Goal: Obtain resource: Download file/media

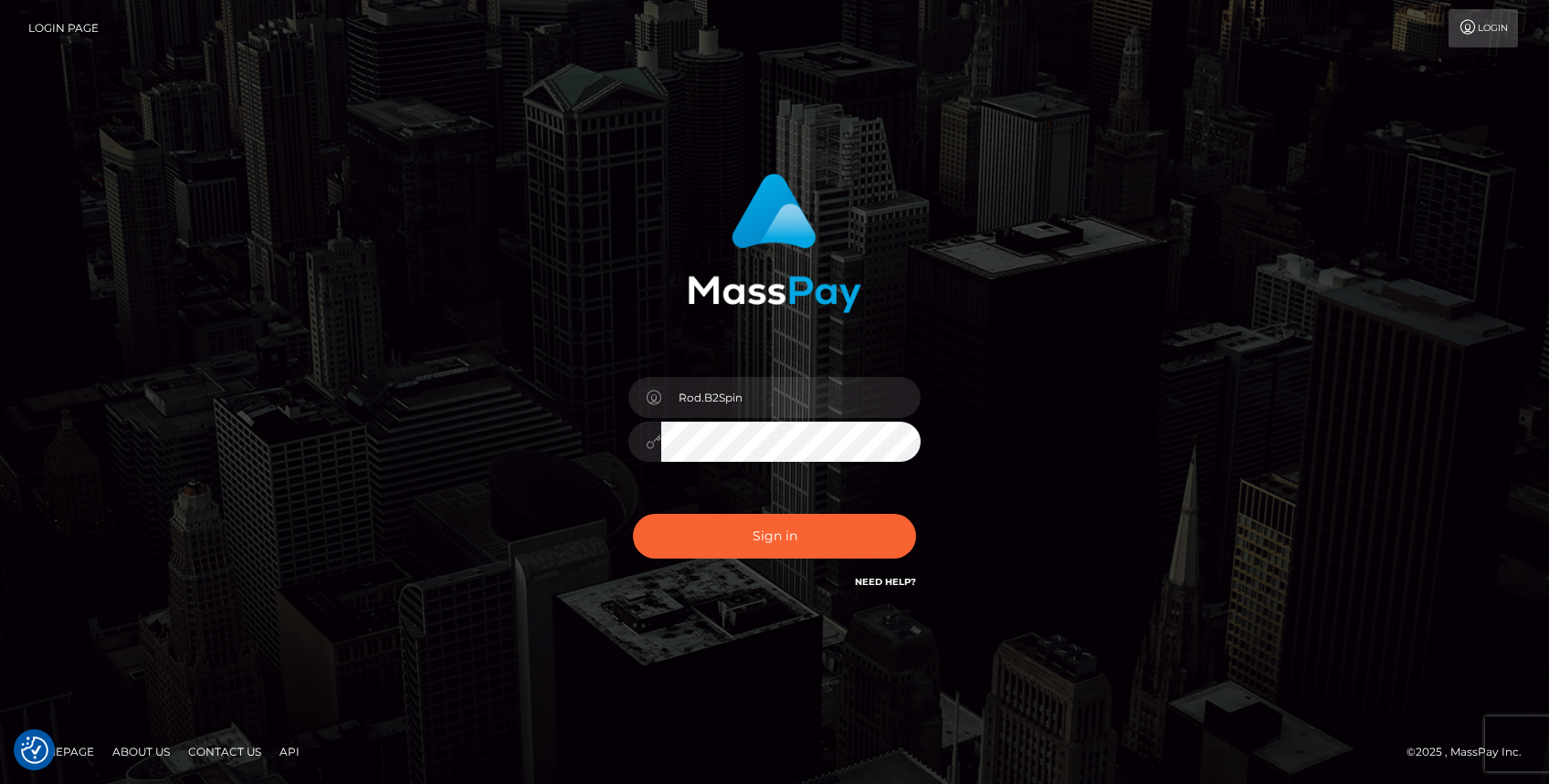
type input "Rod.Hello"
click at [728, 534] on button "Sign in" at bounding box center [774, 536] width 283 height 45
drag, startPoint x: 743, startPoint y: 531, endPoint x: 621, endPoint y: 486, distance: 130.0
click at [592, 500] on div "Rod.B2Spin Sign in" at bounding box center [774, 383] width 479 height 446
click at [771, 409] on input "Rod.B2Spin" at bounding box center [790, 396] width 259 height 41
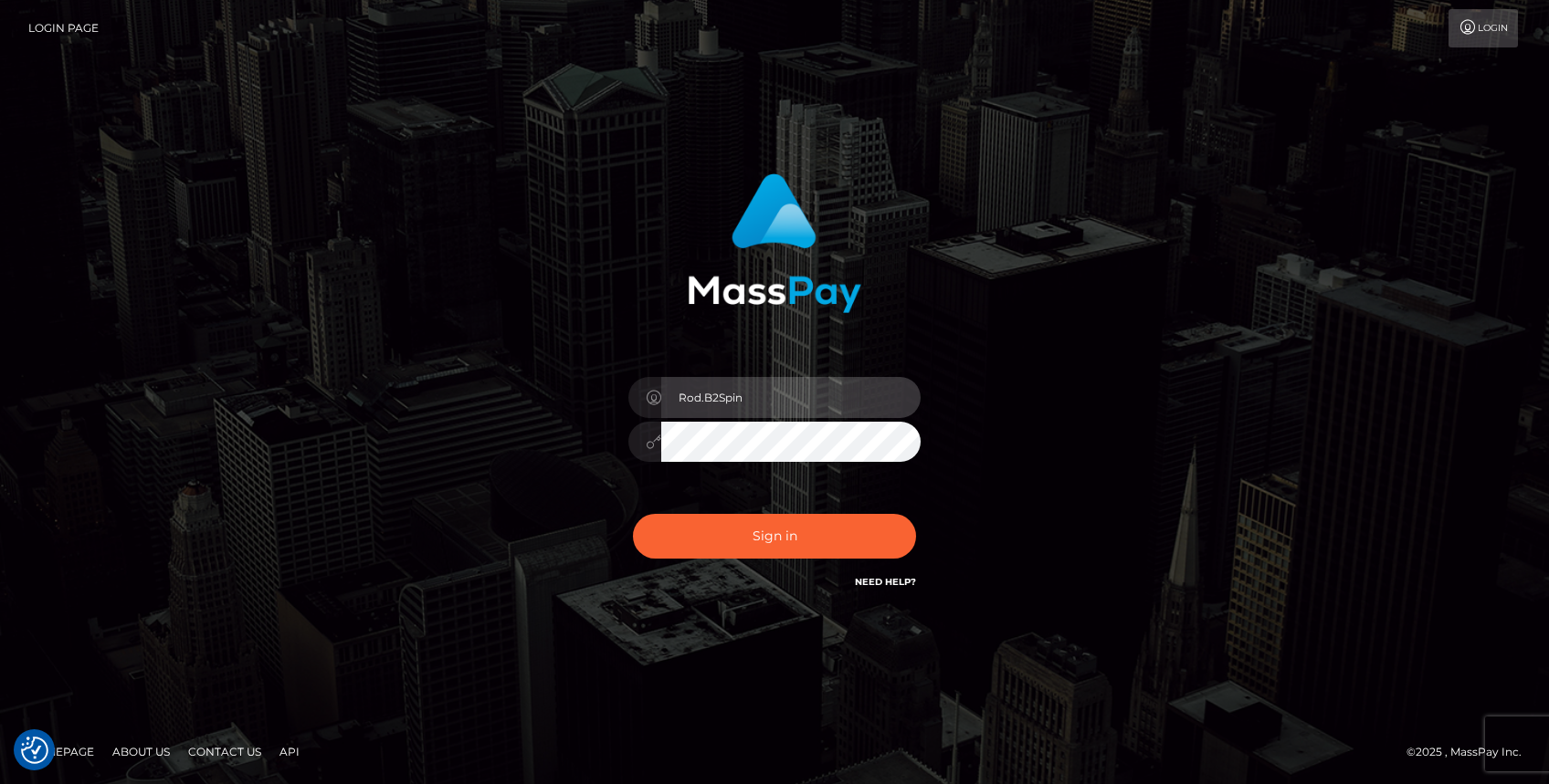
type input "Rod.Hello"
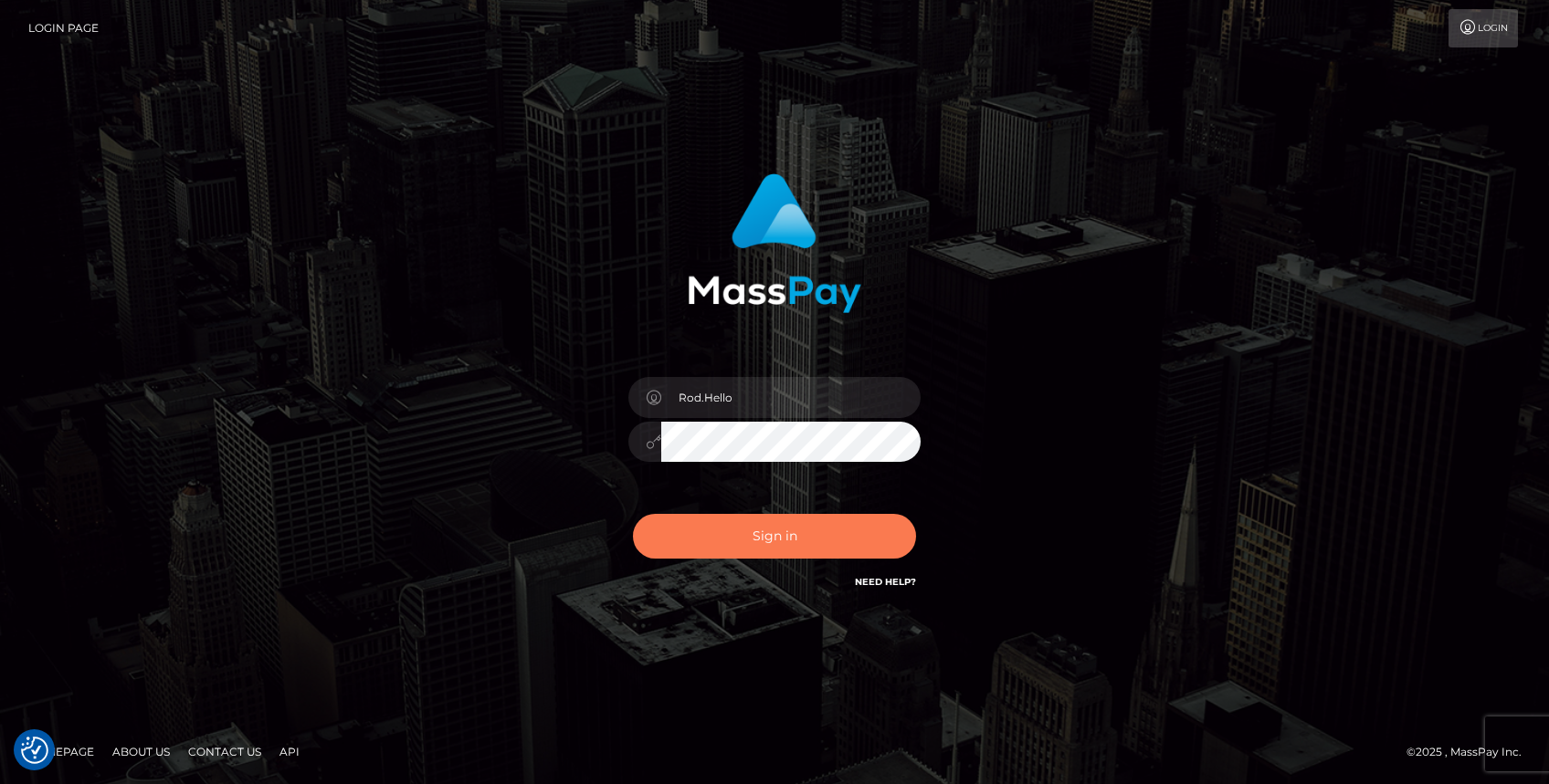
click at [727, 533] on button "Sign in" at bounding box center [774, 536] width 283 height 45
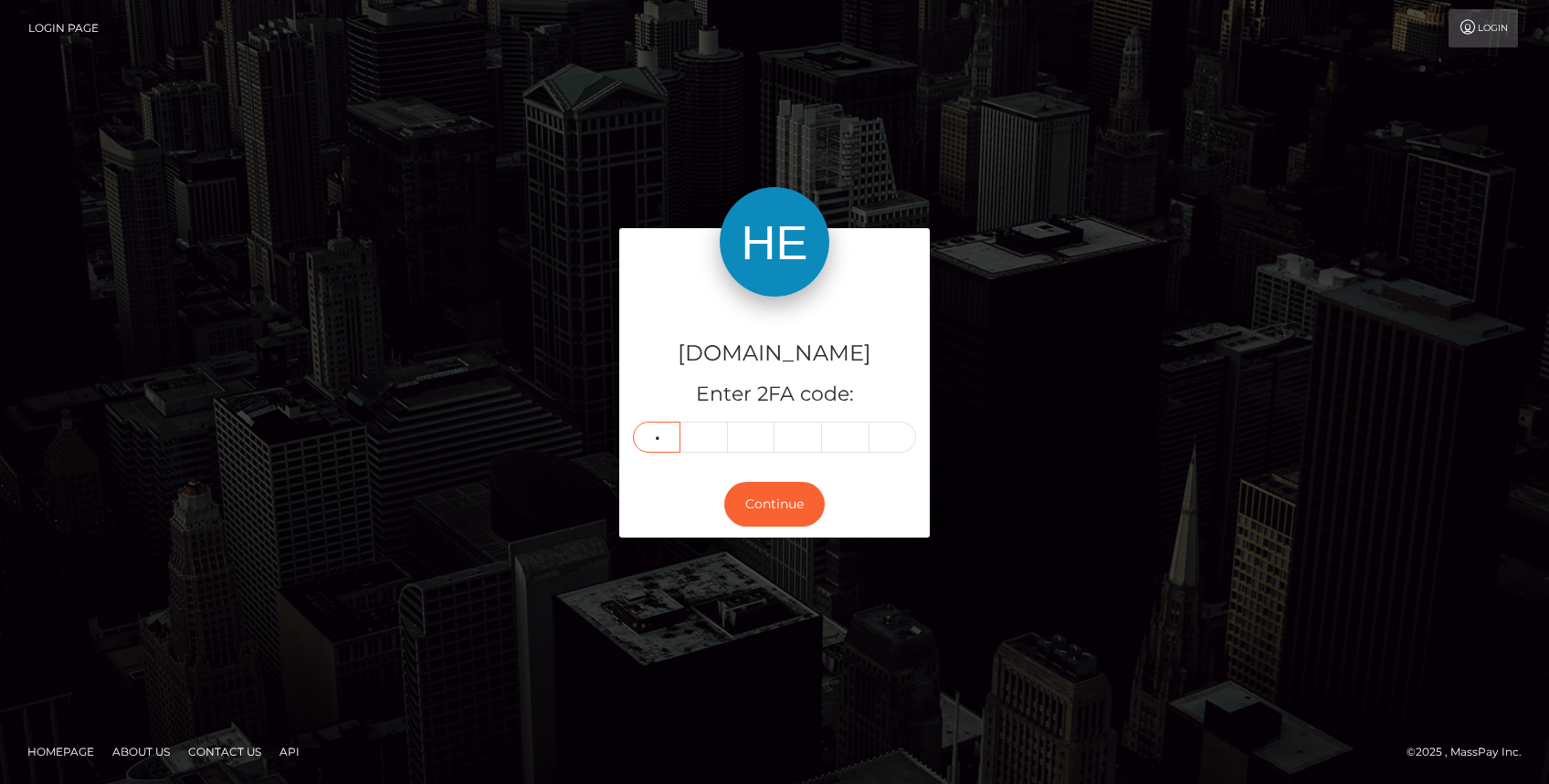
type input "3"
type input "8"
type input "9"
type input "0"
type input "2"
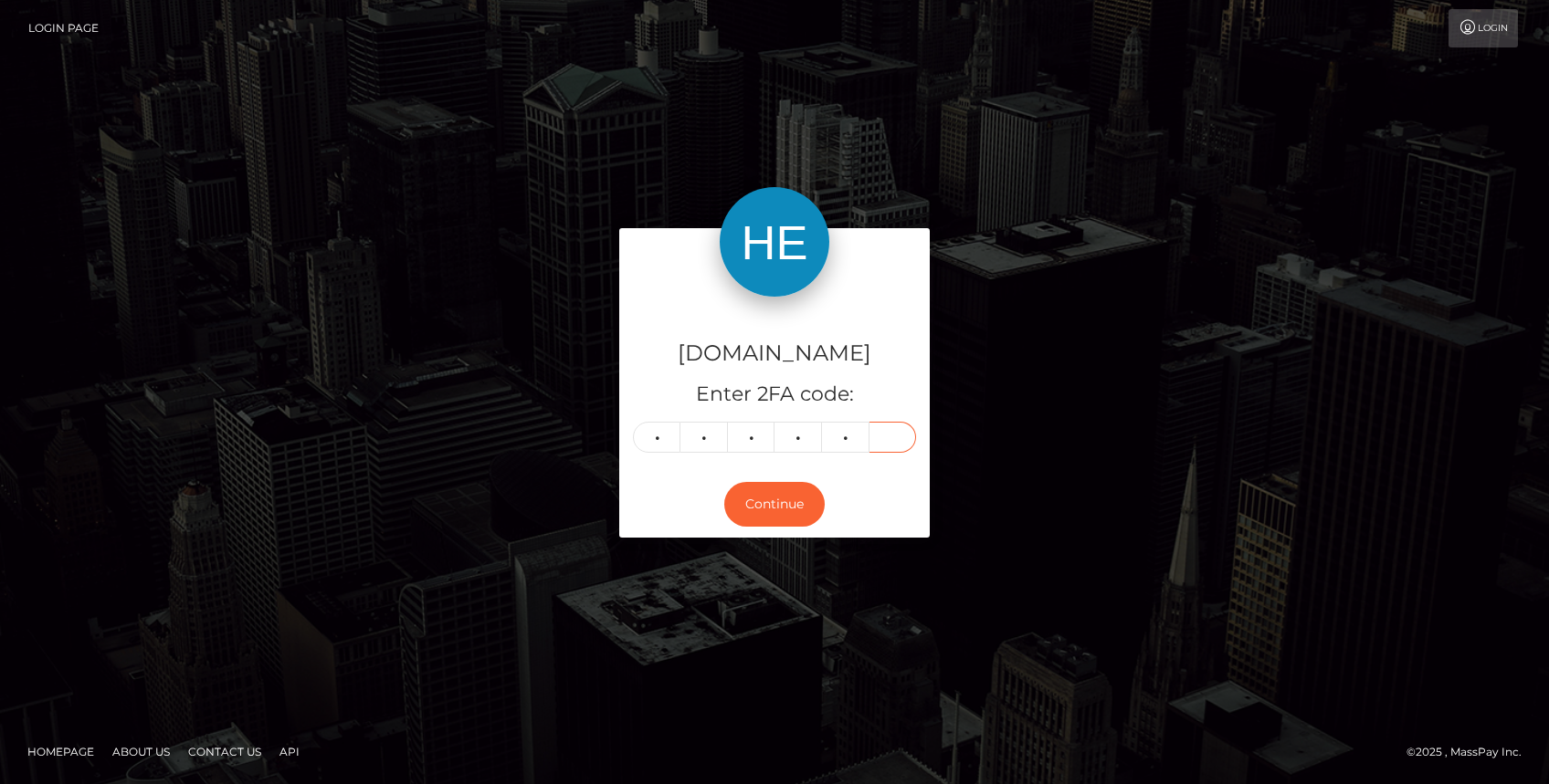
type input "2"
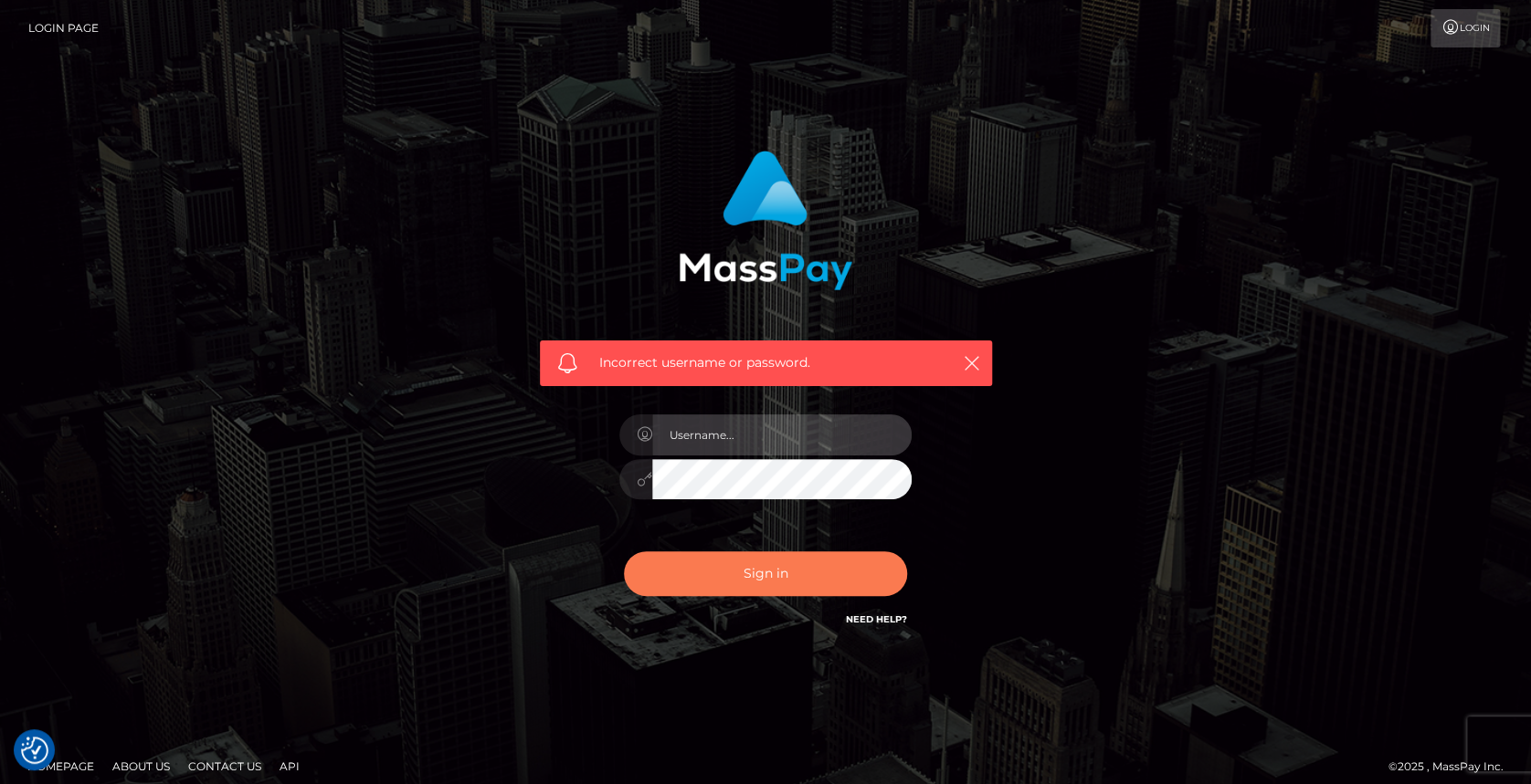
type input "Rod.Hello"
click at [789, 559] on button "Sign in" at bounding box center [766, 573] width 283 height 45
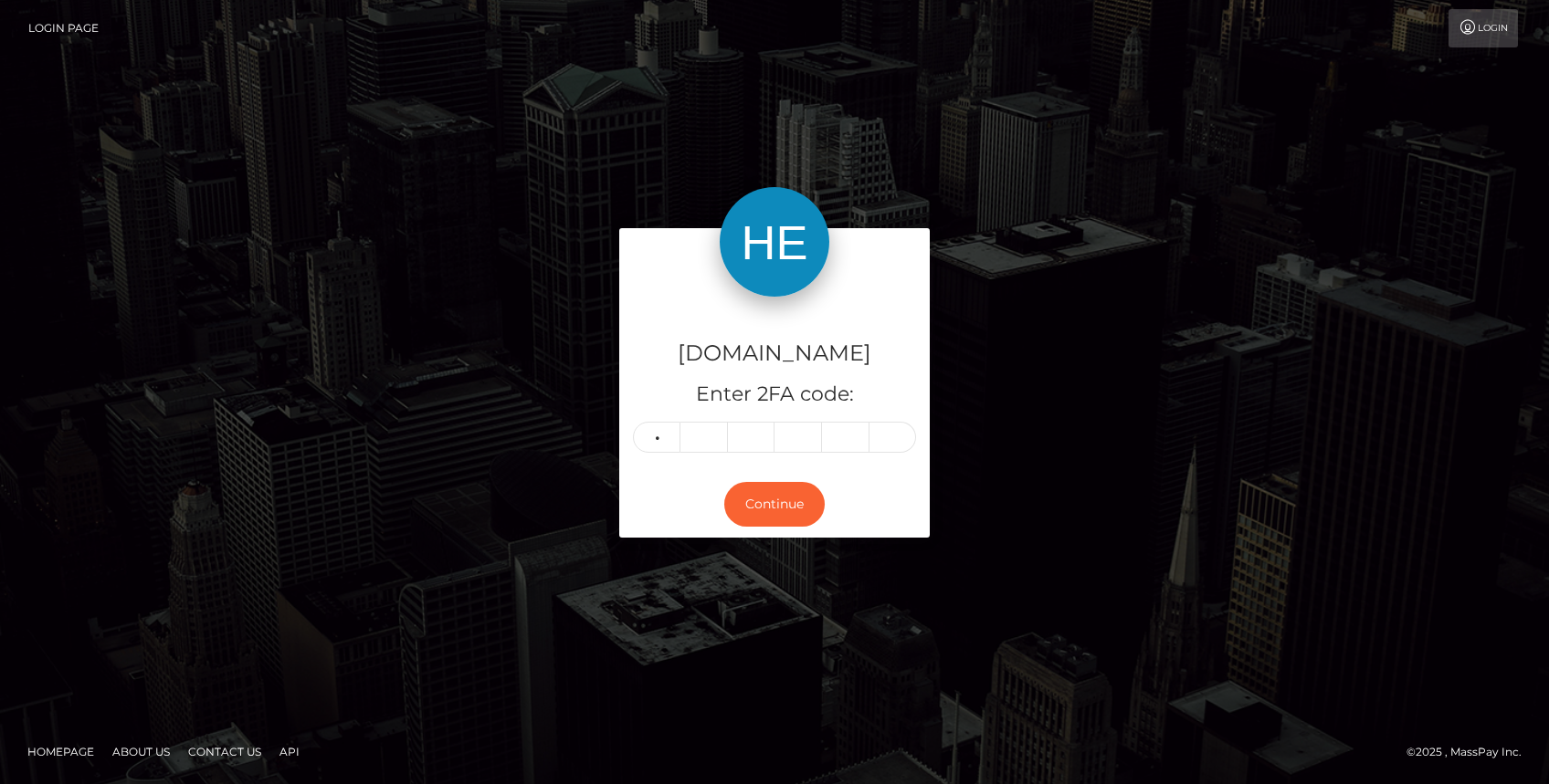
type input "3"
type input "8"
type input "9"
type input "0"
type input "1"
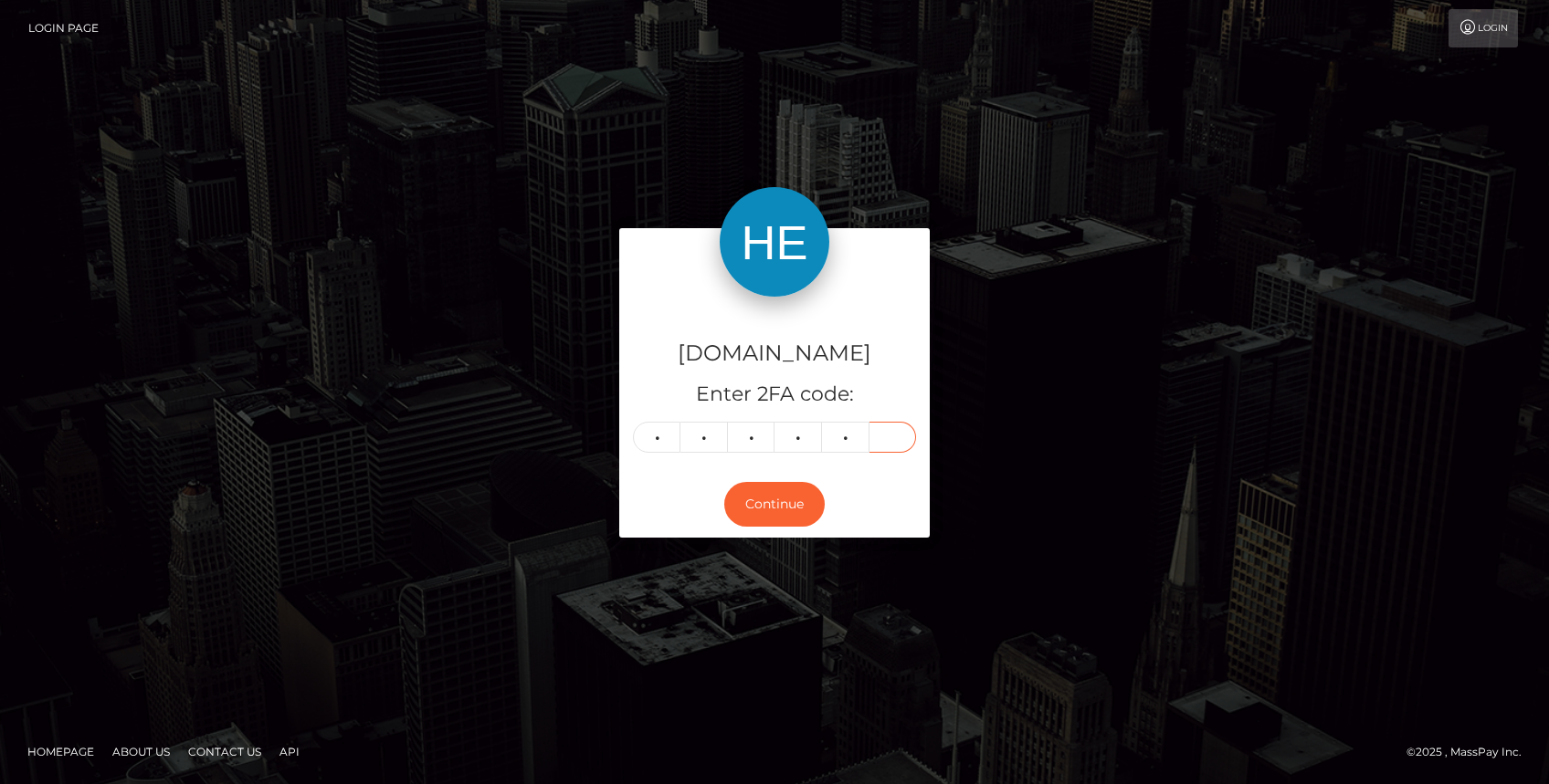
type input "2"
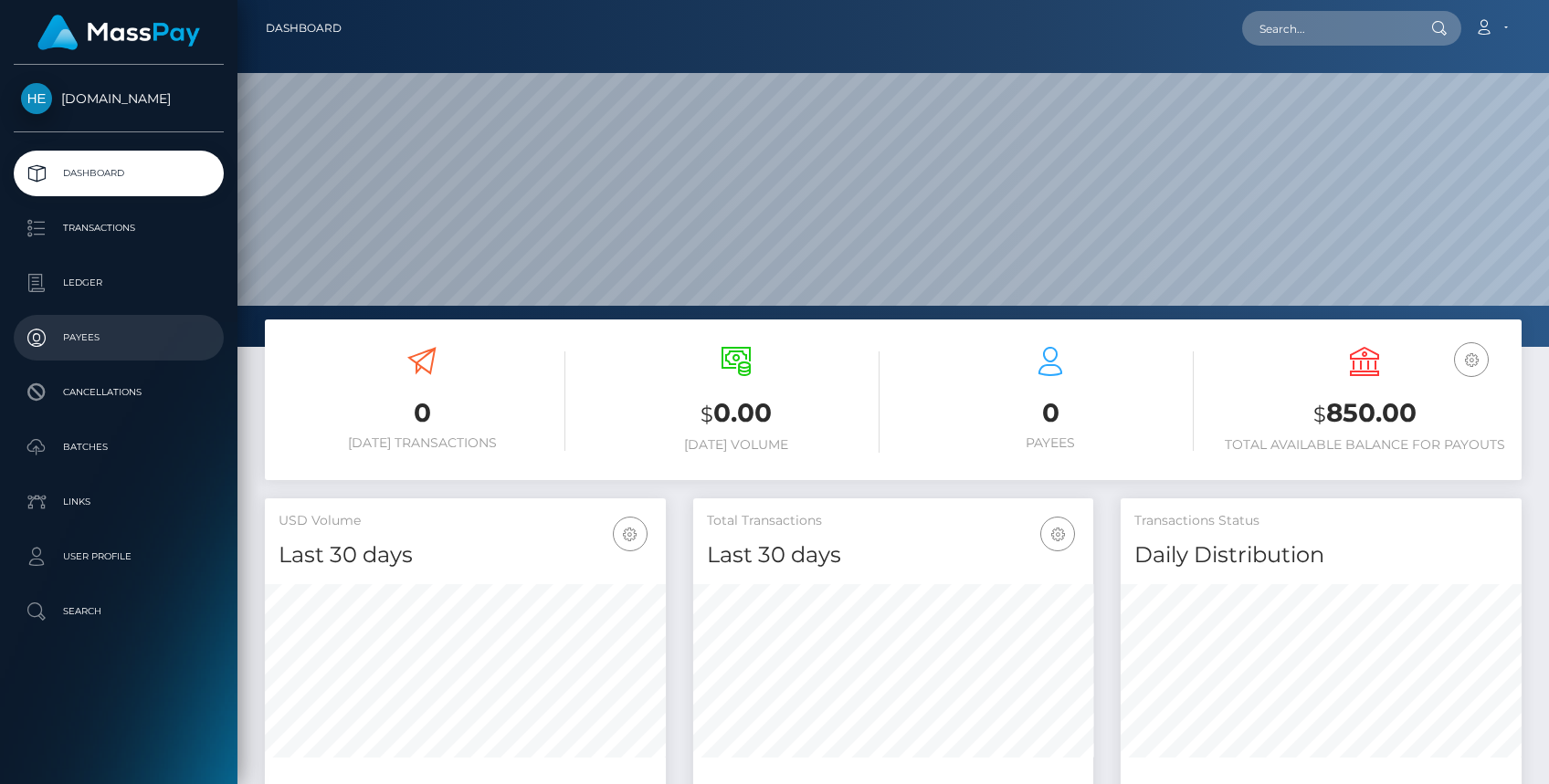
scroll to position [322, 401]
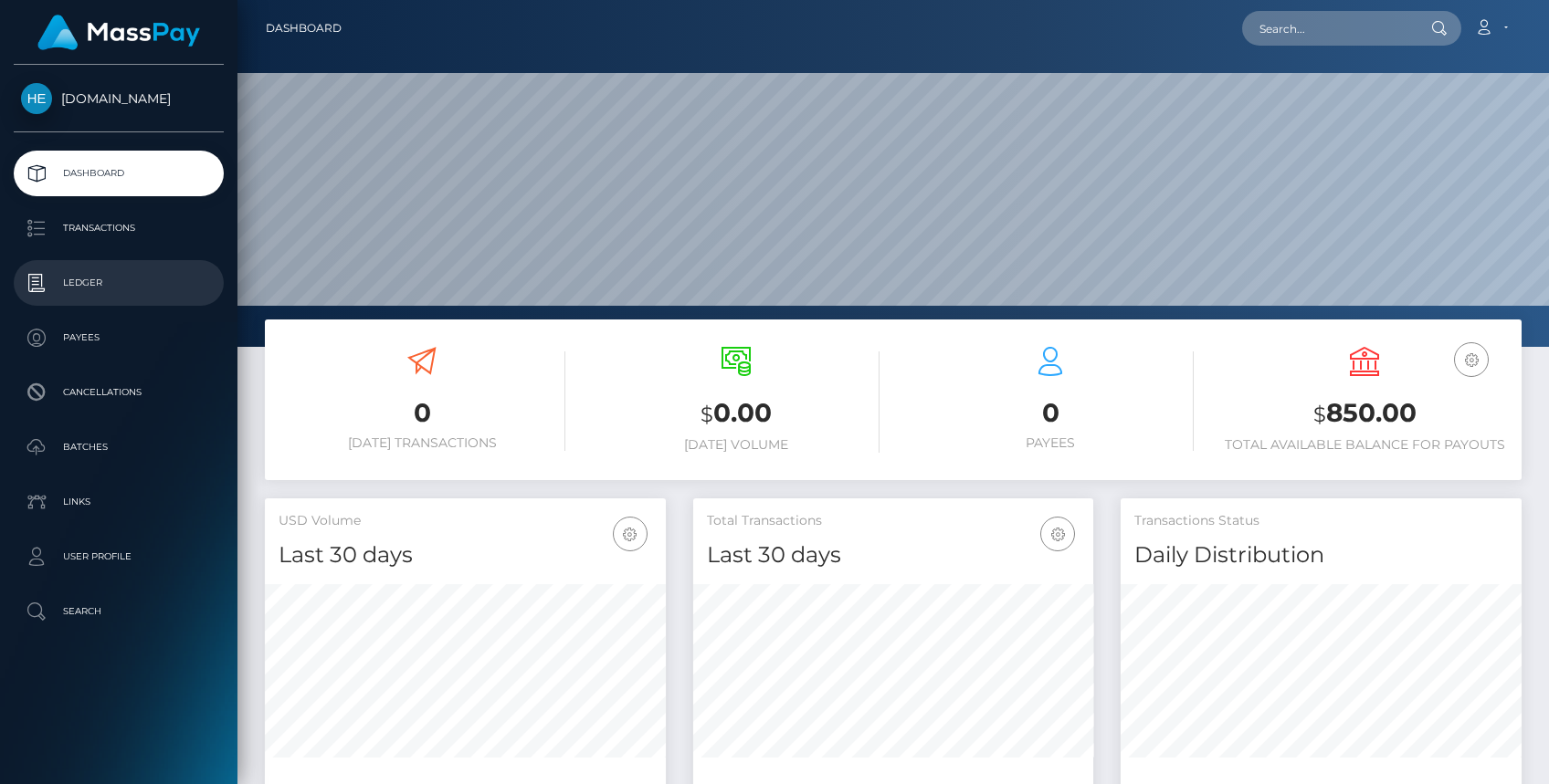
click at [102, 301] on link "Ledger" at bounding box center [118, 283] width 210 height 46
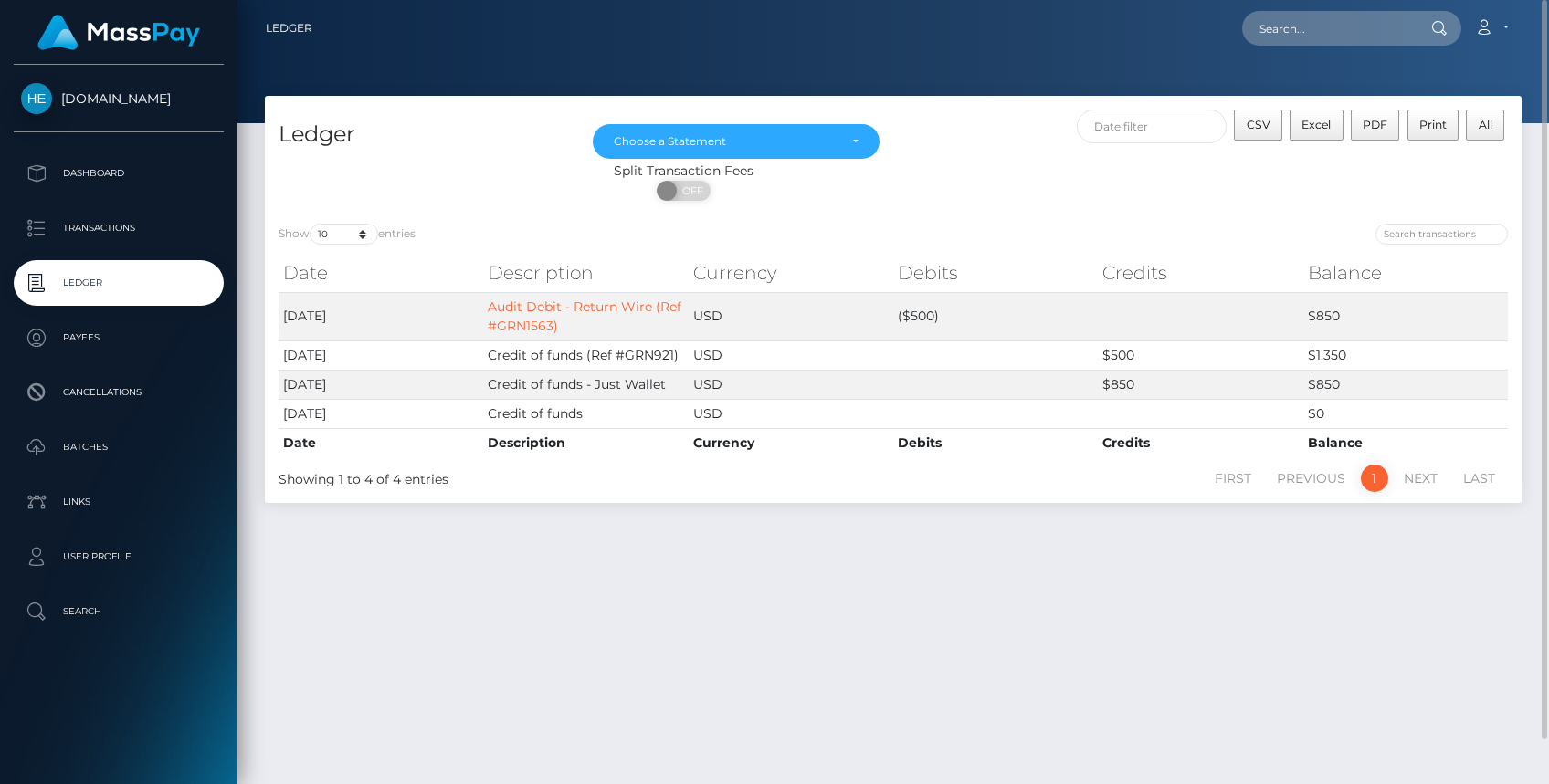
click at [1429, 483] on li "Next" at bounding box center [1421, 479] width 60 height 28
click at [1421, 471] on li "Next" at bounding box center [1421, 479] width 60 height 28
click at [1479, 30] on icon at bounding box center [1483, 27] width 19 height 15
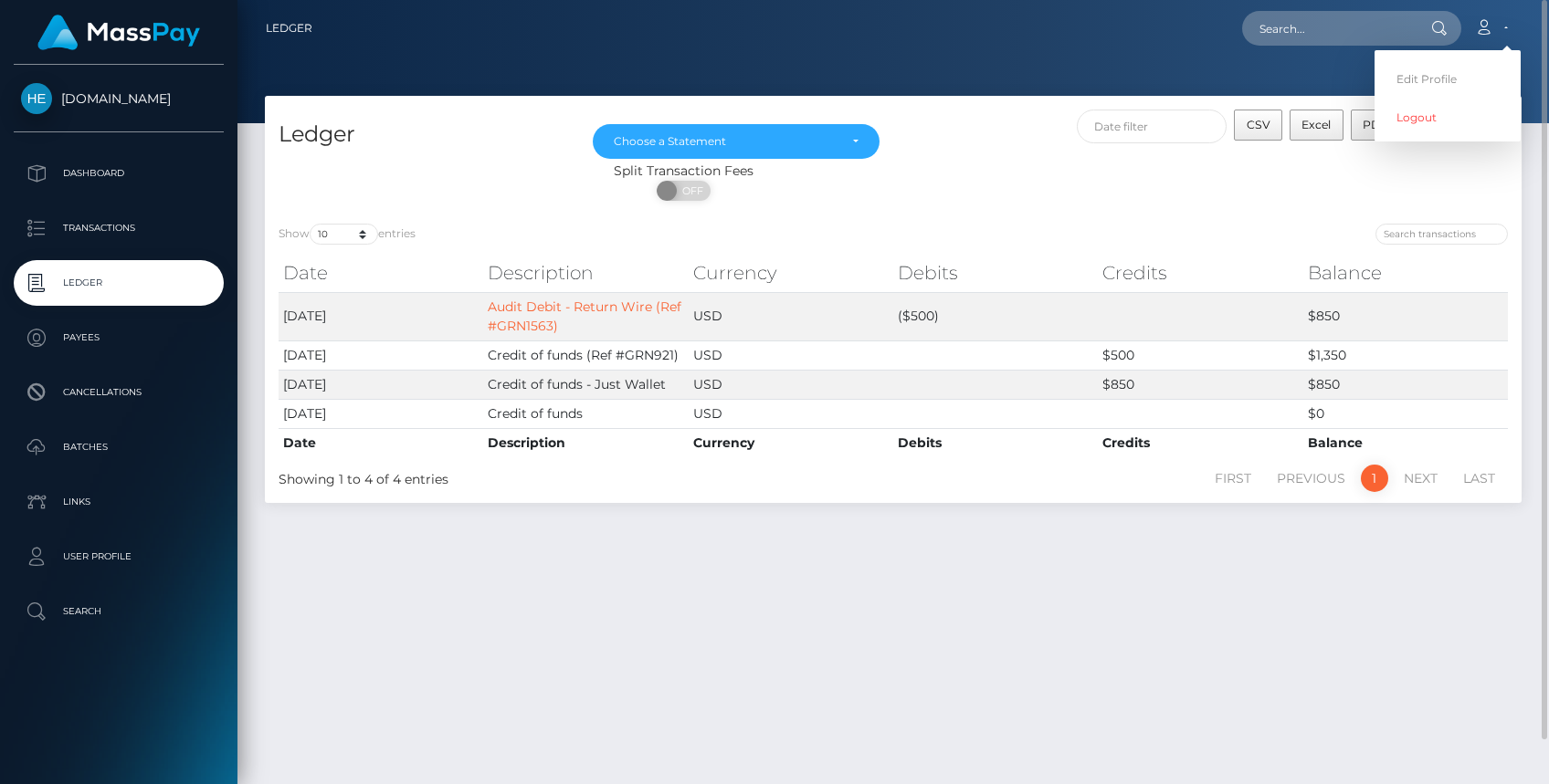
click at [424, 78] on div at bounding box center [893, 62] width 1311 height 123
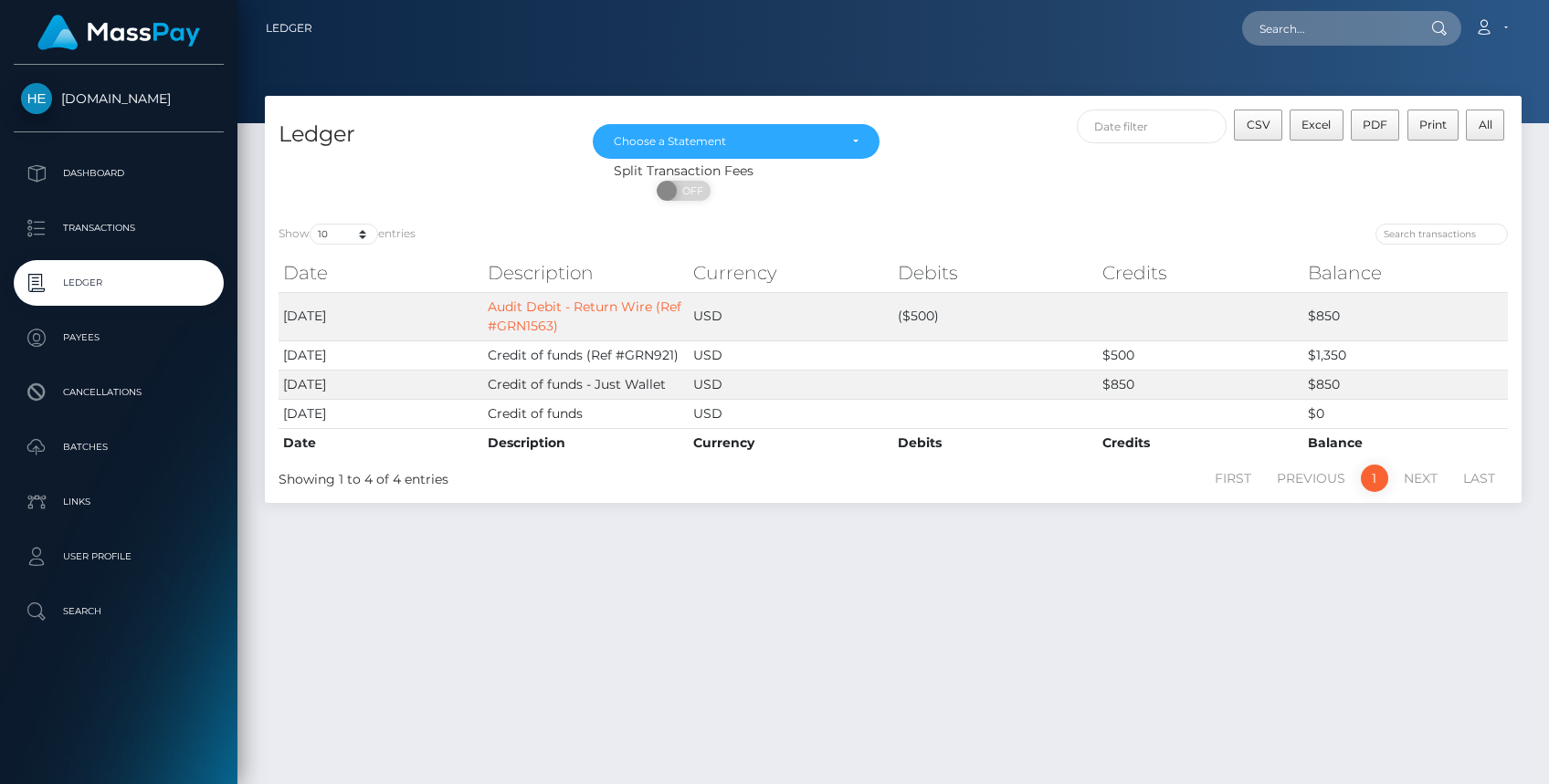
click at [156, 96] on span "Hellomillions.com" at bounding box center [118, 98] width 210 height 17
click at [1489, 20] on icon at bounding box center [1483, 27] width 19 height 15
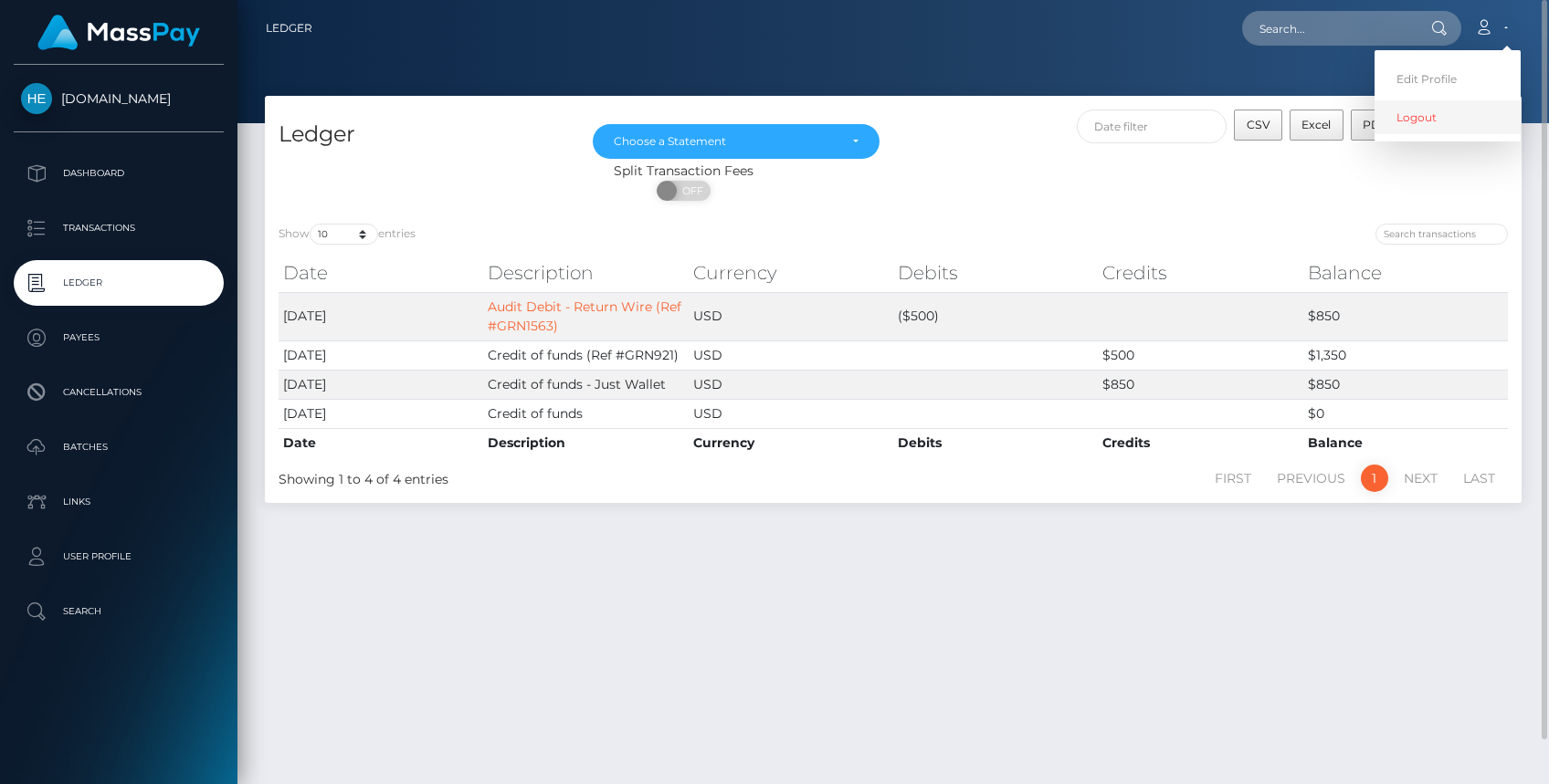
click at [1437, 131] on link "Logout" at bounding box center [1448, 117] width 146 height 34
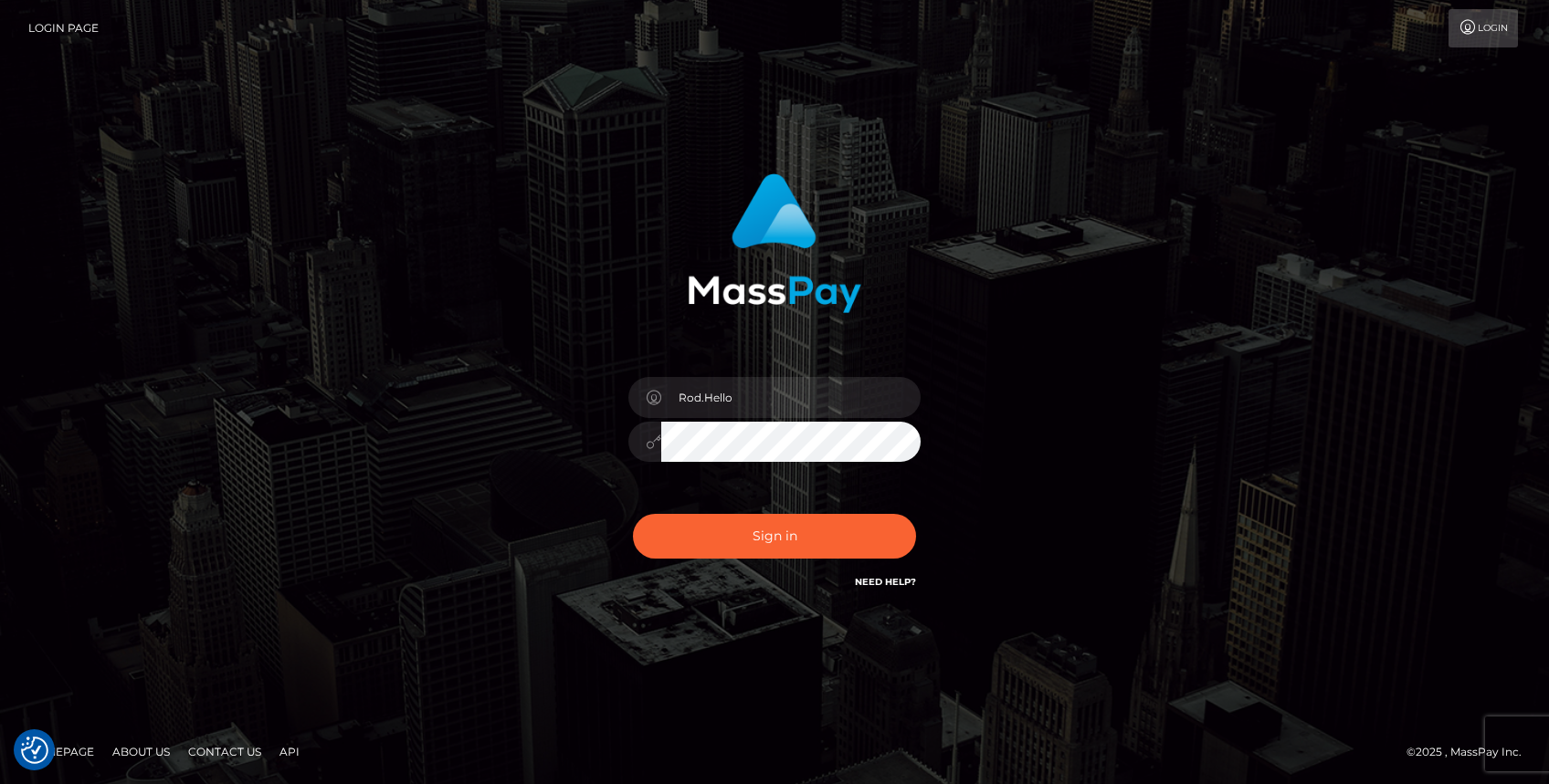
click at [685, 378] on div "Rod.Hello" at bounding box center [774, 433] width 320 height 140
click at [695, 391] on input "Rod.Hello" at bounding box center [790, 396] width 259 height 41
type input "Rod.SPB"
click at [766, 548] on button "Sign in" at bounding box center [774, 536] width 283 height 45
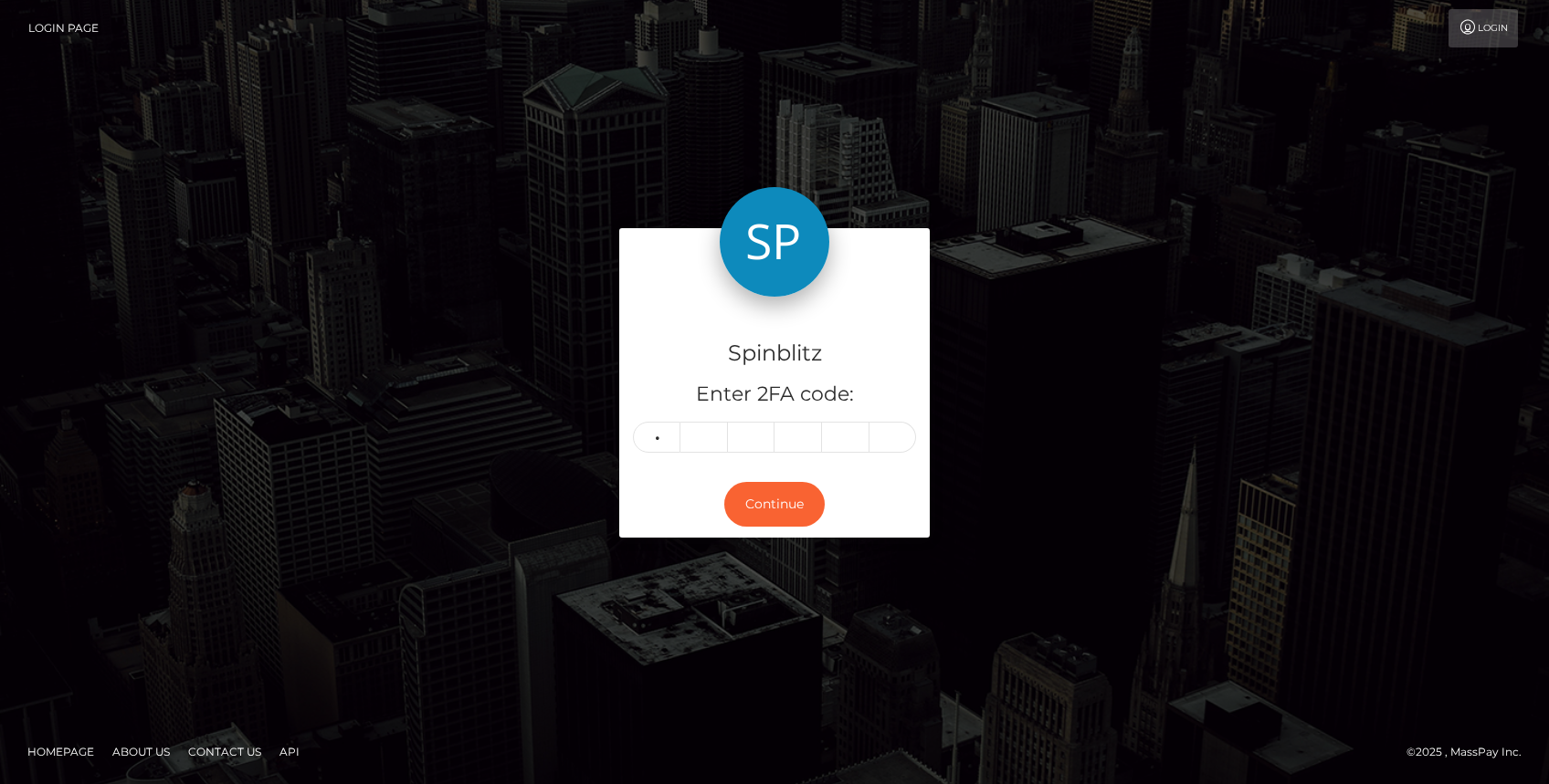
type input "0"
type input "5"
type input "4"
type input "7"
type input "0"
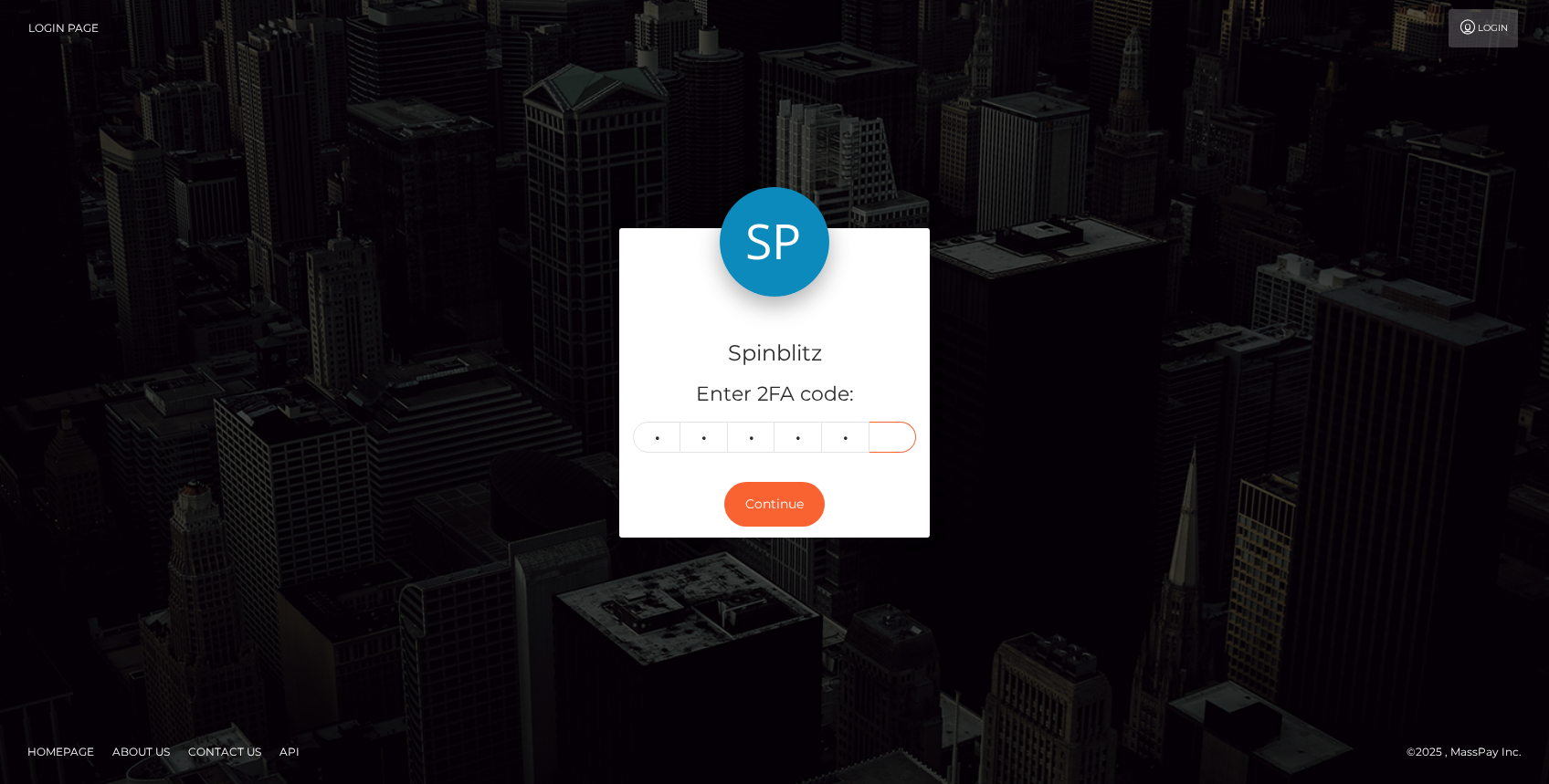
type input "4"
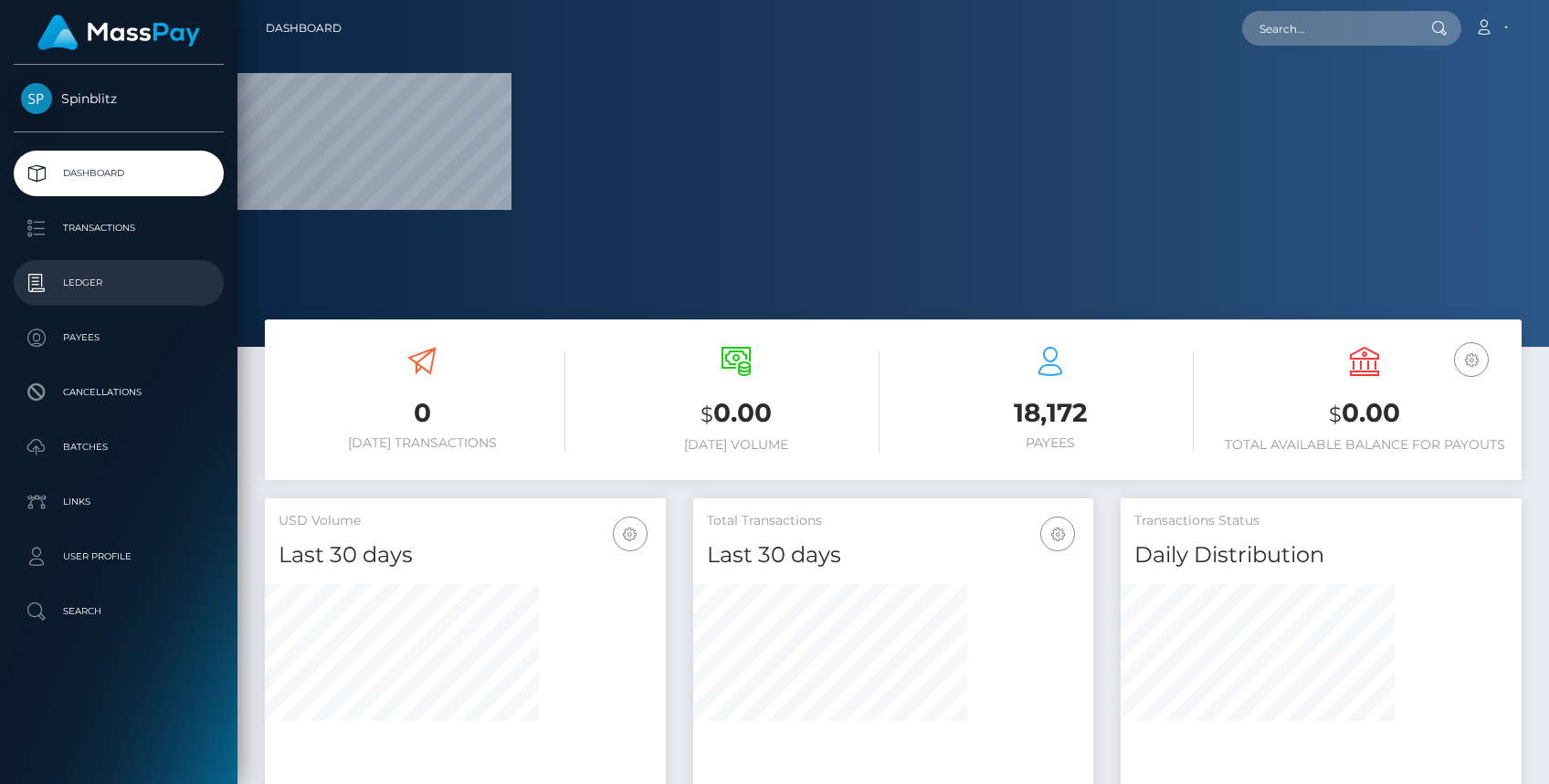
click at [123, 264] on link "Ledger" at bounding box center [118, 283] width 210 height 46
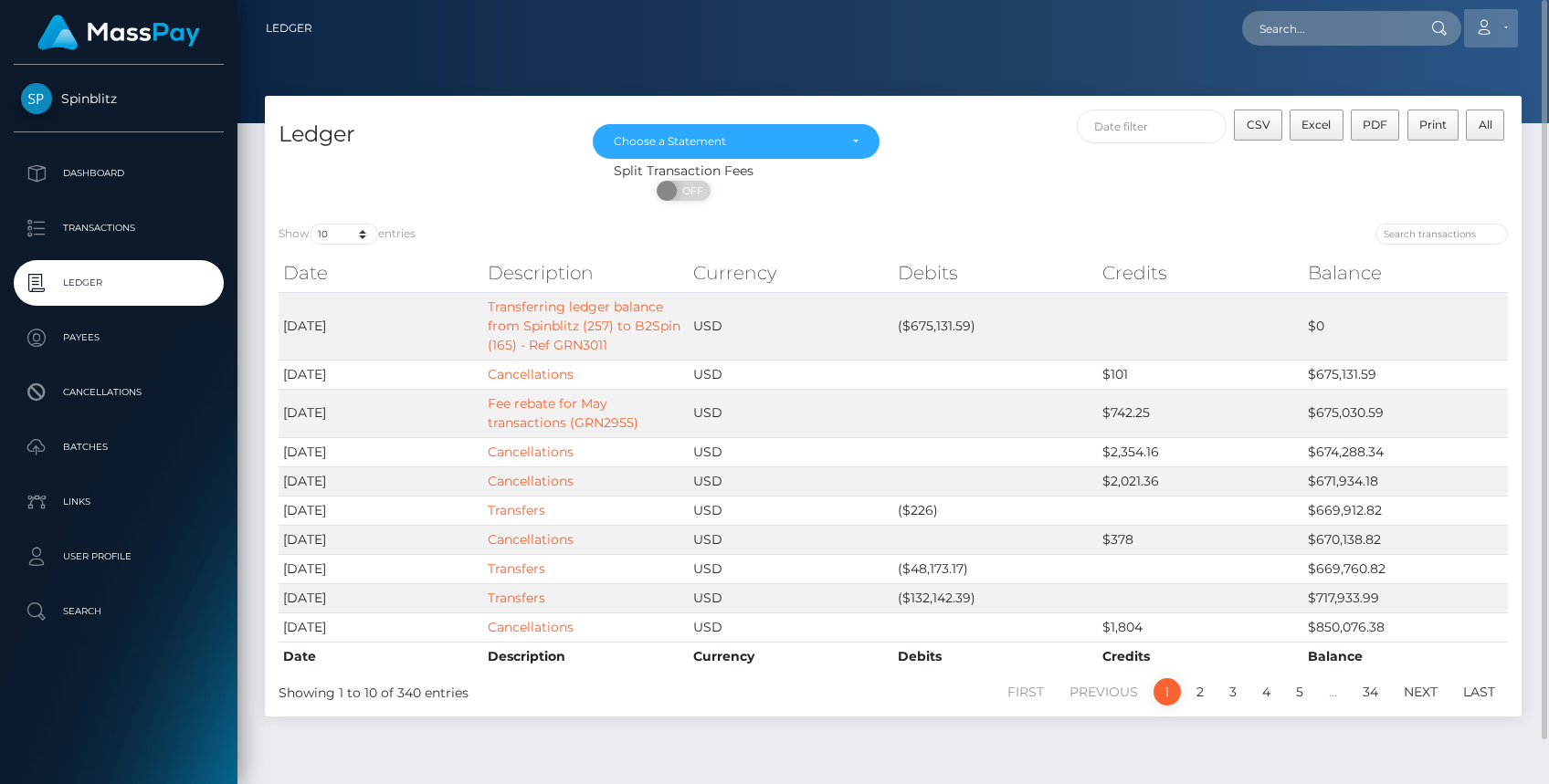
click at [1478, 32] on icon at bounding box center [1483, 27] width 19 height 15
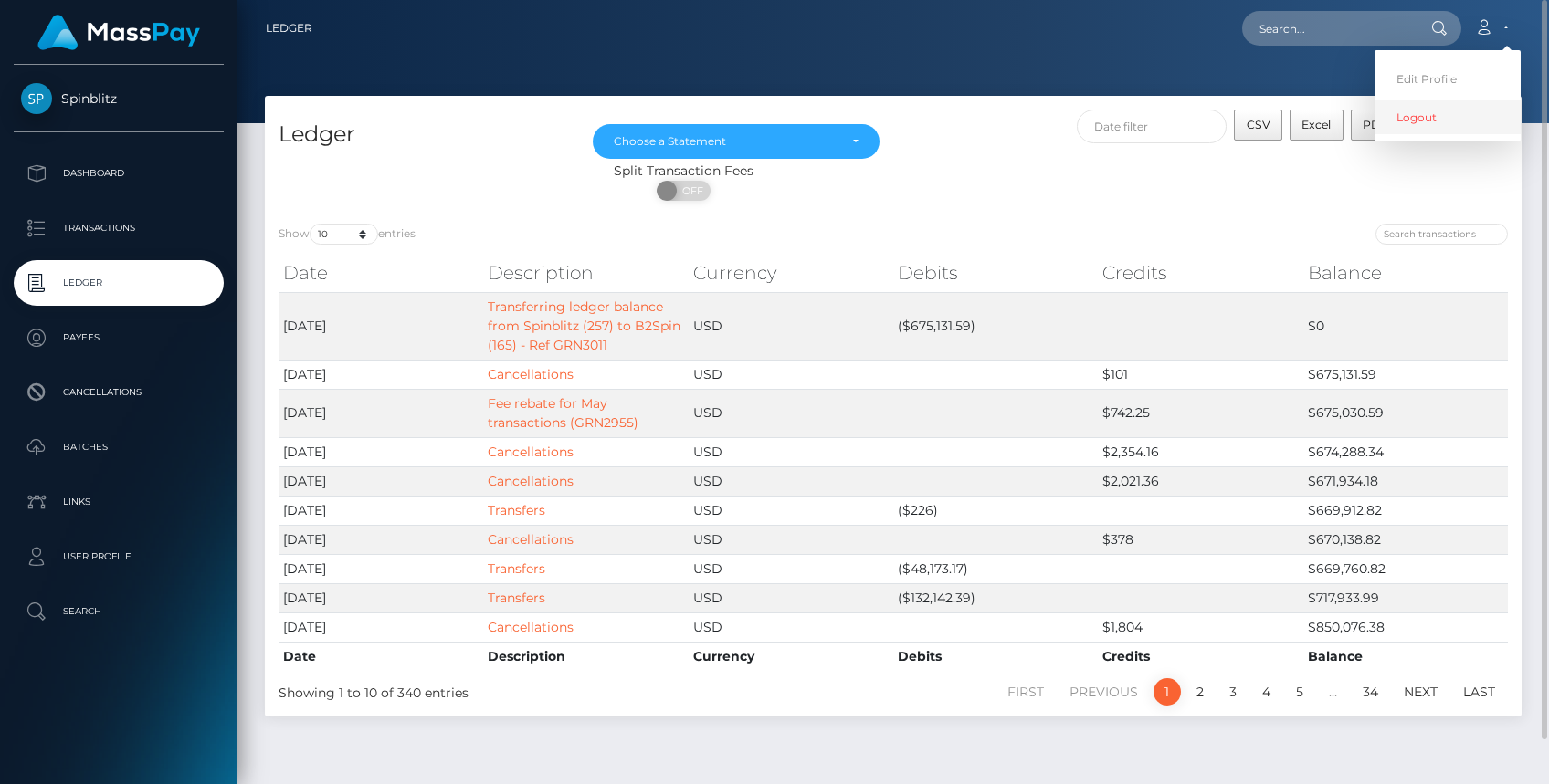
click at [1407, 131] on link "Logout" at bounding box center [1448, 117] width 146 height 34
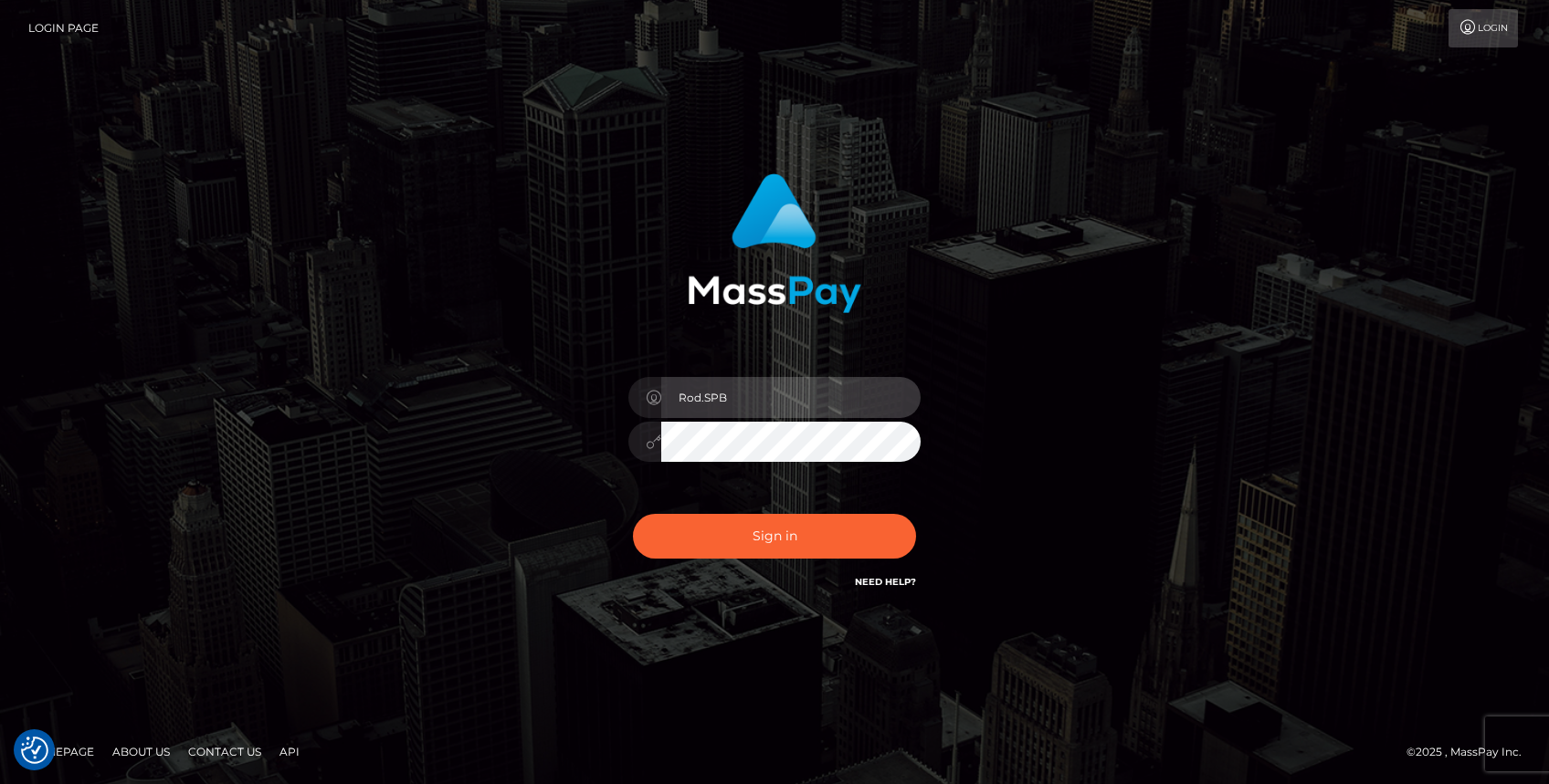
click at [735, 403] on input "Rod.SPB" at bounding box center [790, 396] width 259 height 41
type input "Rod.MB"
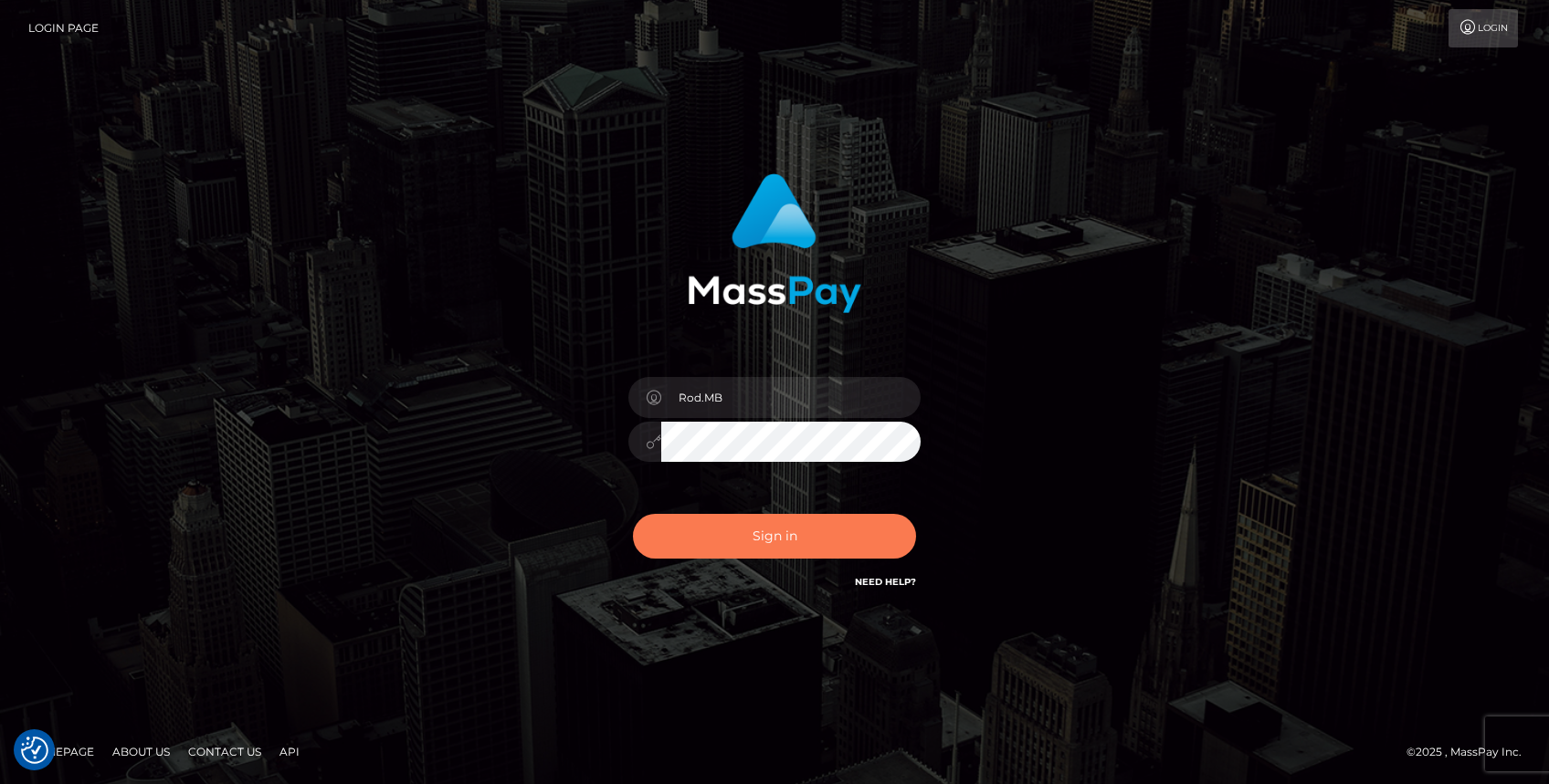
click at [738, 531] on button "Sign in" at bounding box center [774, 536] width 283 height 45
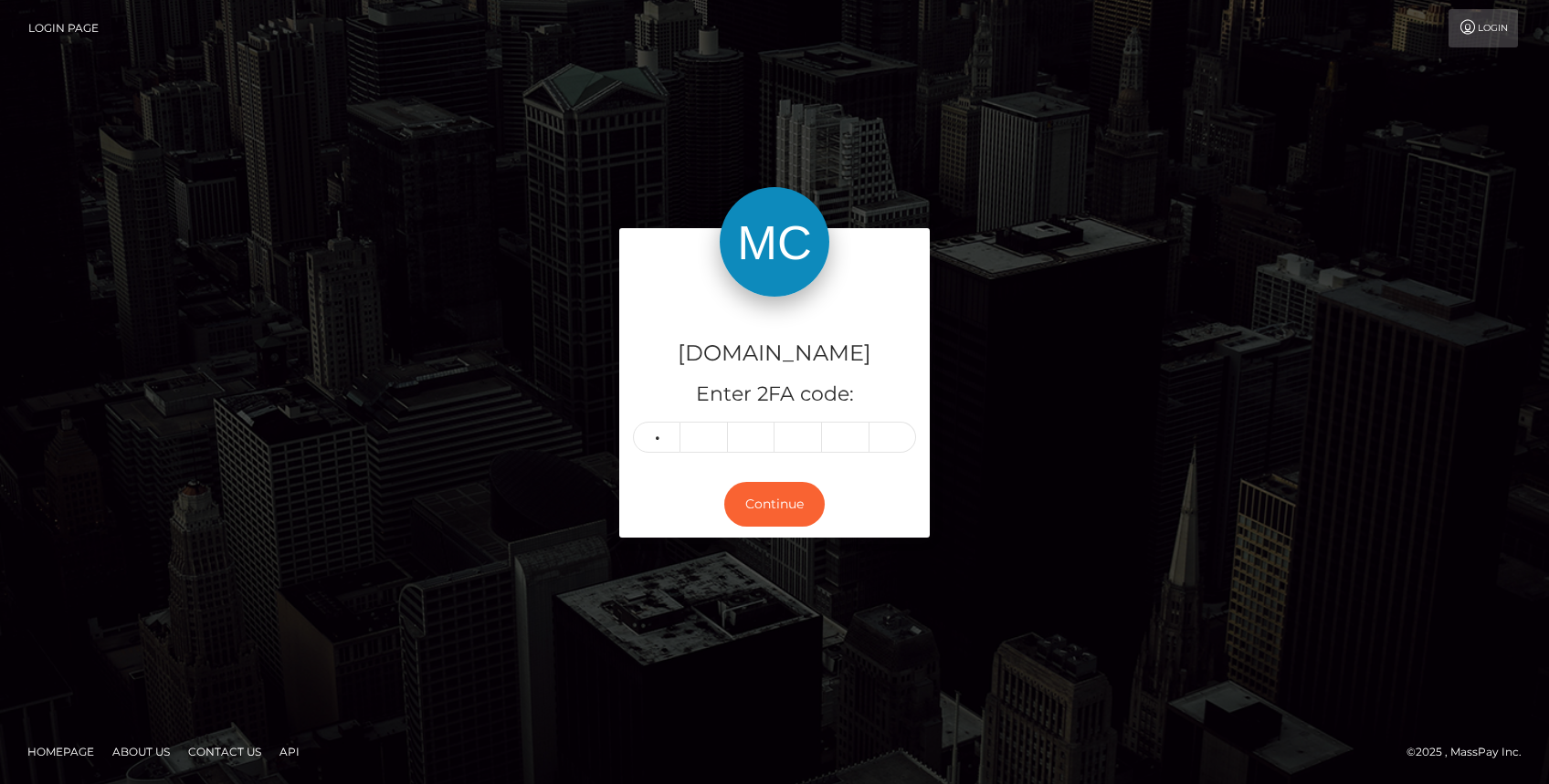
type input "2"
type input "7"
type input "6"
type input "7"
type input "8"
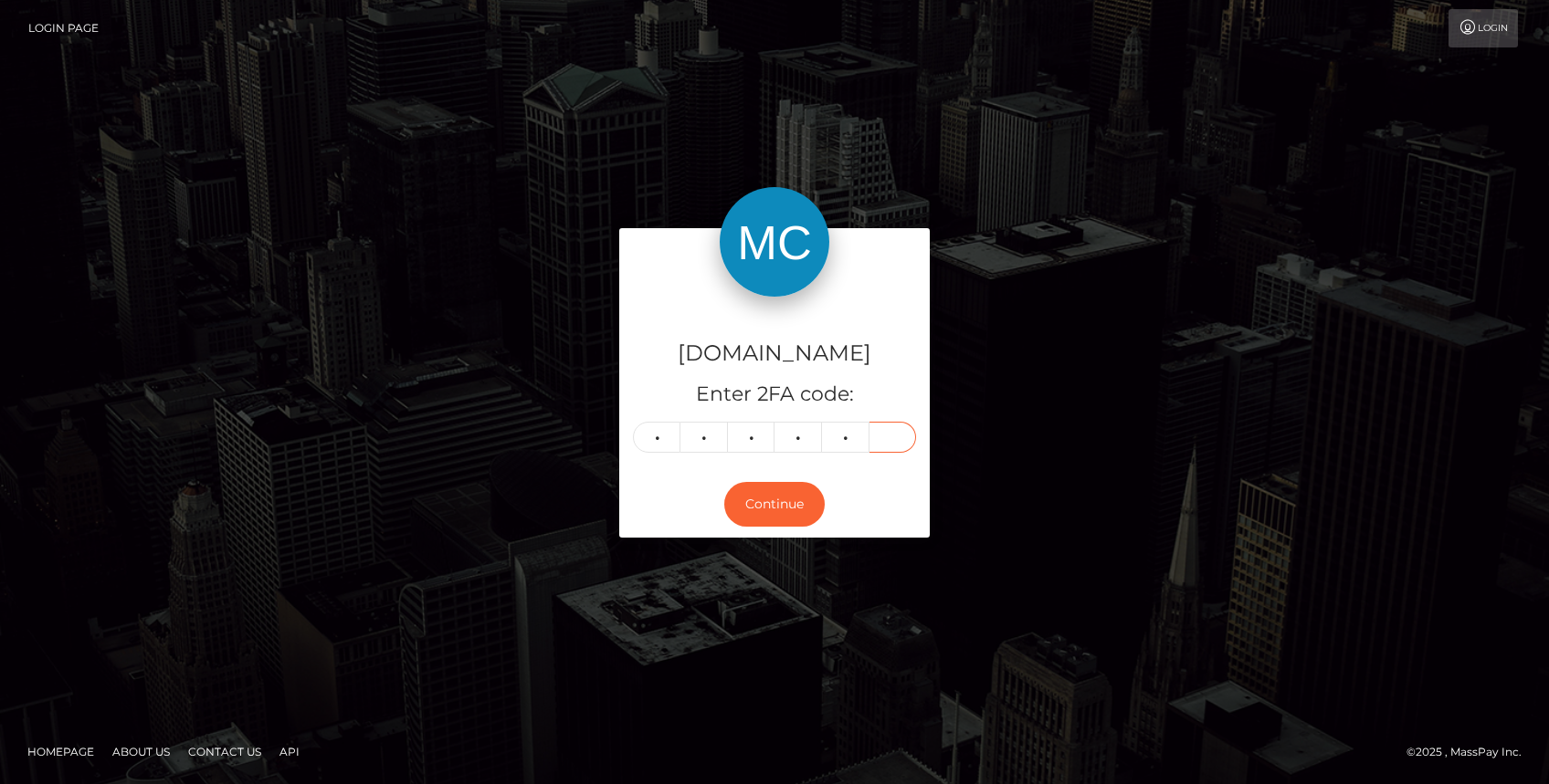
type input "8"
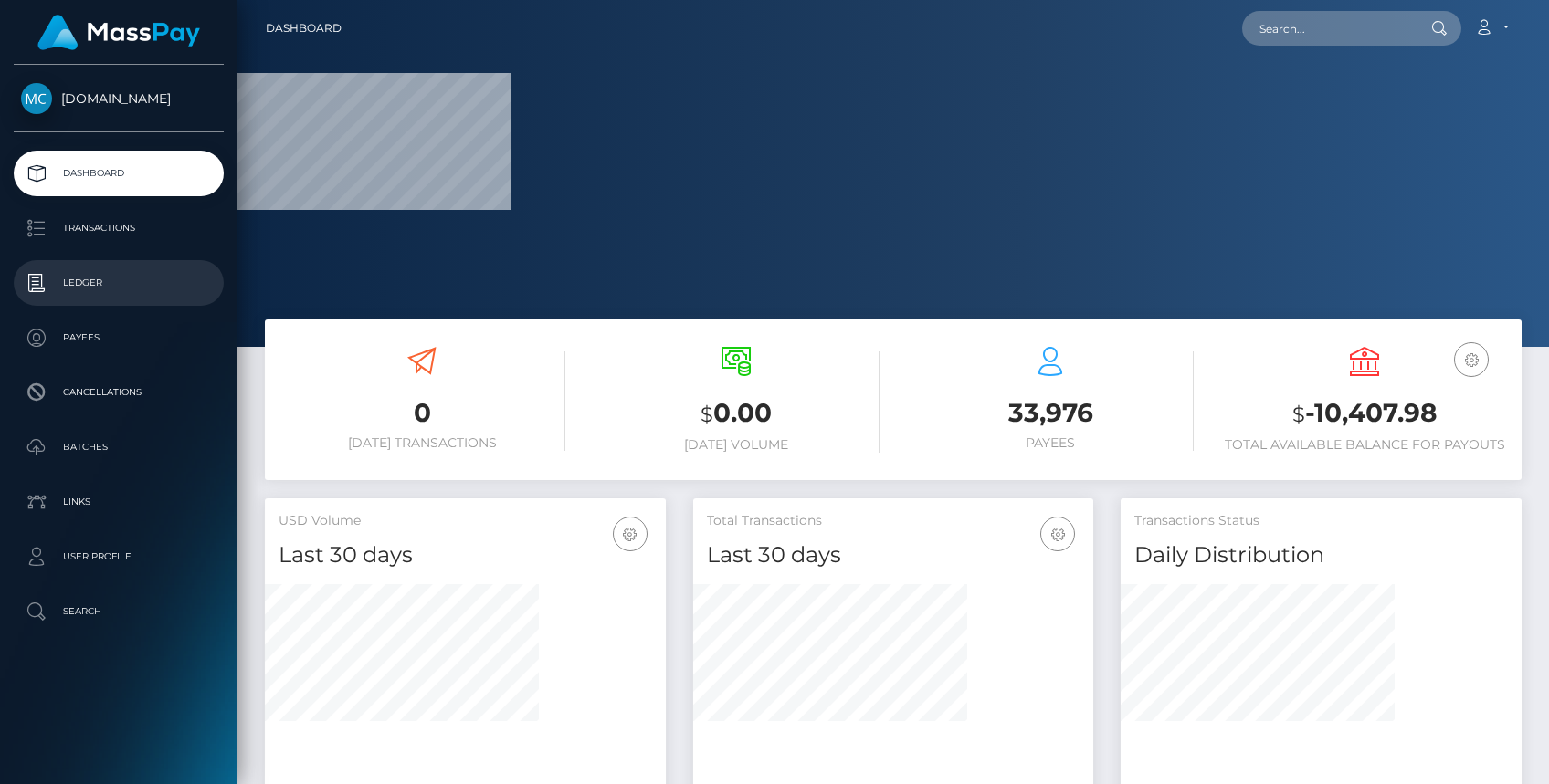
click at [109, 279] on p "Ledger" at bounding box center [118, 283] width 196 height 28
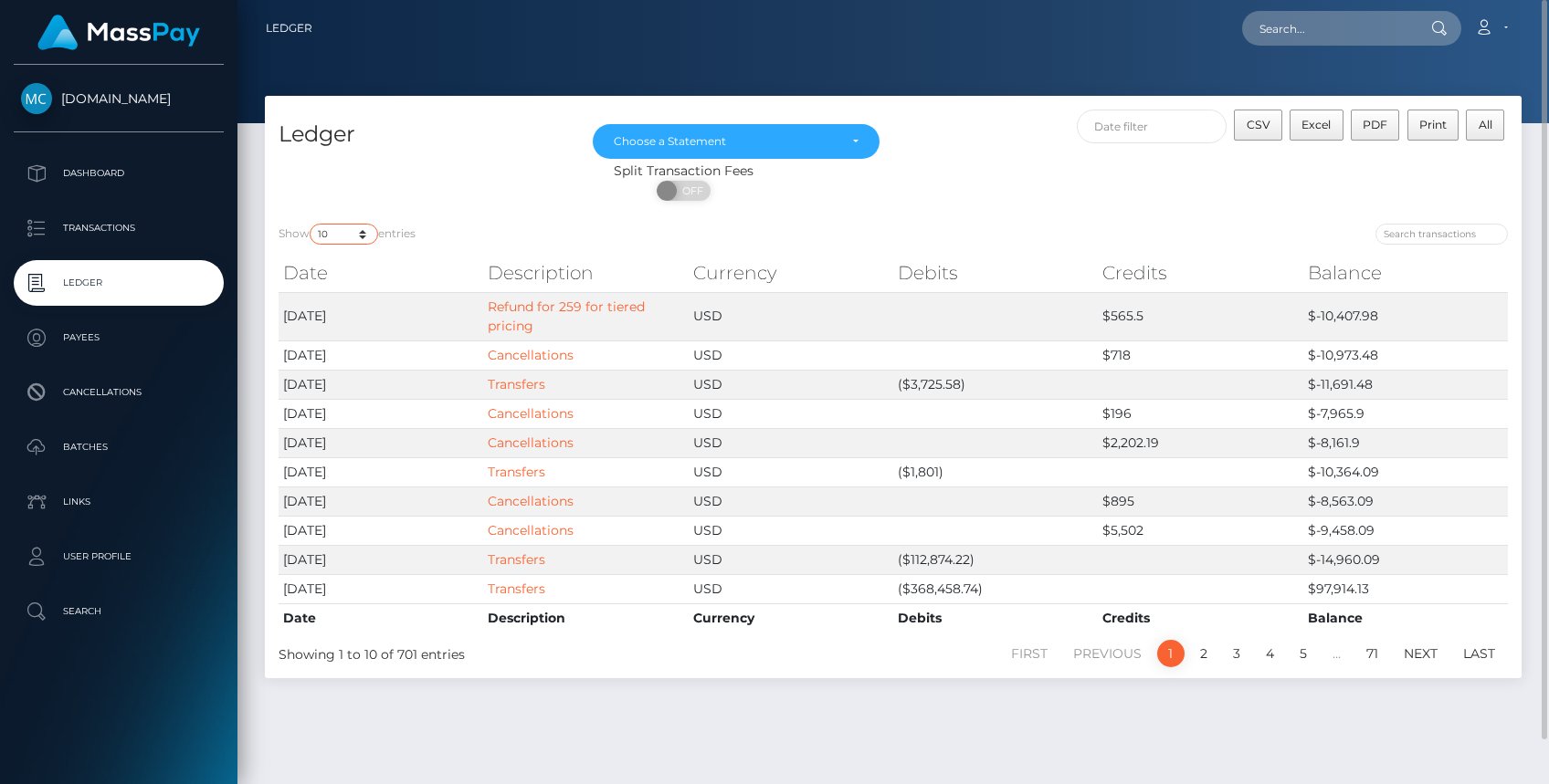
click at [366, 241] on select "10 25 50 100 250" at bounding box center [343, 234] width 69 height 21
select select "250"
click at [311, 224] on select "10 25 50 100 250" at bounding box center [343, 234] width 69 height 21
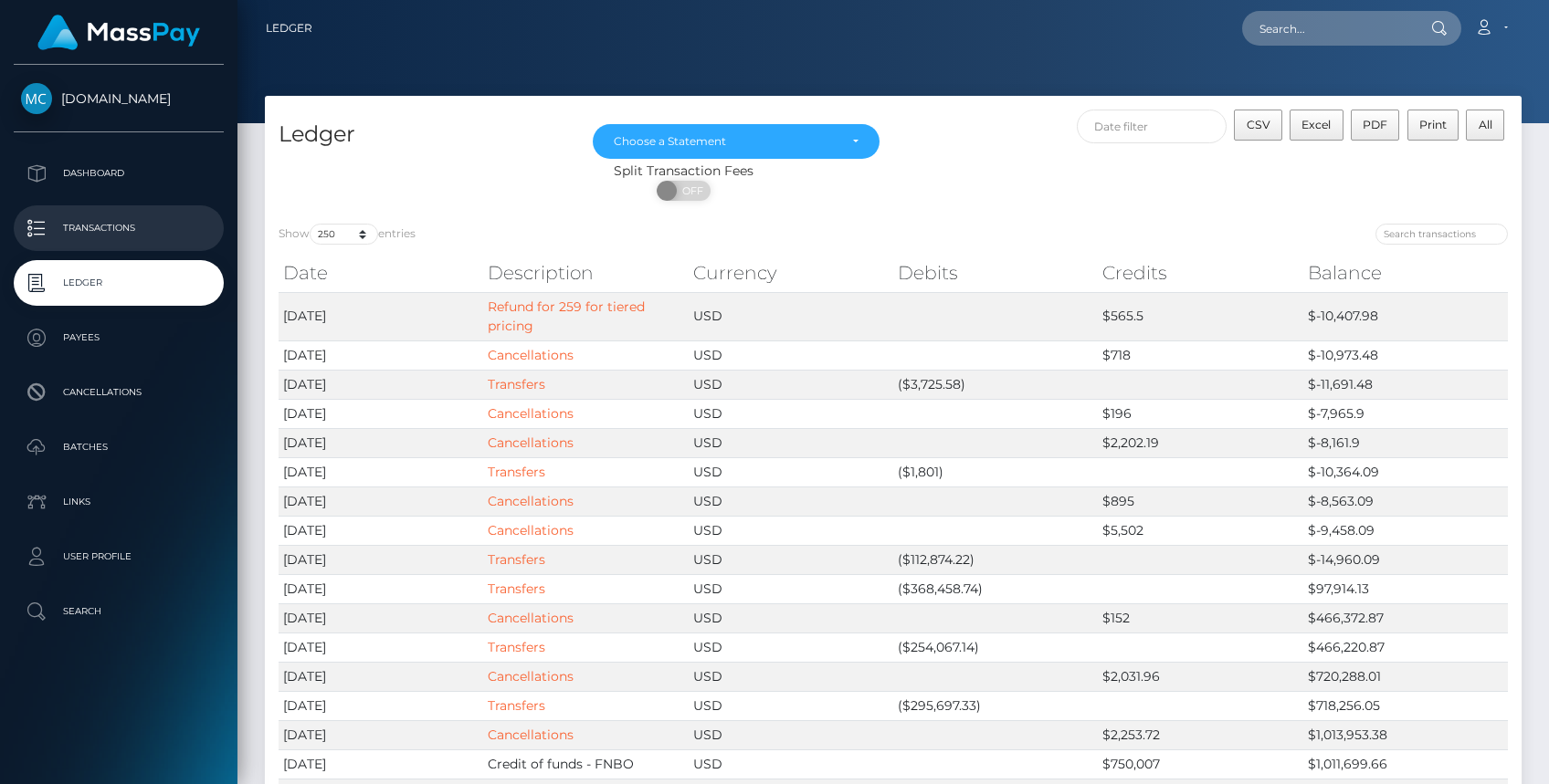
click at [149, 241] on p "Transactions" at bounding box center [118, 229] width 196 height 28
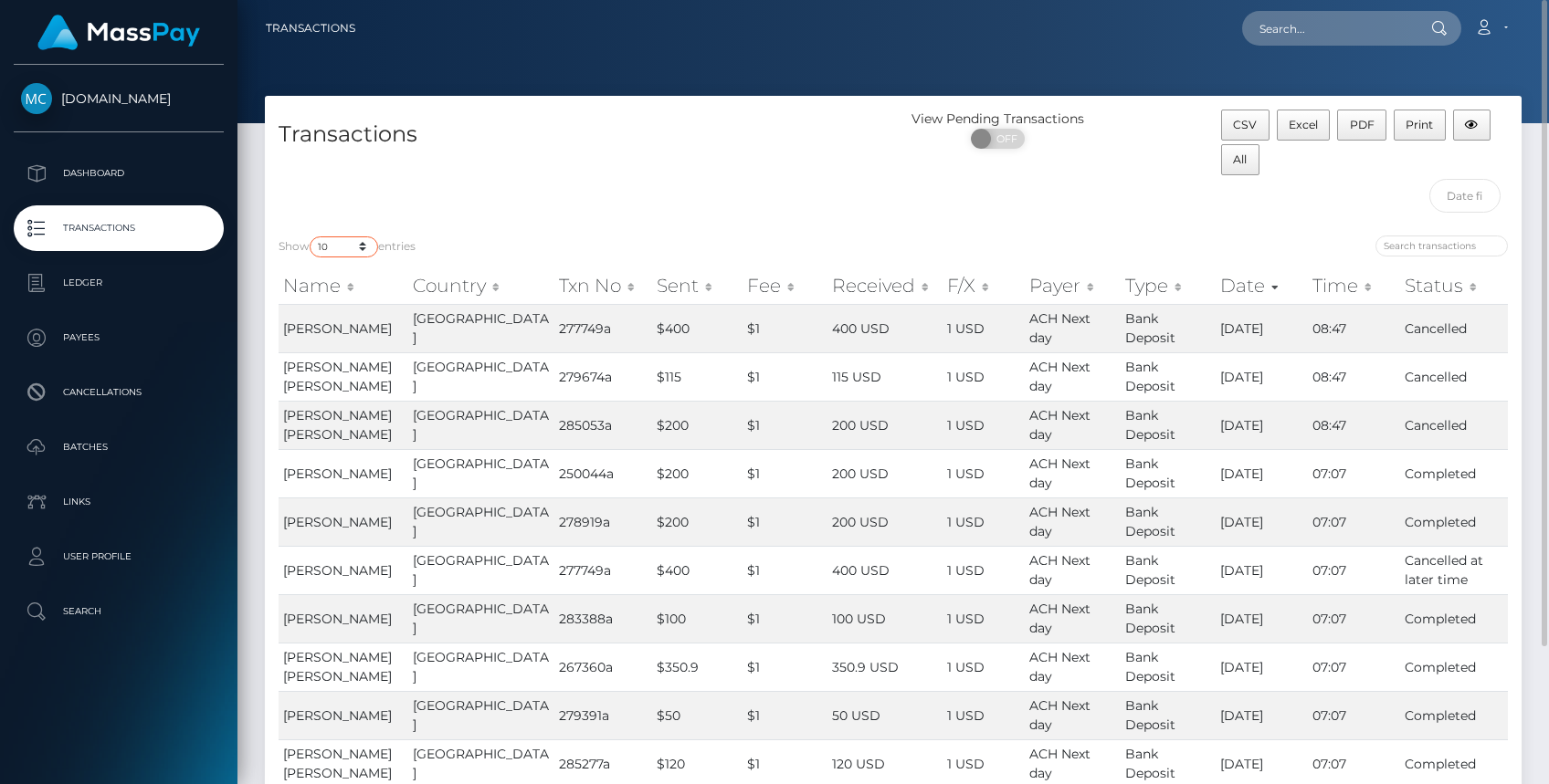
click at [369, 251] on select "10 25 50 100 250 500 1,000 3,500" at bounding box center [343, 246] width 69 height 21
select select "50"
click at [311, 236] on select "10 25 50 100 250 500 1,000 3,500" at bounding box center [343, 246] width 69 height 21
click at [107, 265] on link "Ledger" at bounding box center [118, 283] width 210 height 46
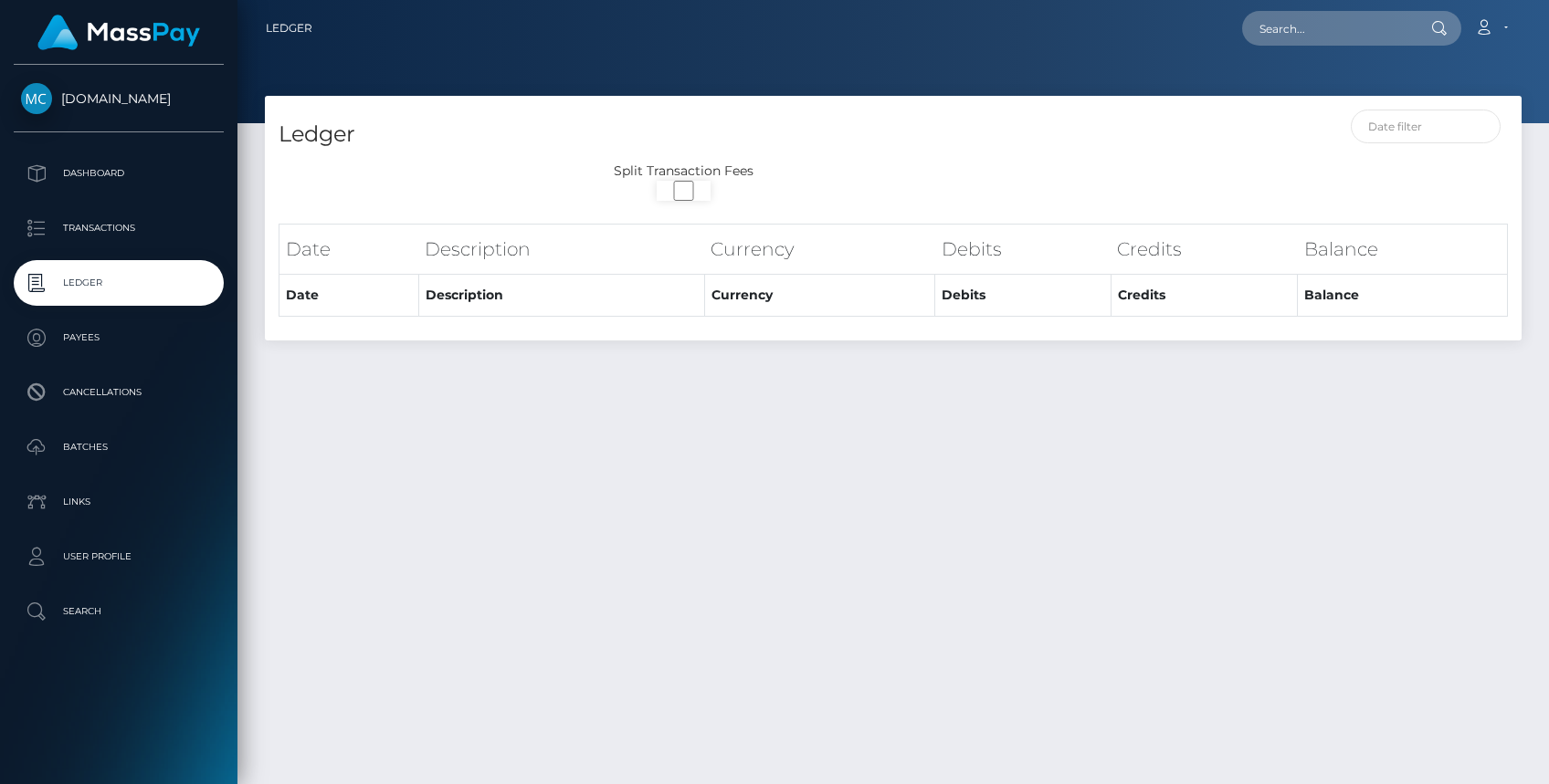
select select
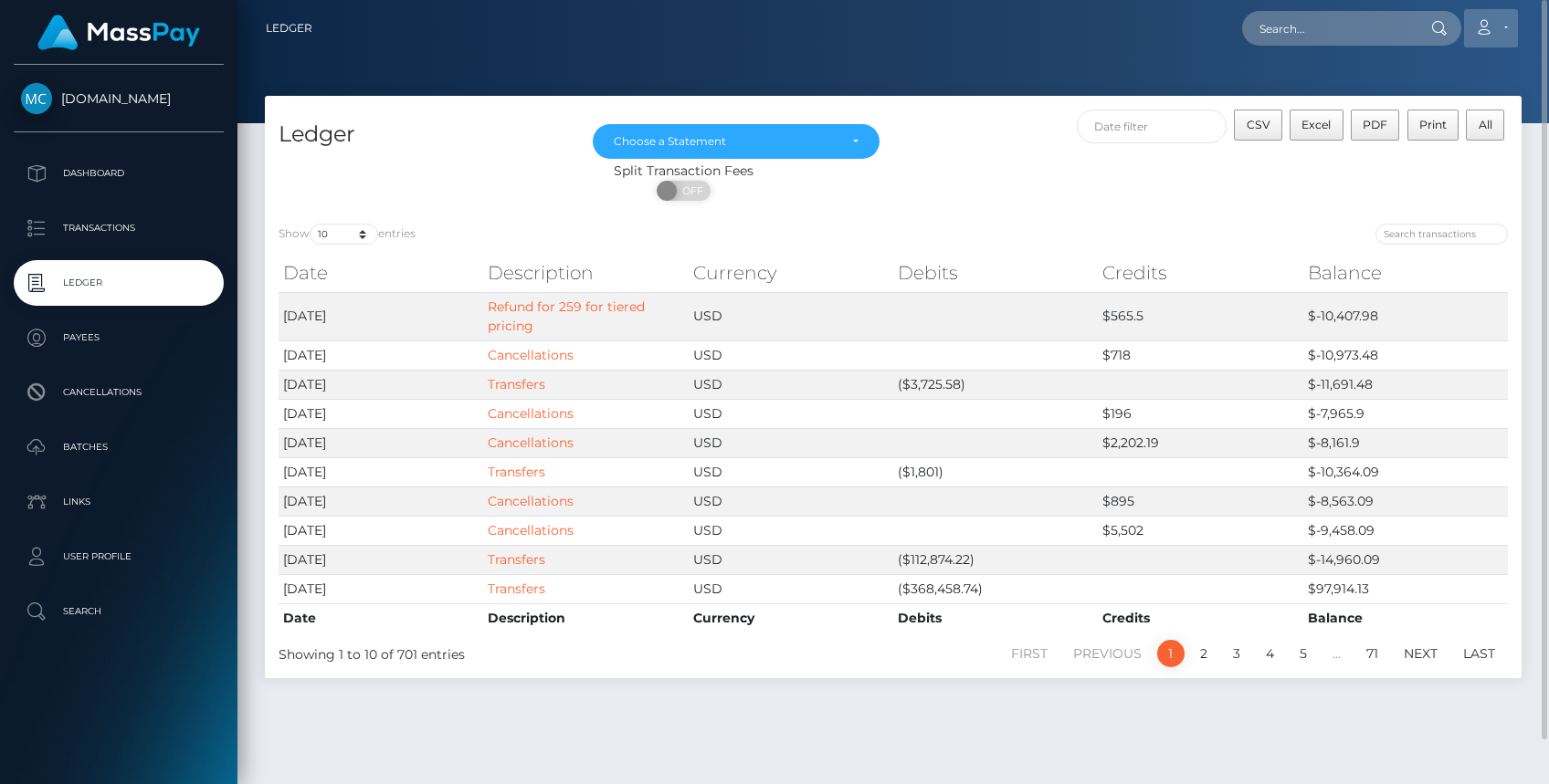
click at [1473, 22] on link "Account" at bounding box center [1491, 28] width 54 height 39
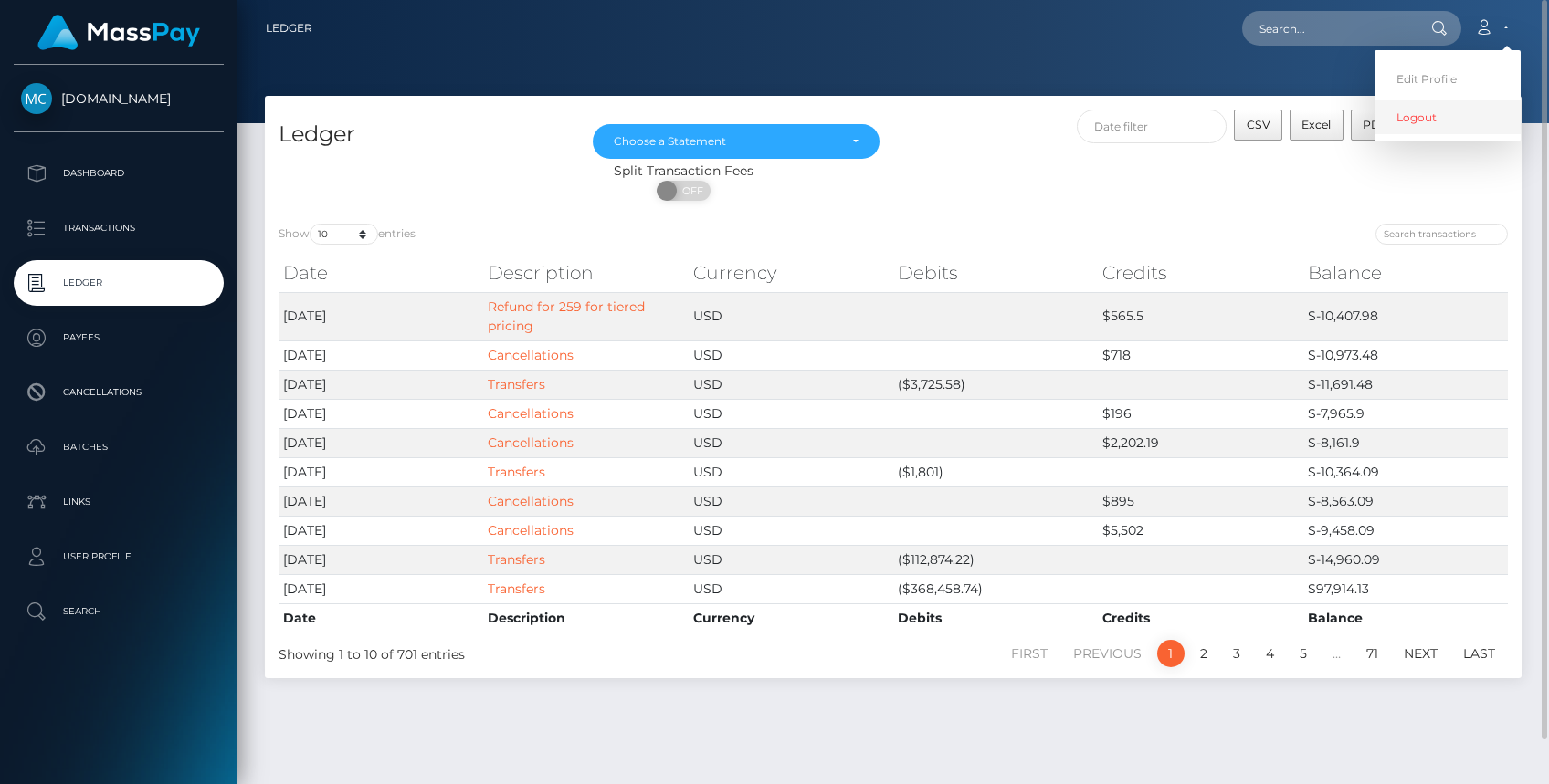
click at [1433, 122] on link "Logout" at bounding box center [1448, 117] width 146 height 34
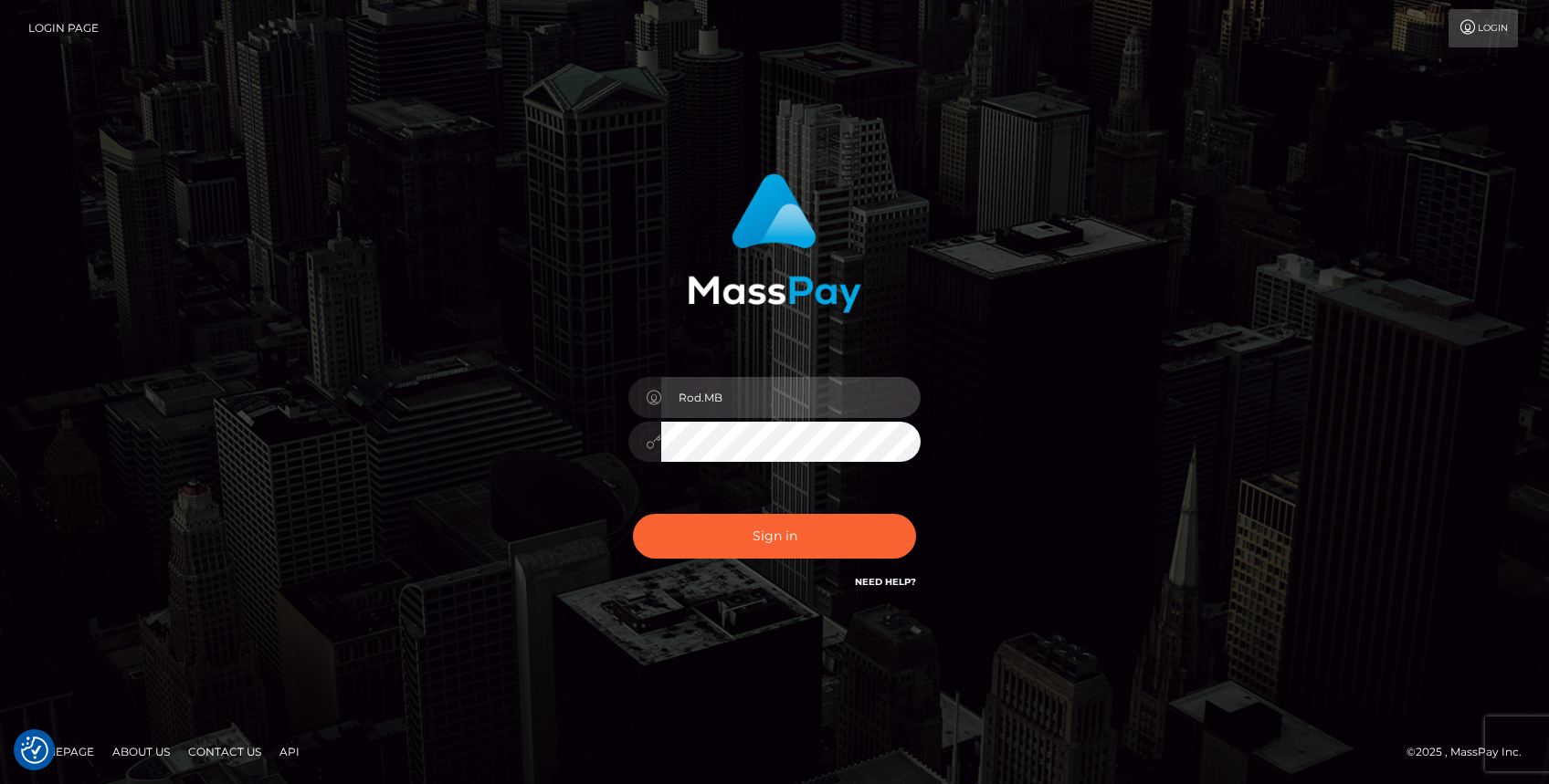
click at [777, 409] on input "Rod.MB" at bounding box center [790, 396] width 259 height 41
type input "Rod.Hello"
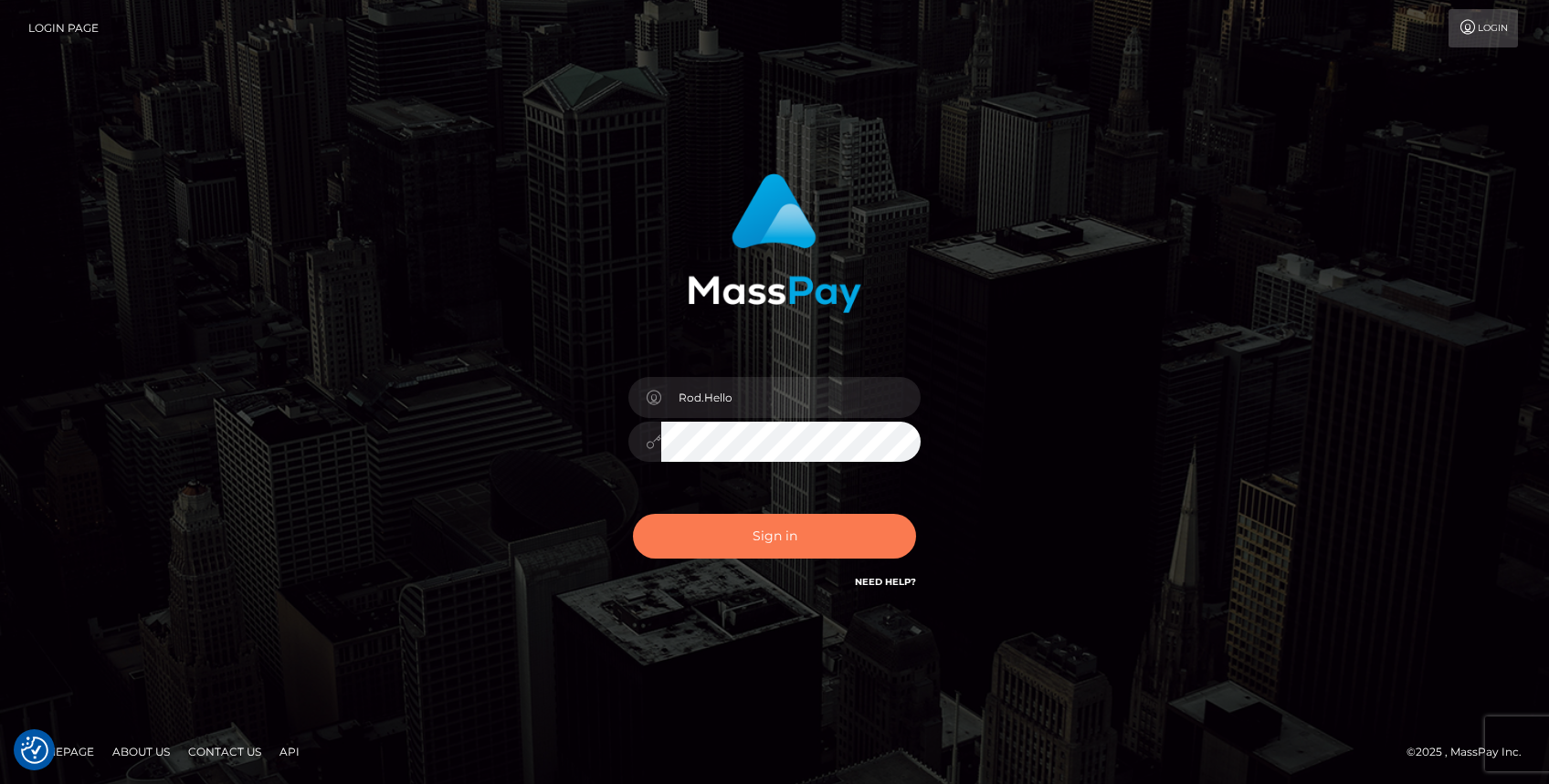
click at [741, 537] on button "Sign in" at bounding box center [774, 536] width 283 height 45
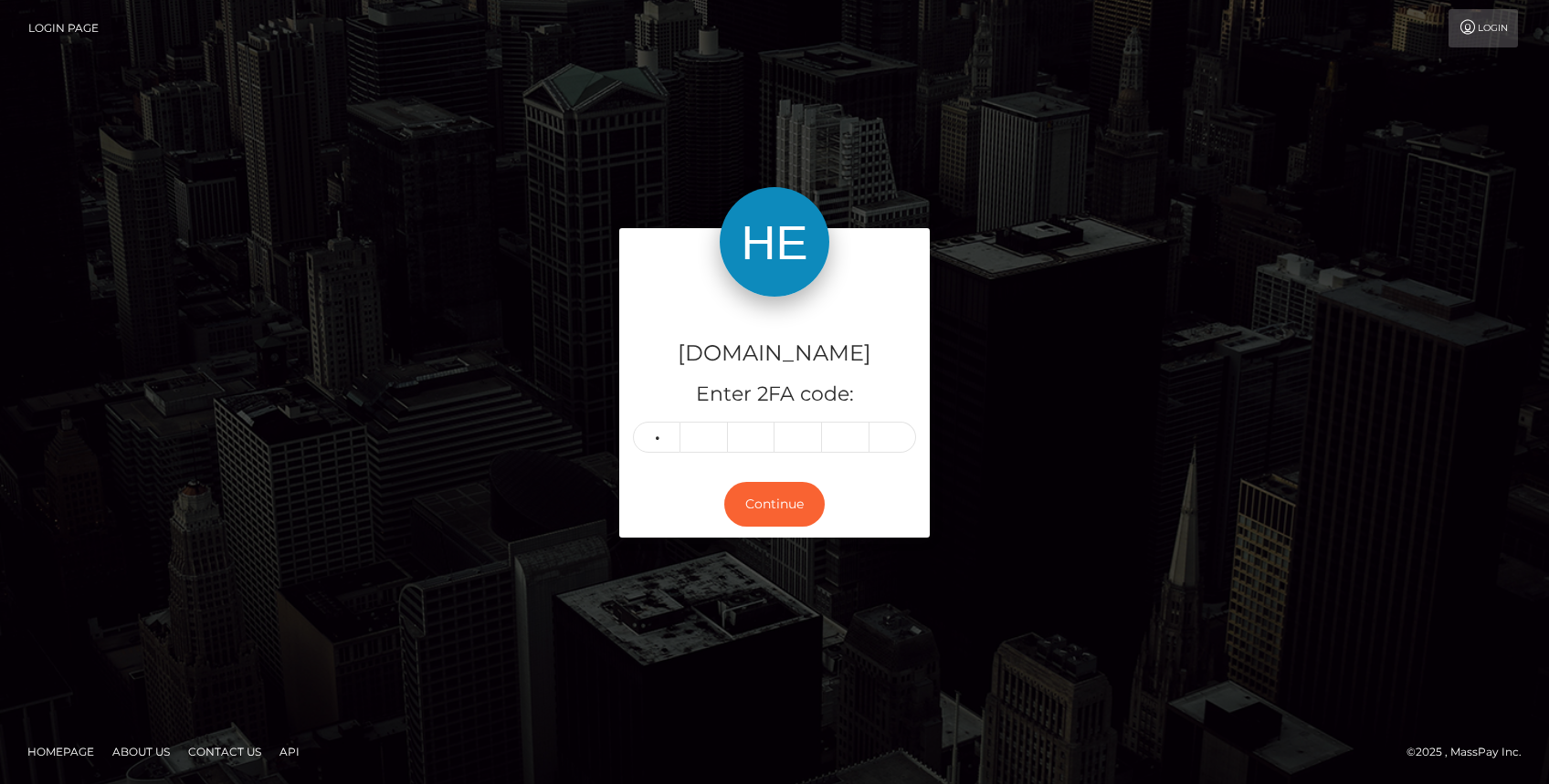
type input "4"
type input "3"
type input "4"
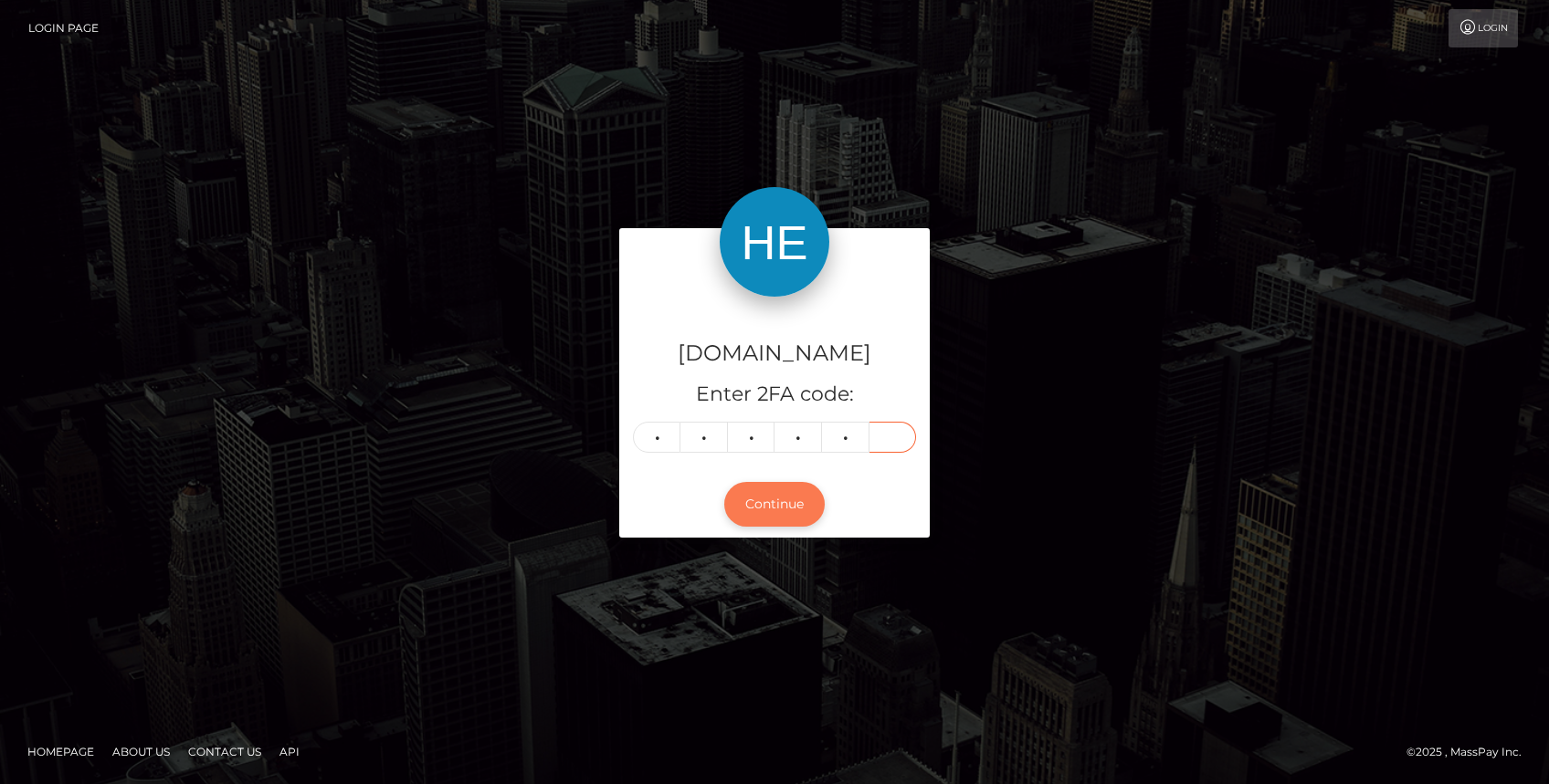
type input "0"
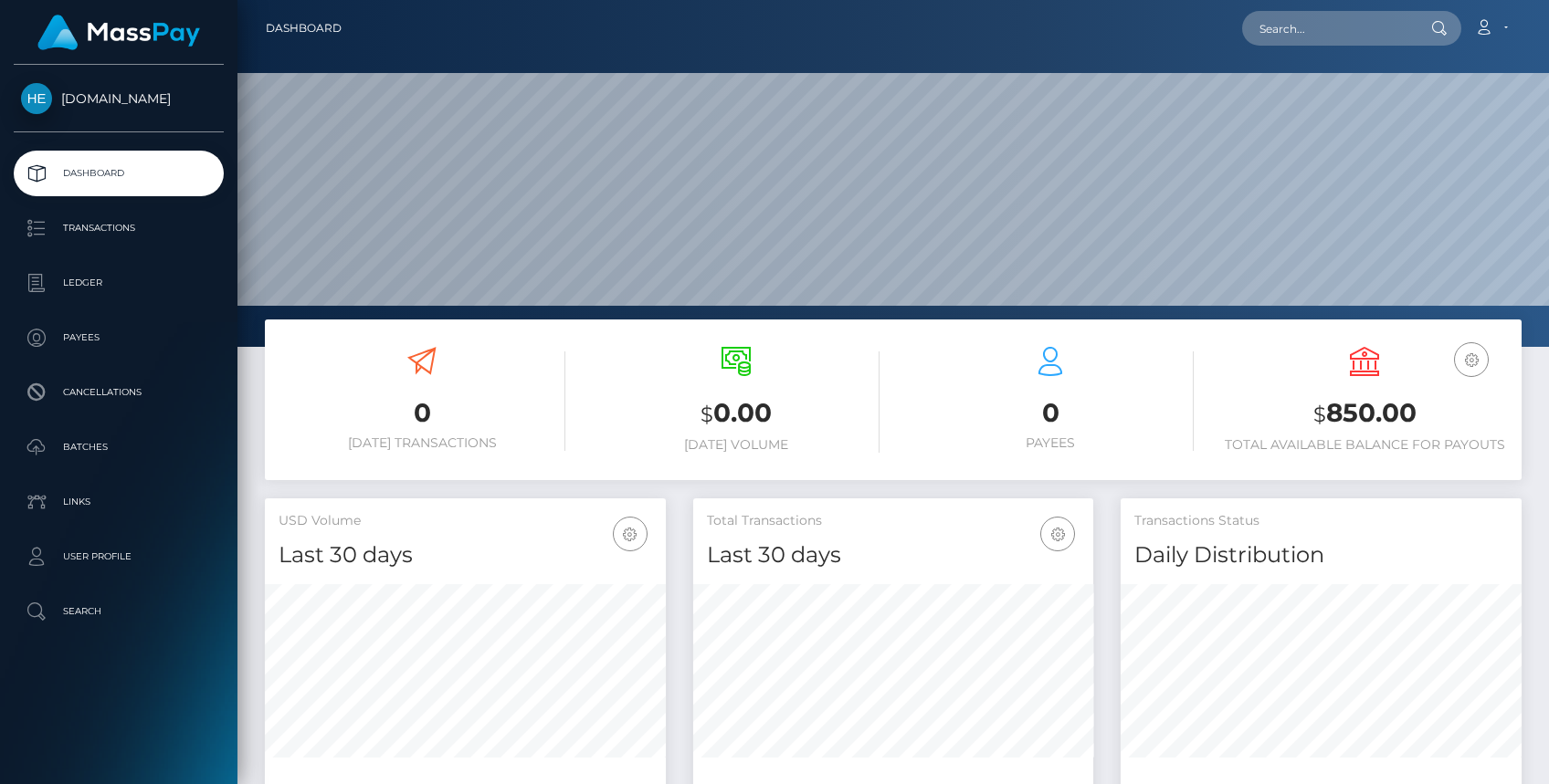
scroll to position [322, 401]
click at [106, 275] on p "Ledger" at bounding box center [118, 283] width 196 height 28
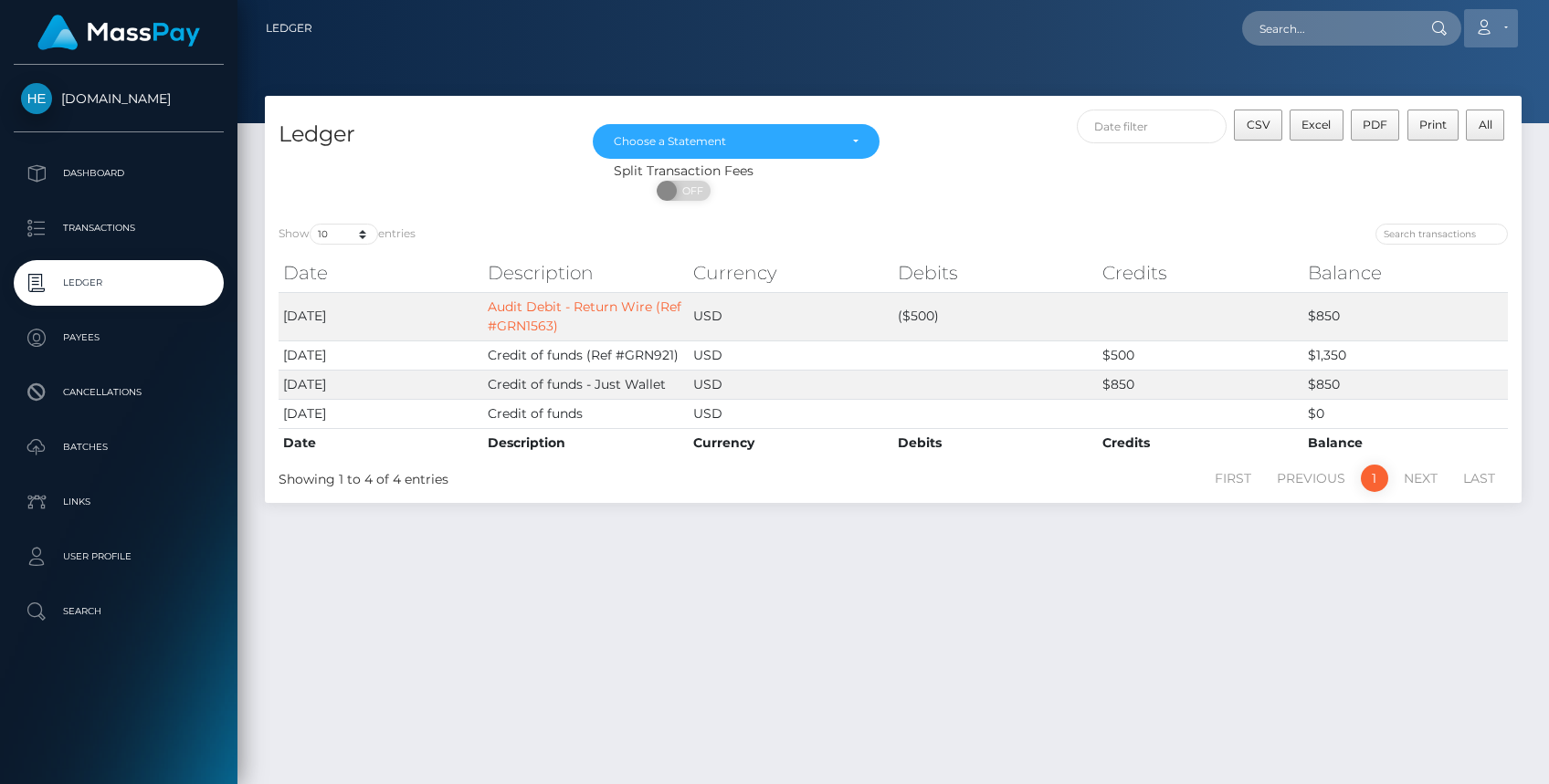
drag, startPoint x: 1476, startPoint y: 37, endPoint x: 1477, endPoint y: 26, distance: 11.0
click at [1476, 34] on link "Account" at bounding box center [1491, 28] width 54 height 39
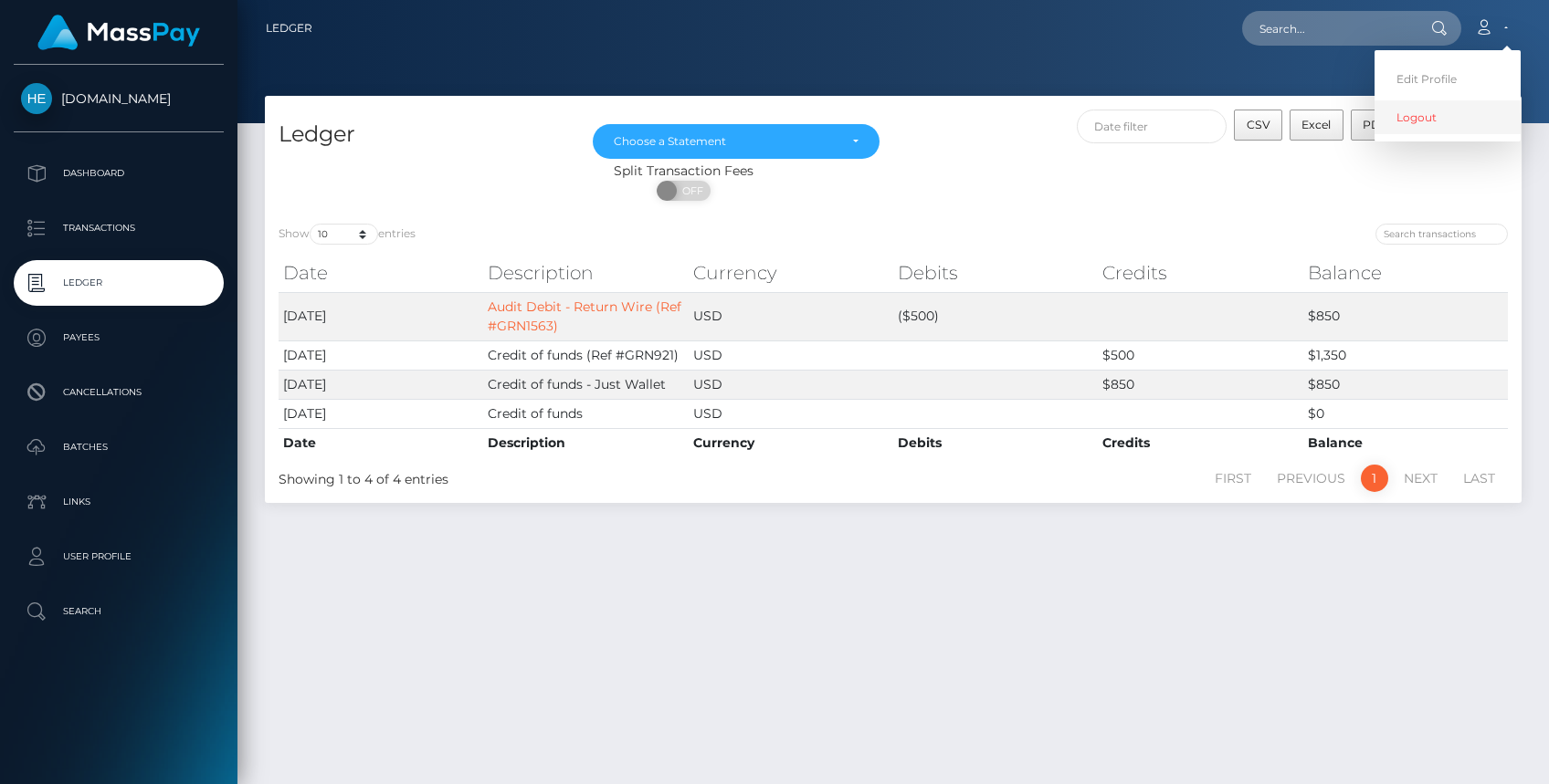
click at [1448, 123] on link "Logout" at bounding box center [1448, 117] width 146 height 34
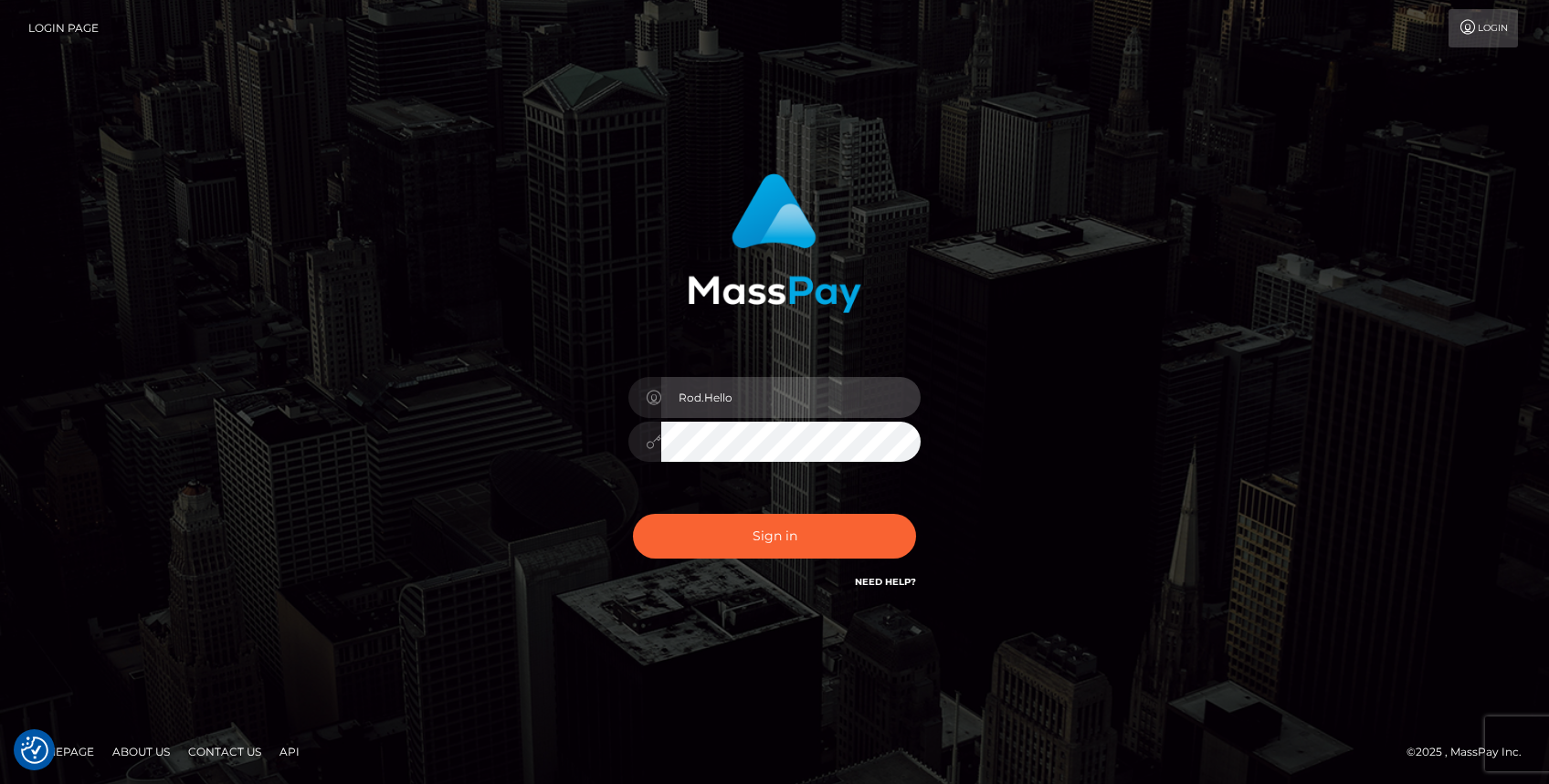
click at [730, 394] on input "Rod.Hello" at bounding box center [790, 396] width 259 height 41
type input "Rod.B2Spin"
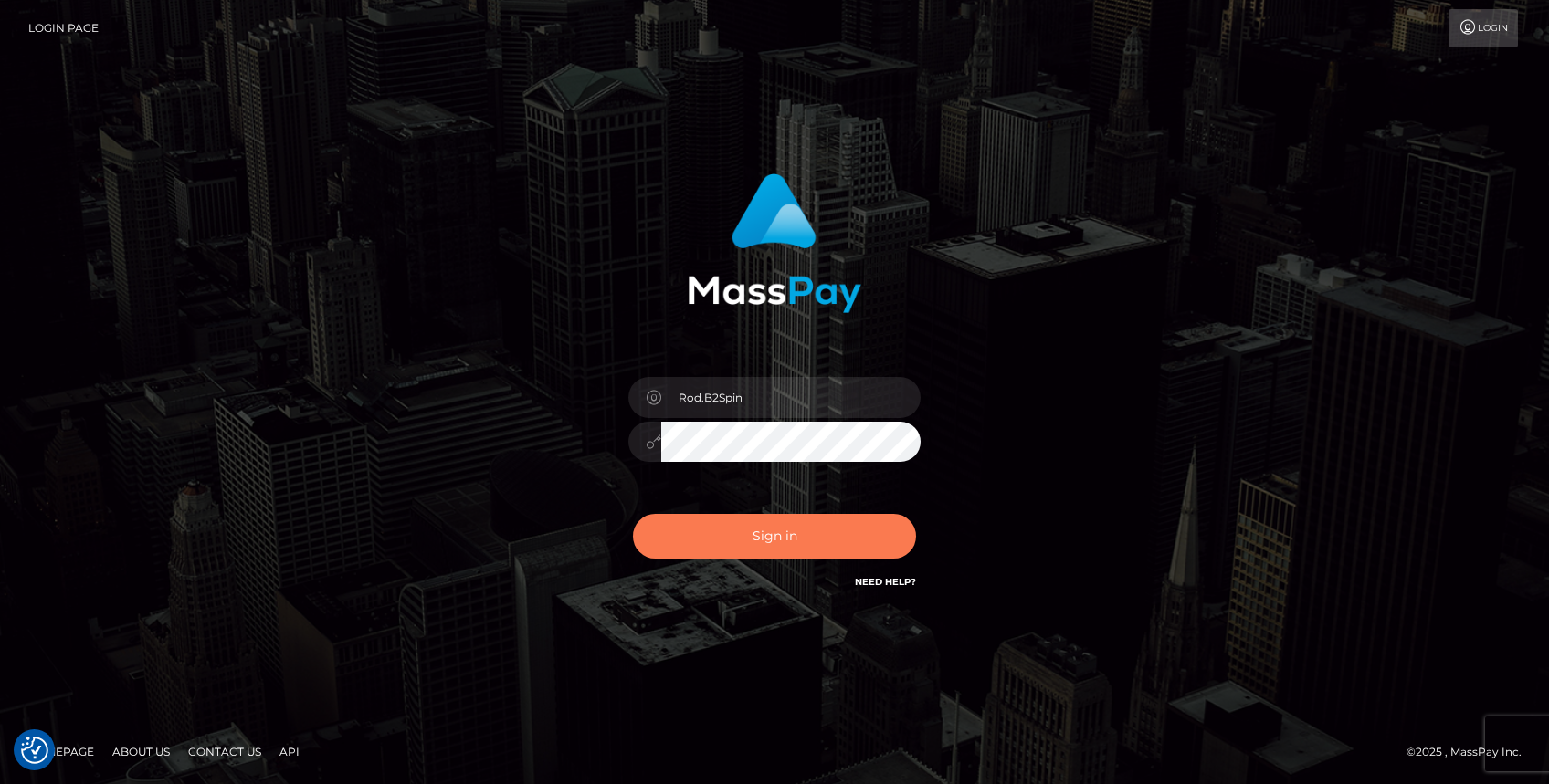
click at [761, 547] on button "Sign in" at bounding box center [774, 536] width 283 height 45
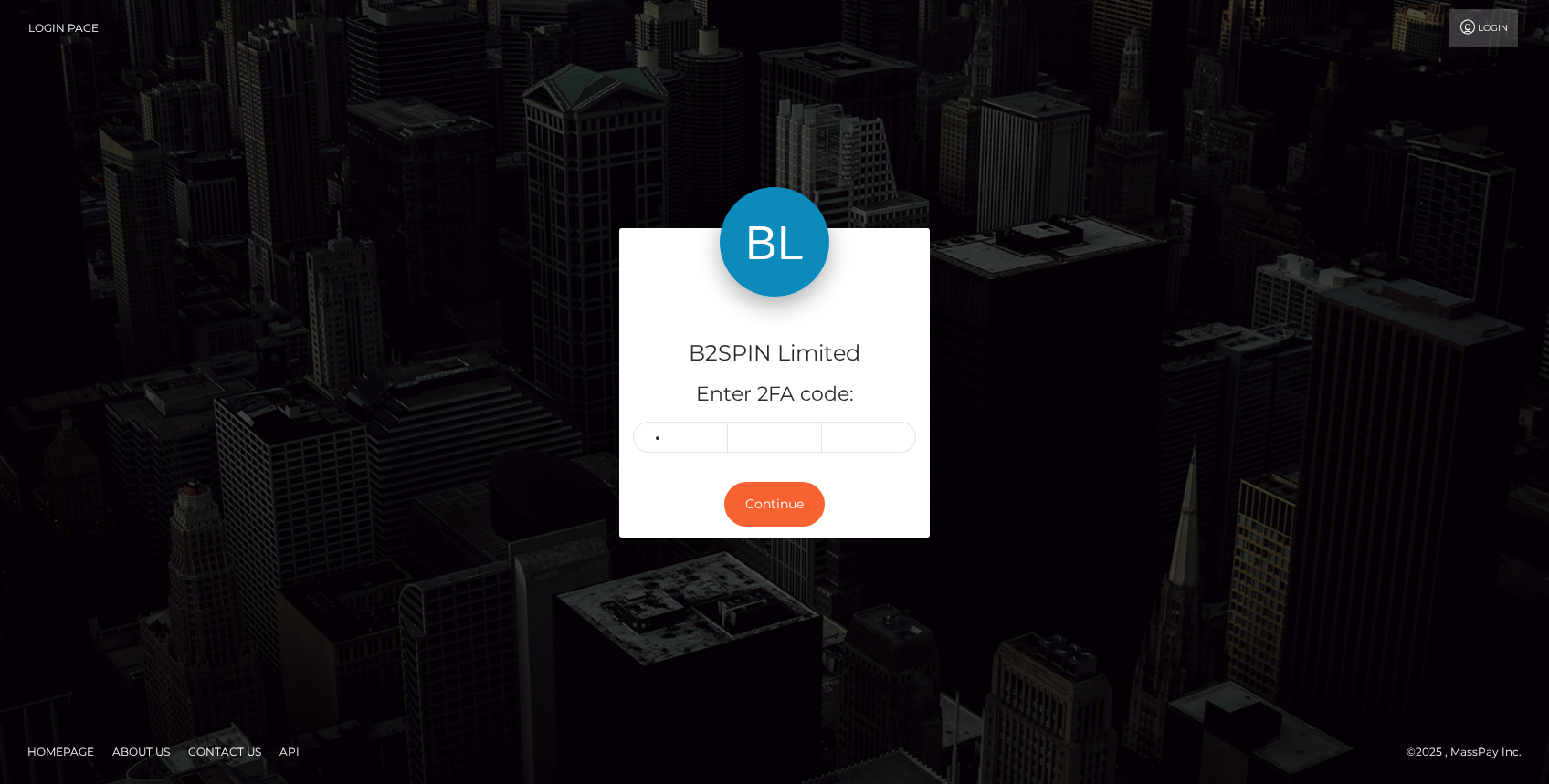
type input "6"
type input "8"
type input "2"
type input "4"
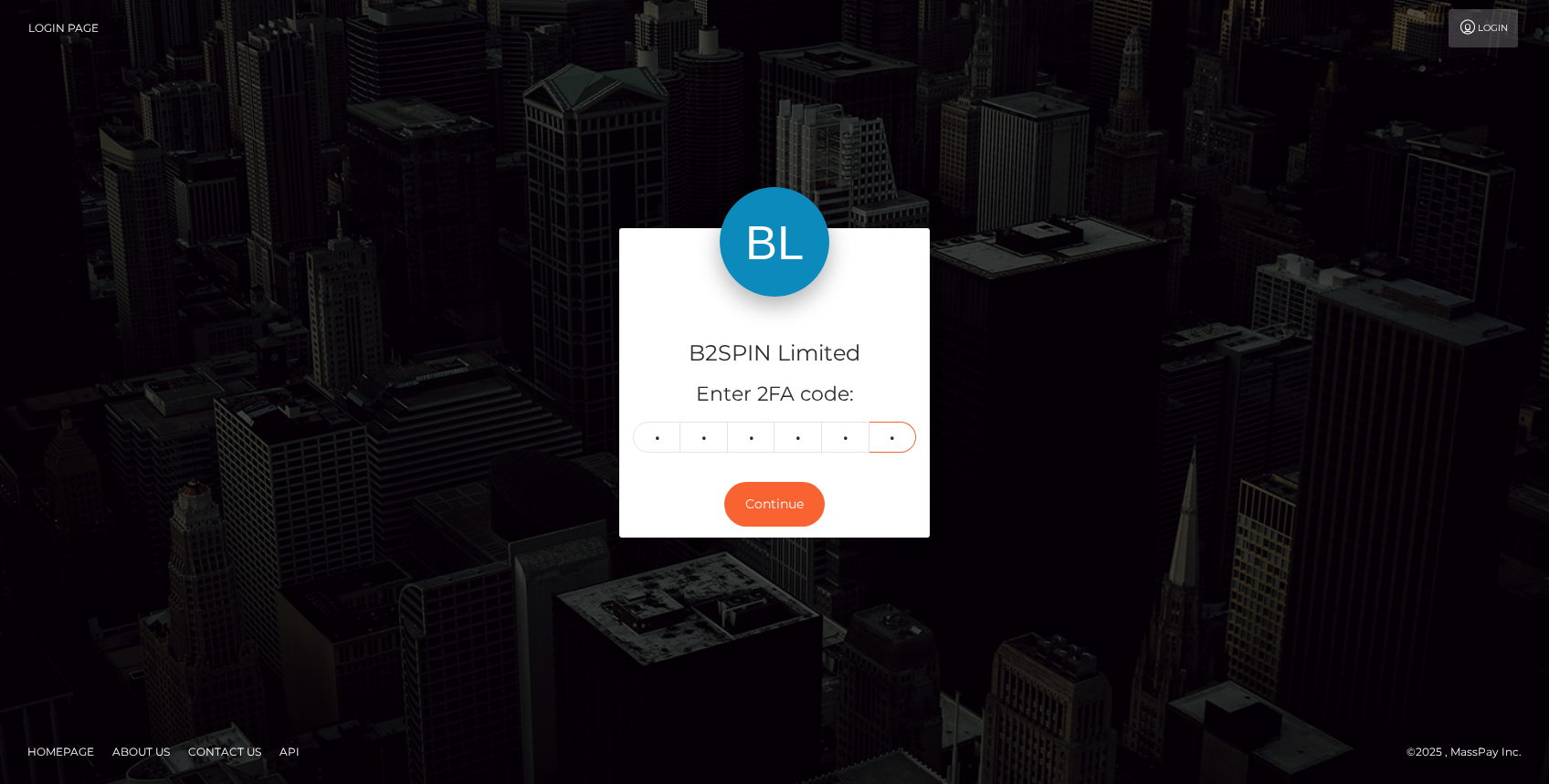
type input "1"
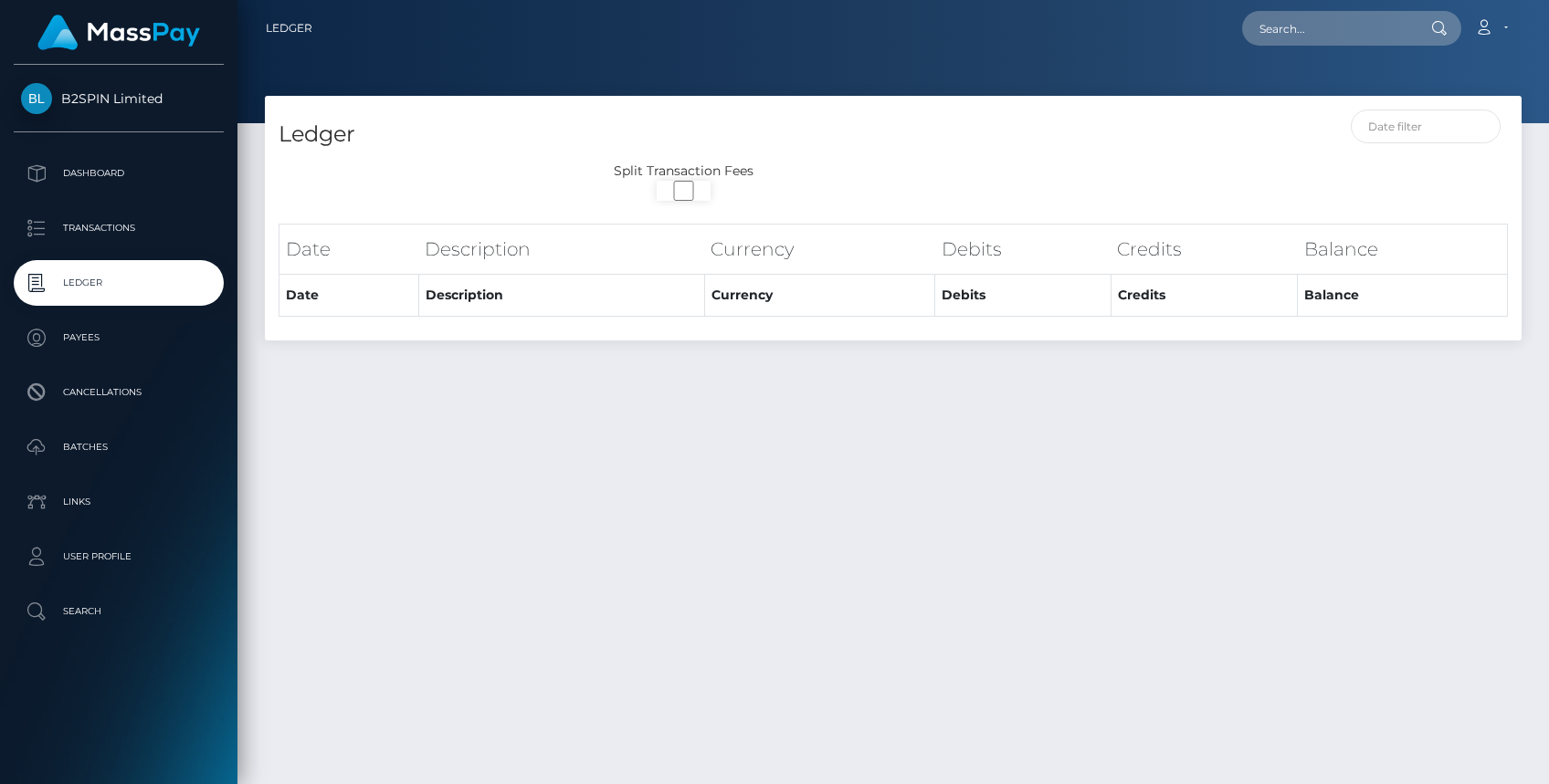
select select
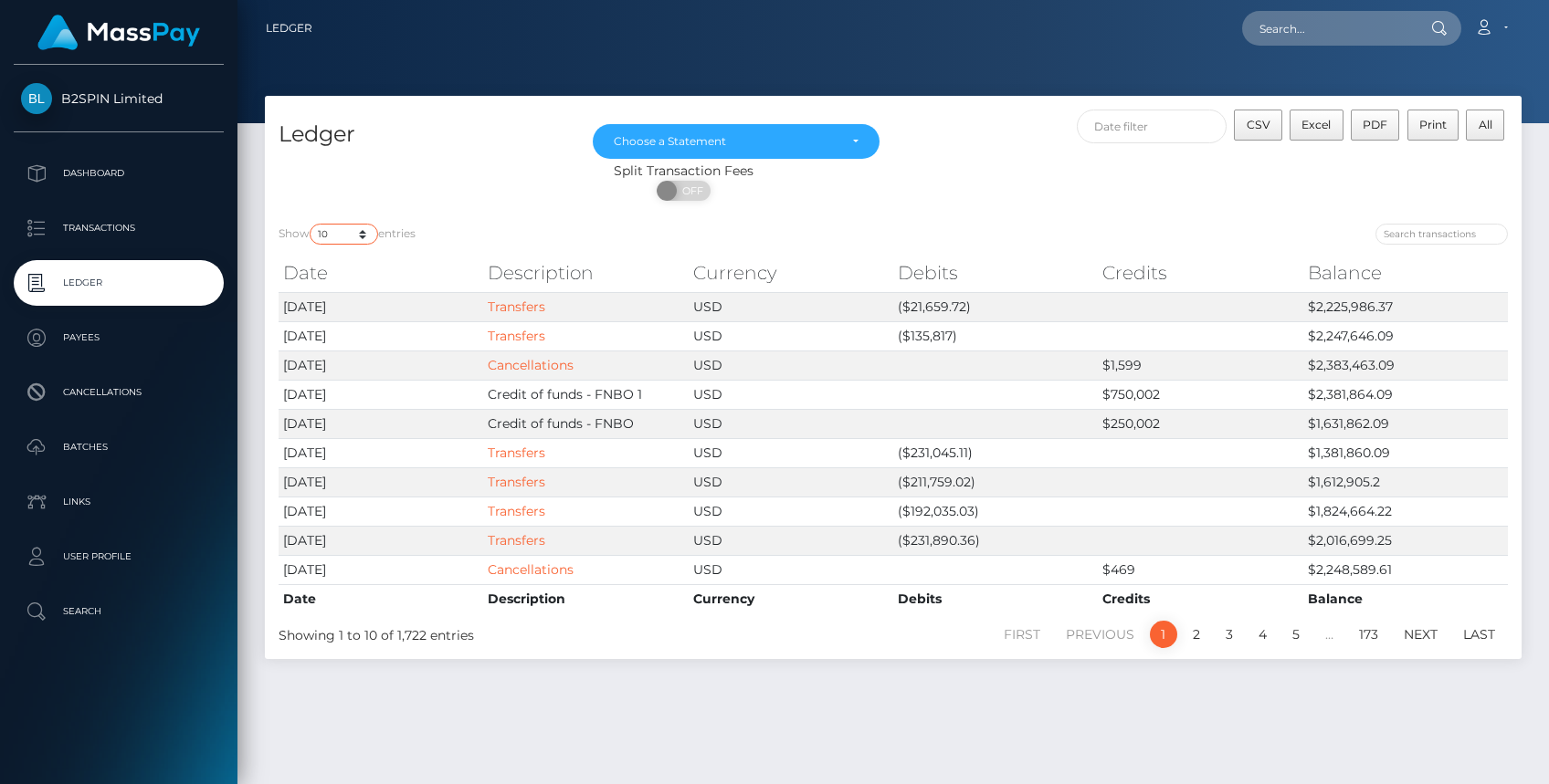
click at [368, 242] on select "10 25 50 100 250" at bounding box center [343, 234] width 69 height 21
click at [470, 149] on h4 "Ledger" at bounding box center [422, 134] width 286 height 32
click at [363, 238] on select "10 25 50 100 250" at bounding box center [343, 234] width 69 height 21
click at [311, 224] on select "10 25 50 100 250" at bounding box center [343, 234] width 69 height 21
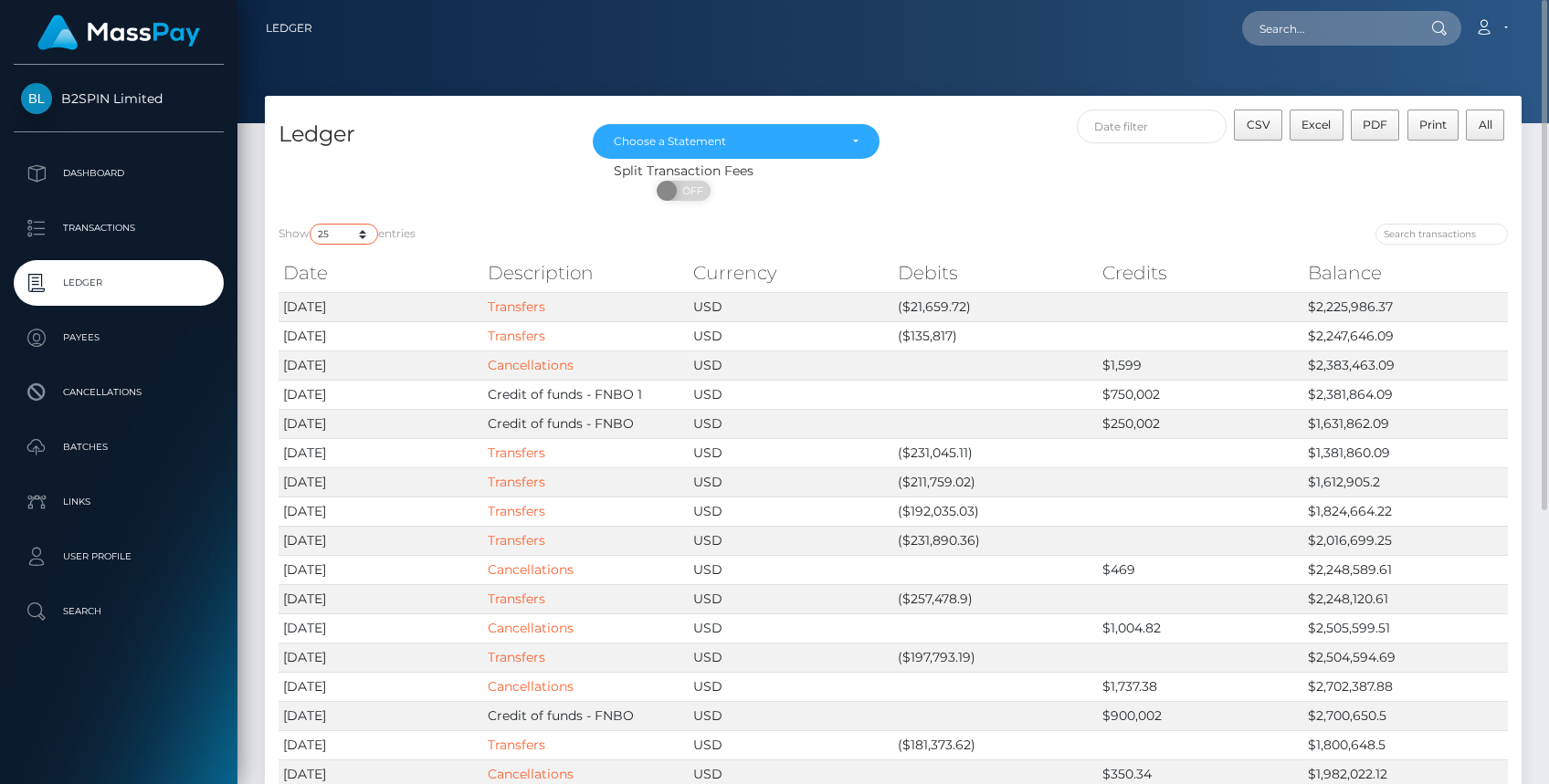
click at [366, 238] on select "10 25 50 100 250" at bounding box center [343, 234] width 69 height 21
click at [311, 224] on select "10 25 50 100 250" at bounding box center [343, 234] width 69 height 21
click at [371, 241] on select "10 25 50 100 250" at bounding box center [343, 234] width 69 height 21
click at [311, 224] on select "10 25 50 100 250" at bounding box center [343, 234] width 69 height 21
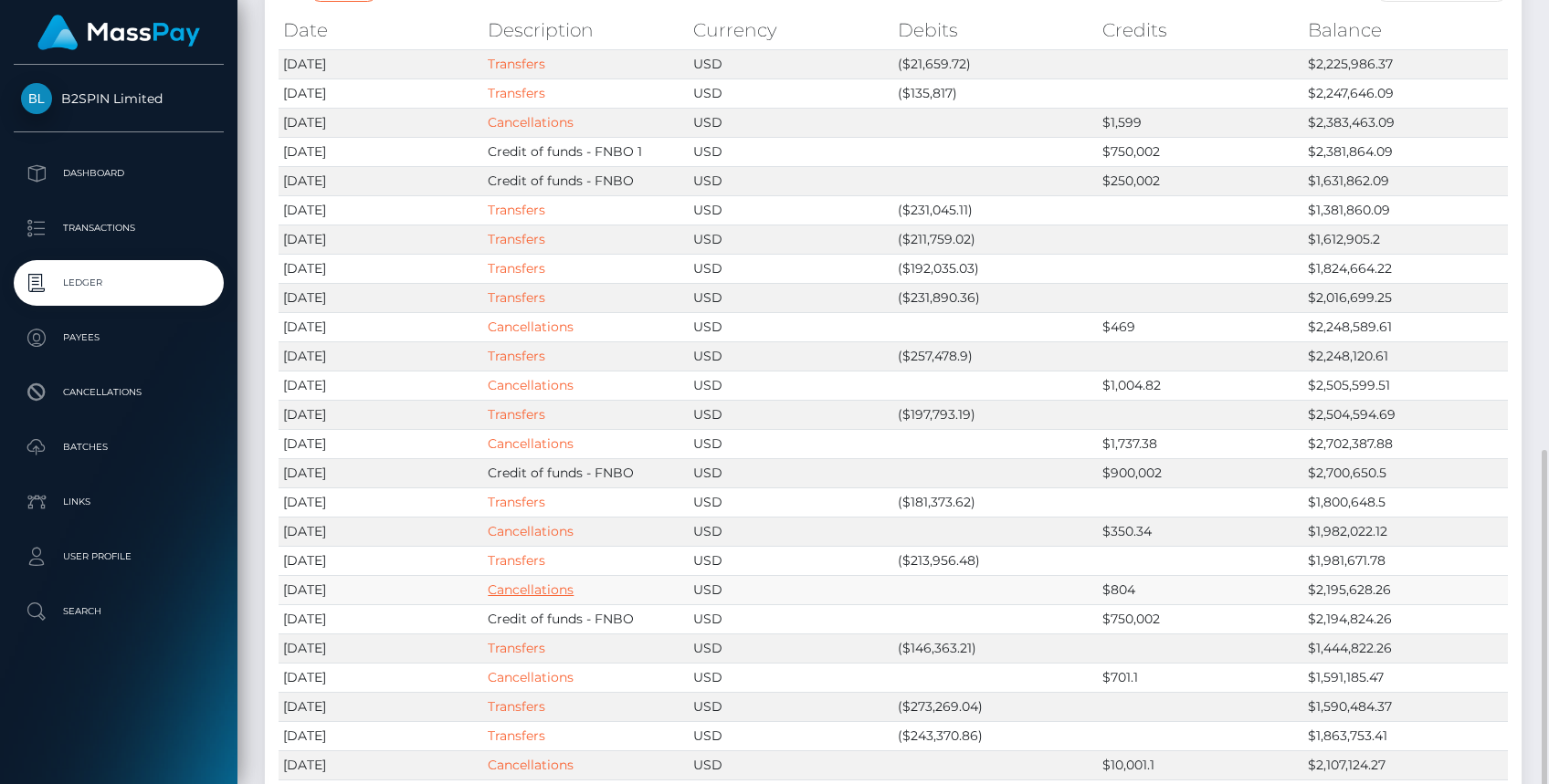
scroll to position [419, 0]
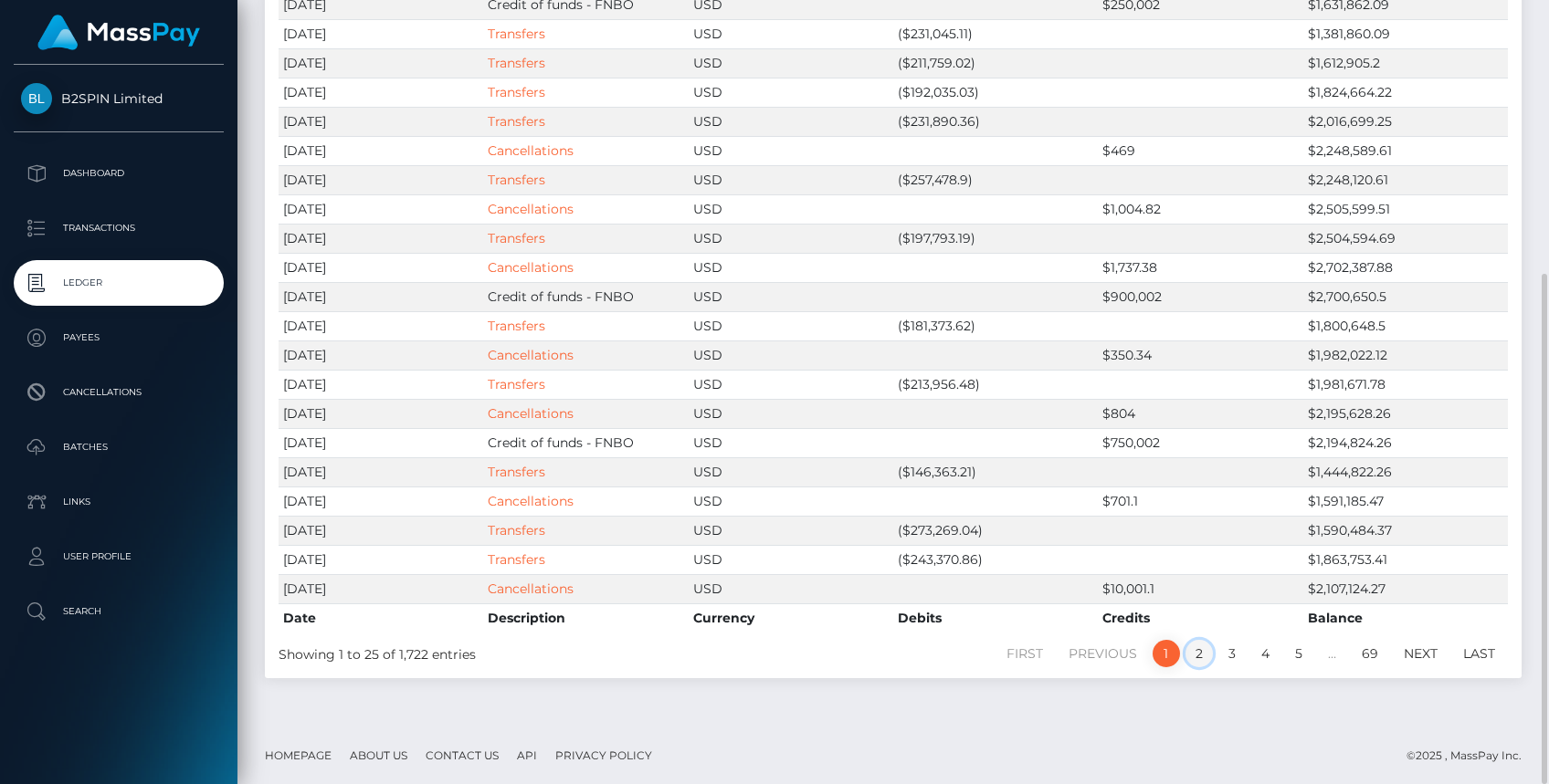
click at [1198, 654] on link "2" at bounding box center [1200, 654] width 28 height 28
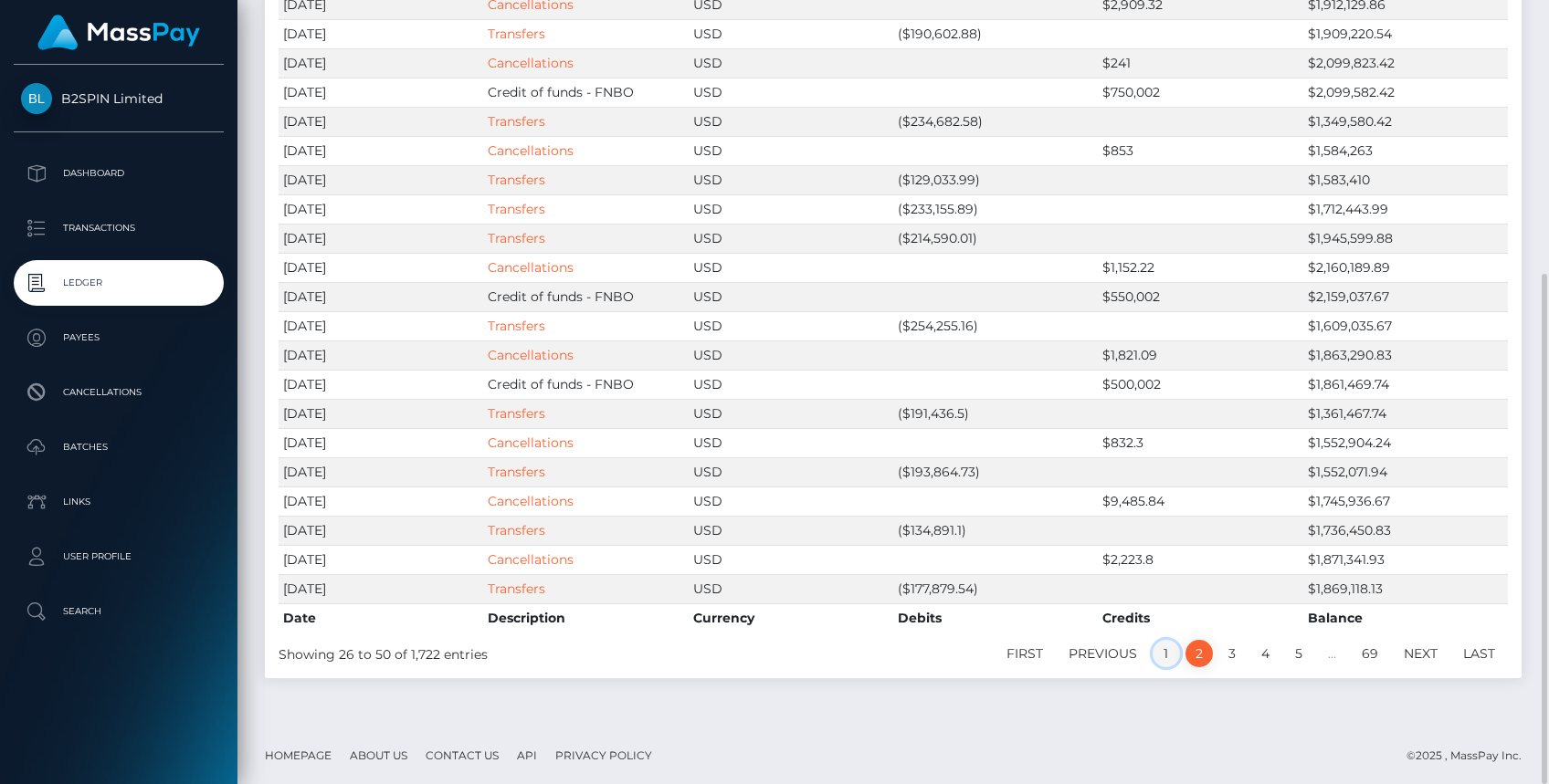
click at [1175, 651] on link "1" at bounding box center [1166, 654] width 28 height 28
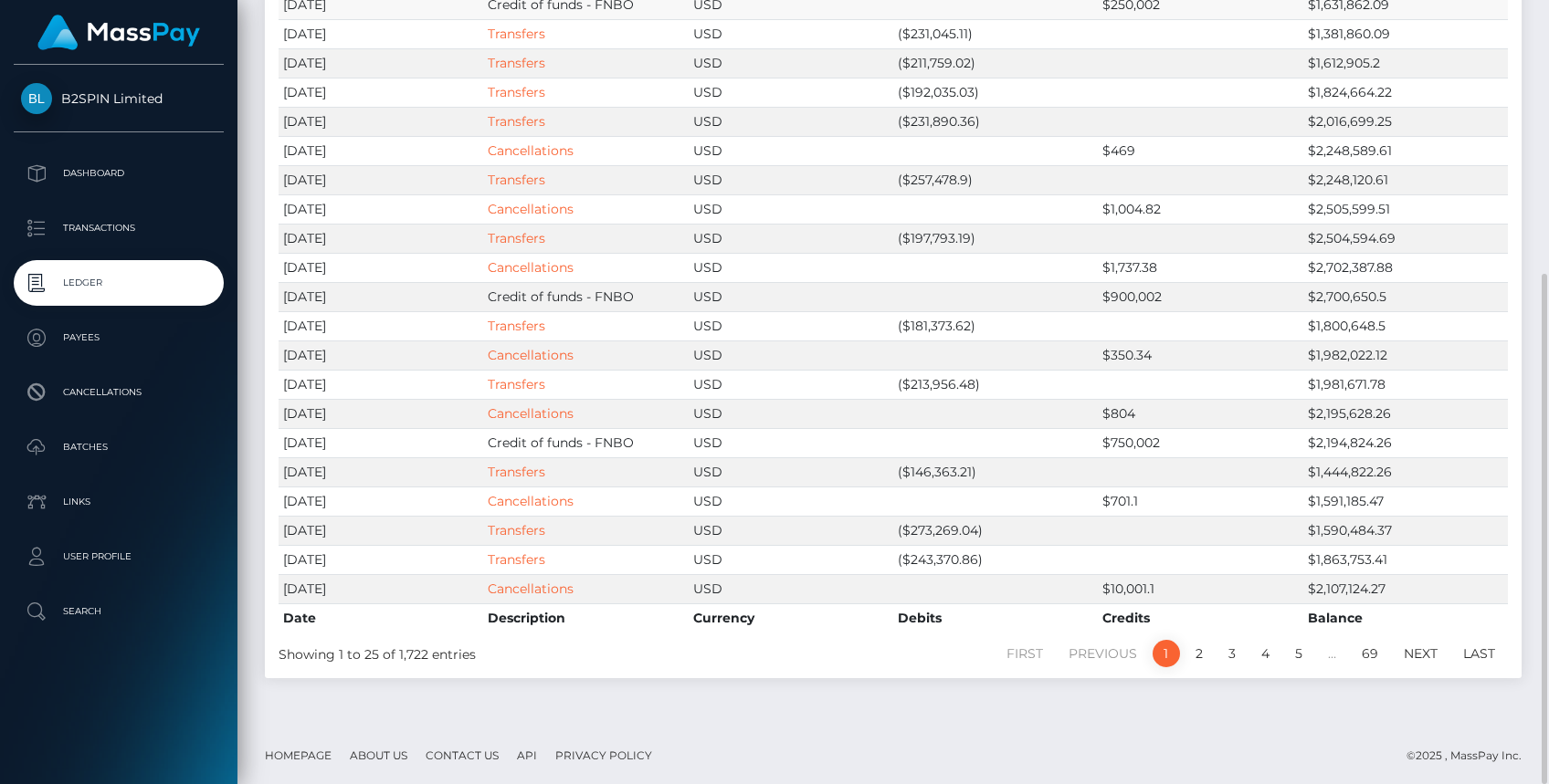
scroll to position [54, 0]
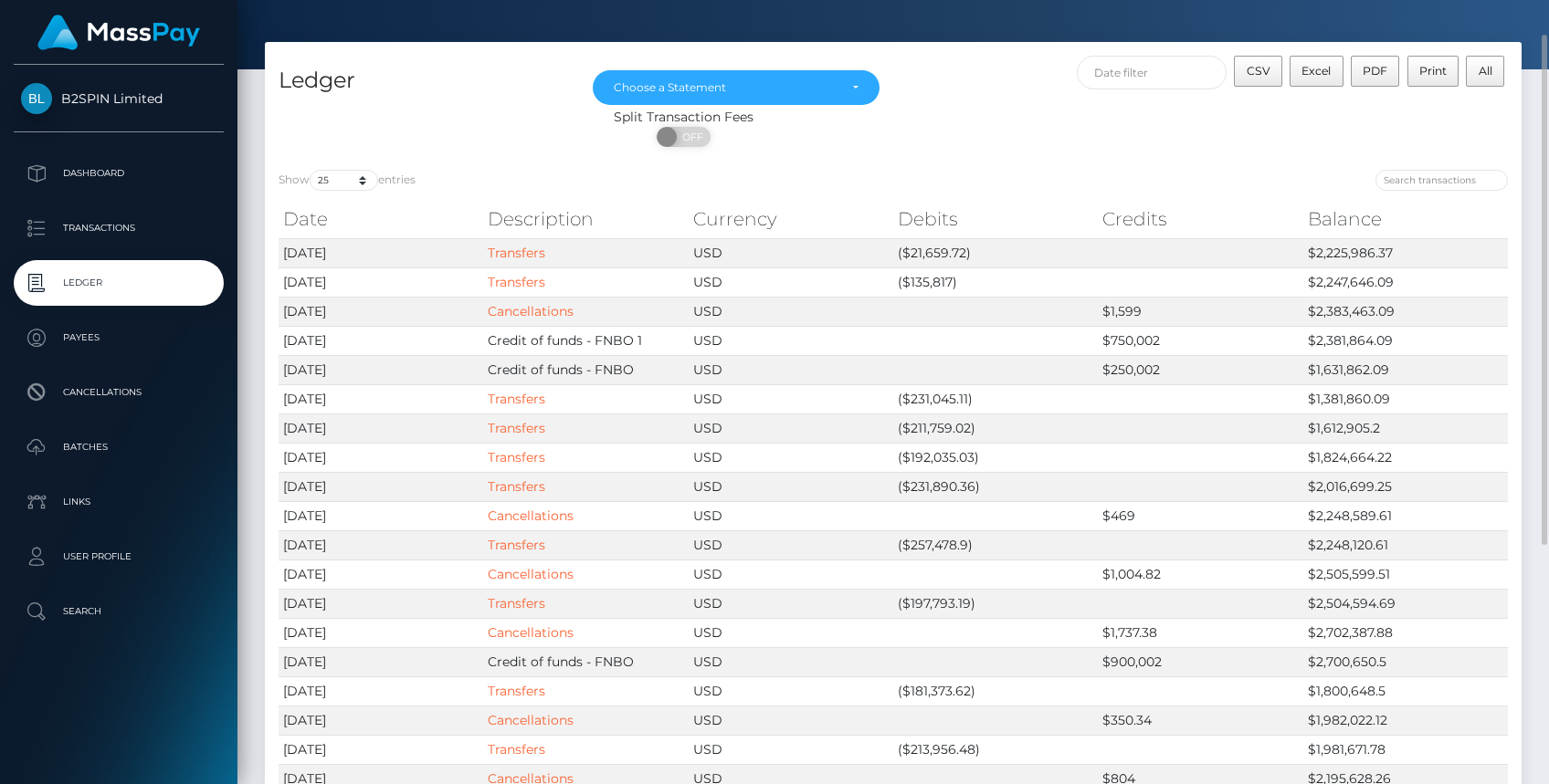
click at [364, 170] on div "Show 10 25 50 100 250 entries" at bounding box center [579, 183] width 602 height 26
drag, startPoint x: 365, startPoint y: 173, endPoint x: 360, endPoint y: 190, distance: 17.7
click at [365, 173] on select "10 25 50 100 250" at bounding box center [343, 180] width 69 height 21
select select "50"
click at [311, 170] on select "10 25 50 100 250" at bounding box center [343, 180] width 69 height 21
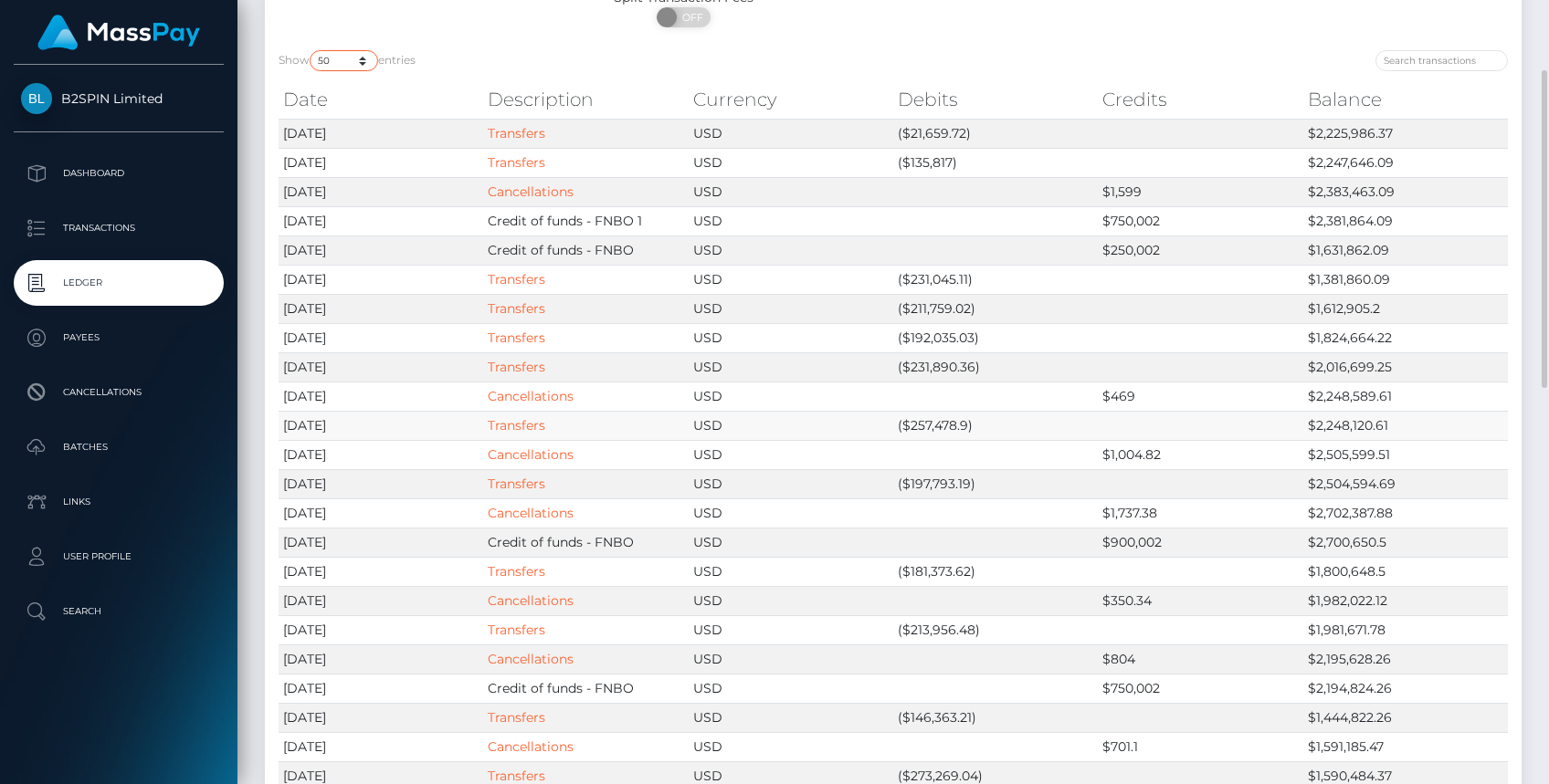
scroll to position [0, 0]
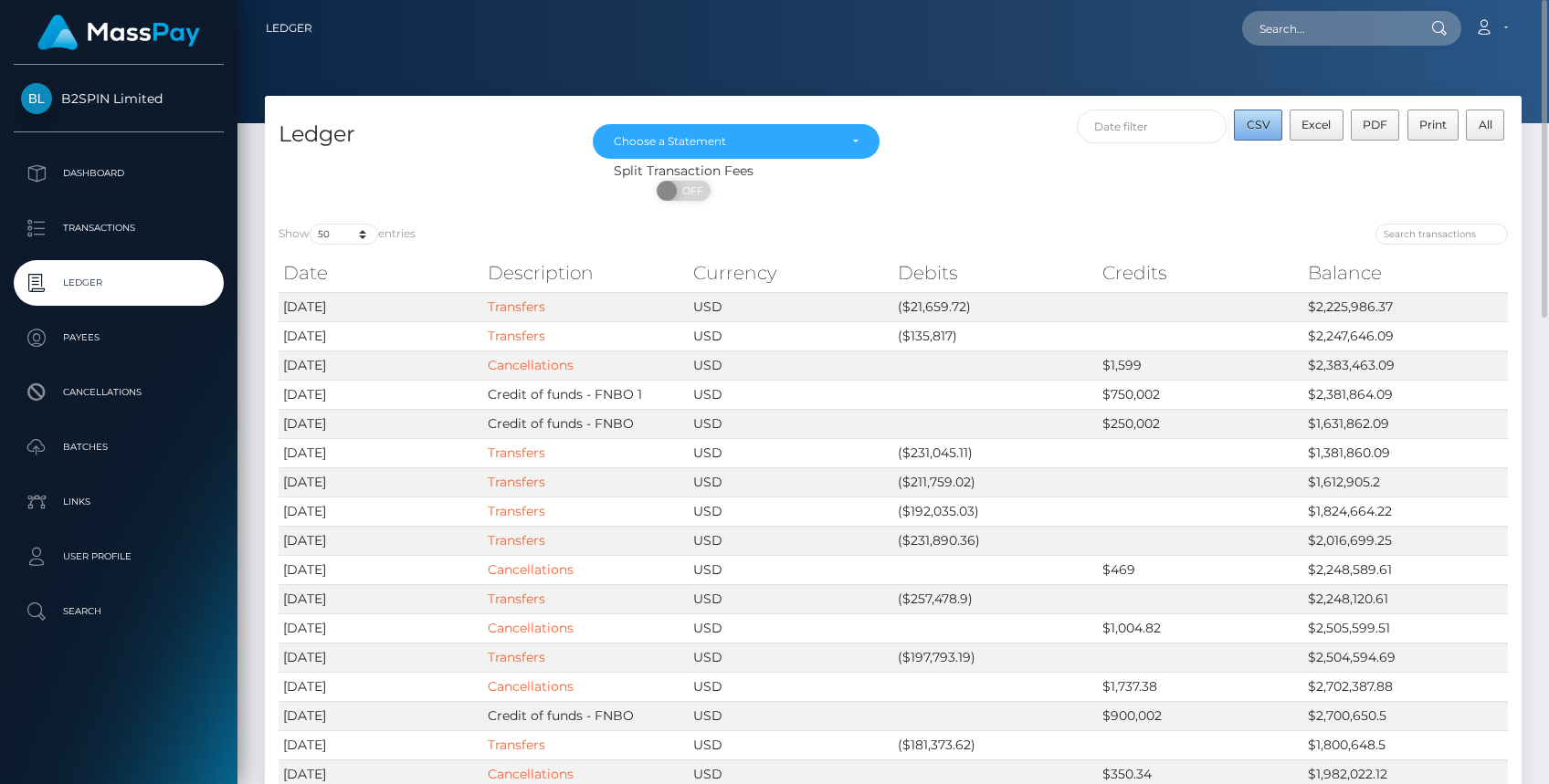
click at [1267, 124] on span "CSV" at bounding box center [1259, 125] width 24 height 14
click at [757, 150] on div "Choose a Statement" at bounding box center [736, 141] width 286 height 35
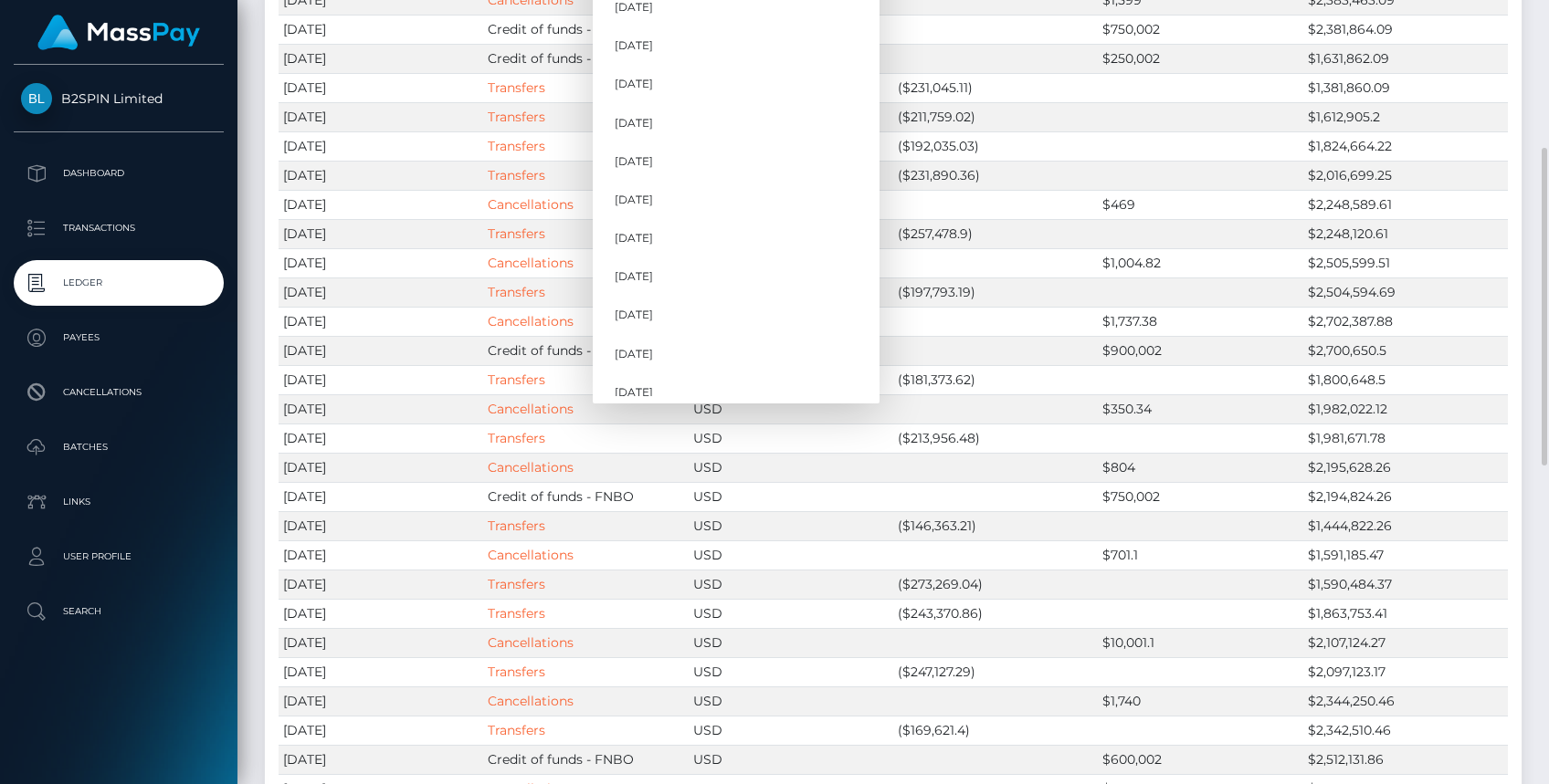
scroll to position [601, 0]
click at [695, 380] on link "[DATE]" at bounding box center [736, 380] width 286 height 34
select select "[DATE]"
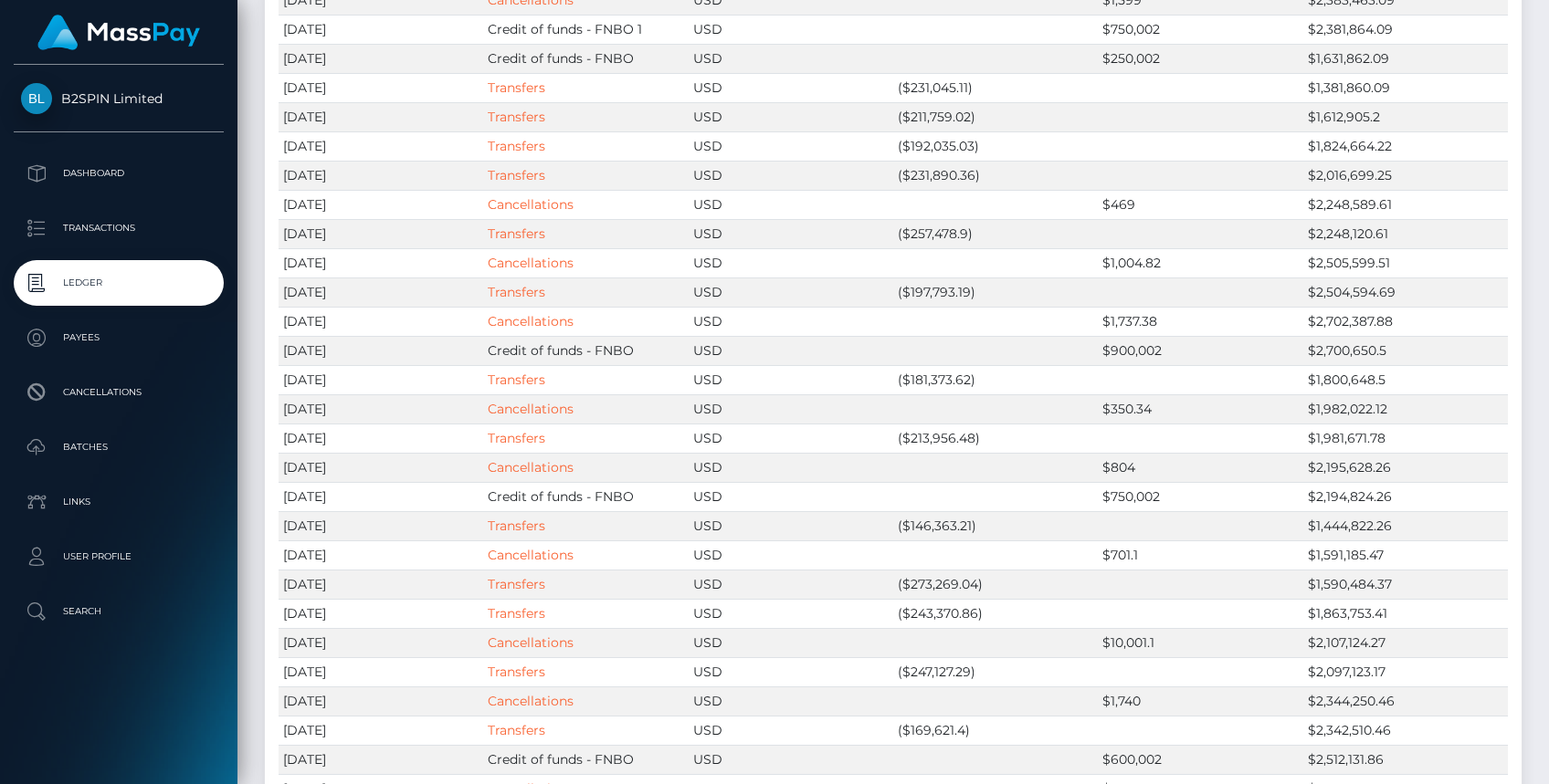
scroll to position [0, 0]
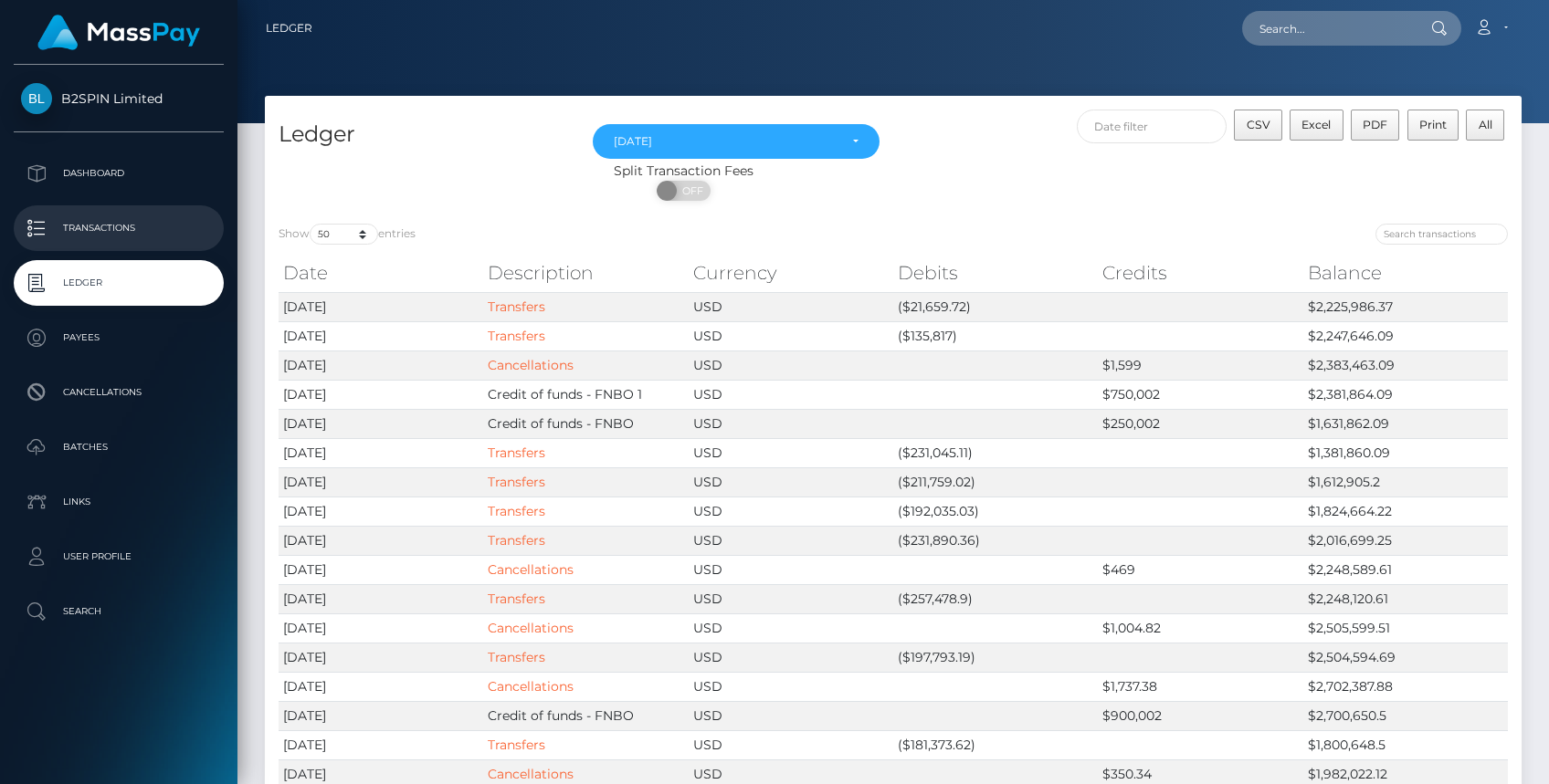
click at [95, 220] on p "Transactions" at bounding box center [118, 229] width 196 height 28
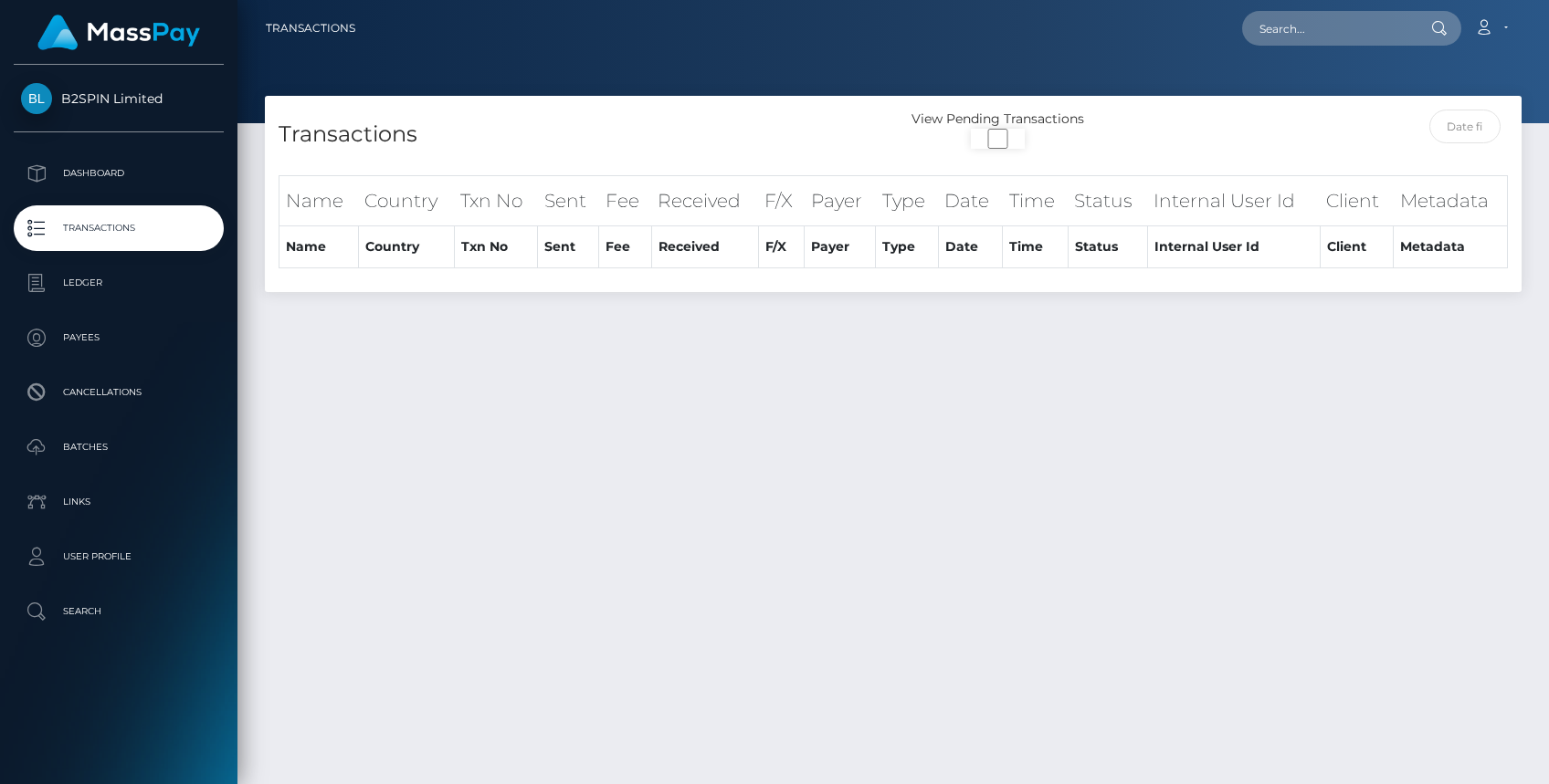
select select "50"
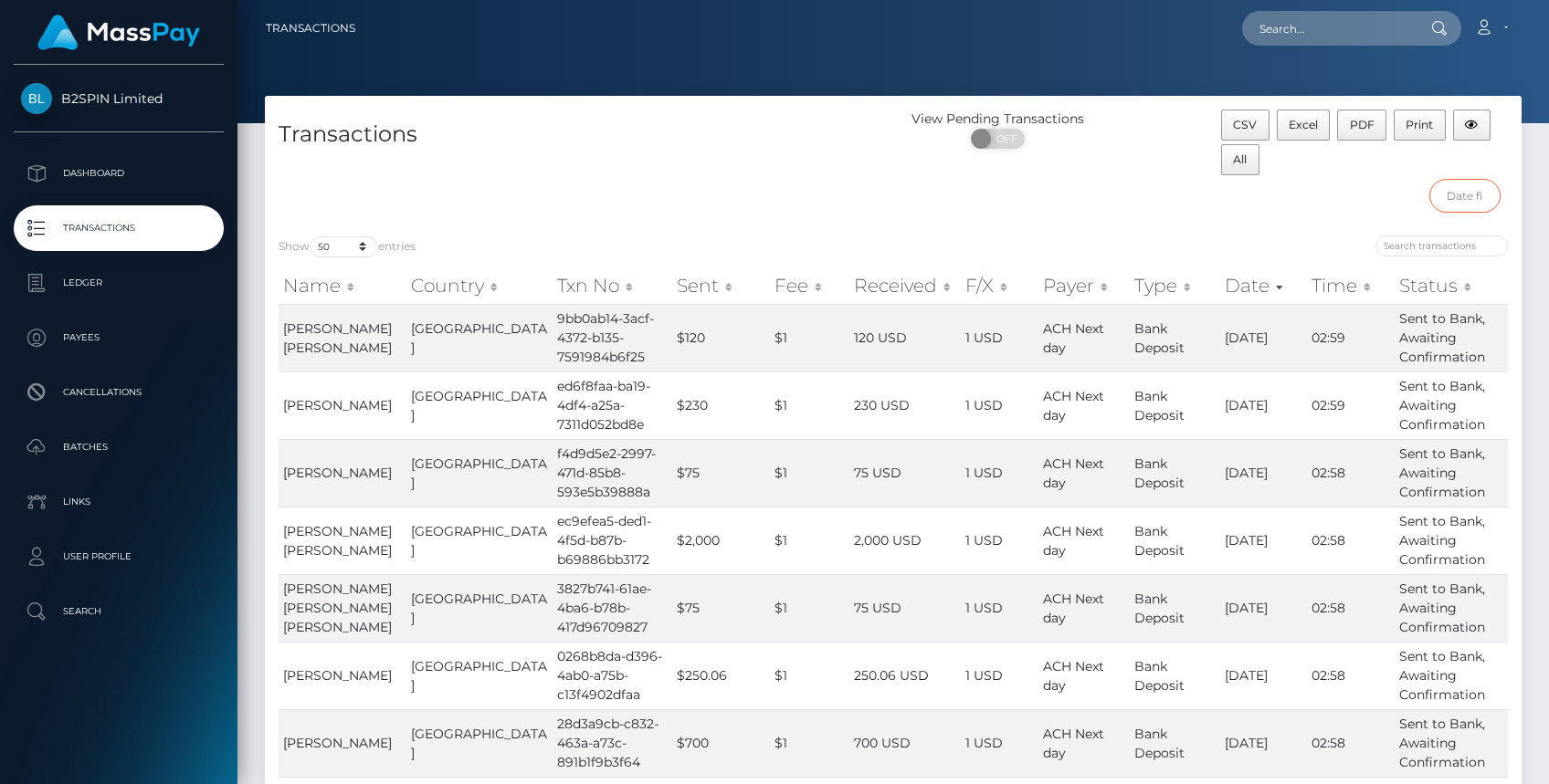
click at [1445, 197] on input "text" at bounding box center [1465, 196] width 73 height 34
click at [1364, 203] on div "CSV Excel PDF Print All" at bounding box center [1365, 165] width 314 height 112
click at [1343, 188] on div "CSV Excel PDF Print All" at bounding box center [1365, 165] width 314 height 112
click at [1466, 205] on input "text" at bounding box center [1465, 196] width 73 height 34
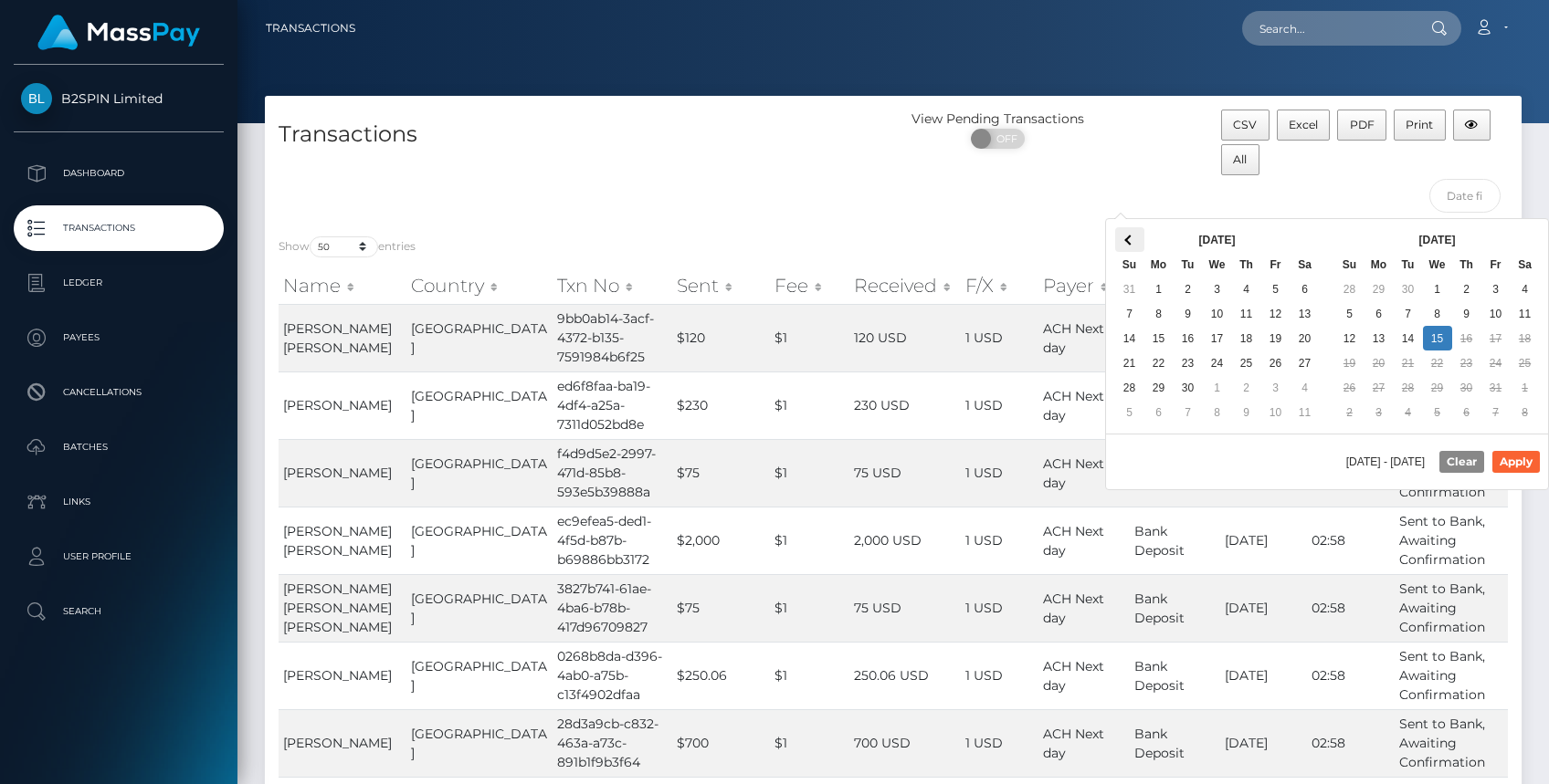
click at [1139, 240] on th at bounding box center [1129, 239] width 29 height 25
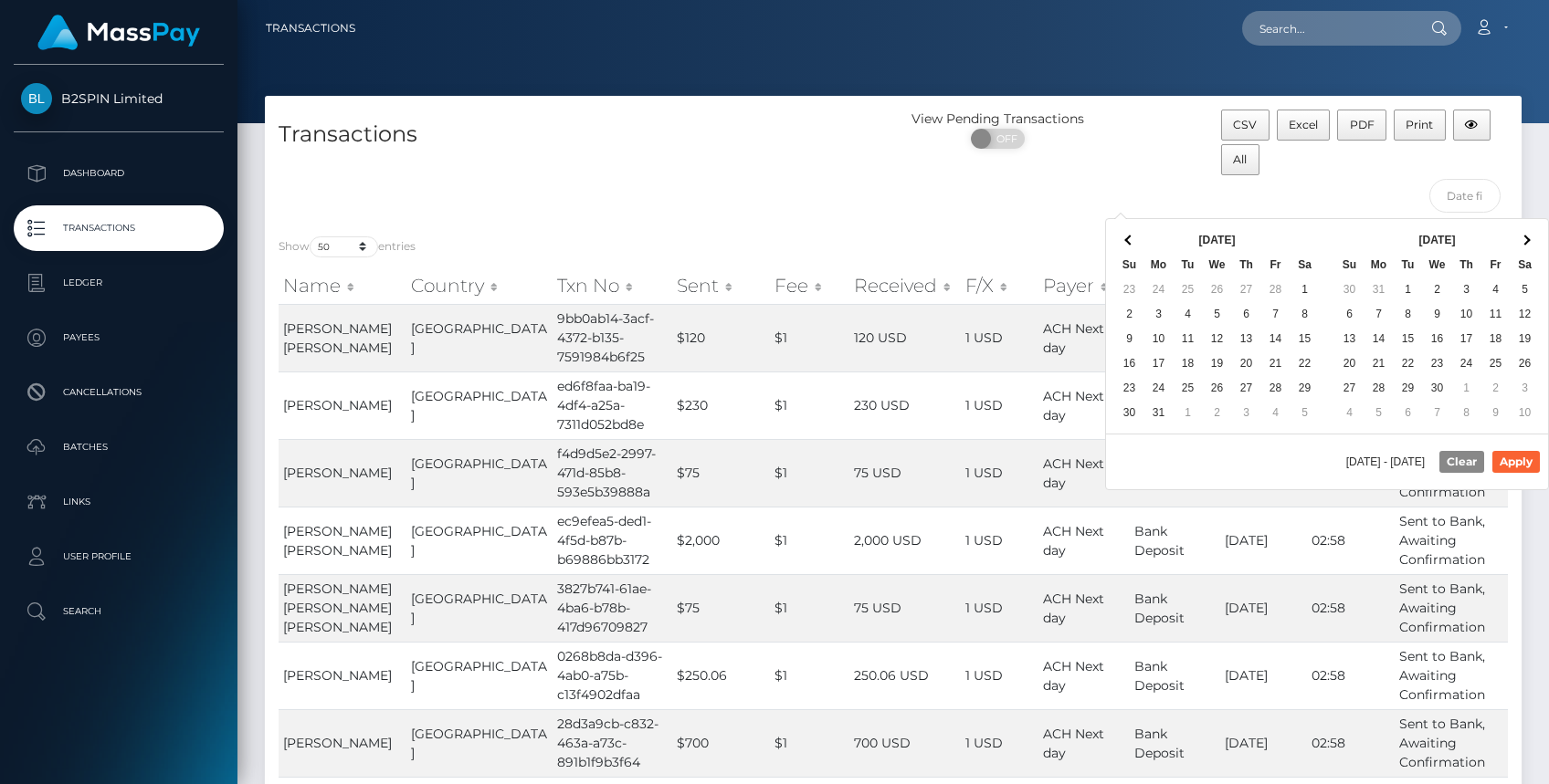
click at [1139, 240] on th at bounding box center [1129, 239] width 29 height 25
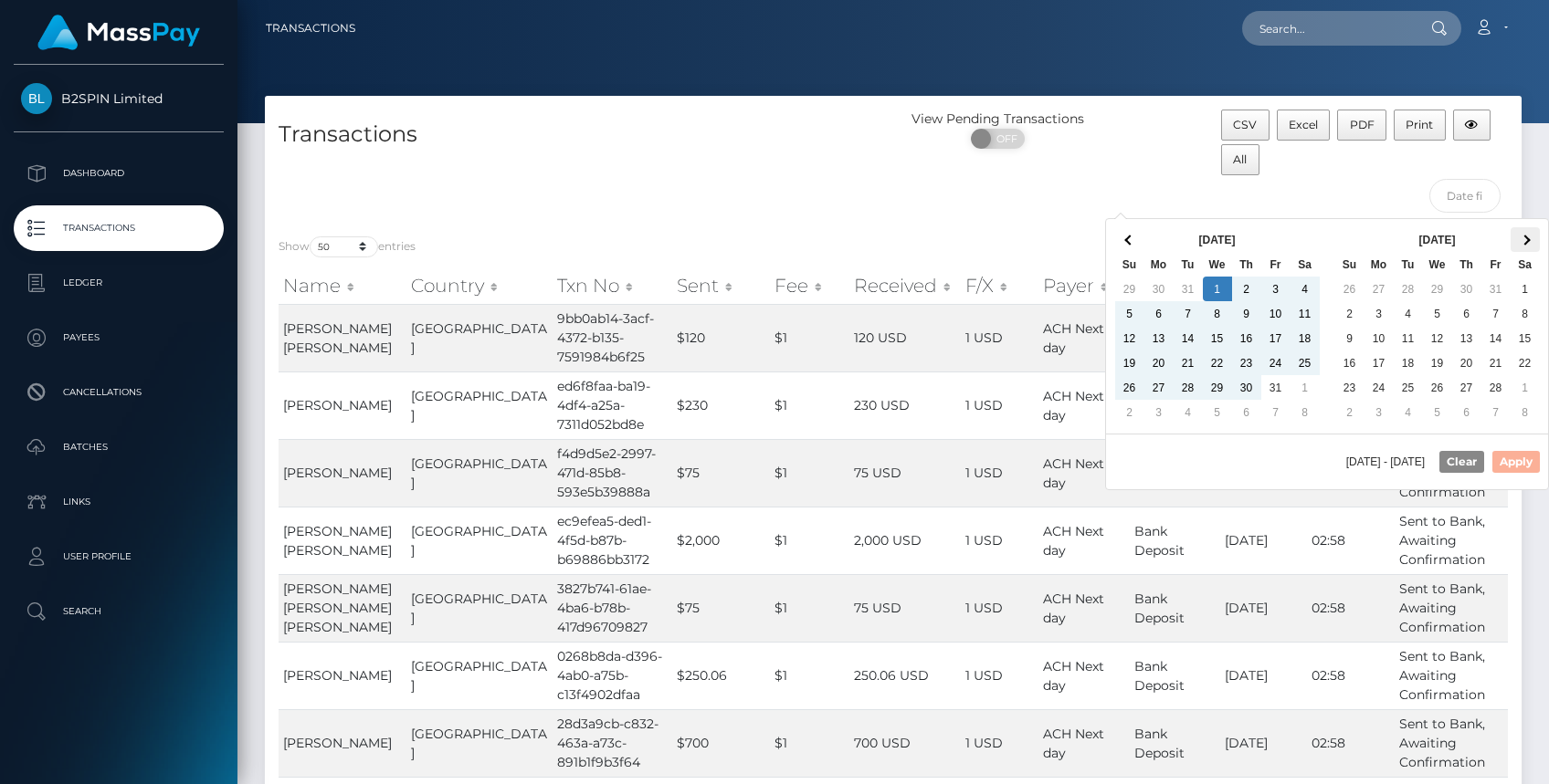
click at [1520, 241] on th at bounding box center [1525, 239] width 29 height 25
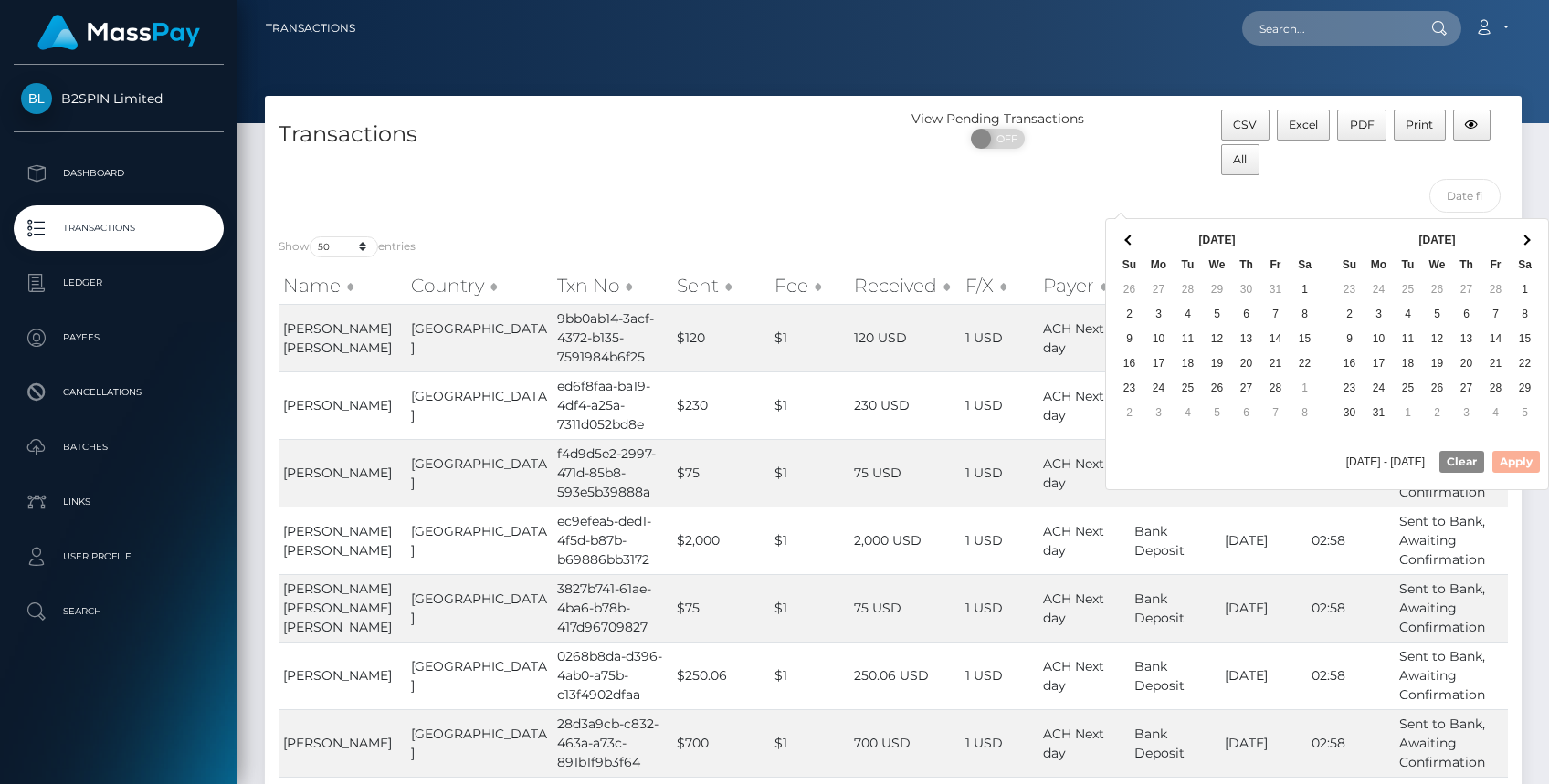
click at [1520, 241] on th at bounding box center [1525, 239] width 29 height 25
click at [1127, 239] on span at bounding box center [1129, 239] width 10 height 10
click at [1128, 239] on span at bounding box center [1129, 239] width 10 height 10
click at [1440, 239] on th "[DATE]" at bounding box center [1438, 239] width 146 height 25
click at [1524, 235] on span at bounding box center [1525, 239] width 10 height 10
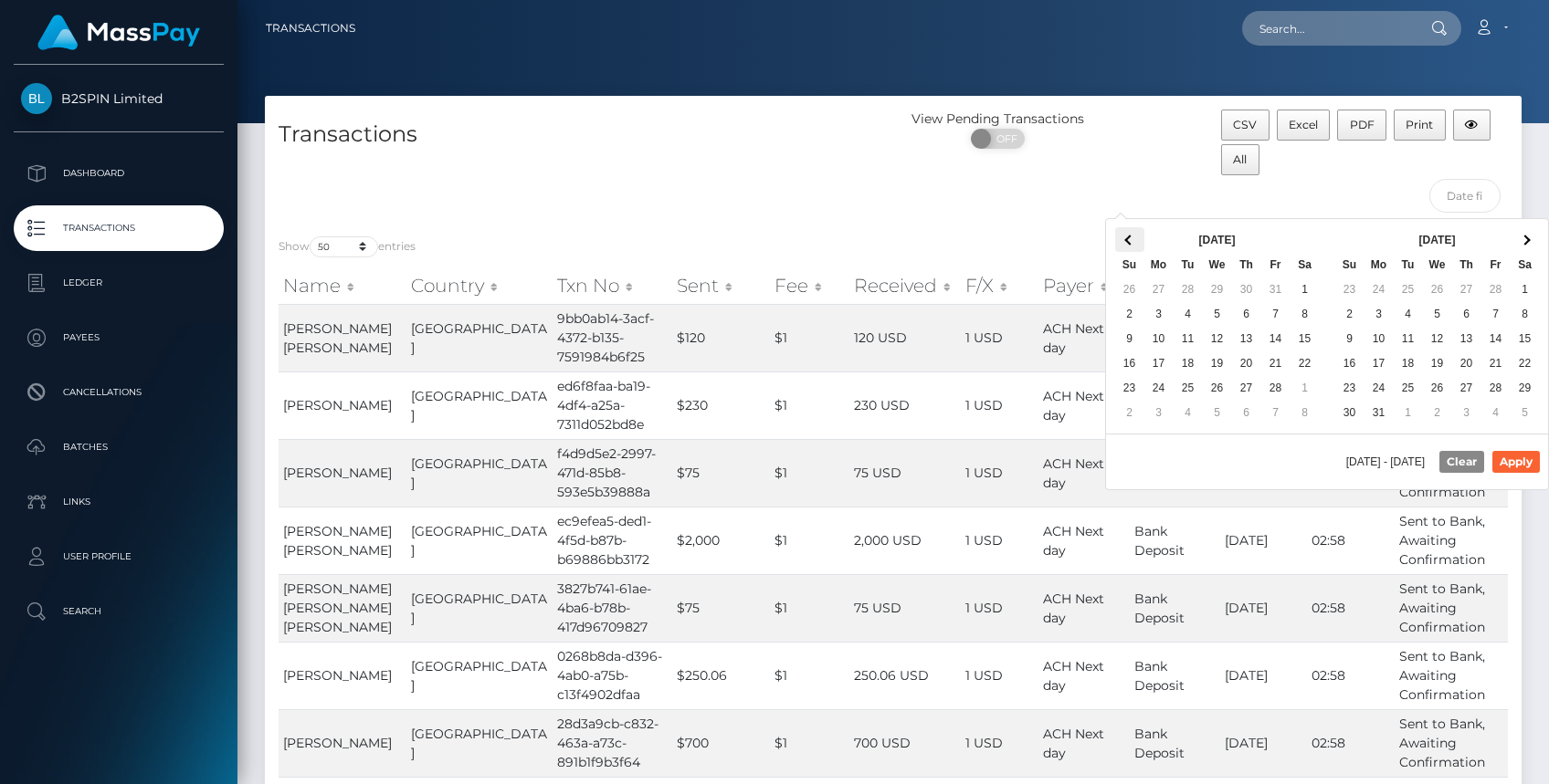
click at [1132, 237] on span at bounding box center [1129, 239] width 10 height 10
click at [1525, 240] on span at bounding box center [1525, 239] width 10 height 10
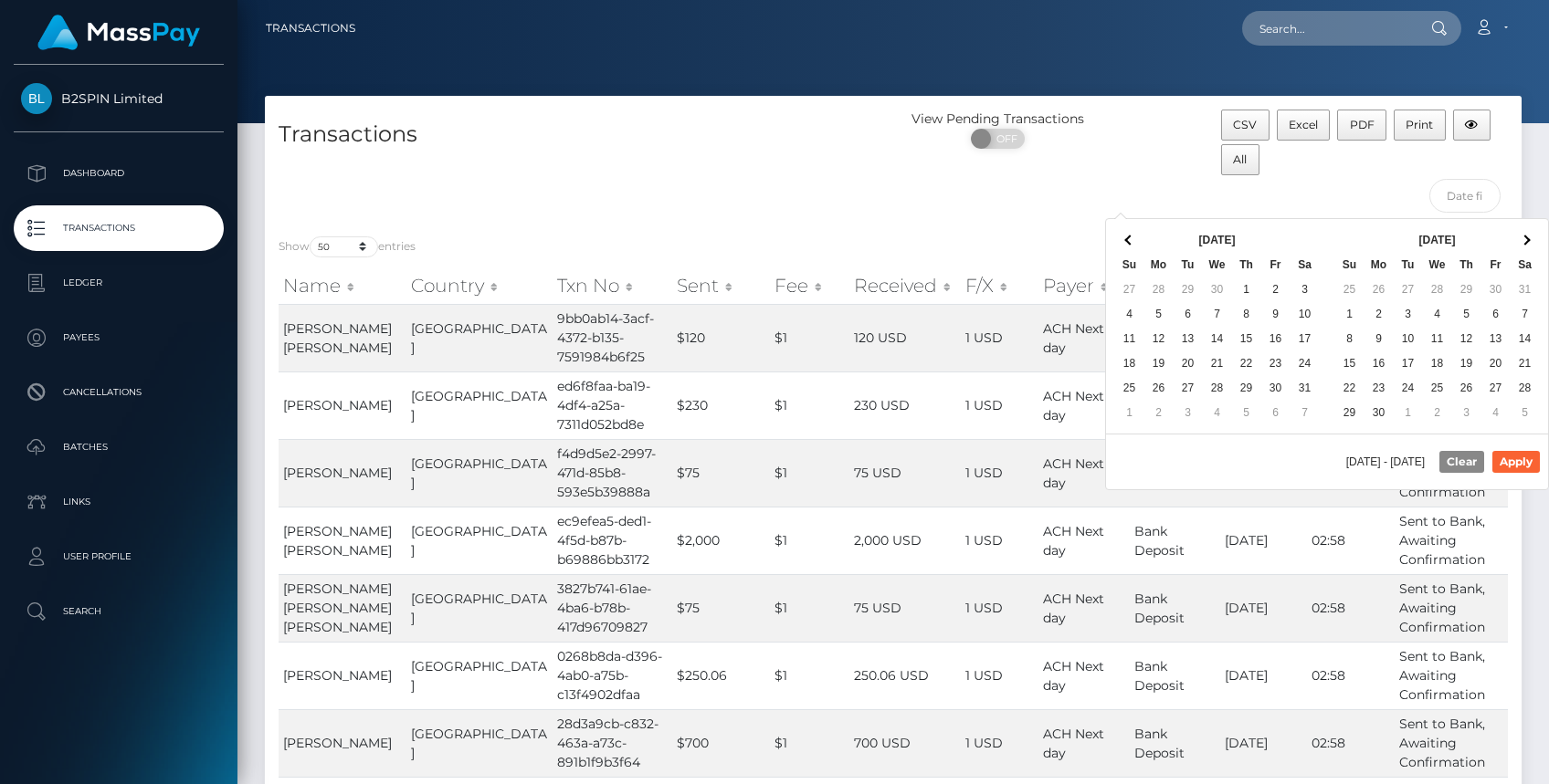
click at [1525, 240] on span at bounding box center [1525, 239] width 10 height 10
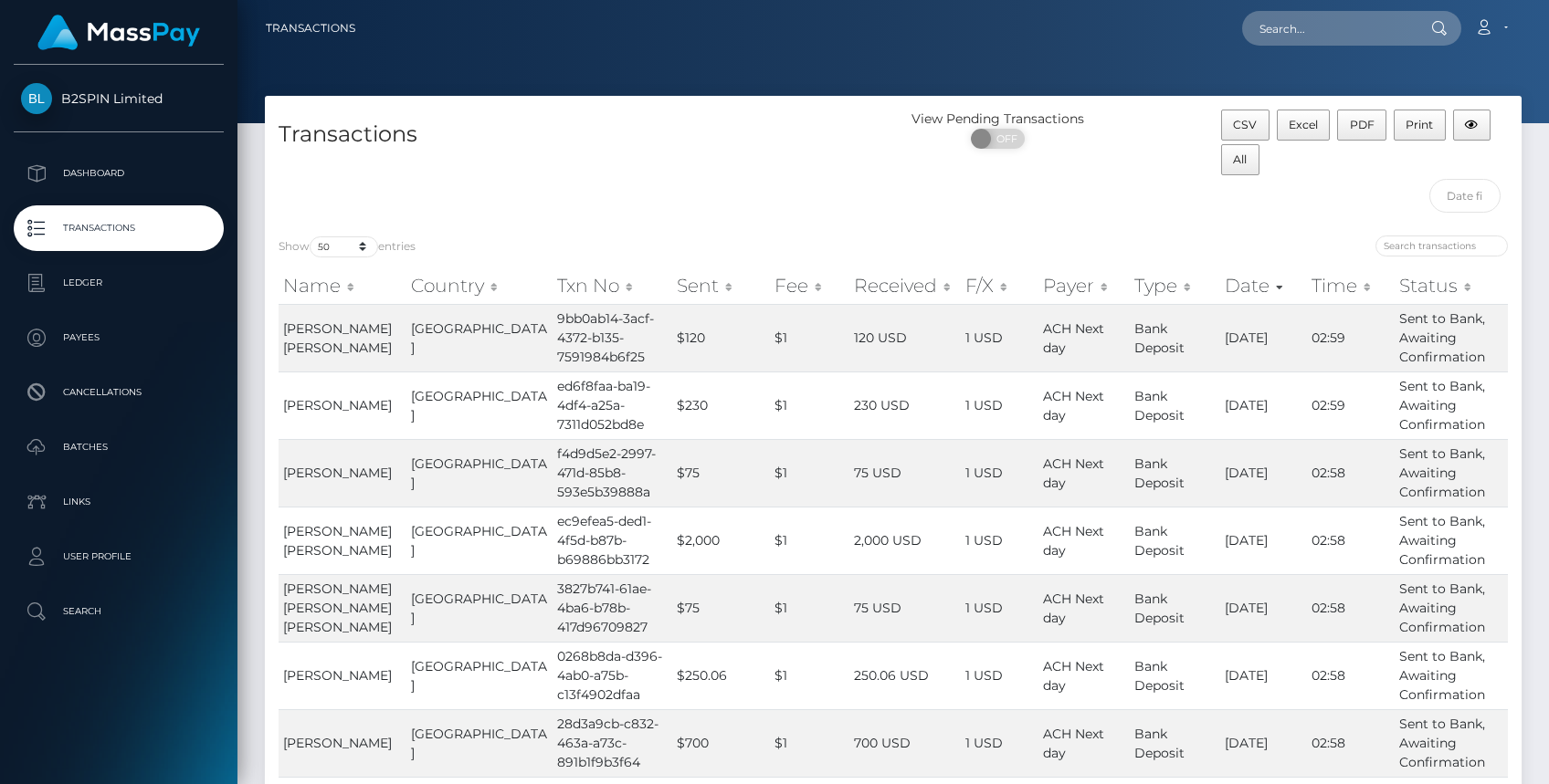
click at [1365, 189] on div "CSV Excel PDF Print All" at bounding box center [1365, 165] width 314 height 112
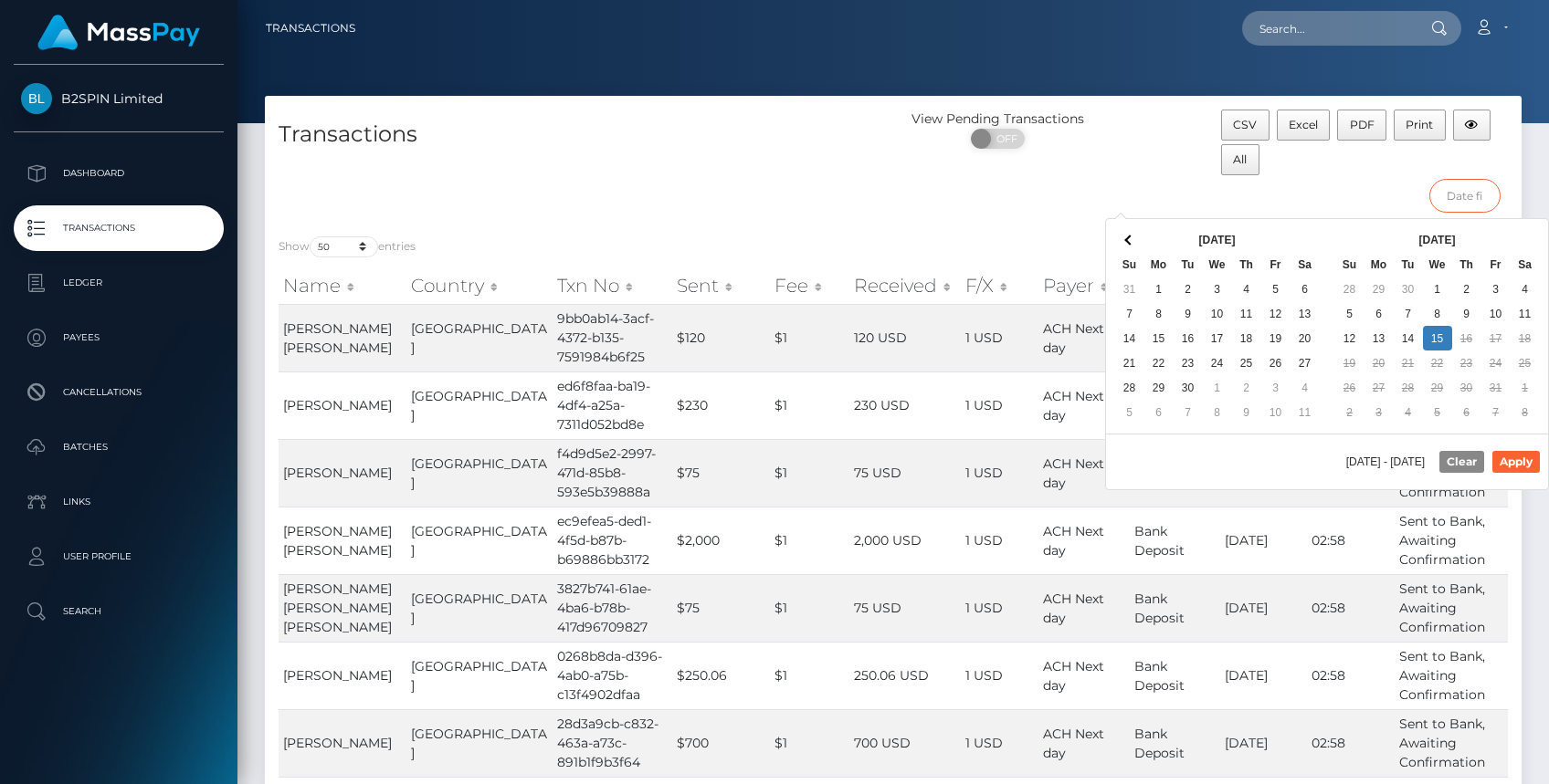
click at [1458, 202] on input "text" at bounding box center [1465, 196] width 73 height 34
drag, startPoint x: 1459, startPoint y: 460, endPoint x: 1438, endPoint y: 454, distance: 21.8
click at [1458, 460] on button "Clear" at bounding box center [1462, 462] width 45 height 22
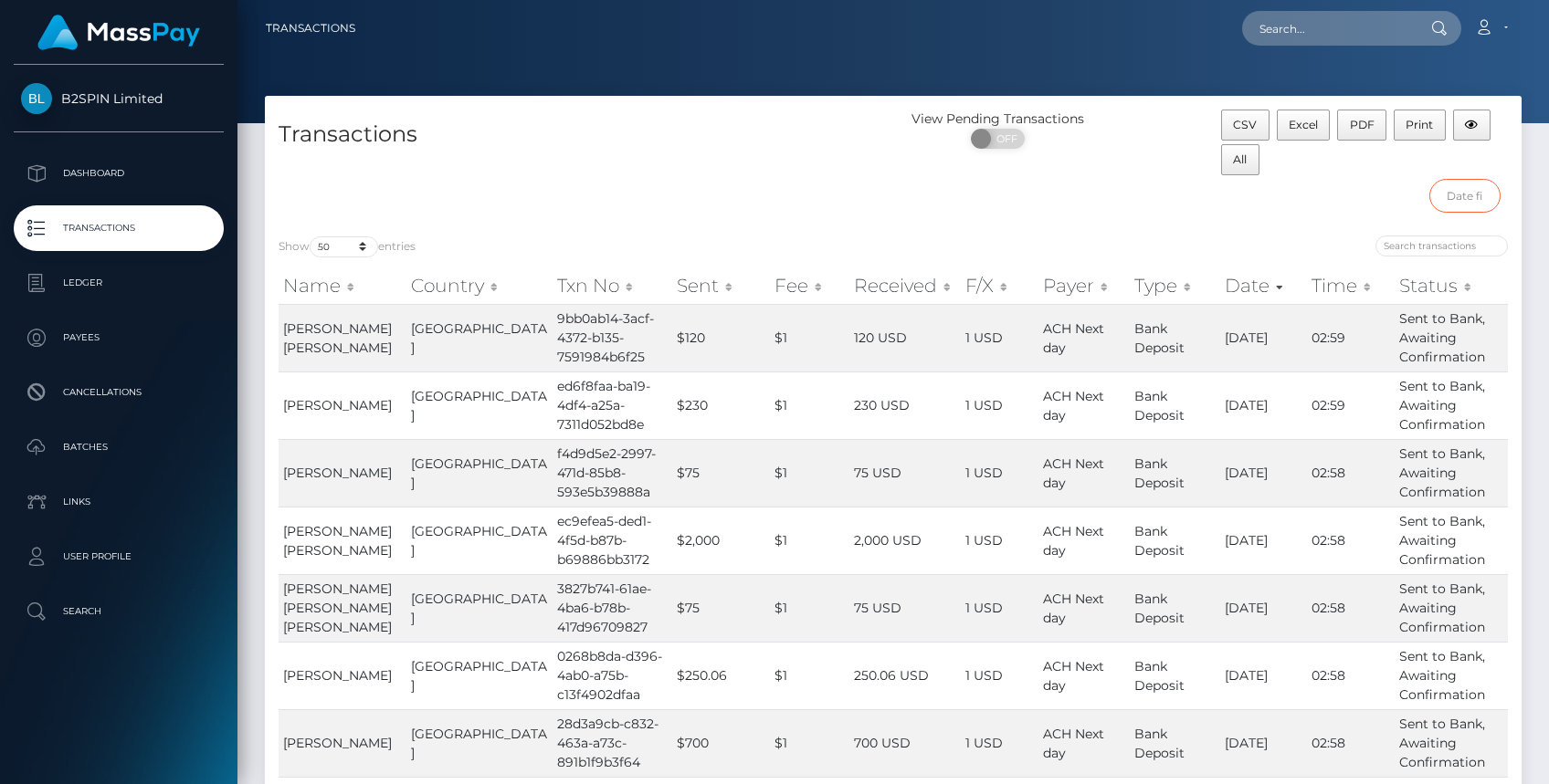
click at [1464, 203] on input "text" at bounding box center [1465, 196] width 73 height 34
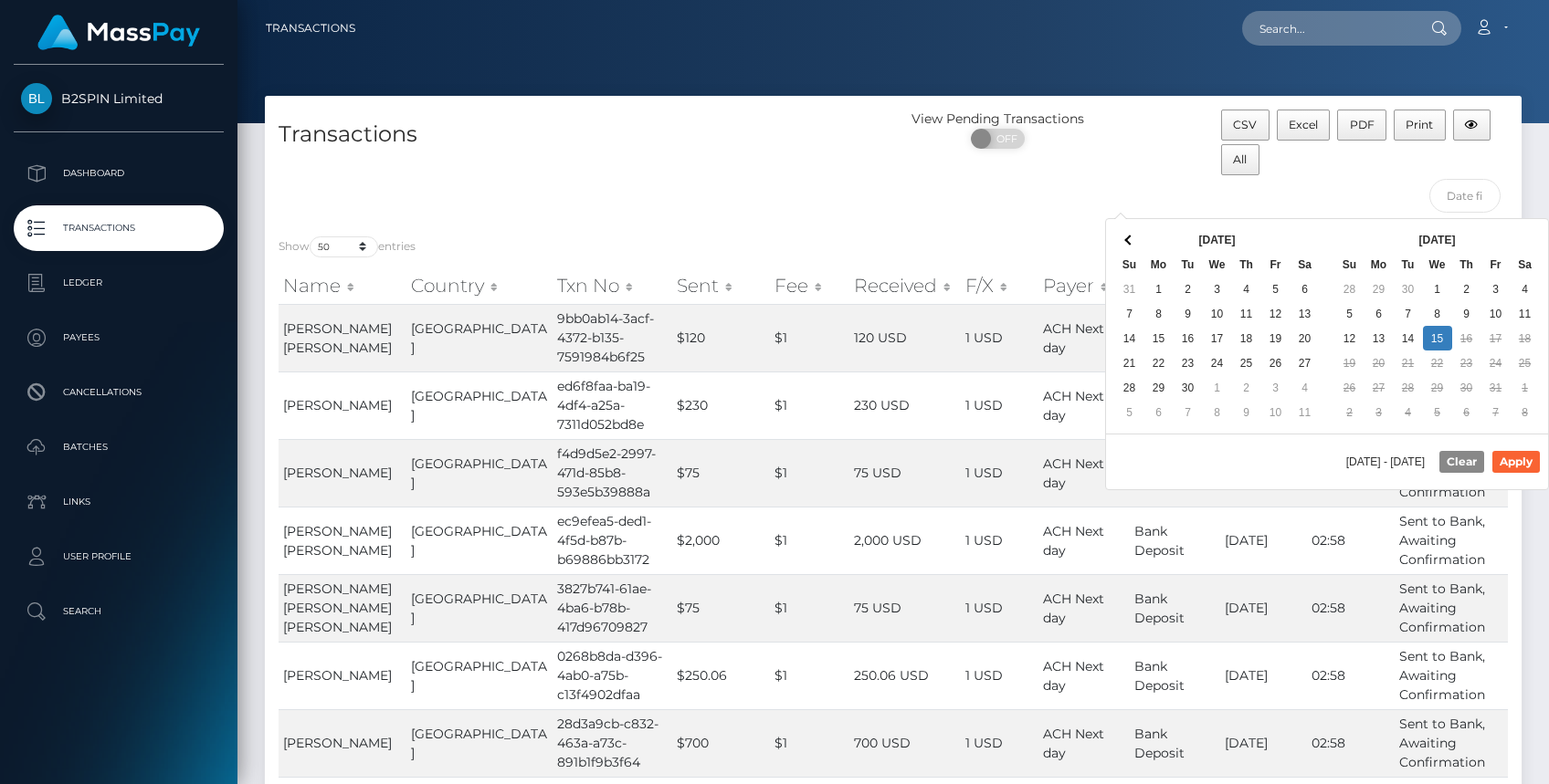
click at [1045, 51] on nav "Transactions Loading... Loading... Account Logout" at bounding box center [893, 28] width 1311 height 57
click at [1458, 193] on input "text" at bounding box center [1465, 196] width 73 height 34
click at [1129, 250] on th at bounding box center [1129, 239] width 29 height 25
click at [1132, 241] on th at bounding box center [1129, 239] width 29 height 25
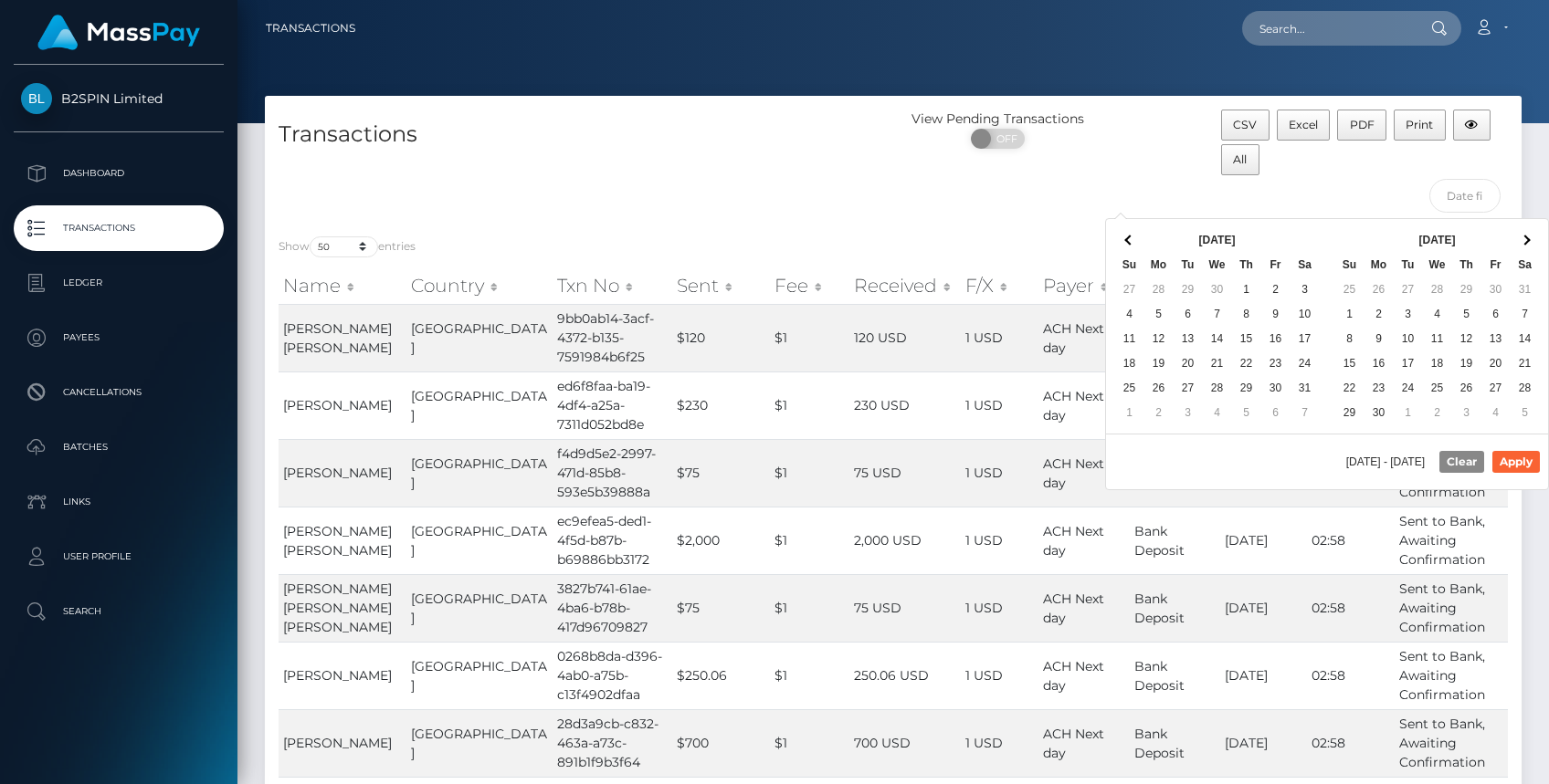
click at [1132, 241] on th at bounding box center [1129, 239] width 29 height 25
click at [1132, 242] on th at bounding box center [1129, 239] width 29 height 25
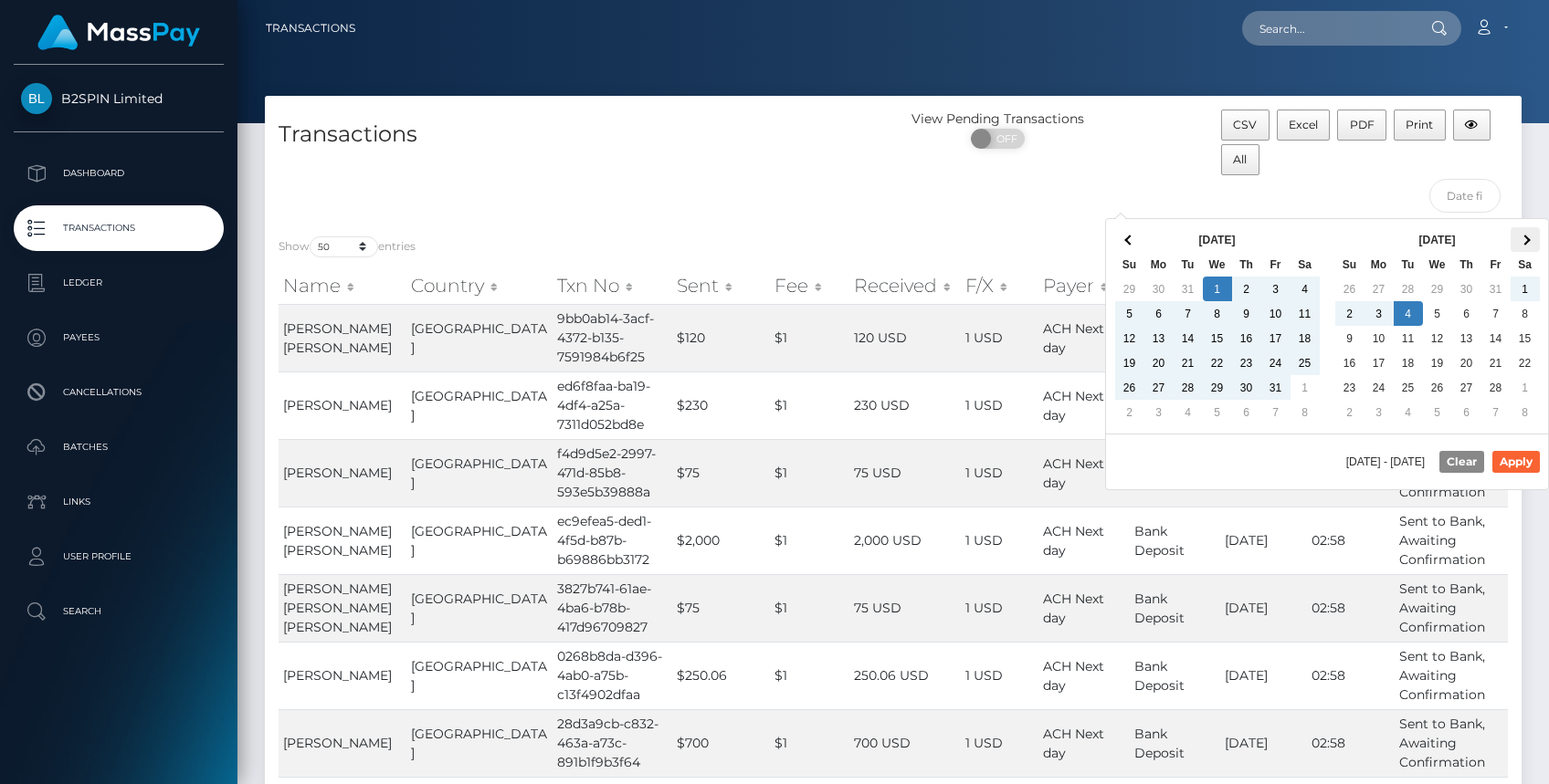
click at [1527, 235] on span at bounding box center [1525, 239] width 10 height 10
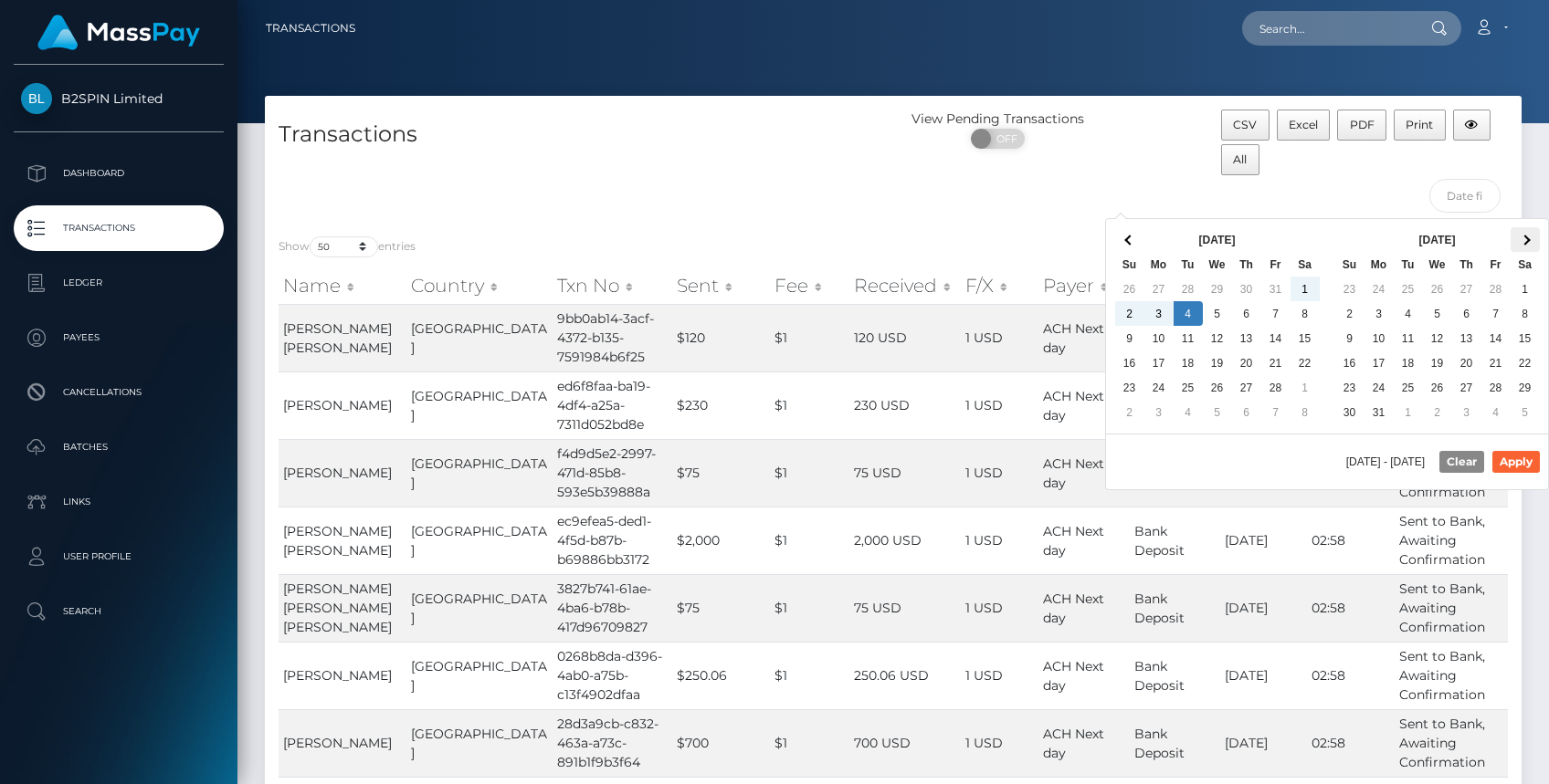
click at [1516, 239] on th at bounding box center [1525, 239] width 29 height 25
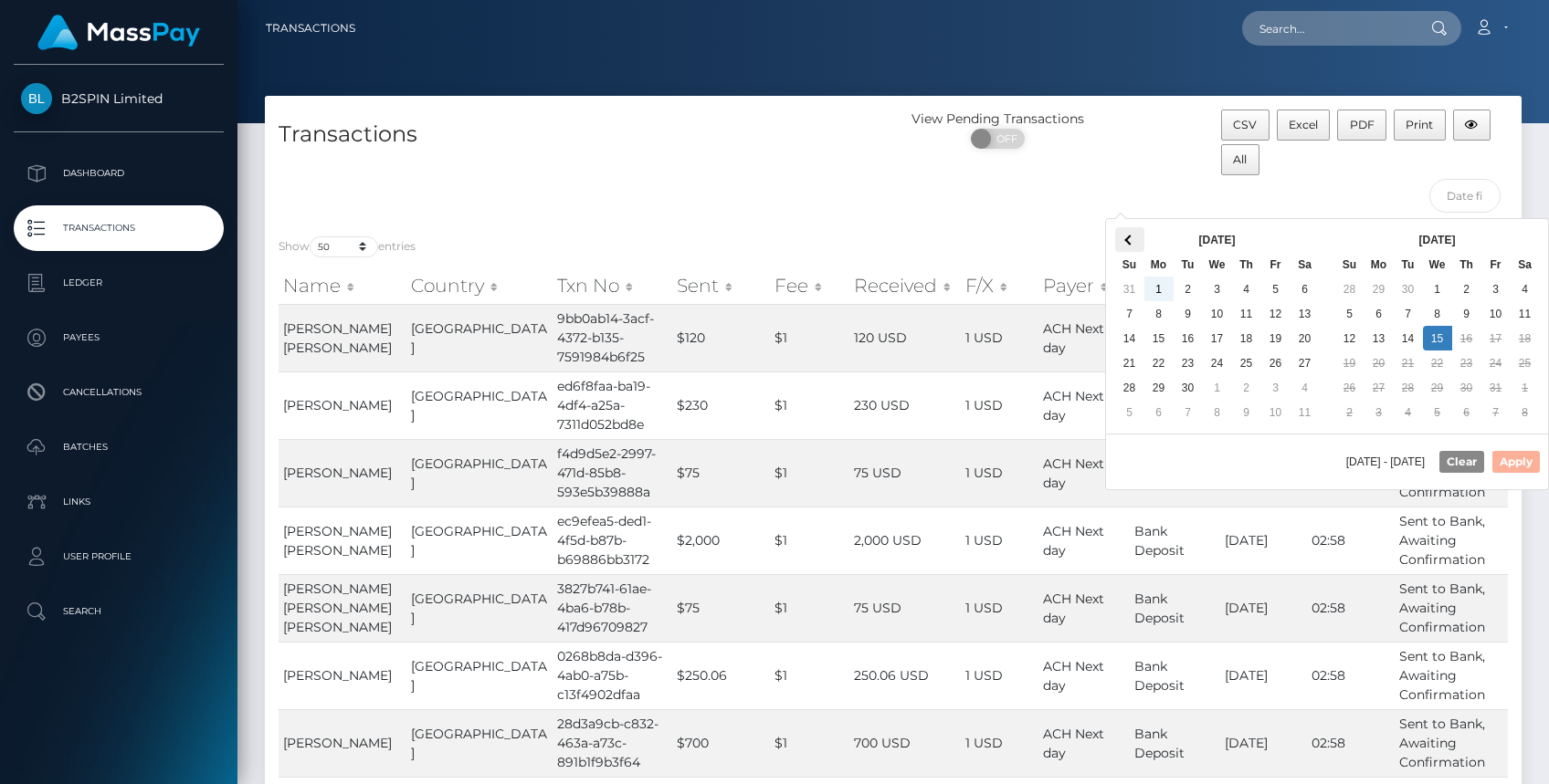
click at [1140, 241] on th at bounding box center [1129, 239] width 29 height 25
click at [1103, 158] on div "View Pending Transactions ON OFF" at bounding box center [1051, 165] width 314 height 112
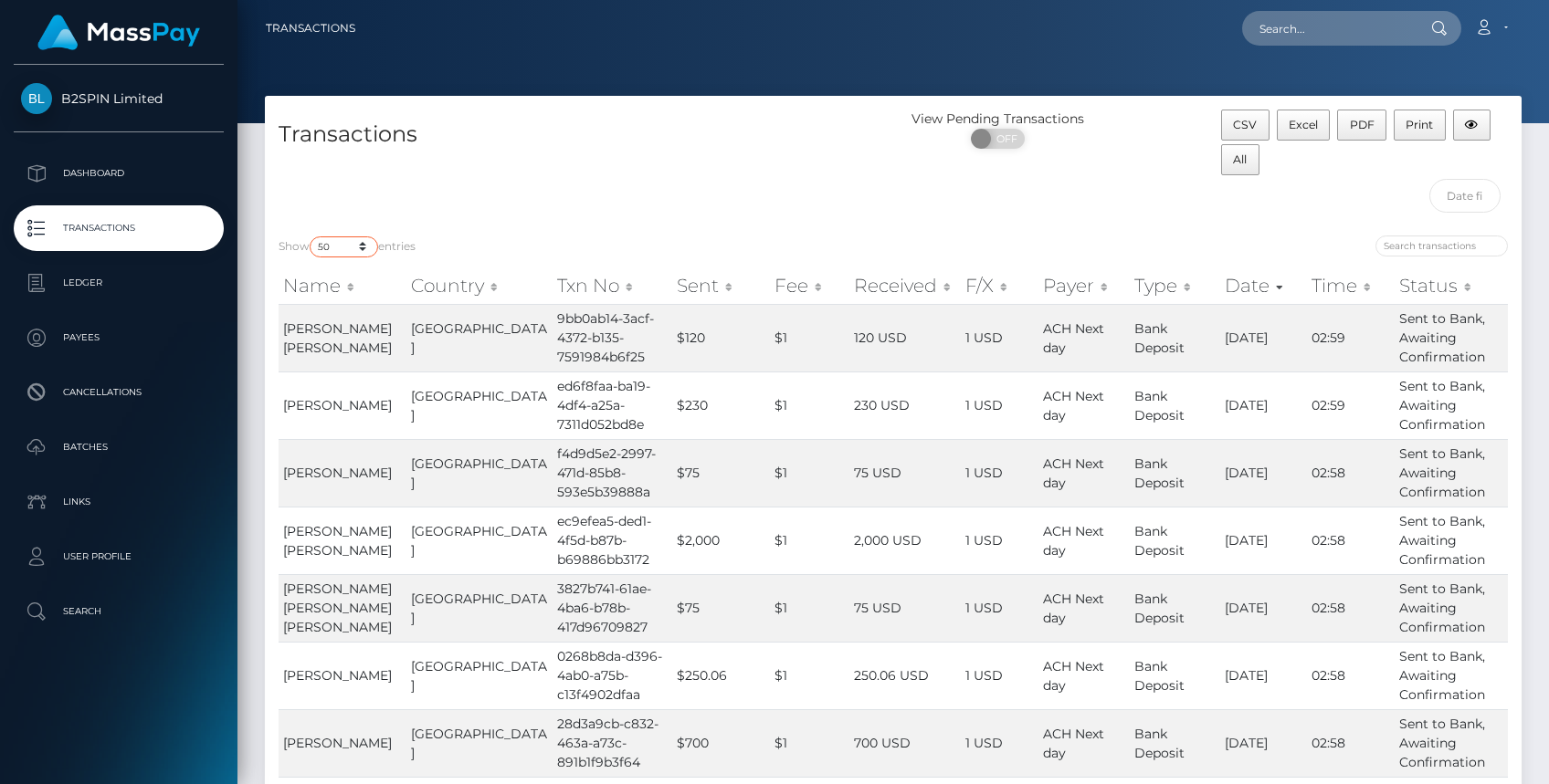
click at [364, 250] on select "10 25 50 100 250 500 1,000 3,500" at bounding box center [343, 246] width 69 height 21
drag, startPoint x: 617, startPoint y: 221, endPoint x: 1071, endPoint y: 182, distance: 455.7
click at [1361, 196] on div "CSV Excel PDF Print All" at bounding box center [1365, 165] width 314 height 112
click at [89, 276] on p "Ledger" at bounding box center [118, 283] width 196 height 28
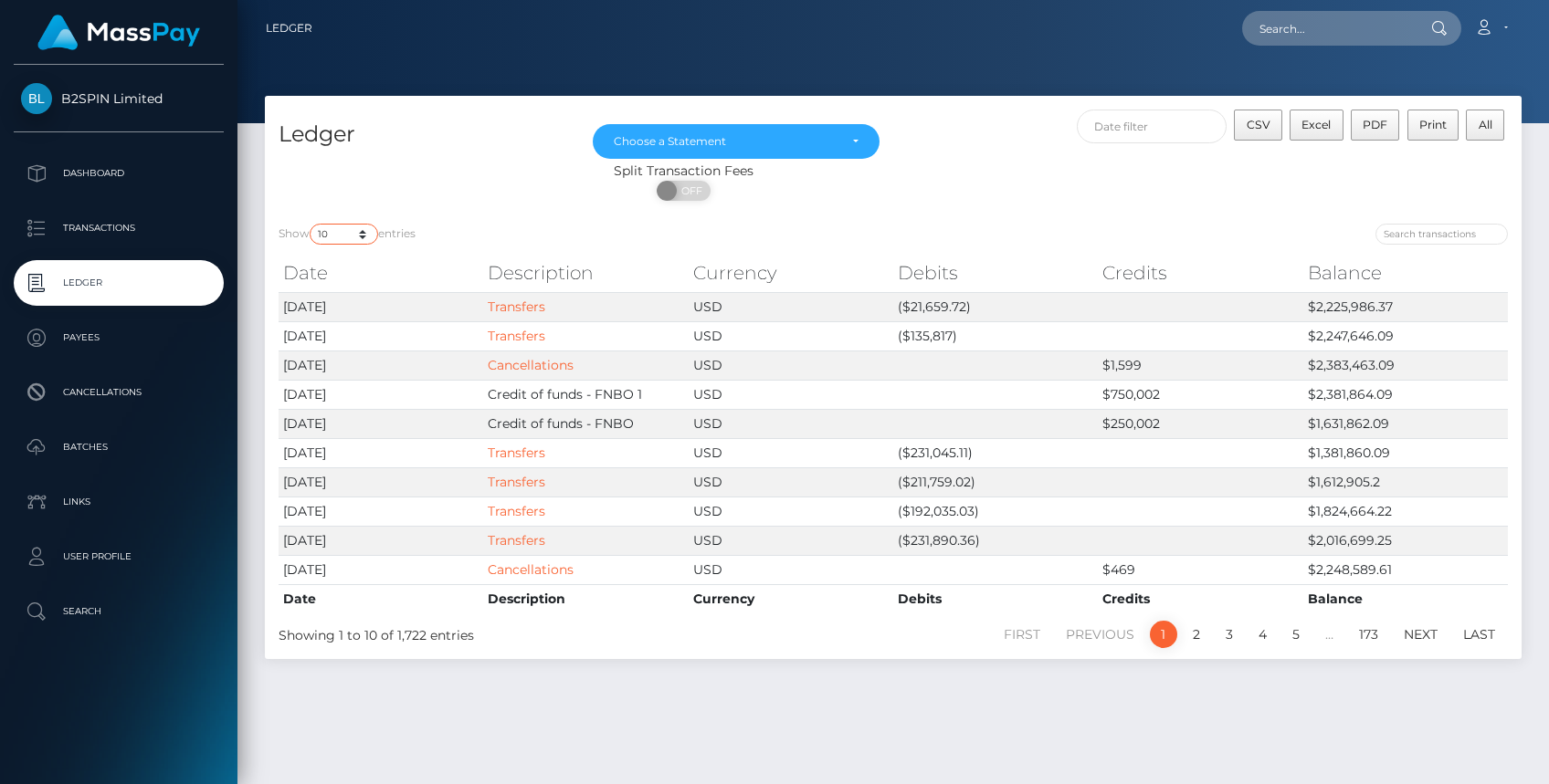
click at [358, 231] on select "10 25 50 100 250" at bounding box center [343, 234] width 69 height 21
click at [488, 204] on div "ON OFF" at bounding box center [683, 195] width 838 height 29
click at [716, 129] on div "Choose a Statement" at bounding box center [736, 141] width 286 height 35
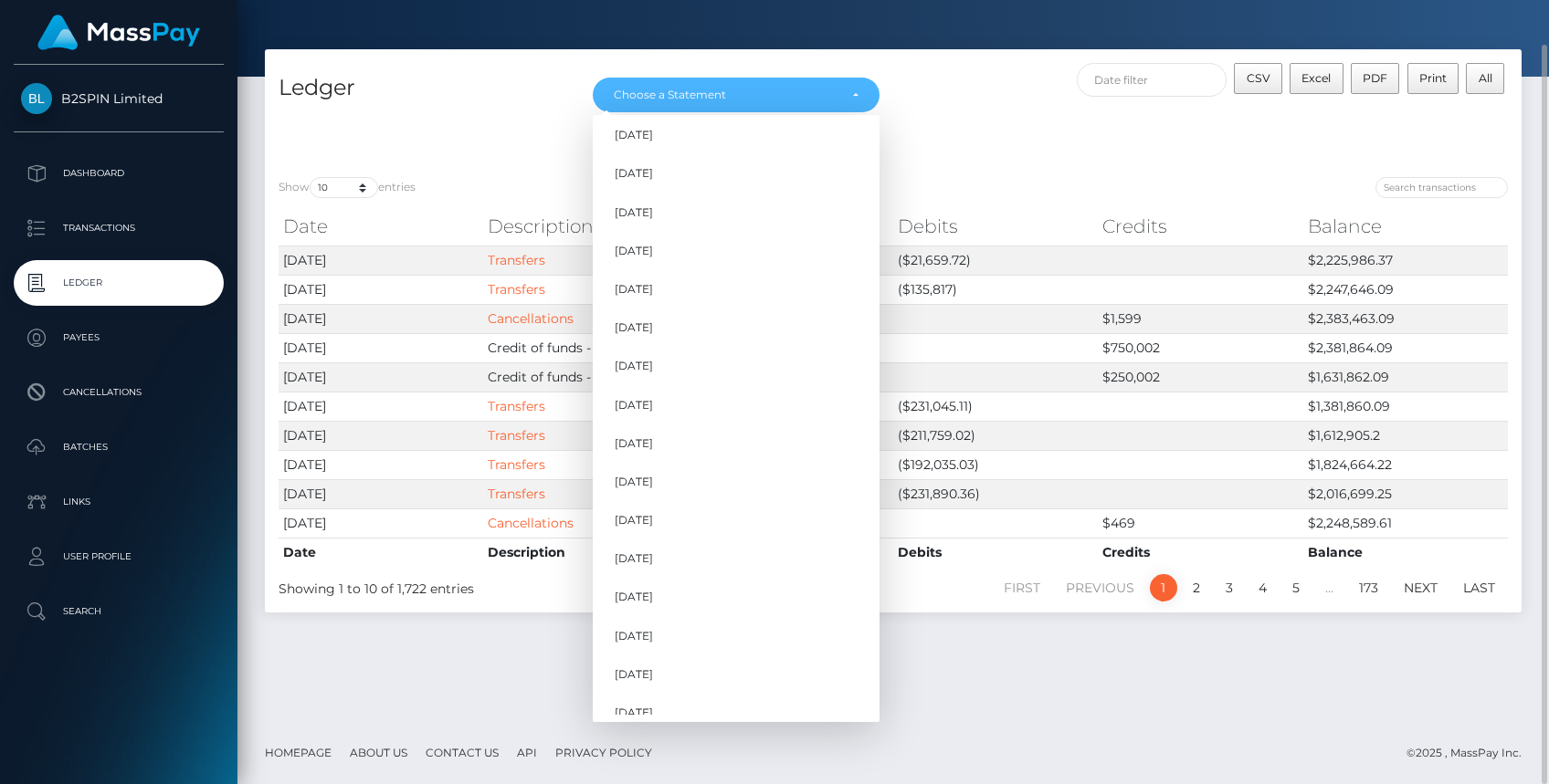
scroll to position [601, 0]
drag, startPoint x: 373, startPoint y: 84, endPoint x: 258, endPoint y: 159, distance: 137.3
click at [373, 84] on h4 "Ledger" at bounding box center [422, 88] width 286 height 32
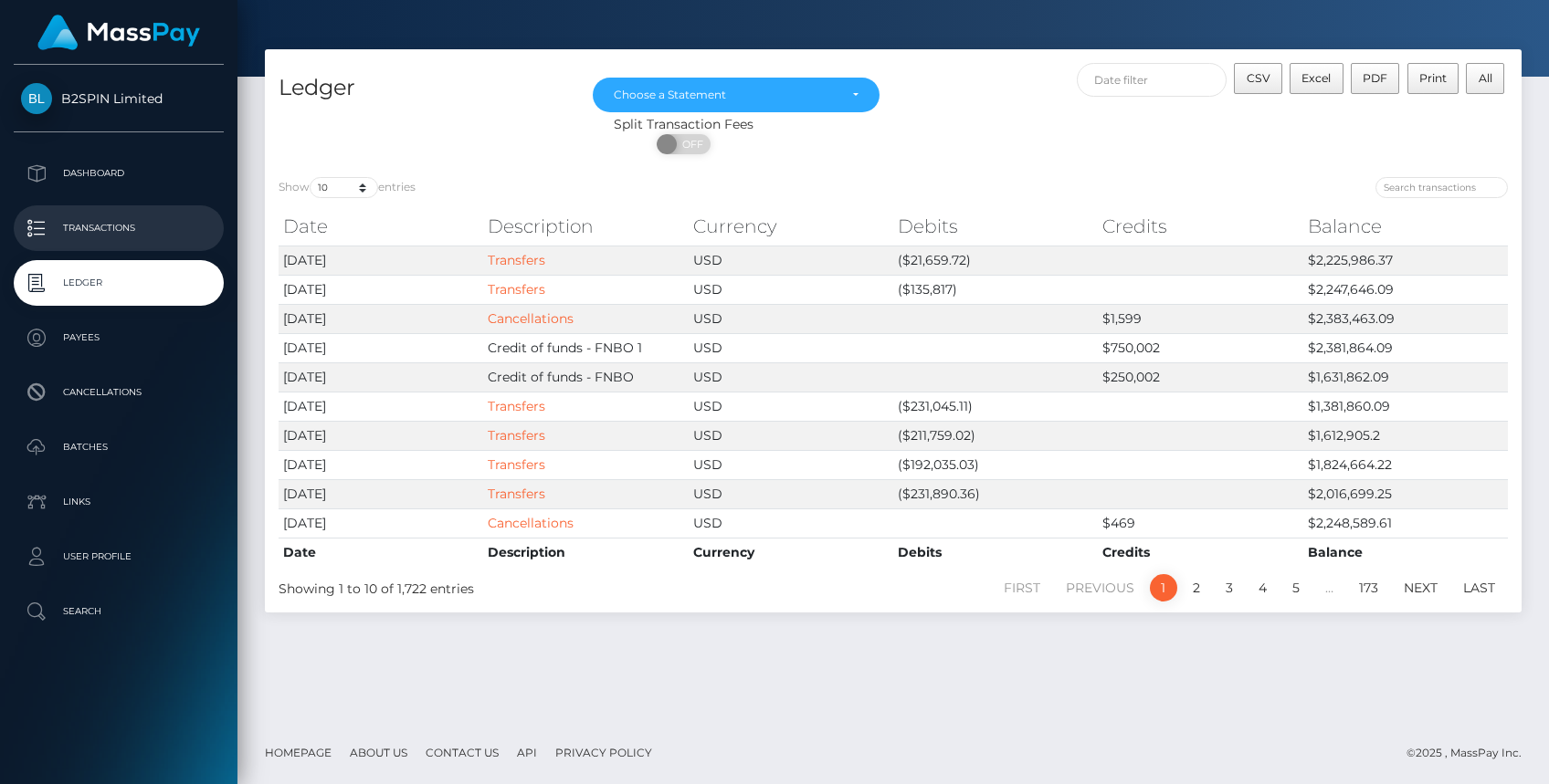
click at [113, 225] on p "Transactions" at bounding box center [118, 229] width 196 height 28
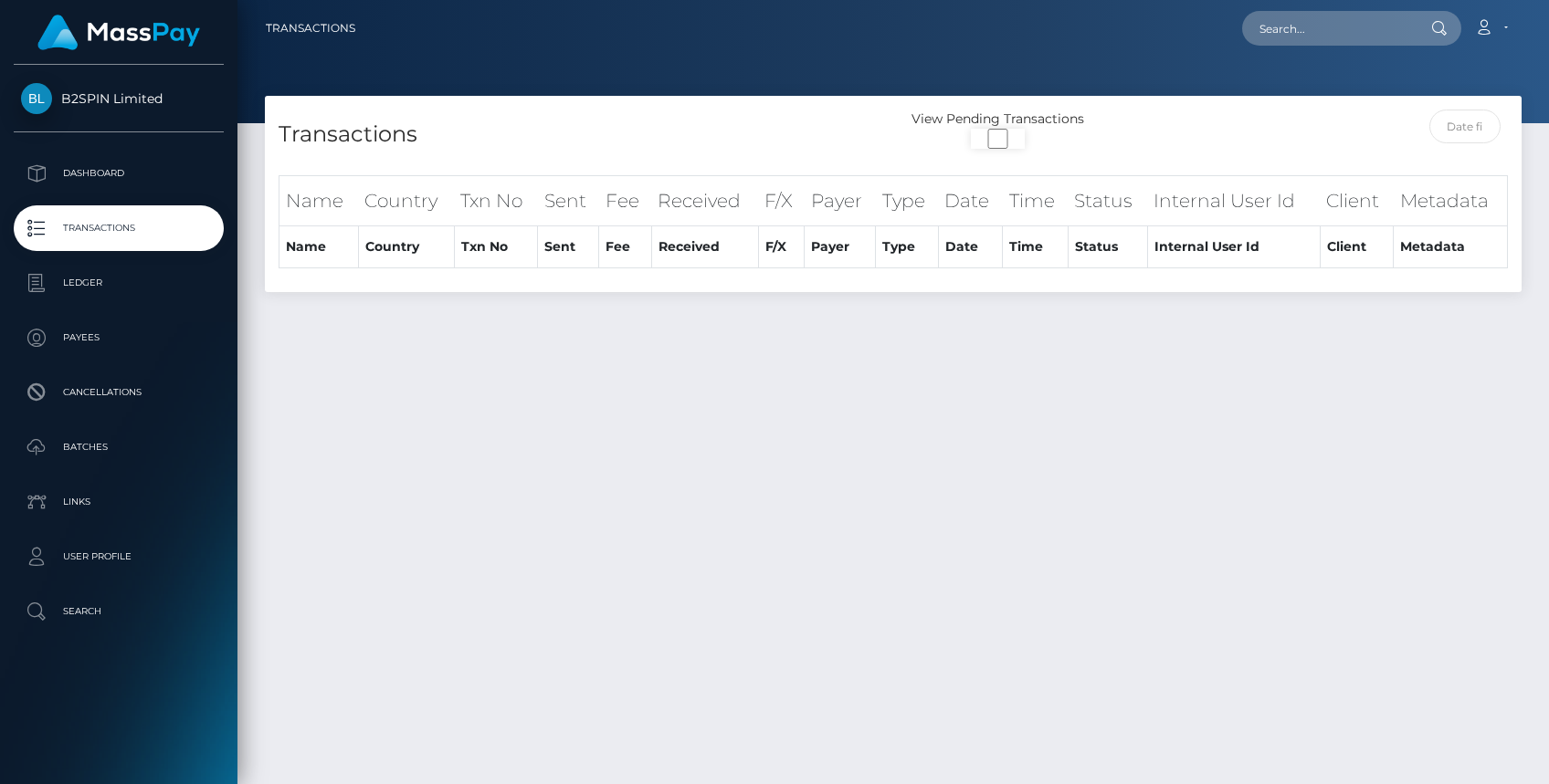
select select "50"
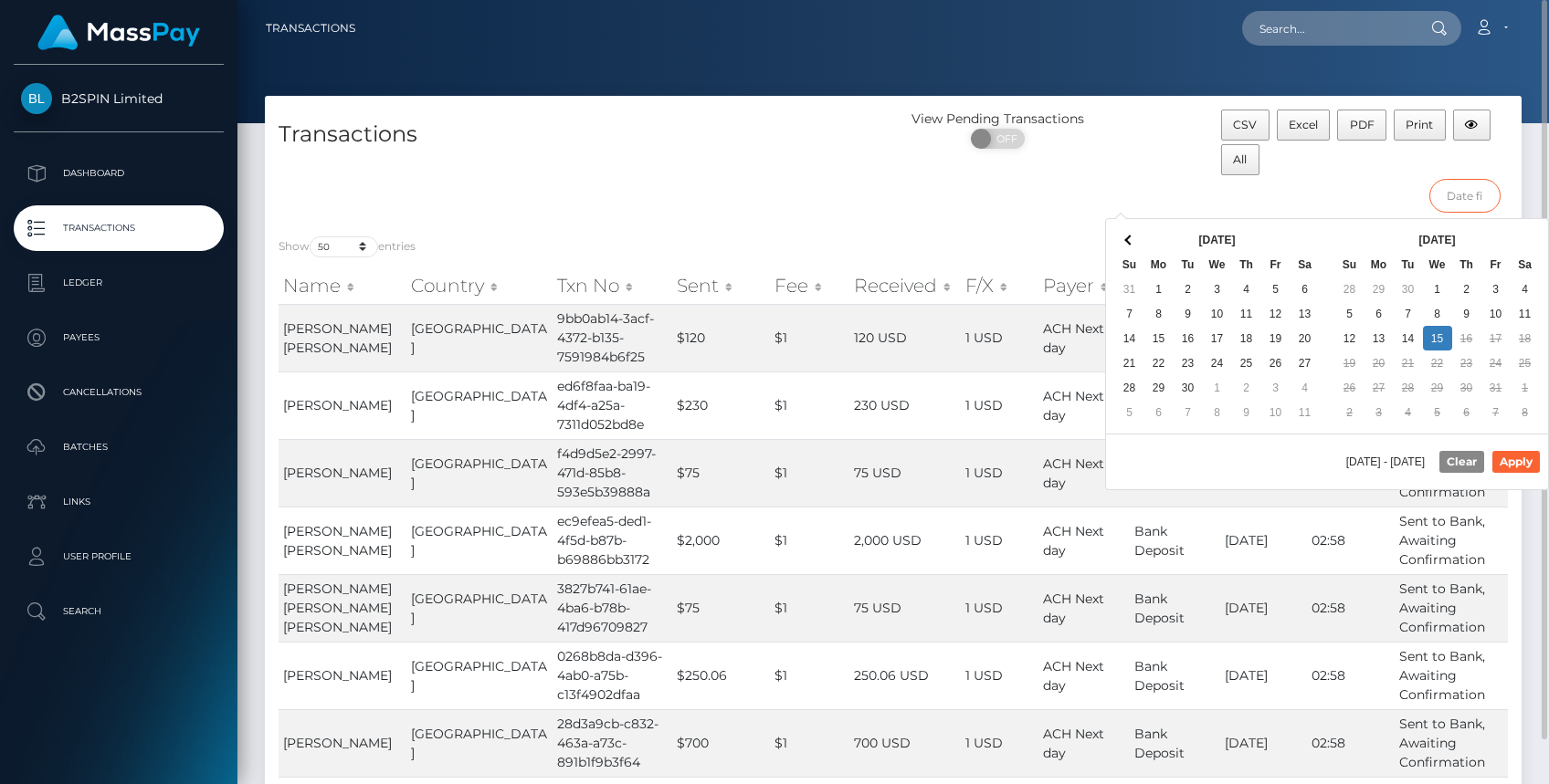
click at [1470, 200] on input "text" at bounding box center [1465, 196] width 73 height 34
click at [998, 190] on div "View Pending Transactions ON OFF" at bounding box center [1051, 165] width 314 height 112
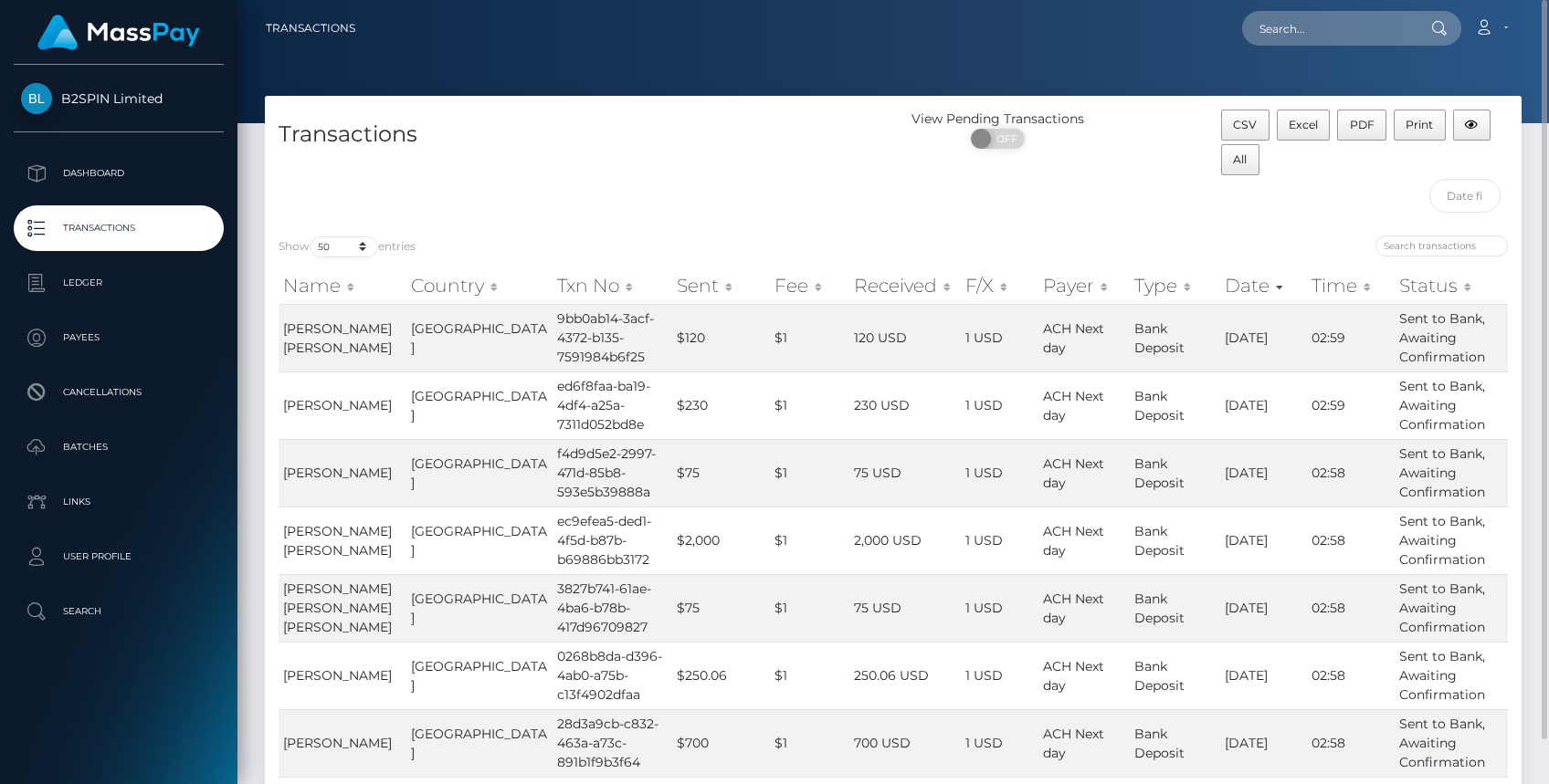
click at [1345, 189] on div "CSV Excel PDF Print All" at bounding box center [1365, 165] width 314 height 112
click at [1015, 216] on div "View Pending Transactions ON OFF" at bounding box center [1051, 165] width 314 height 112
click at [1459, 192] on input "text" at bounding box center [1465, 196] width 73 height 34
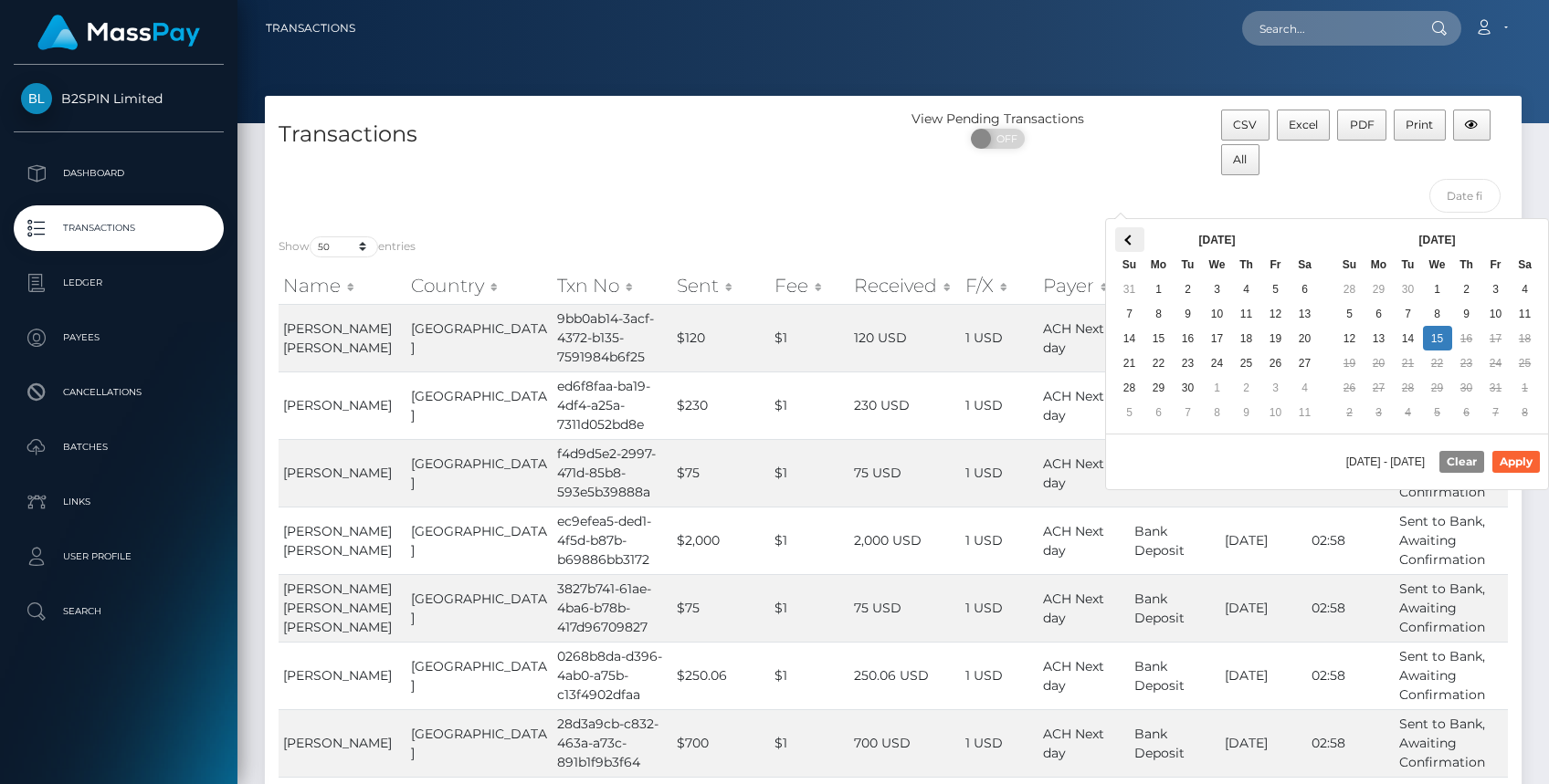
click at [1131, 241] on span at bounding box center [1129, 239] width 10 height 10
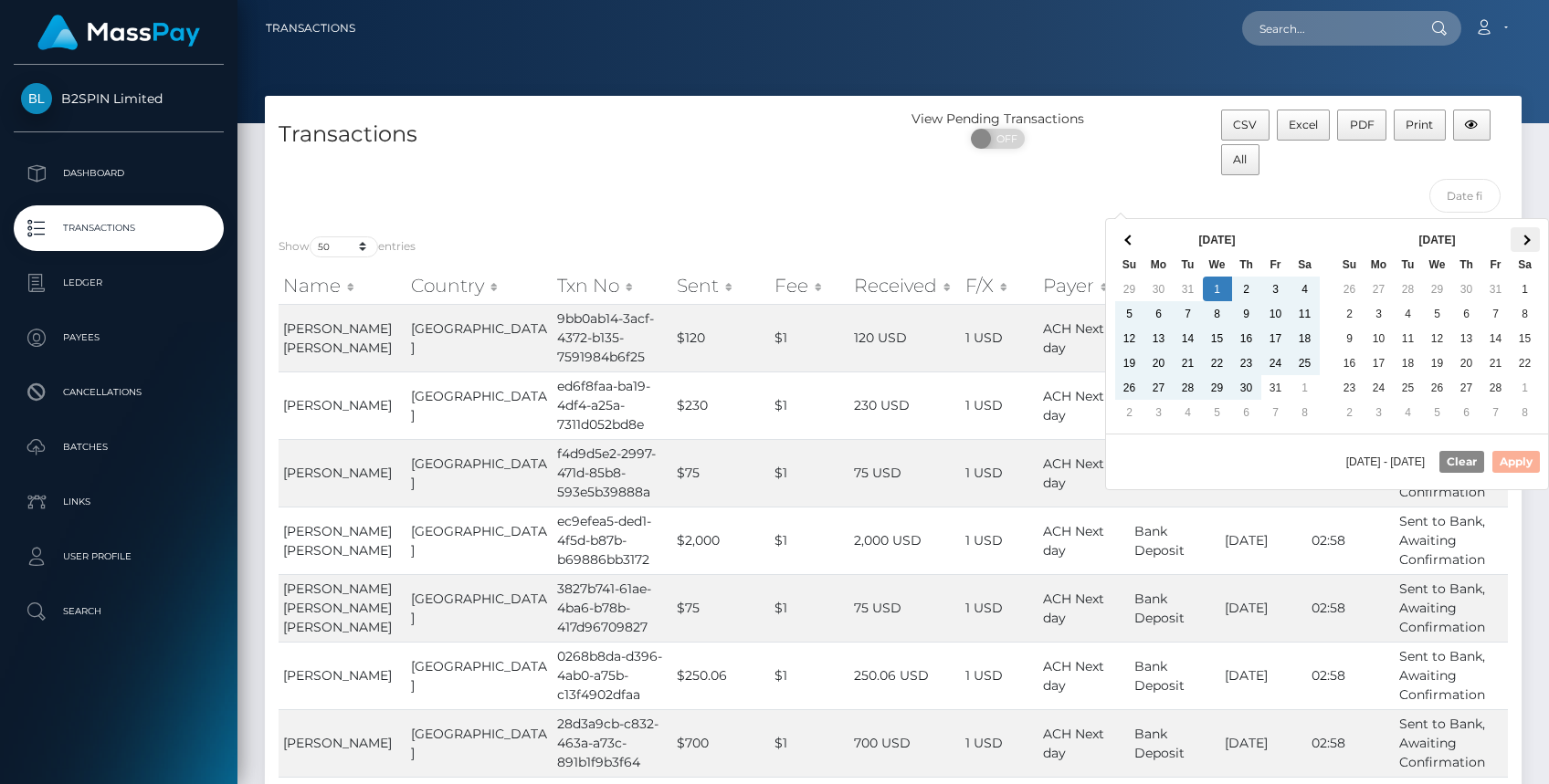
click at [1525, 239] on span at bounding box center [1525, 239] width 10 height 10
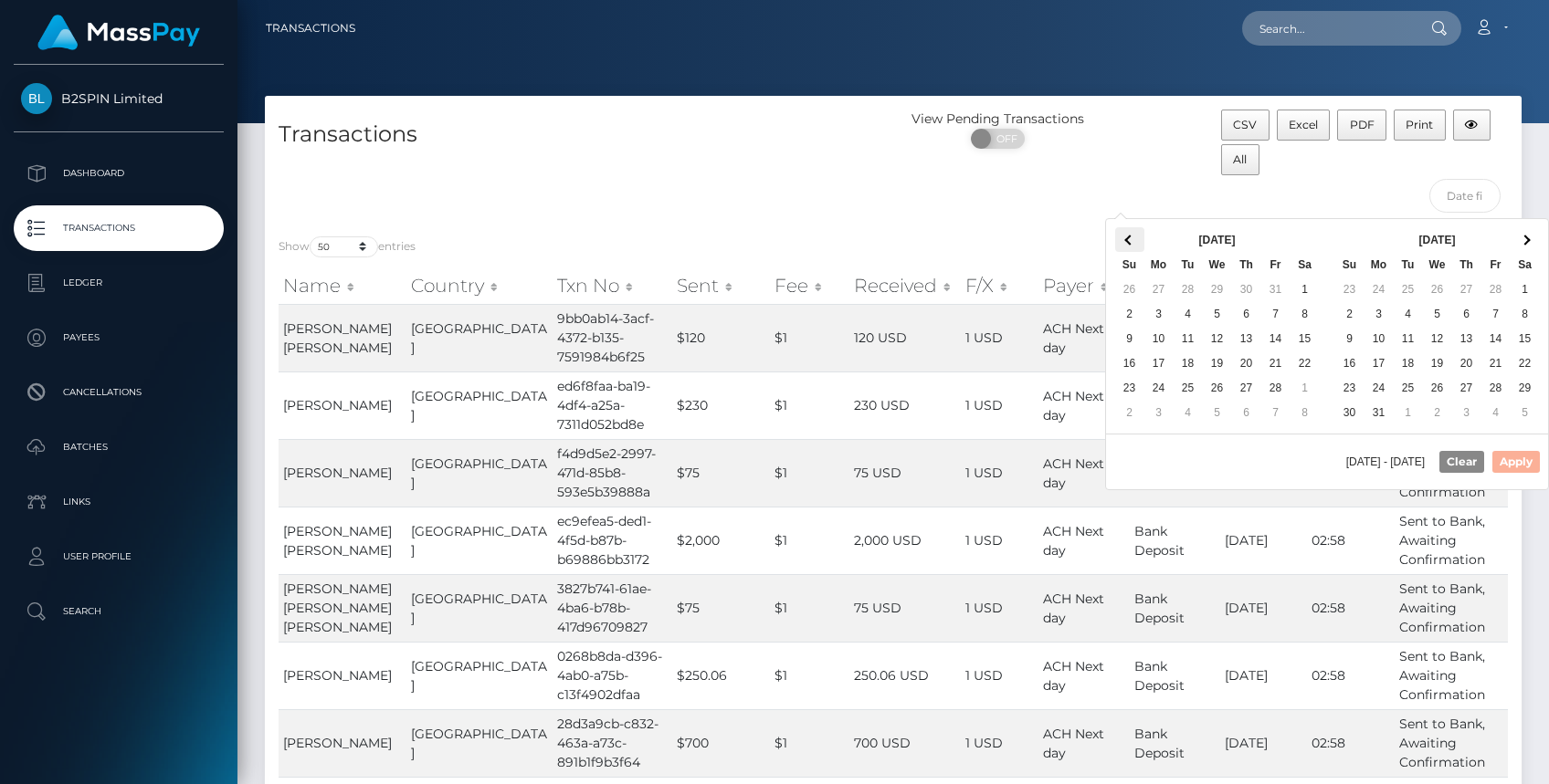
click at [1130, 235] on span at bounding box center [1129, 239] width 10 height 10
click at [1535, 235] on th at bounding box center [1525, 239] width 29 height 25
click at [1534, 235] on th at bounding box center [1525, 239] width 29 height 25
click at [1531, 235] on th at bounding box center [1525, 239] width 29 height 25
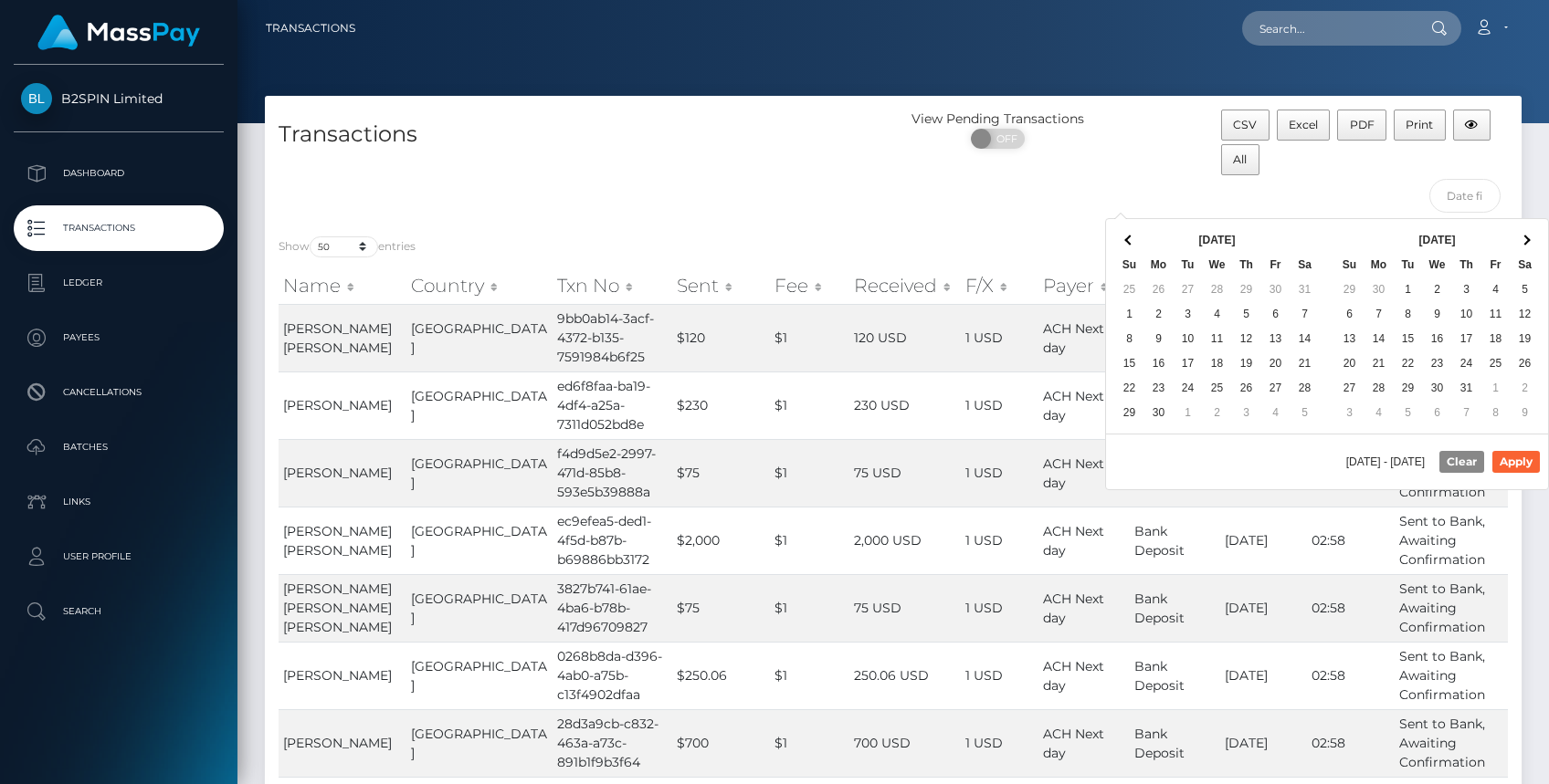
click at [1531, 235] on th at bounding box center [1525, 239] width 29 height 25
click at [1528, 235] on th at bounding box center [1525, 239] width 29 height 25
click at [1126, 241] on span at bounding box center [1129, 239] width 10 height 10
click at [1533, 240] on th at bounding box center [1525, 239] width 29 height 25
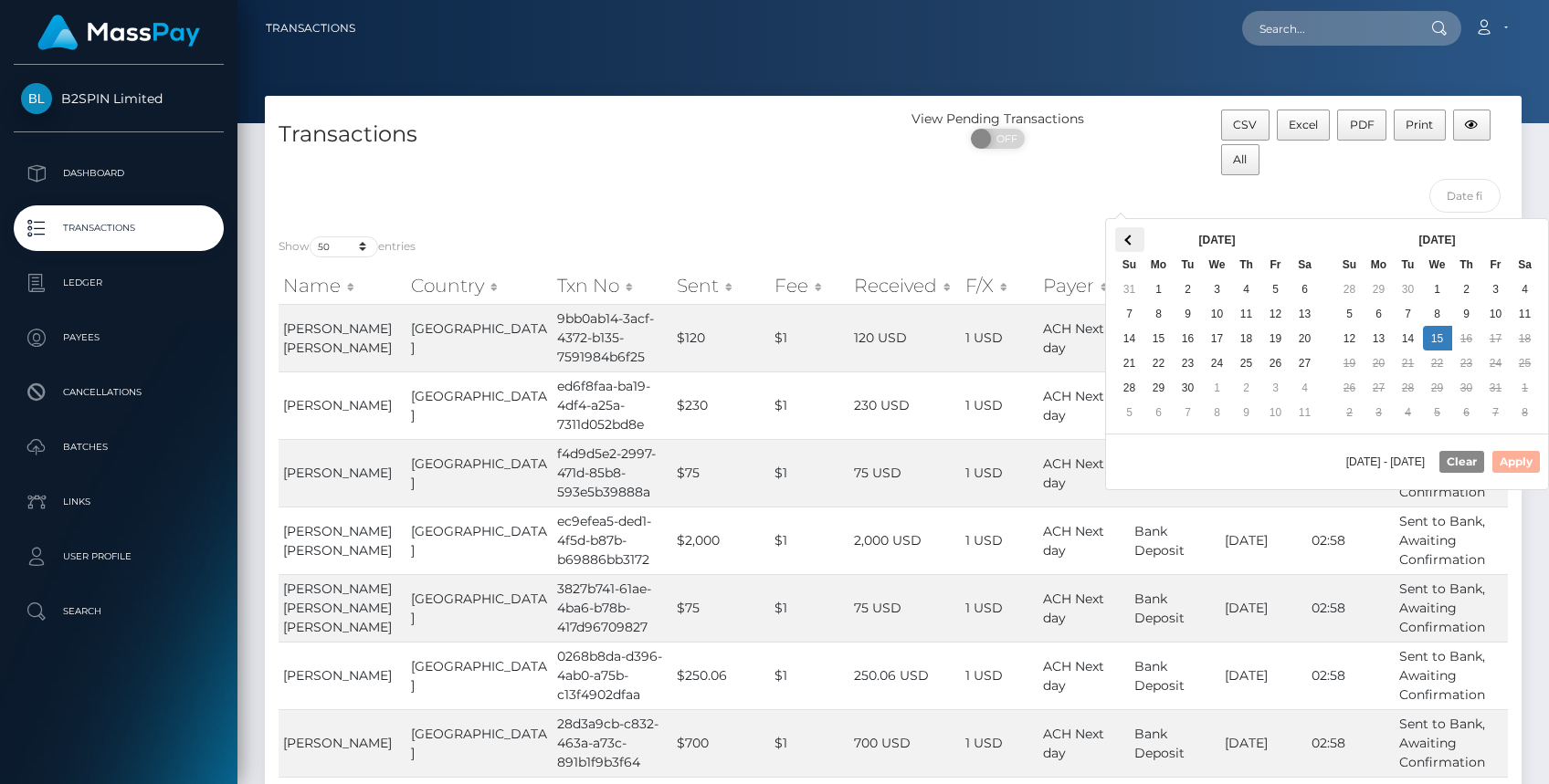
click at [1130, 235] on th at bounding box center [1129, 239] width 29 height 25
click at [1130, 235] on span at bounding box center [1129, 239] width 10 height 10
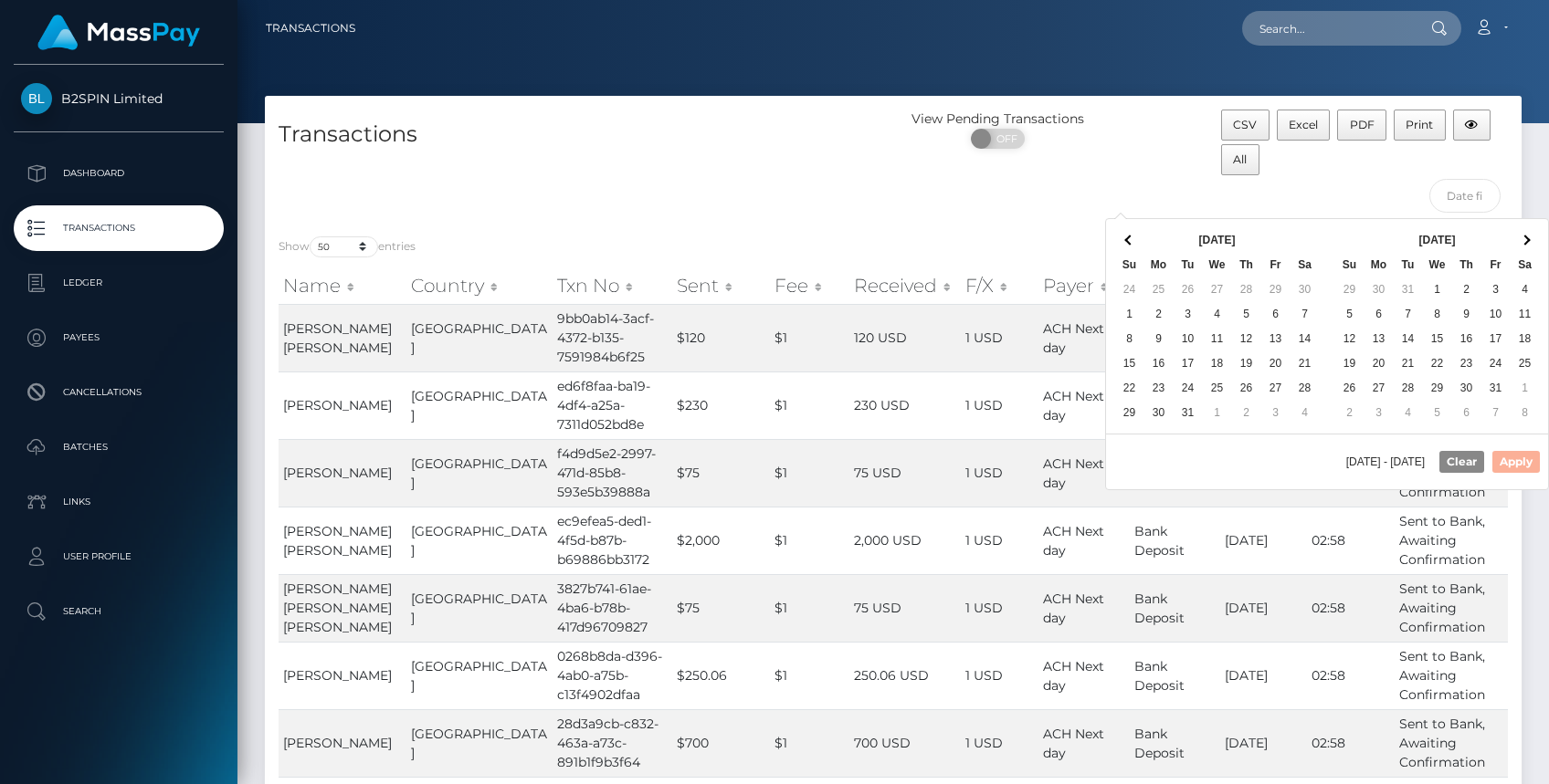
click at [1128, 235] on span at bounding box center [1129, 239] width 10 height 10
click at [1512, 235] on th at bounding box center [1525, 239] width 29 height 25
click at [1530, 237] on th at bounding box center [1525, 239] width 29 height 25
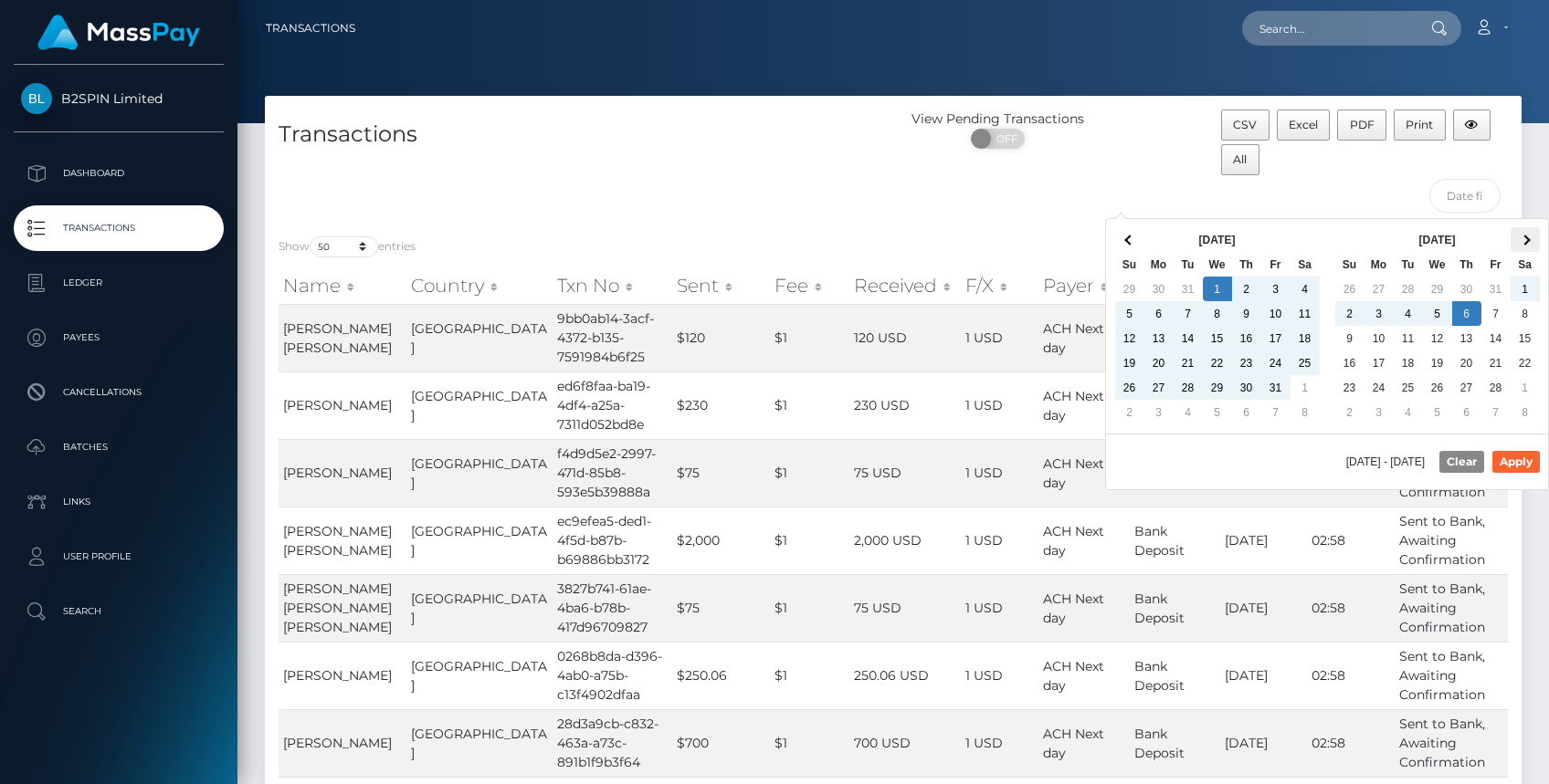
click at [1517, 242] on th at bounding box center [1525, 239] width 29 height 25
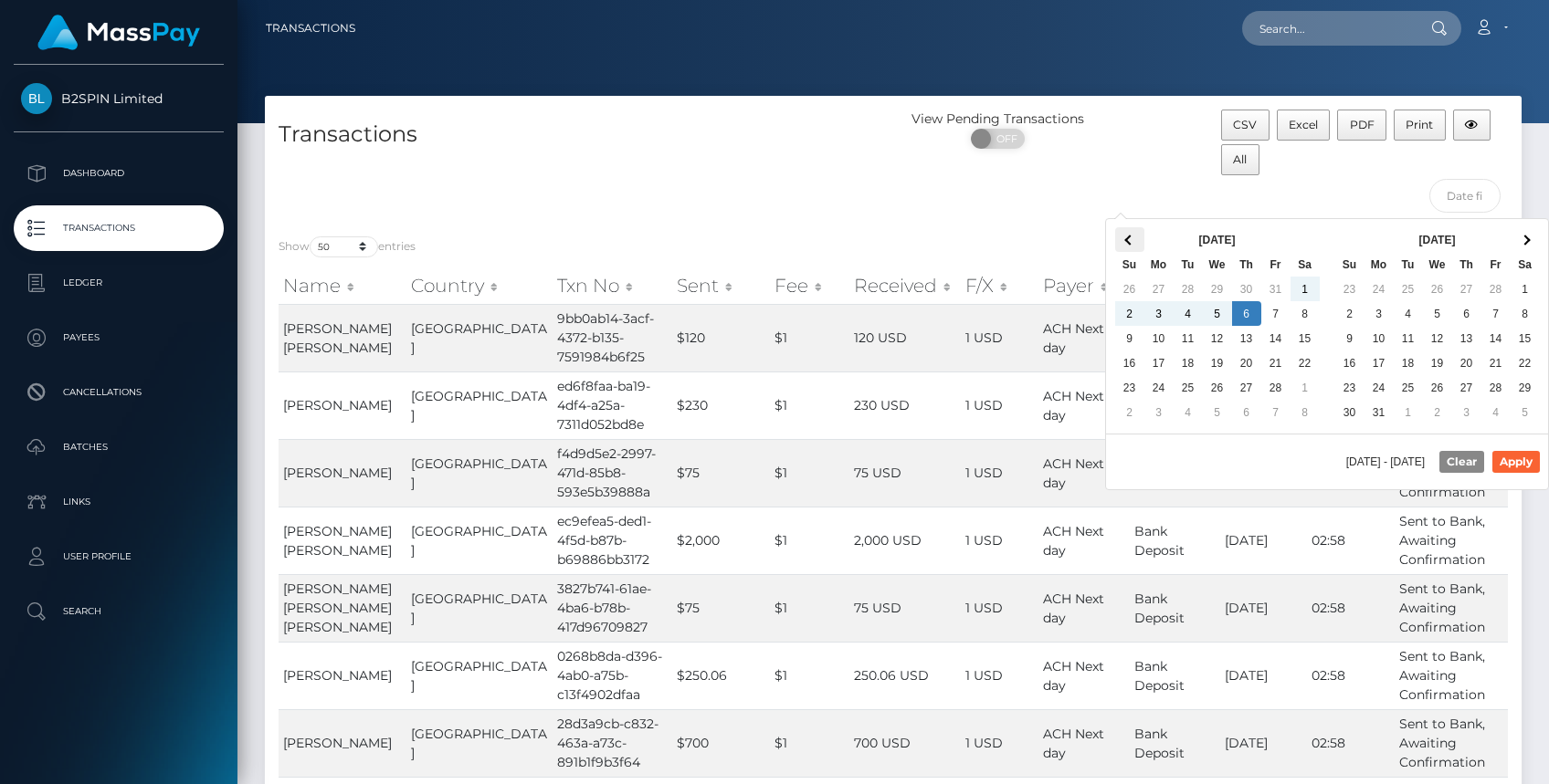
click at [1132, 240] on span at bounding box center [1129, 239] width 10 height 10
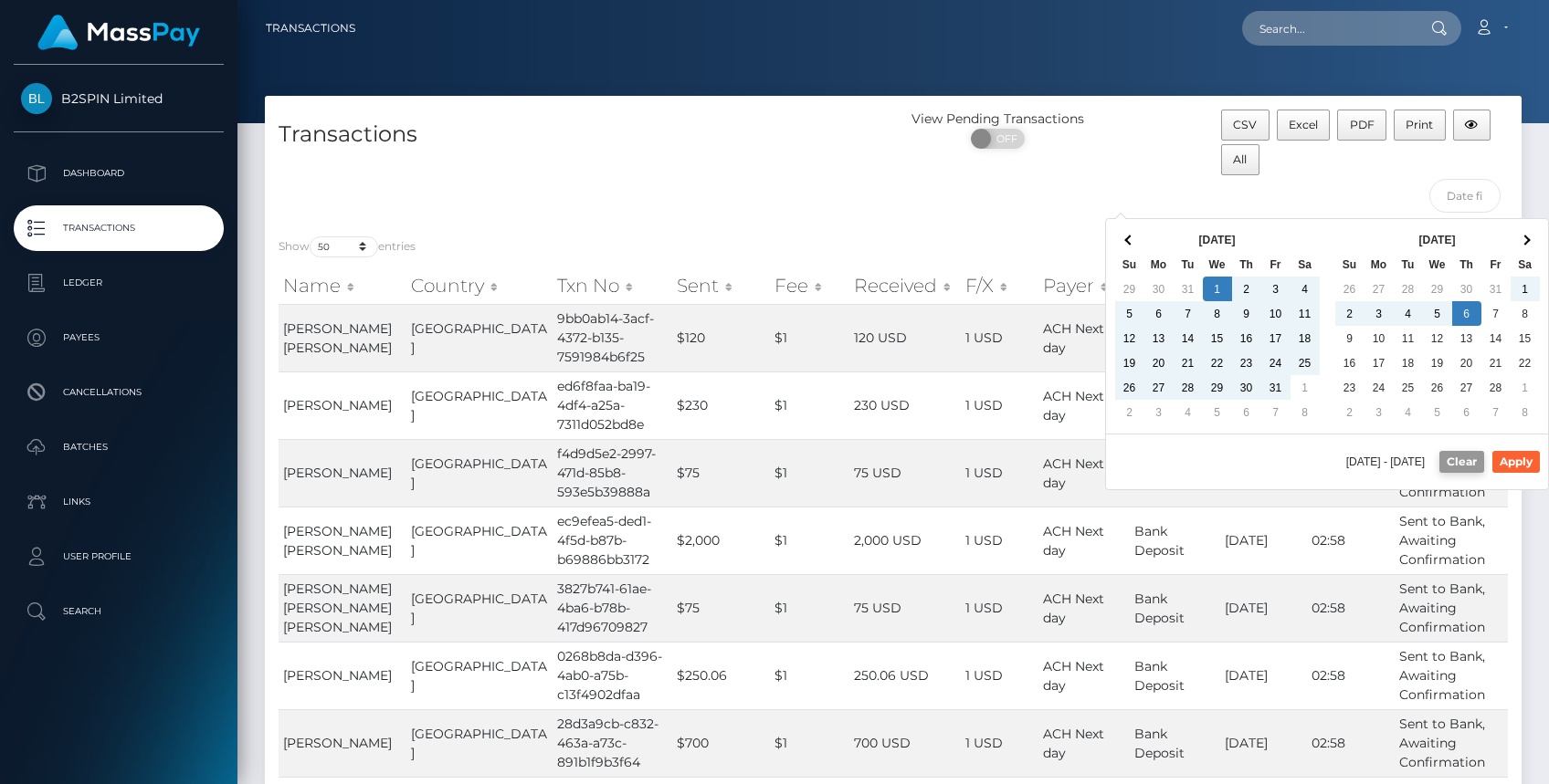
click at [1457, 466] on button "Clear" at bounding box center [1462, 462] width 45 height 22
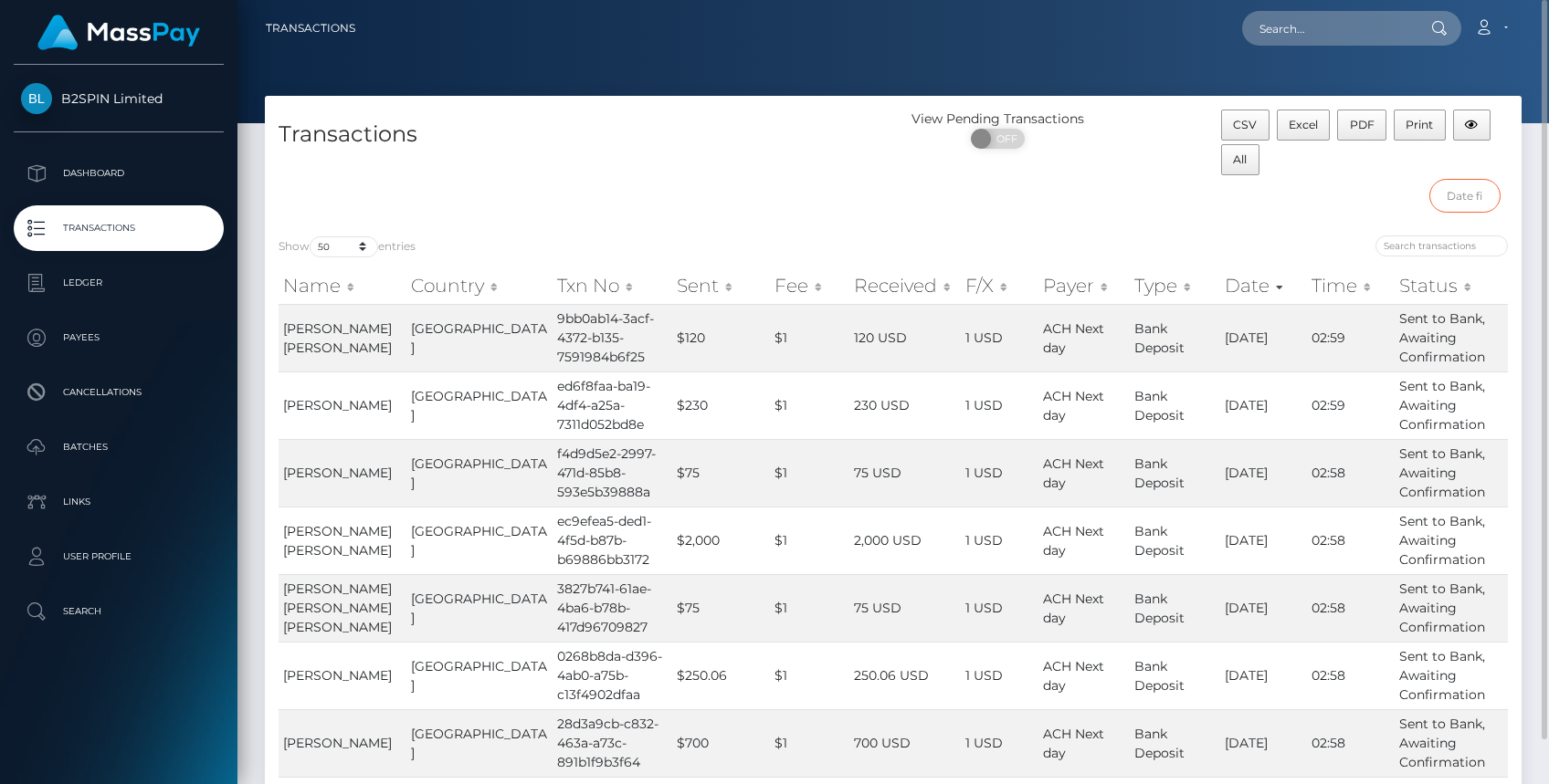
click at [1465, 198] on input "text" at bounding box center [1465, 196] width 73 height 34
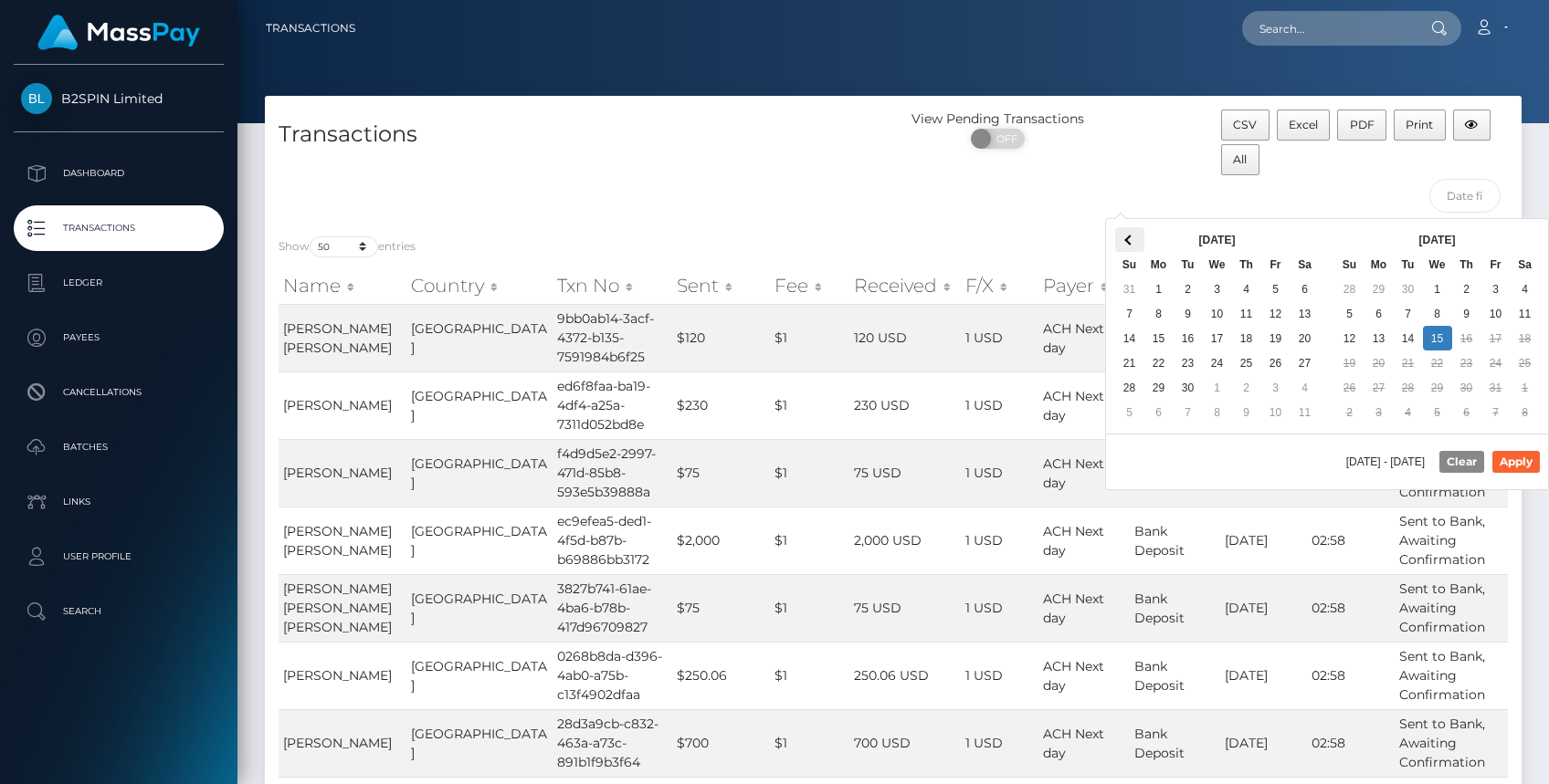
click at [1119, 241] on th at bounding box center [1129, 239] width 29 height 25
click at [1125, 244] on th at bounding box center [1129, 239] width 29 height 25
click at [1125, 241] on span at bounding box center [1129, 239] width 10 height 10
click at [1125, 240] on span at bounding box center [1129, 239] width 10 height 10
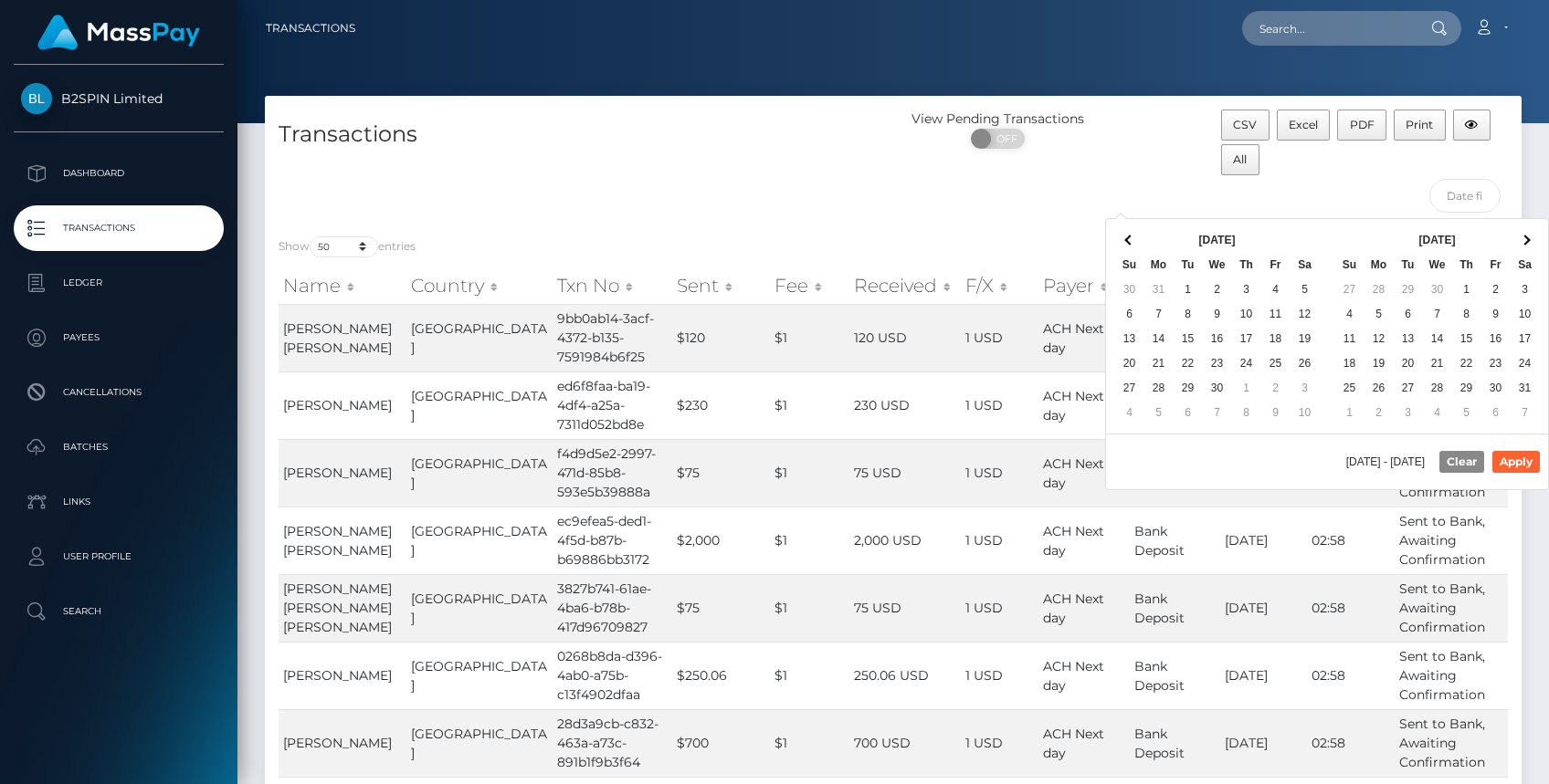
click at [1125, 240] on span at bounding box center [1129, 239] width 10 height 10
click at [1373, 453] on div "10/15/2025 - 10/15/2025 Clear Apply" at bounding box center [1327, 461] width 442 height 56
click at [1386, 463] on span "[DATE] - [DATE]" at bounding box center [1389, 461] width 86 height 11
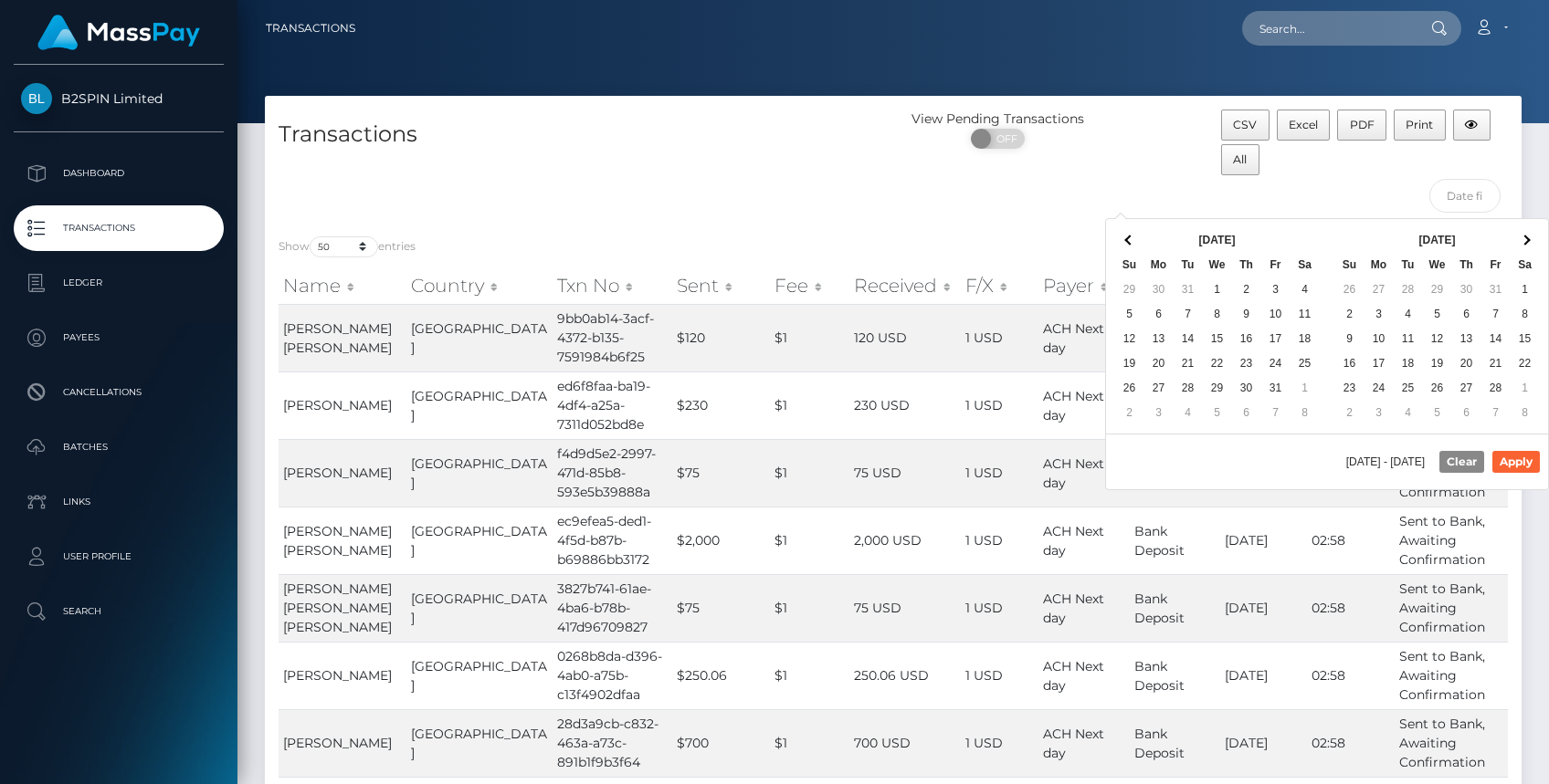
click at [1397, 462] on span "[DATE] - [DATE]" at bounding box center [1389, 461] width 86 height 11
click at [1403, 460] on span "[DATE] - [DATE]" at bounding box center [1389, 461] width 86 height 11
click at [1411, 459] on span "[DATE] - [DATE]" at bounding box center [1389, 461] width 86 height 11
click at [1418, 459] on span "[DATE] - [DATE]" at bounding box center [1389, 461] width 86 height 11
click at [1415, 460] on span "[DATE] - [DATE]" at bounding box center [1389, 461] width 86 height 11
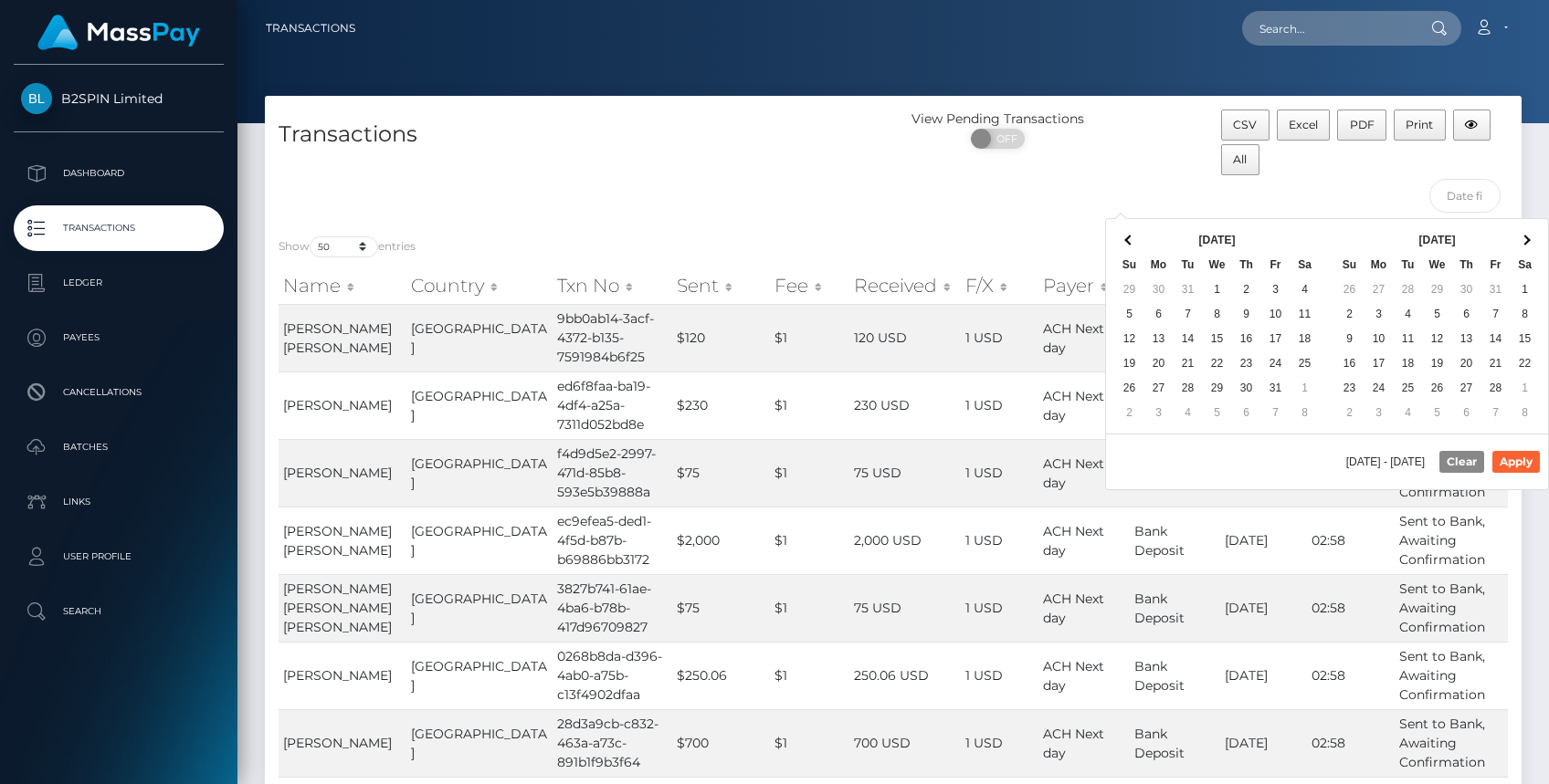
click at [1389, 459] on span "[DATE] - [DATE]" at bounding box center [1389, 461] width 86 height 11
click at [1386, 459] on span "[DATE] - [DATE]" at bounding box center [1389, 461] width 86 height 11
drag, startPoint x: 1376, startPoint y: 459, endPoint x: 1358, endPoint y: 458, distance: 18.0
click at [1371, 459] on span "[DATE] - [DATE]" at bounding box center [1389, 461] width 86 height 11
drag, startPoint x: 1358, startPoint y: 458, endPoint x: 1316, endPoint y: 455, distance: 42.1
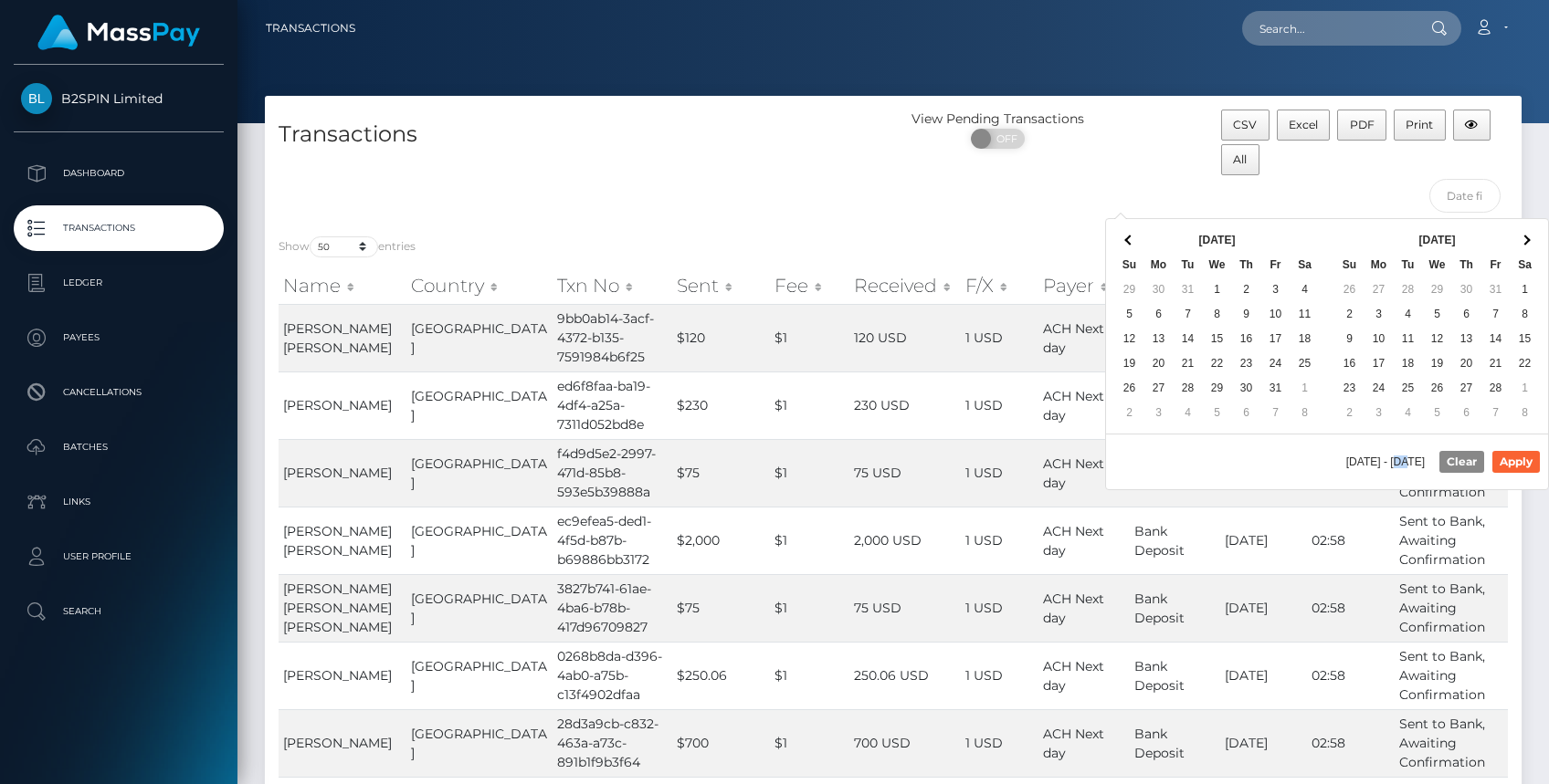
click at [1352, 458] on span "[DATE] - [DATE]" at bounding box center [1389, 461] width 86 height 11
click at [1346, 456] on span "[DATE] - [DATE]" at bounding box center [1389, 461] width 86 height 11
click at [1346, 457] on span "[DATE] - [DATE]" at bounding box center [1389, 461] width 86 height 11
click at [1353, 458] on span "10/15/2025 - 10/15/2025" at bounding box center [1389, 461] width 86 height 11
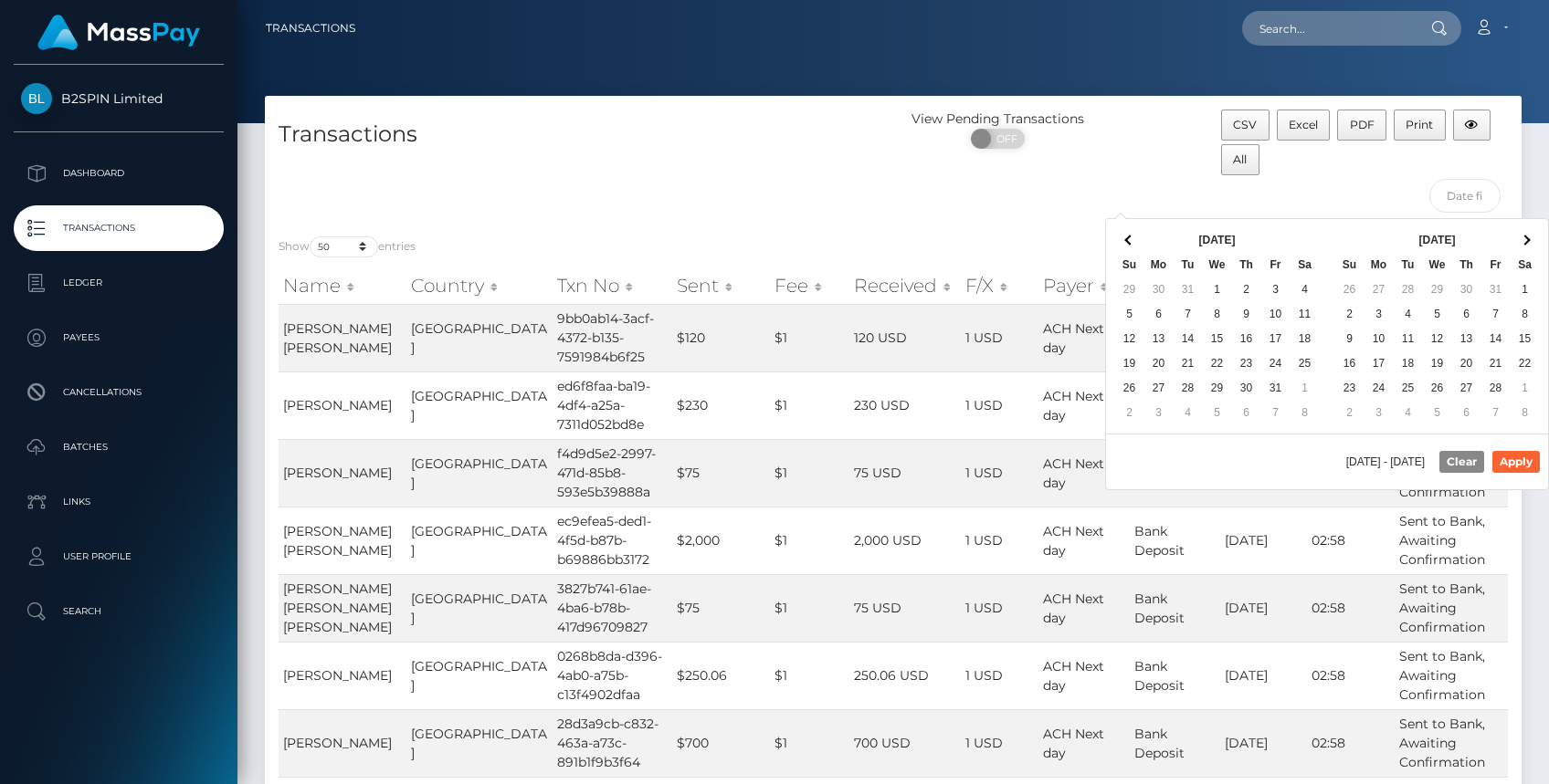
drag, startPoint x: 1353, startPoint y: 458, endPoint x: 1395, endPoint y: 464, distance: 42.4
click at [1394, 464] on span "10/15/2025 - 10/15/2025" at bounding box center [1389, 461] width 86 height 11
click at [1396, 461] on span "10/15/2025 - 10/15/2025" at bounding box center [1389, 461] width 86 height 11
drag, startPoint x: 1396, startPoint y: 461, endPoint x: 1333, endPoint y: 458, distance: 63.1
click at [1346, 458] on span "10/15/2025 - 10/15/2025" at bounding box center [1389, 461] width 86 height 11
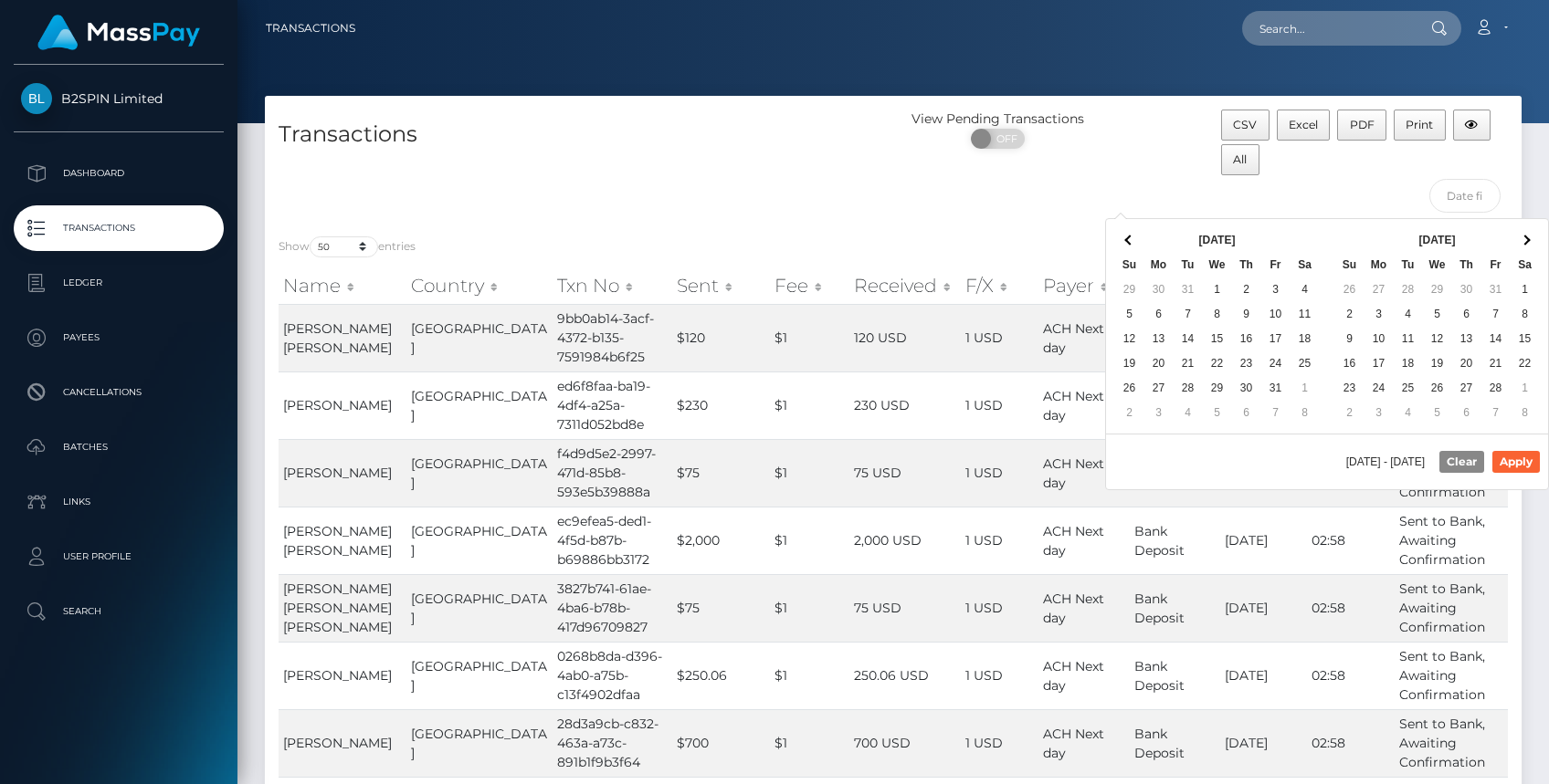
click at [1346, 458] on span "10/15/2025 - 10/15/2025" at bounding box center [1389, 461] width 86 height 11
click at [1396, 460] on span "10/15/2025 - 10/15/2025" at bounding box center [1389, 461] width 86 height 11
click at [1414, 460] on span "10/15/2025 - 10/15/2025" at bounding box center [1389, 461] width 86 height 11
click at [1423, 459] on span "10/15/2025 - 10/15/2025" at bounding box center [1389, 461] width 86 height 11
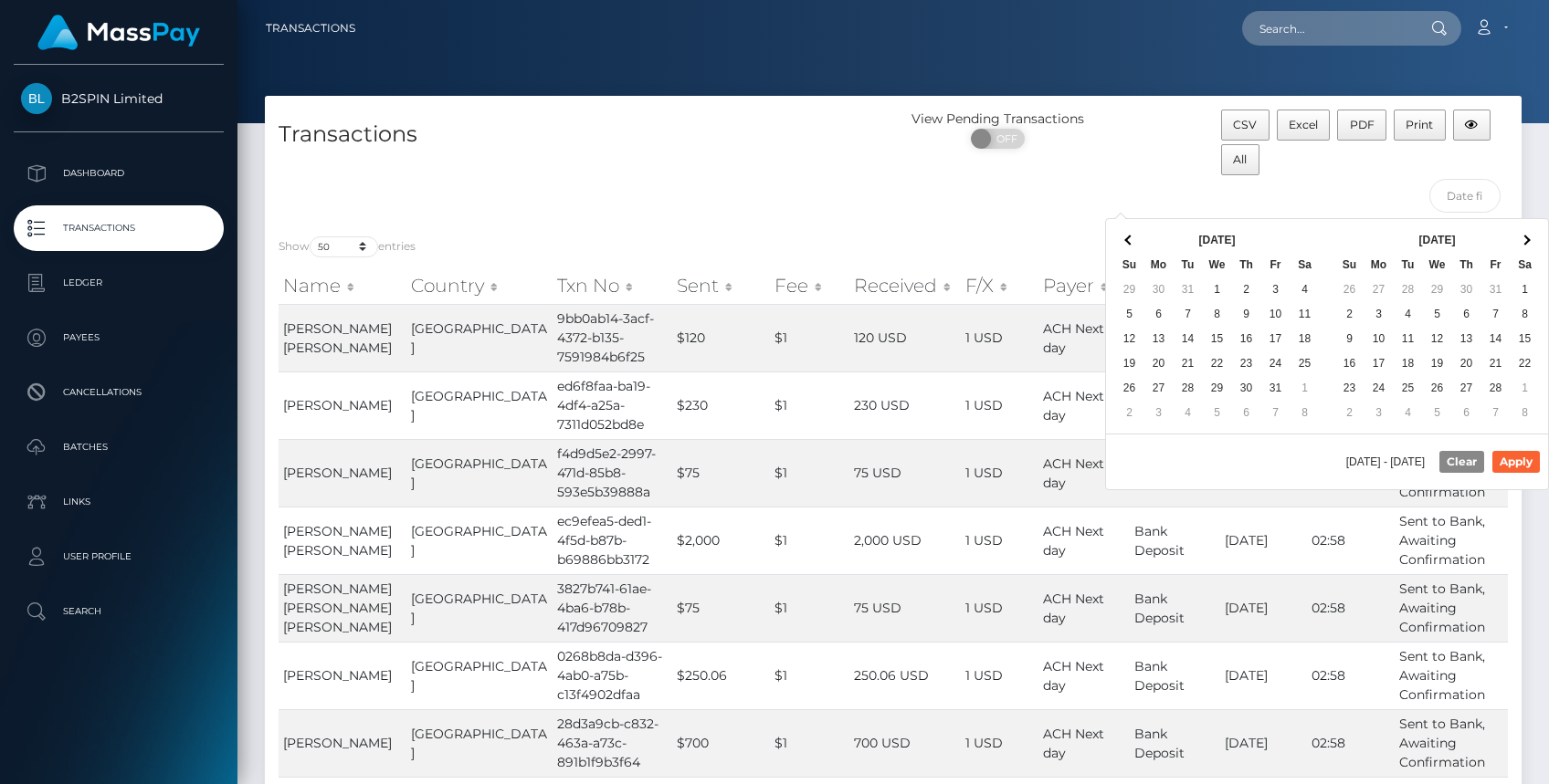
click at [1395, 462] on span "10/15/2025 - 10/15/2025" at bounding box center [1389, 461] width 86 height 11
click at [1378, 460] on span "10/15/2025 - 10/15/2025" at bounding box center [1389, 461] width 86 height 11
click at [1357, 460] on span "10/15/2025 - 10/15/2025" at bounding box center [1389, 461] width 86 height 11
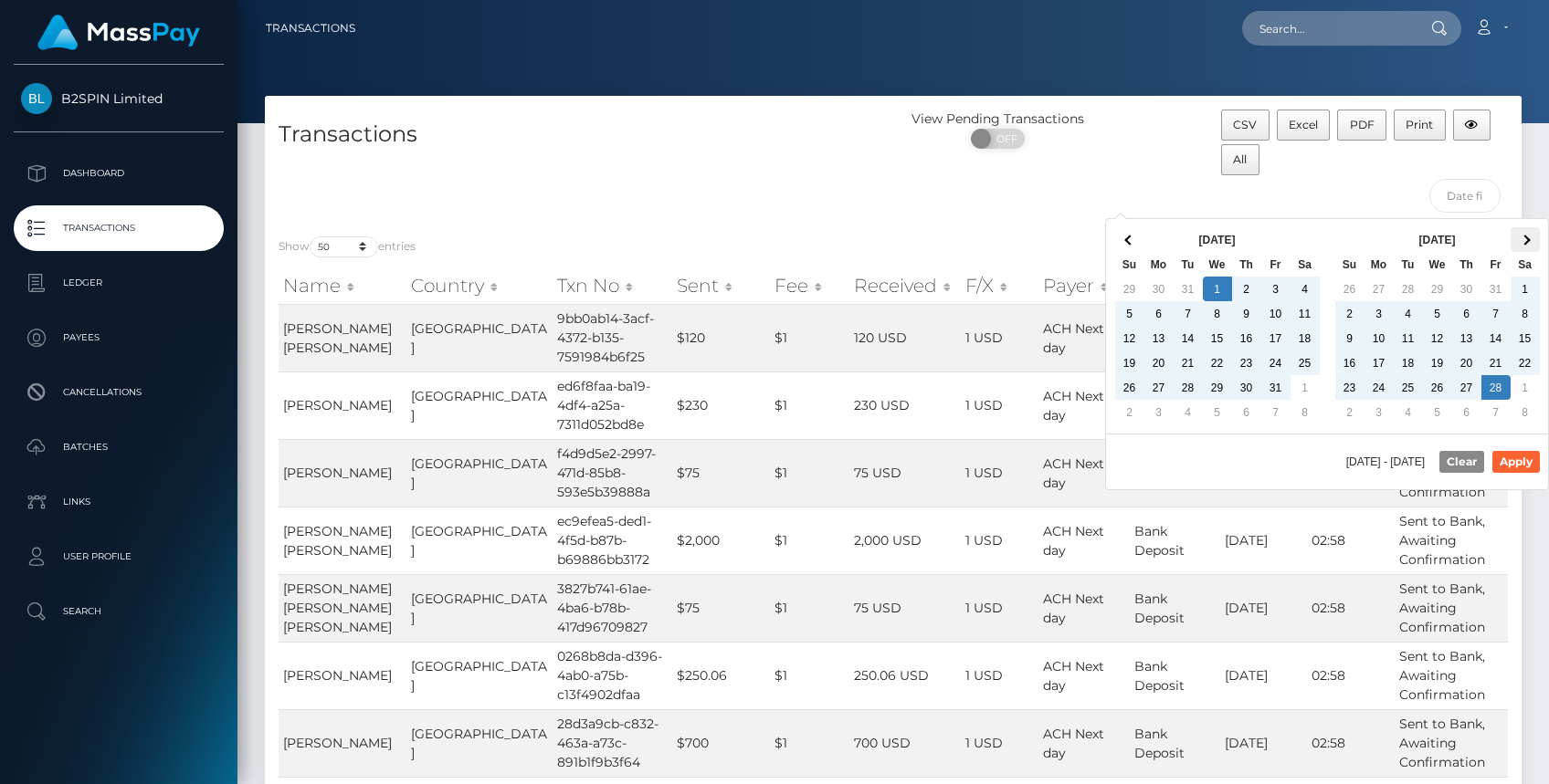
click at [1523, 239] on span at bounding box center [1525, 239] width 10 height 10
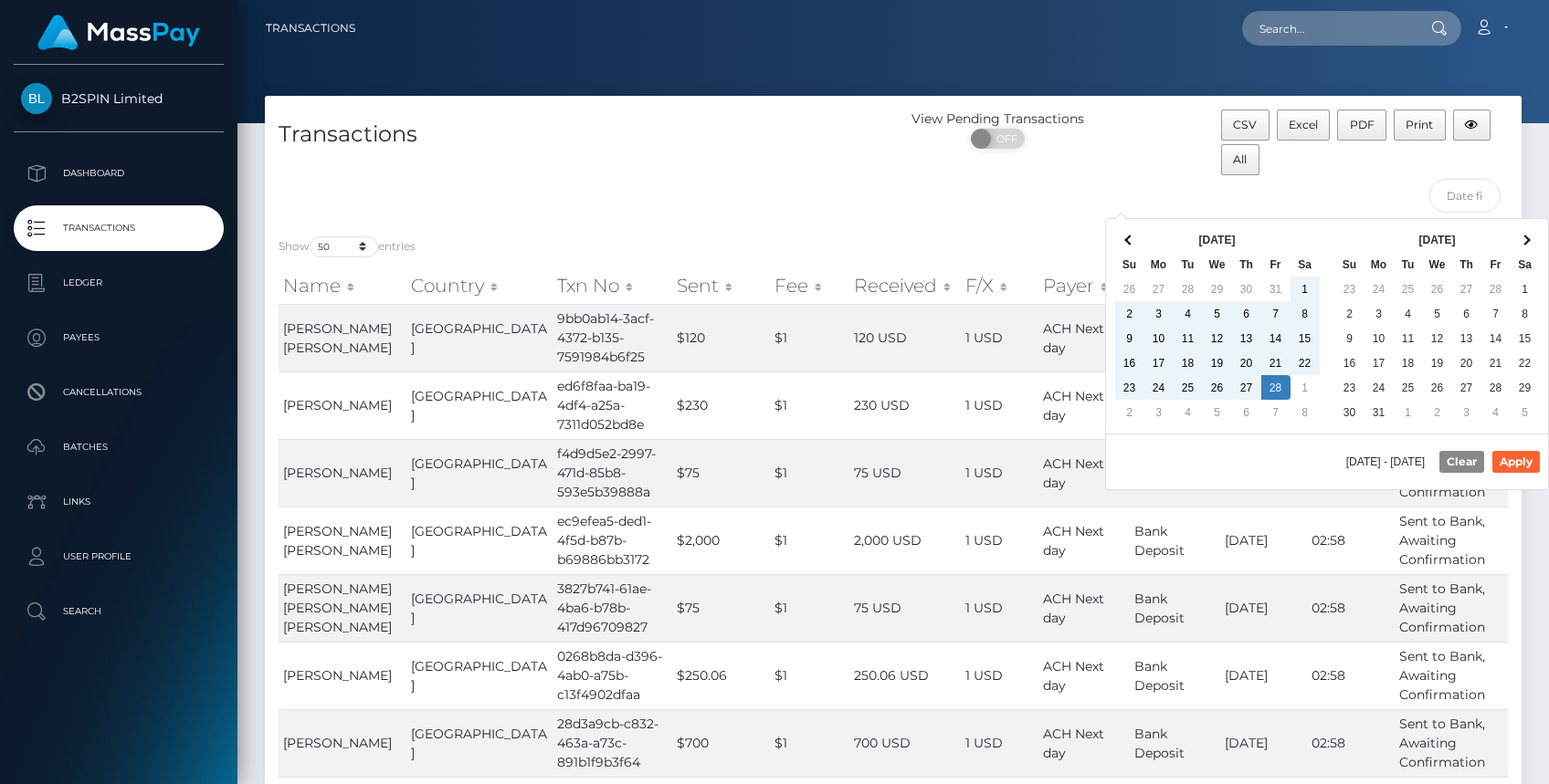
click at [1523, 239] on span at bounding box center [1525, 239] width 10 height 10
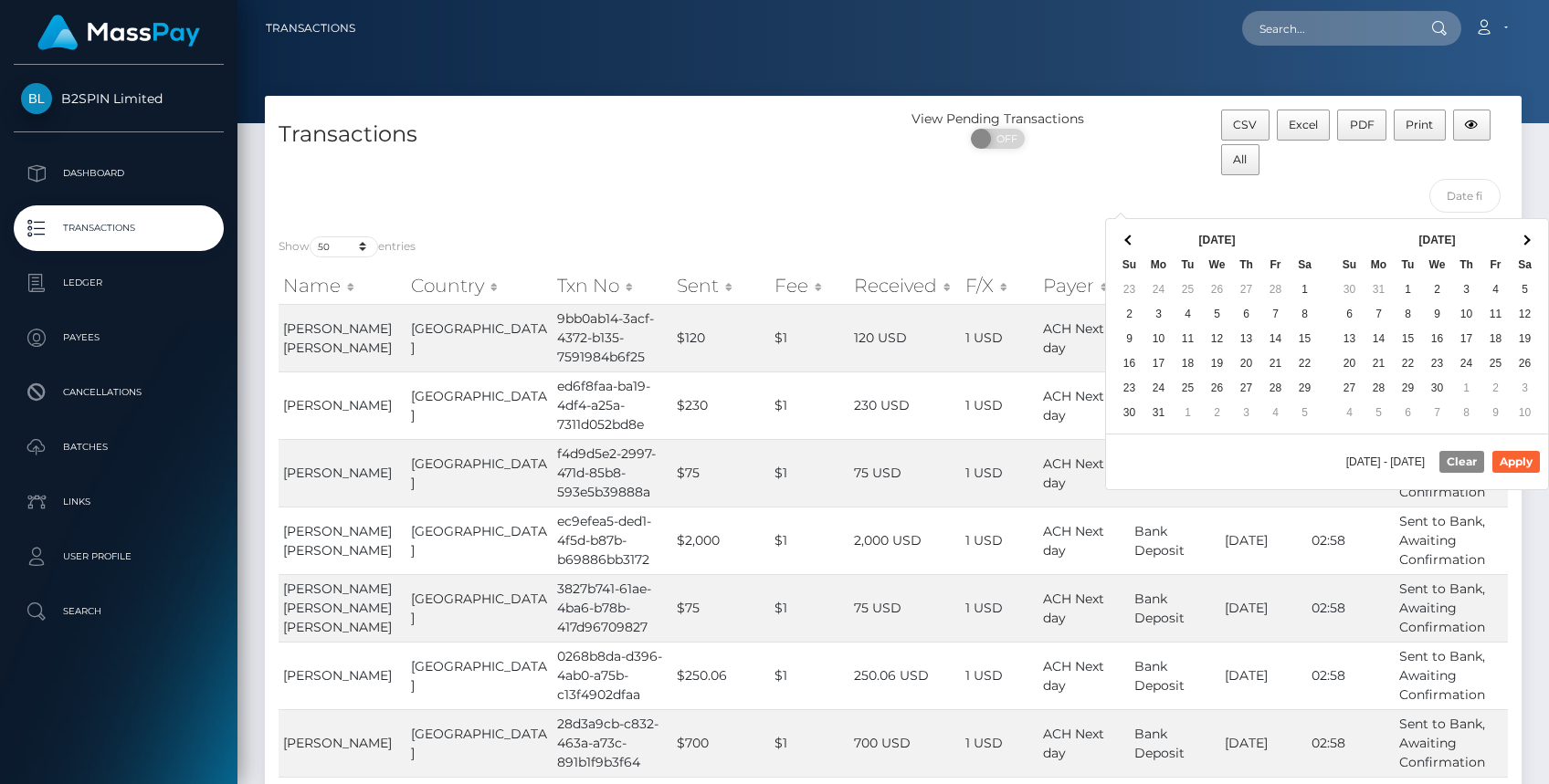
click at [1523, 239] on span at bounding box center [1525, 239] width 10 height 10
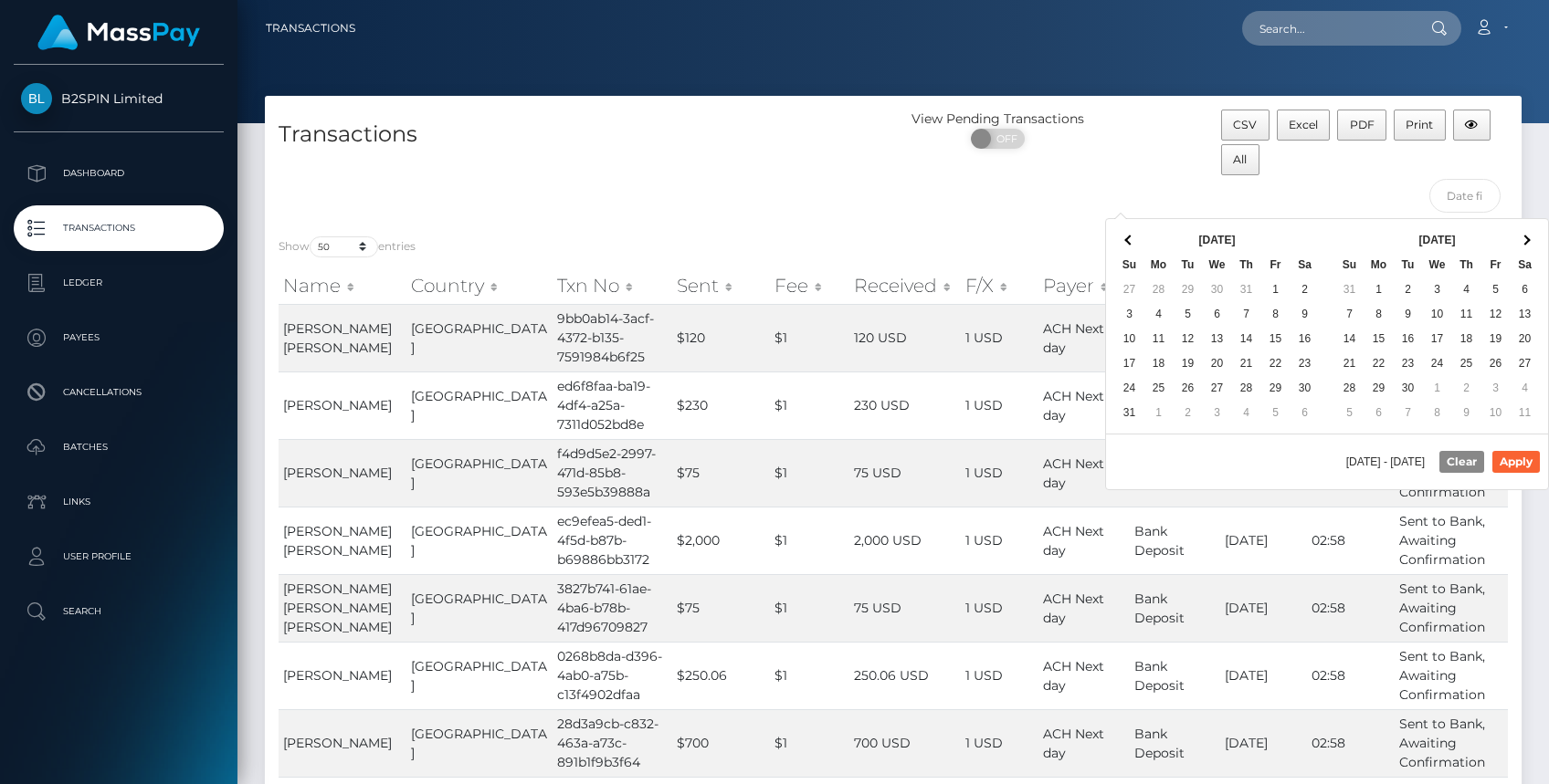
click at [1523, 239] on span at bounding box center [1525, 239] width 10 height 10
click at [990, 215] on div "View Pending Transactions ON OFF" at bounding box center [1051, 165] width 314 height 112
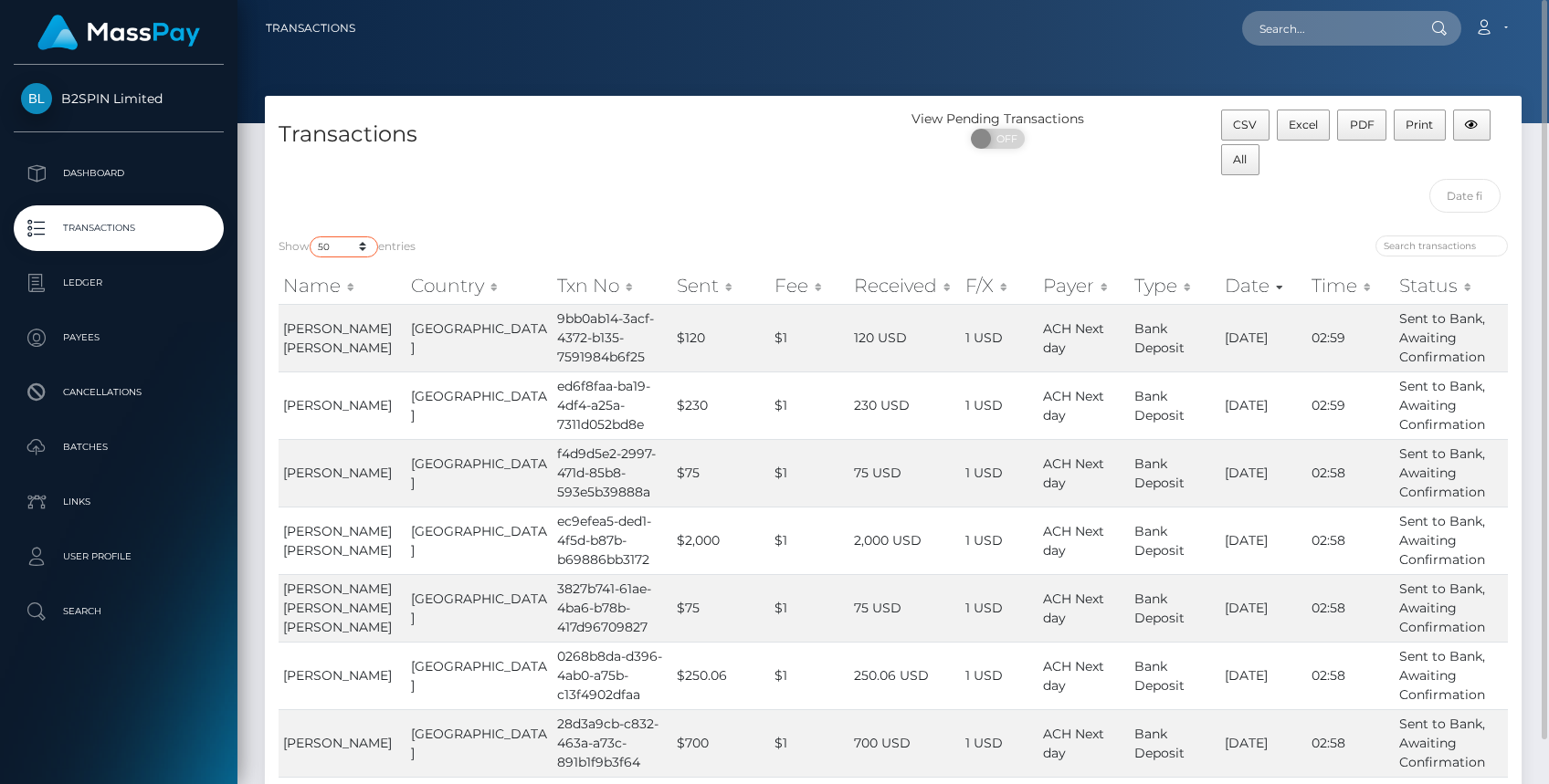
click at [366, 241] on select "10 25 50 100 250 500 1,000 3,500" at bounding box center [343, 246] width 69 height 21
drag, startPoint x: 902, startPoint y: 208, endPoint x: 1010, endPoint y: 166, distance: 115.9
click at [903, 208] on div "View Pending Transactions ON OFF" at bounding box center [1051, 165] width 314 height 112
click at [1429, 248] on input "search" at bounding box center [1442, 245] width 132 height 21
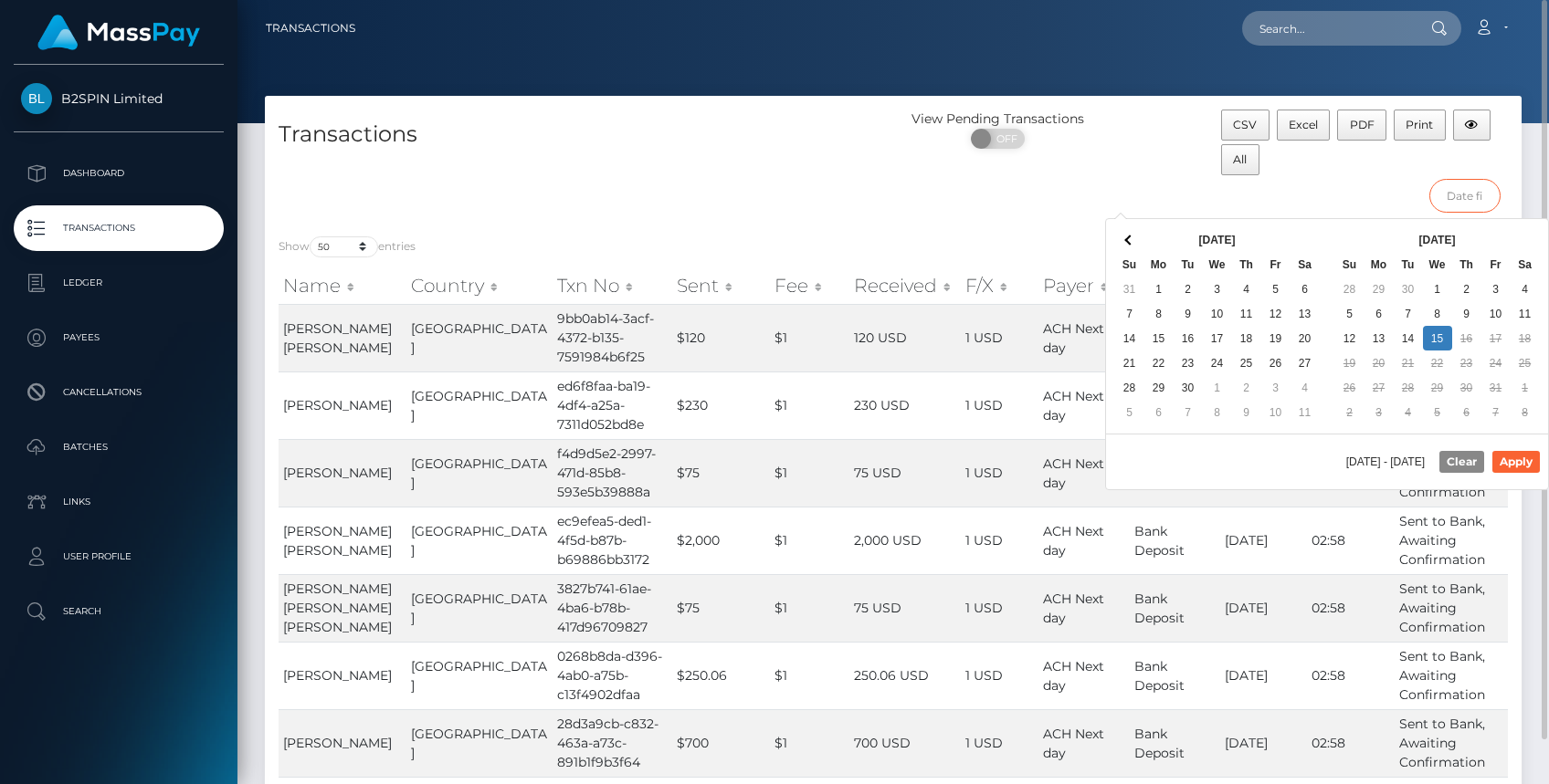
click at [1450, 200] on input "text" at bounding box center [1465, 196] width 73 height 34
click at [1450, 464] on button "Clear" at bounding box center [1462, 462] width 45 height 22
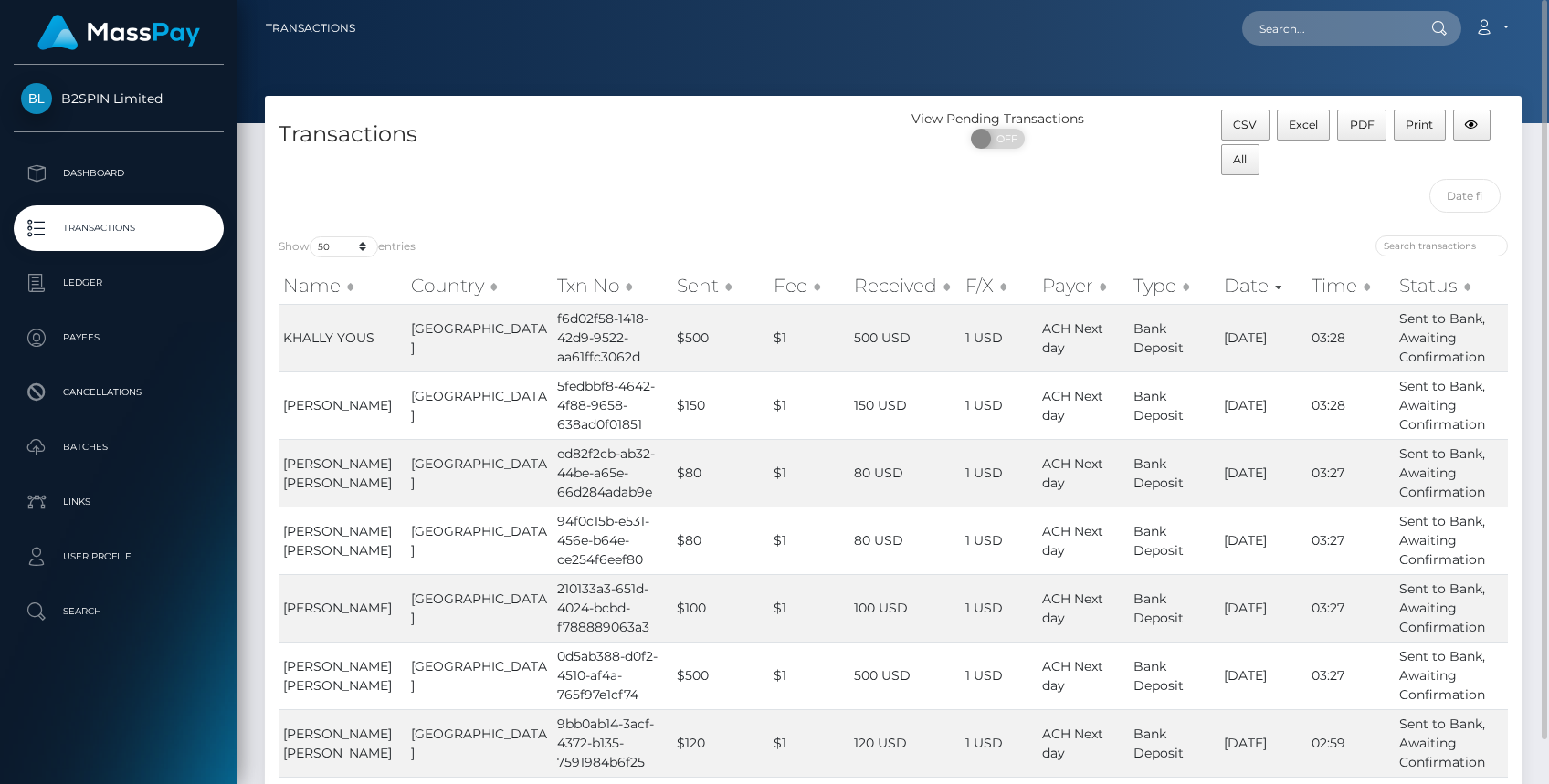
drag, startPoint x: 740, startPoint y: 186, endPoint x: 966, endPoint y: 183, distance: 226.0
click at [745, 186] on div "Transactions" at bounding box center [579, 165] width 628 height 112
click at [367, 247] on select "10 25 50 100 250 500 1,000 3,500" at bounding box center [343, 246] width 69 height 21
click at [642, 208] on div "Transactions" at bounding box center [579, 165] width 628 height 112
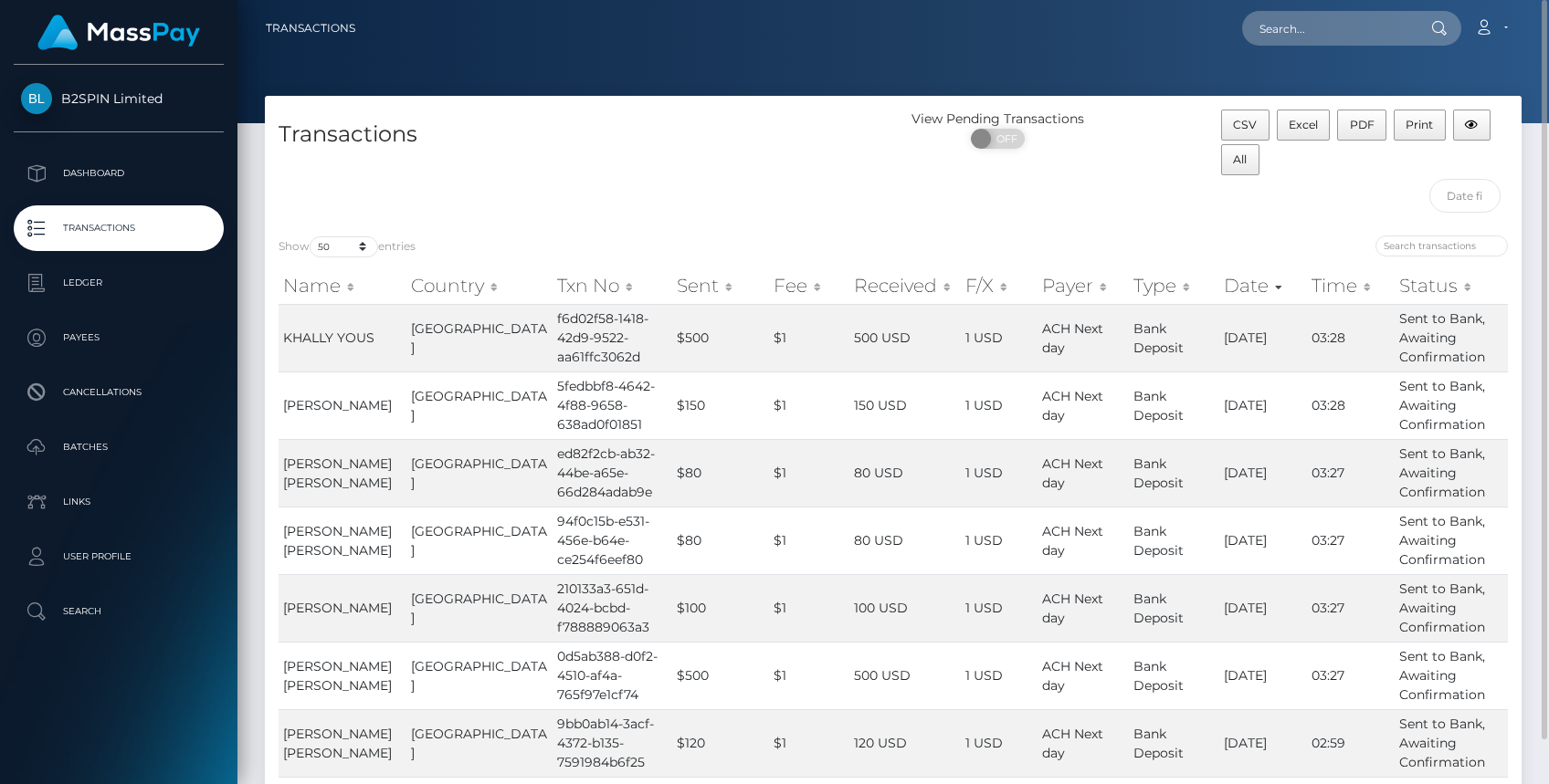
click at [1140, 209] on div "View Pending Transactions ON OFF" at bounding box center [1051, 165] width 314 height 112
click at [1463, 199] on input "text" at bounding box center [1465, 196] width 73 height 34
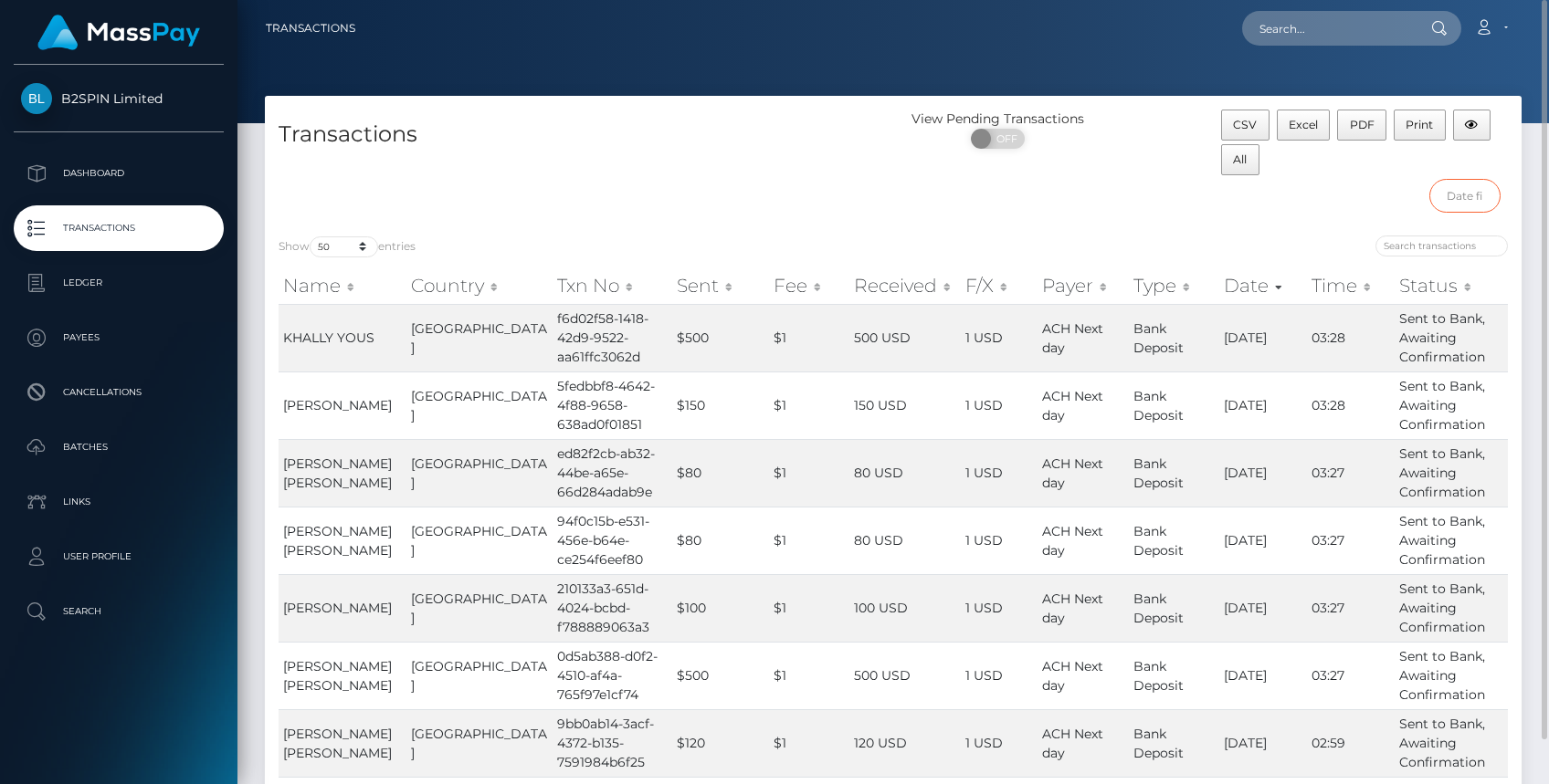
click at [1468, 191] on input "text" at bounding box center [1465, 196] width 73 height 34
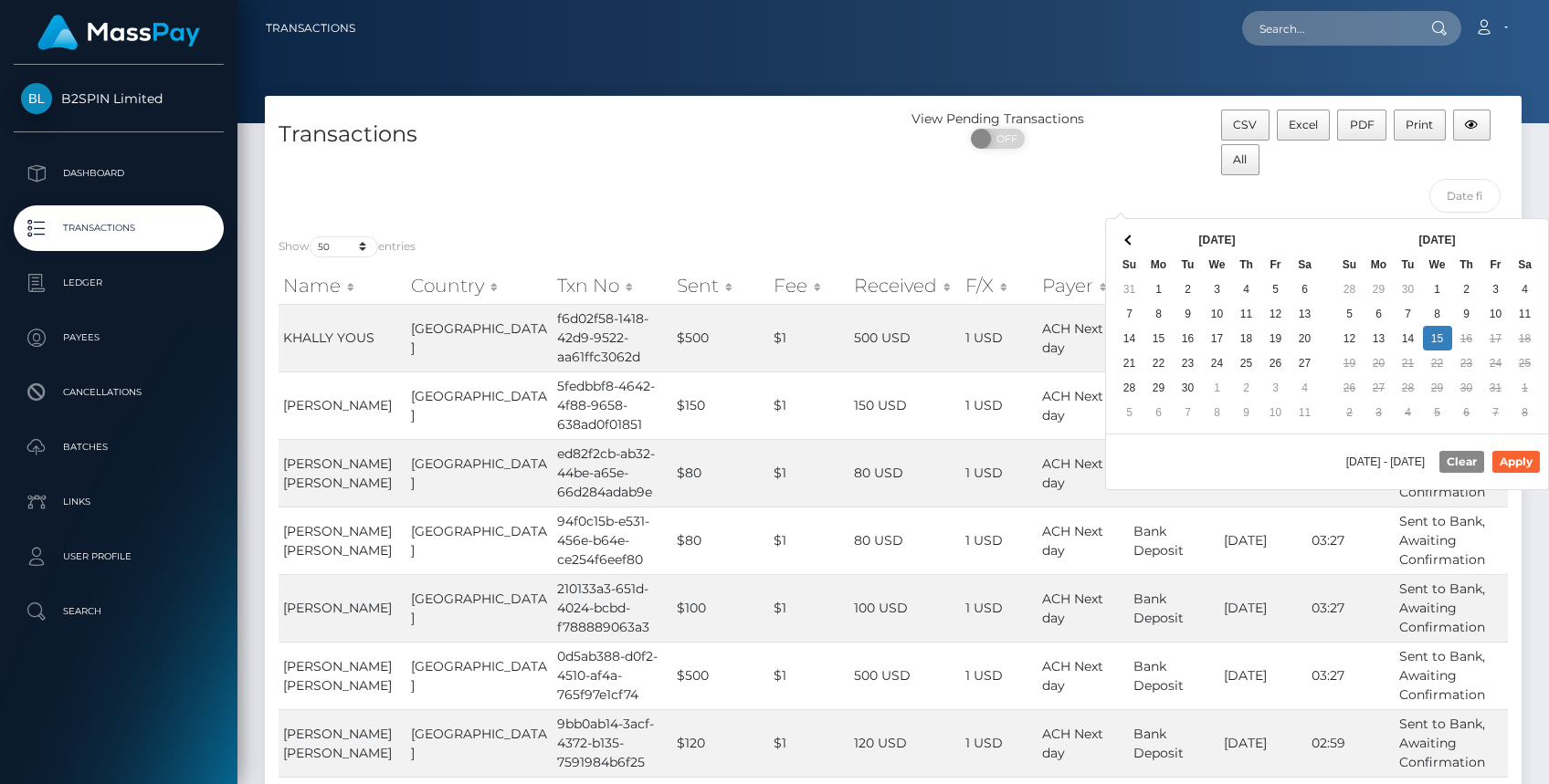
click at [1125, 256] on th "Su" at bounding box center [1129, 264] width 29 height 25
click at [1125, 252] on th "Su" at bounding box center [1129, 264] width 29 height 25
click at [1126, 247] on th at bounding box center [1129, 239] width 29 height 25
click at [1126, 243] on th at bounding box center [1129, 239] width 29 height 25
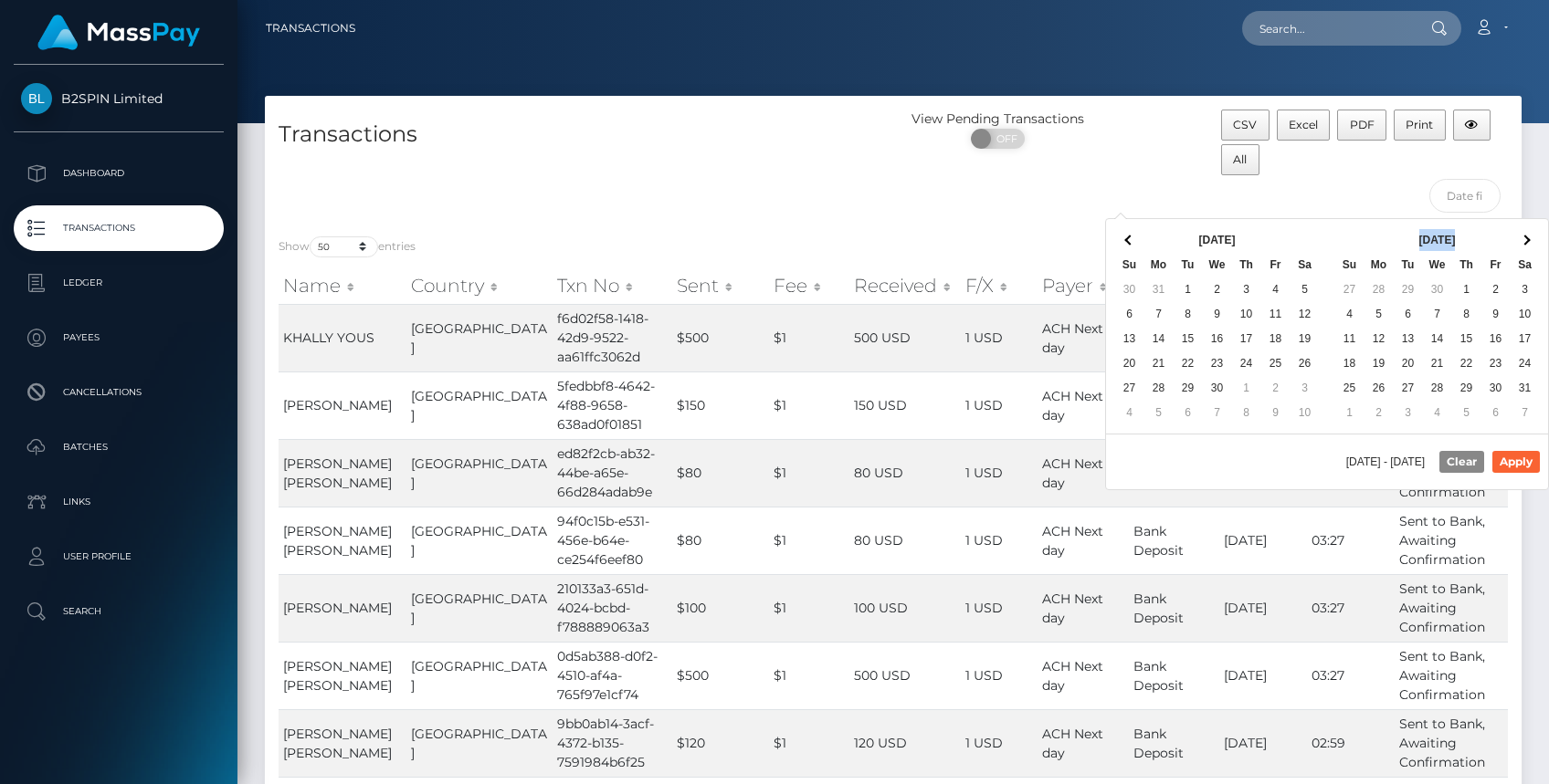
click at [1541, 241] on div "May 2025 Su Mo Tu We Th Fr Sa 27 28 29 30 1 2 3 4 5 6 7 8 9 10 11 12 13 14 15 1…" at bounding box center [1438, 327] width 221 height 215
click at [1534, 241] on th at bounding box center [1525, 239] width 29 height 25
click at [1526, 236] on span at bounding box center [1525, 239] width 10 height 10
click at [1524, 236] on span at bounding box center [1525, 239] width 10 height 10
click at [1524, 235] on span at bounding box center [1525, 239] width 10 height 10
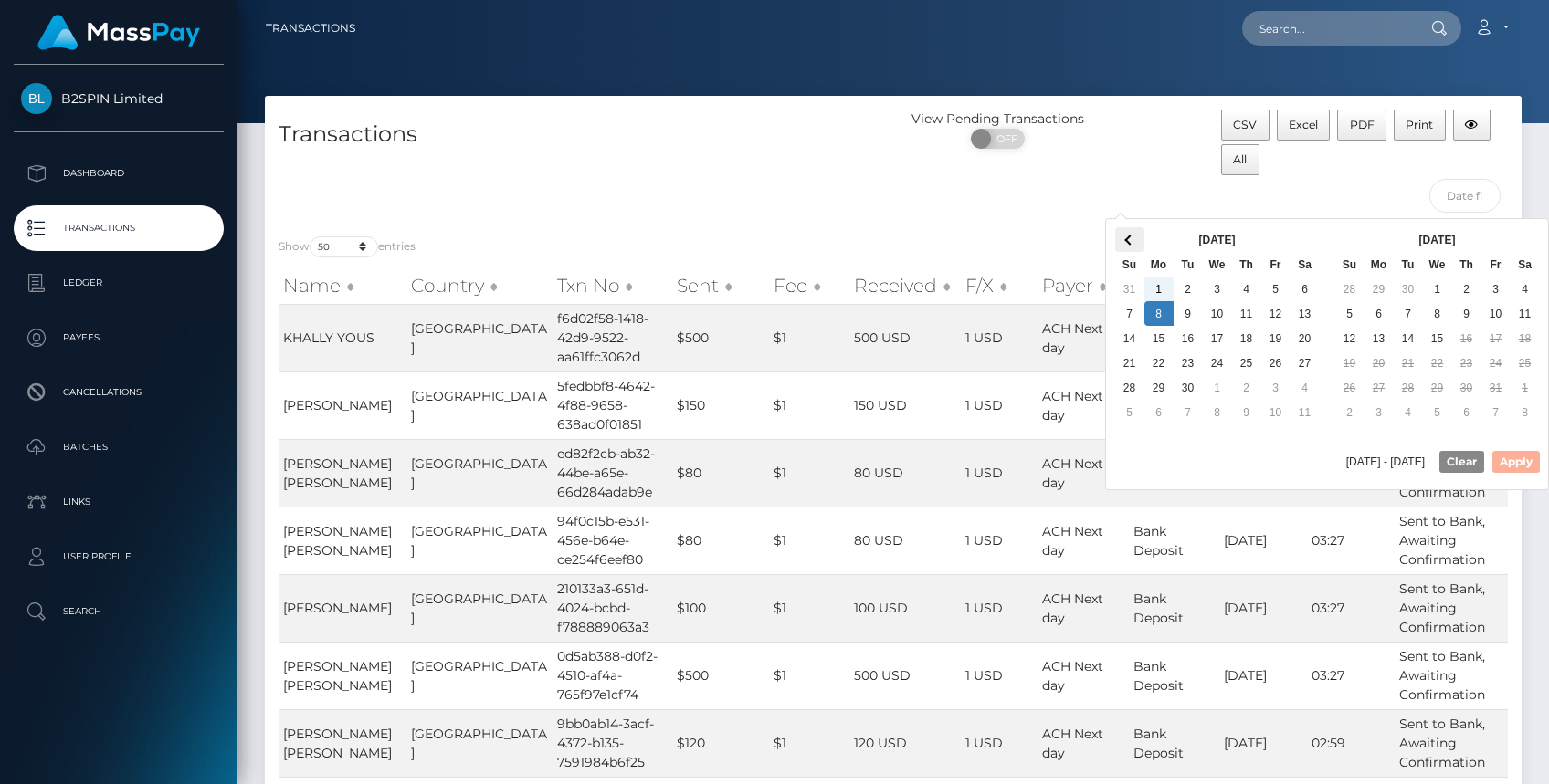
click at [1132, 243] on th at bounding box center [1129, 239] width 29 height 25
click at [1148, 241] on th "[DATE]" at bounding box center [1217, 239] width 146 height 25
click at [1146, 241] on th "[DATE]" at bounding box center [1217, 239] width 146 height 25
click at [1141, 239] on th at bounding box center [1129, 239] width 29 height 25
click at [1140, 238] on th at bounding box center [1129, 239] width 29 height 25
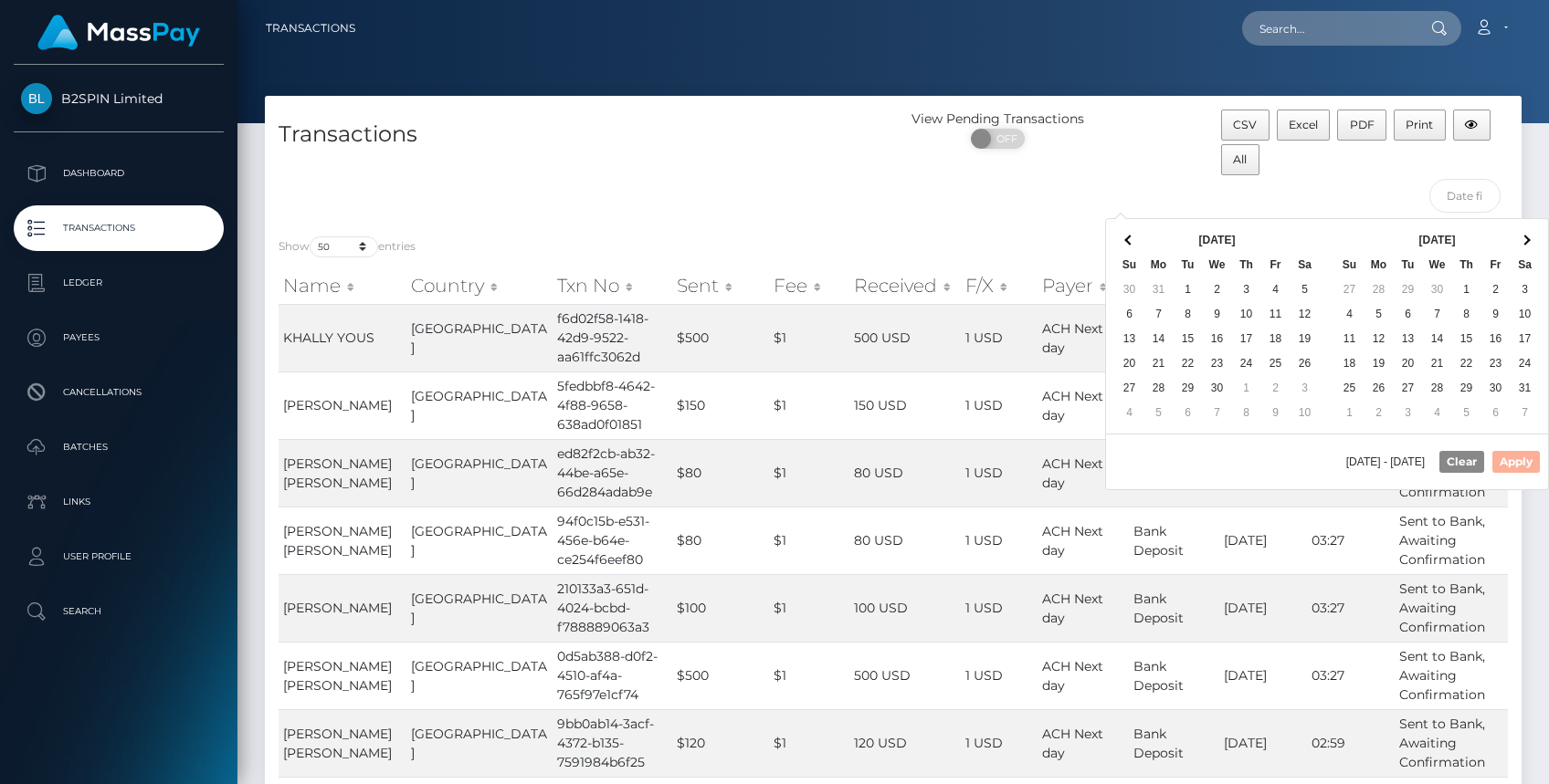
click at [1139, 237] on th at bounding box center [1129, 239] width 29 height 25
click at [1530, 235] on th at bounding box center [1525, 239] width 29 height 25
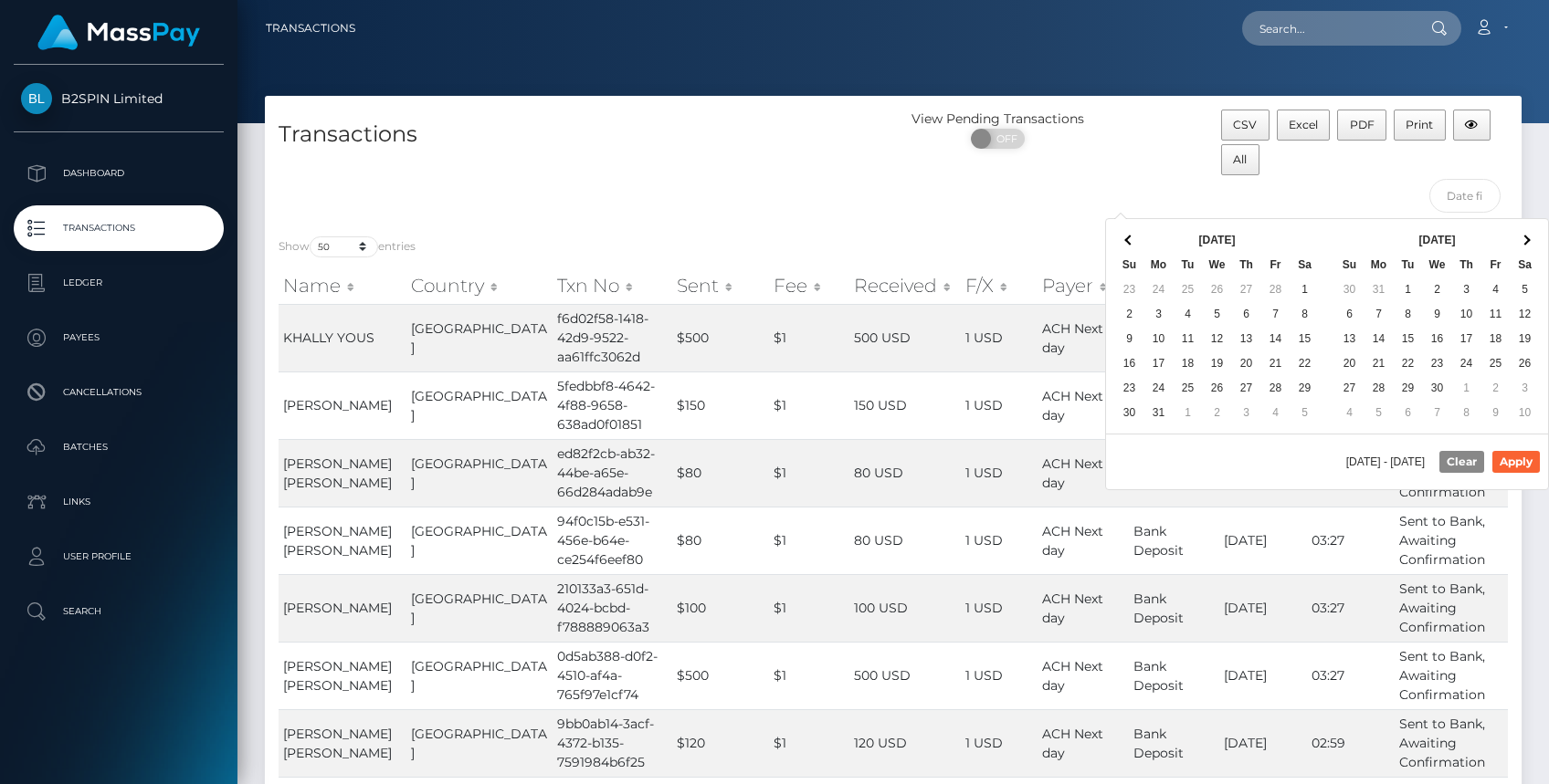
click at [1530, 235] on th at bounding box center [1525, 239] width 29 height 25
click at [1530, 235] on th at bounding box center [1525, 239] width 29 height 25
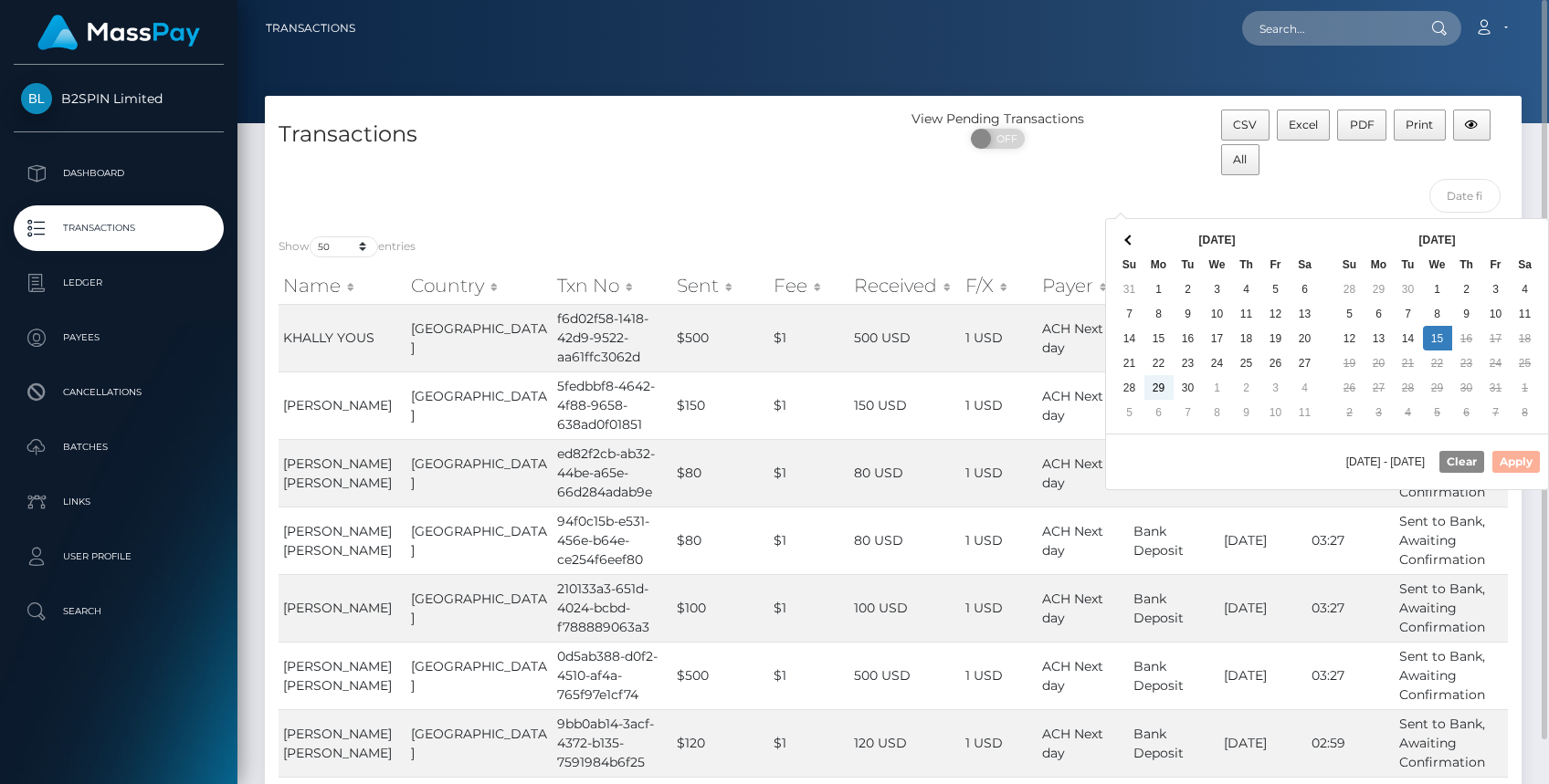
click at [1002, 203] on div "View Pending Transactions ON OFF" at bounding box center [1051, 165] width 314 height 112
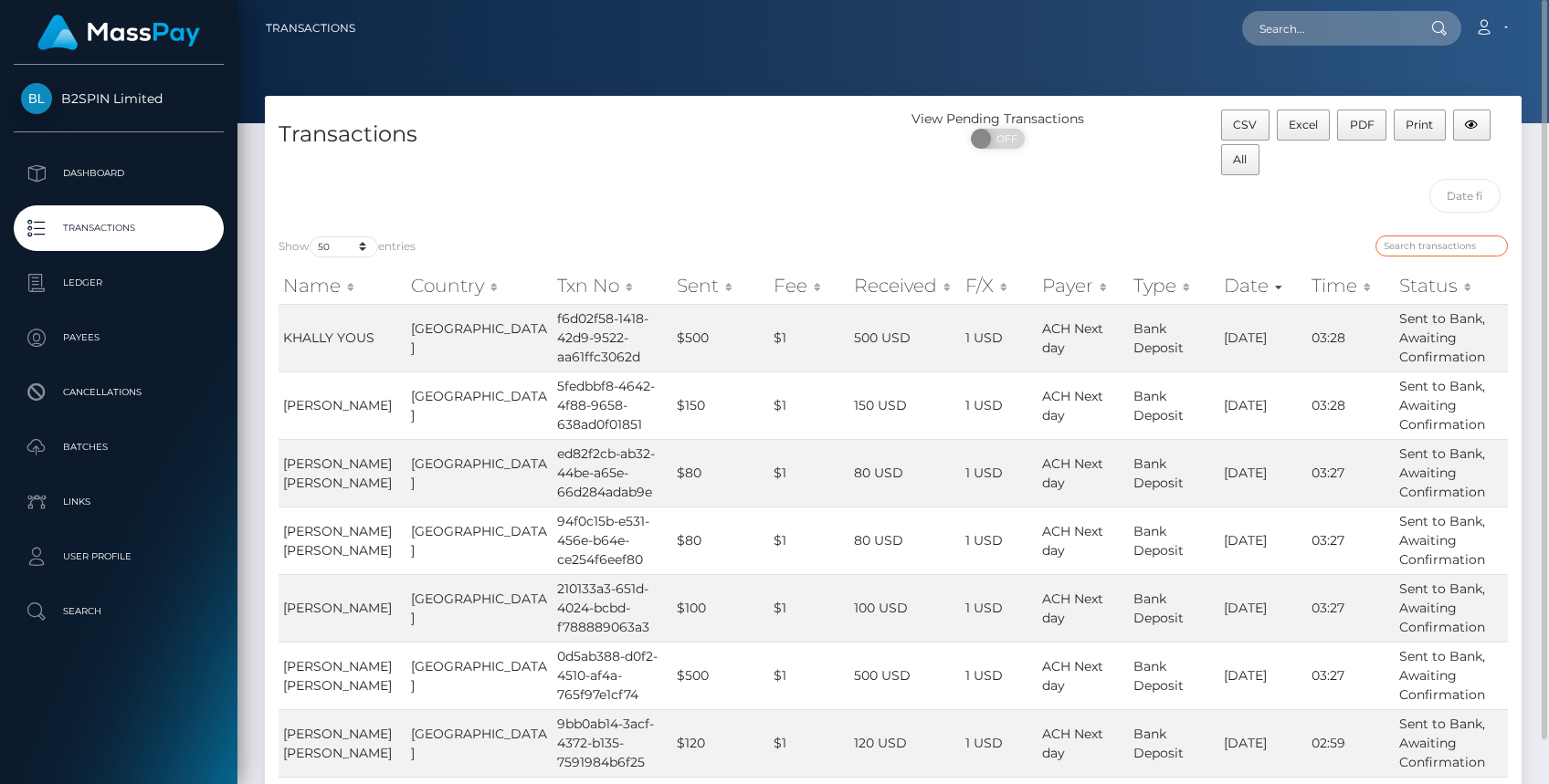
click at [1396, 237] on input "search" at bounding box center [1442, 245] width 132 height 21
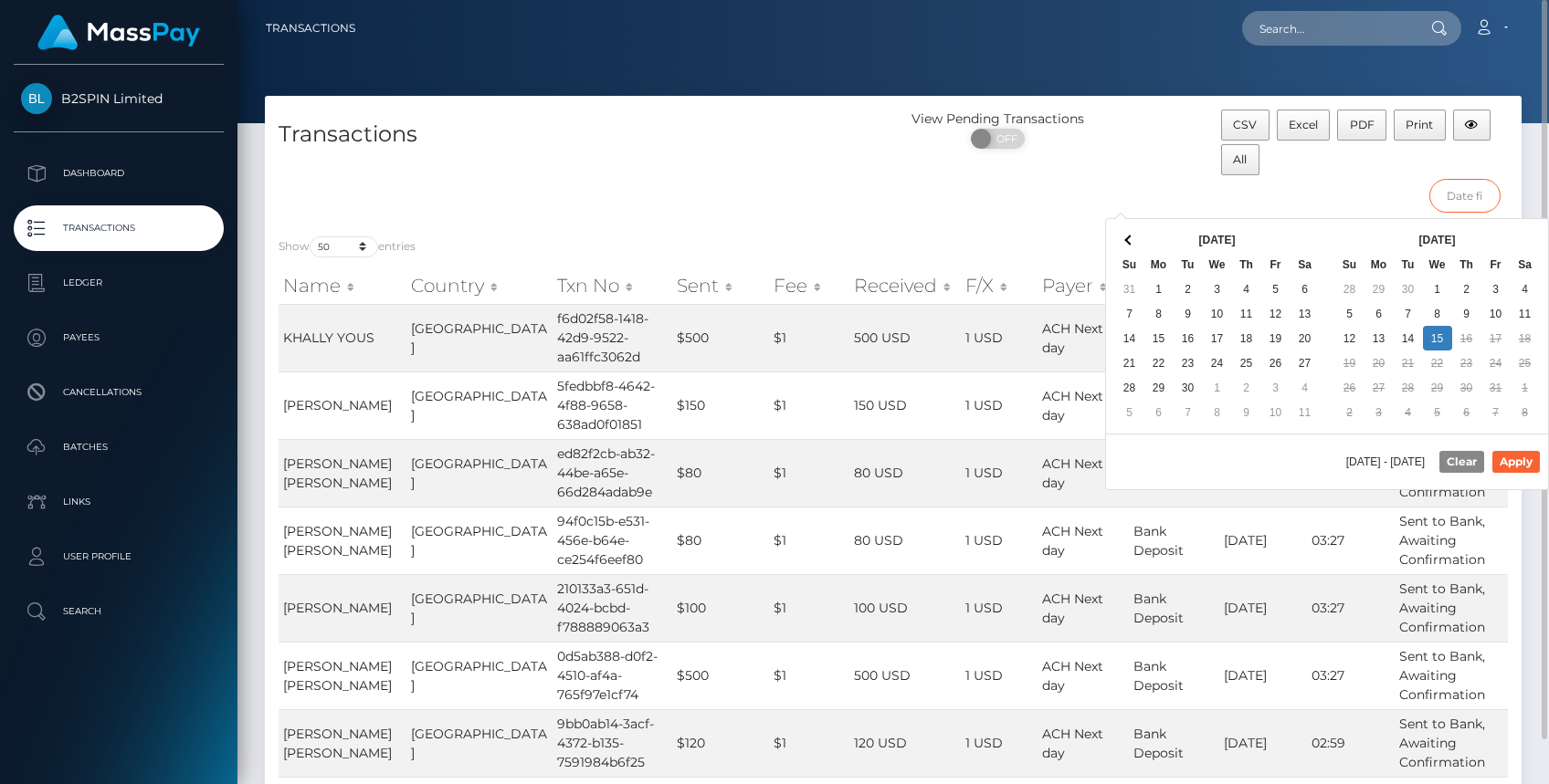
click at [1469, 190] on input "text" at bounding box center [1465, 196] width 73 height 34
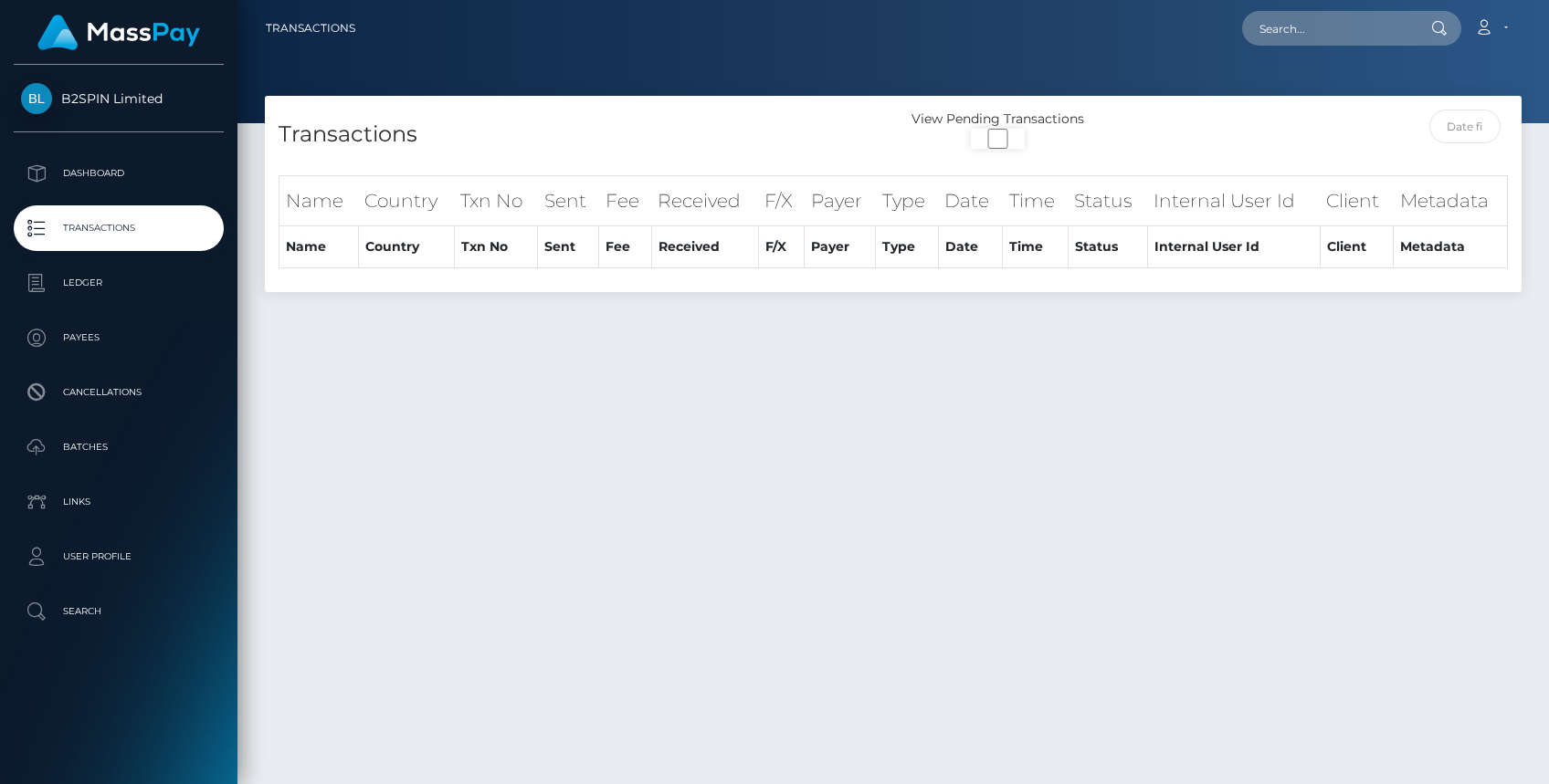
select select "50"
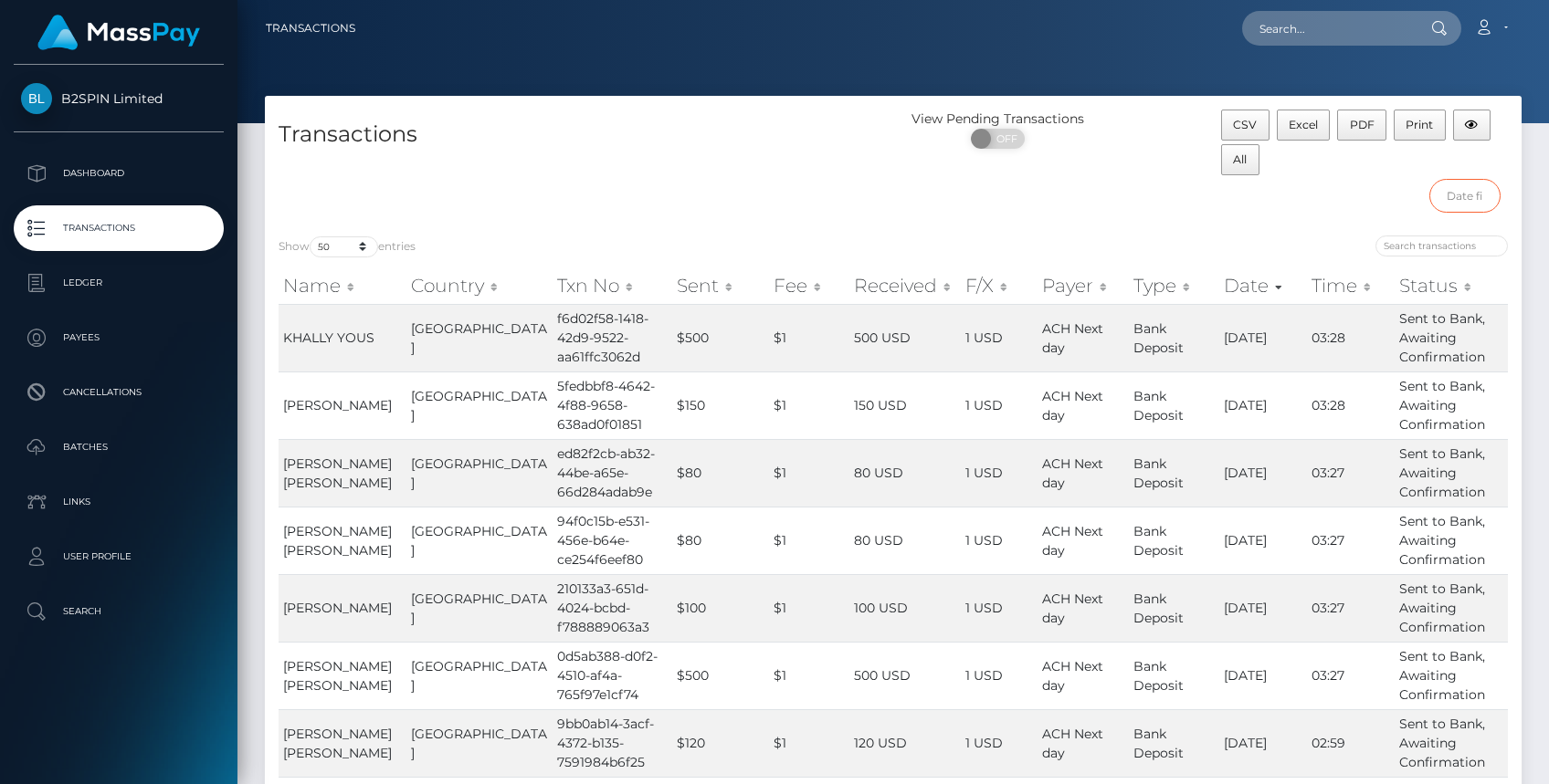
click at [1463, 190] on input "text" at bounding box center [1465, 196] width 73 height 34
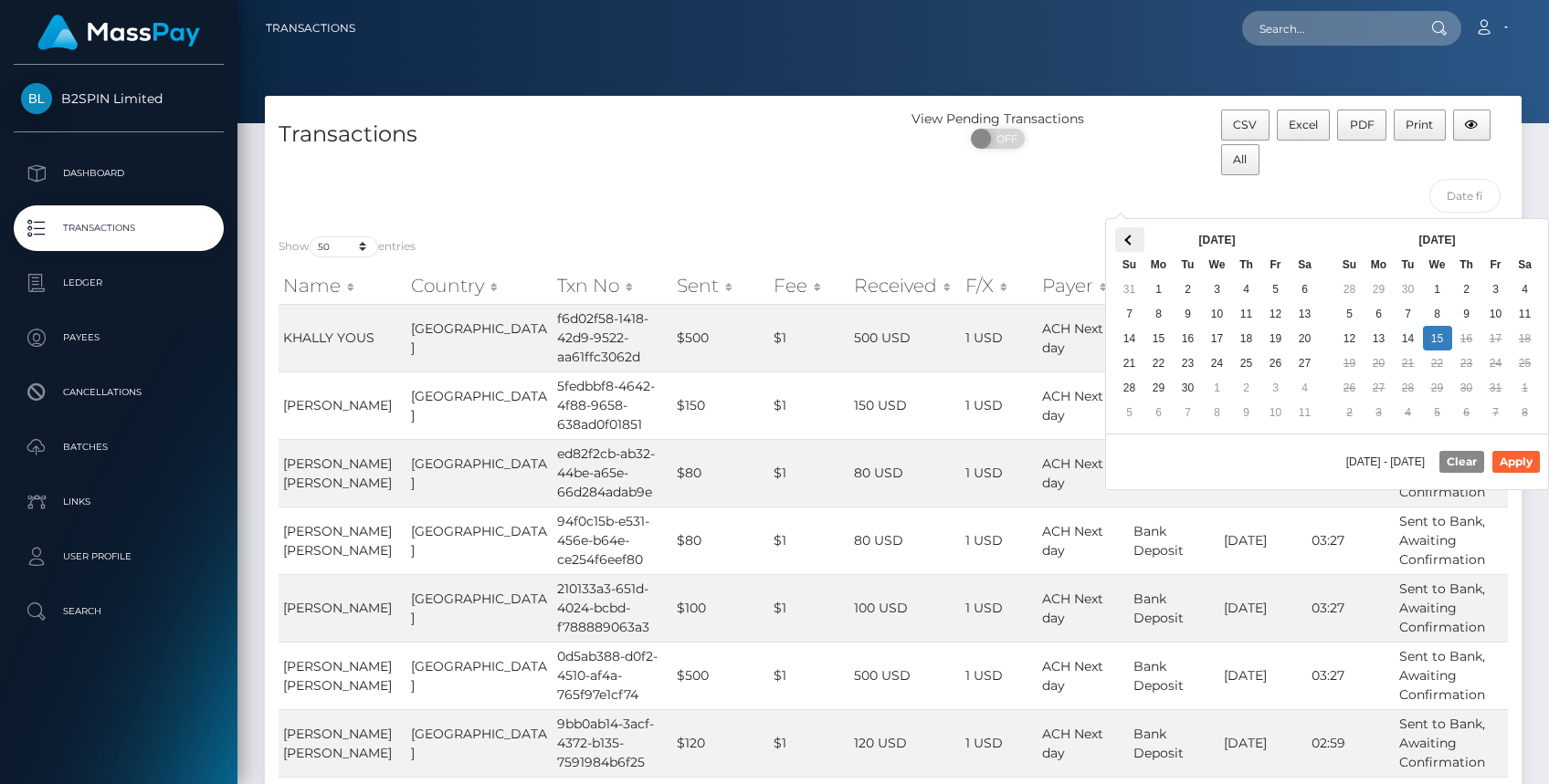
click at [1130, 228] on th at bounding box center [1129, 239] width 29 height 25
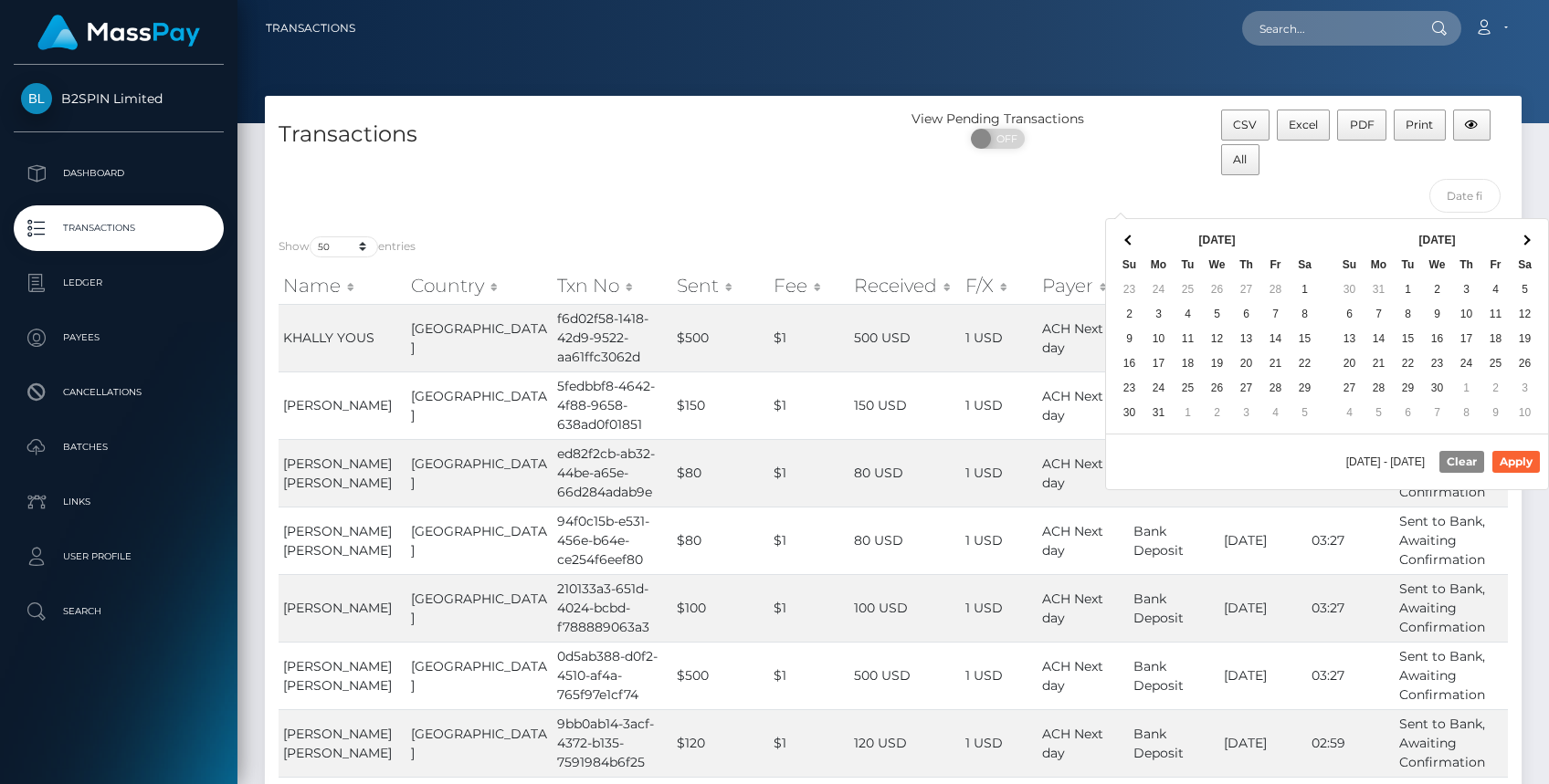
click at [1130, 228] on th at bounding box center [1129, 239] width 29 height 25
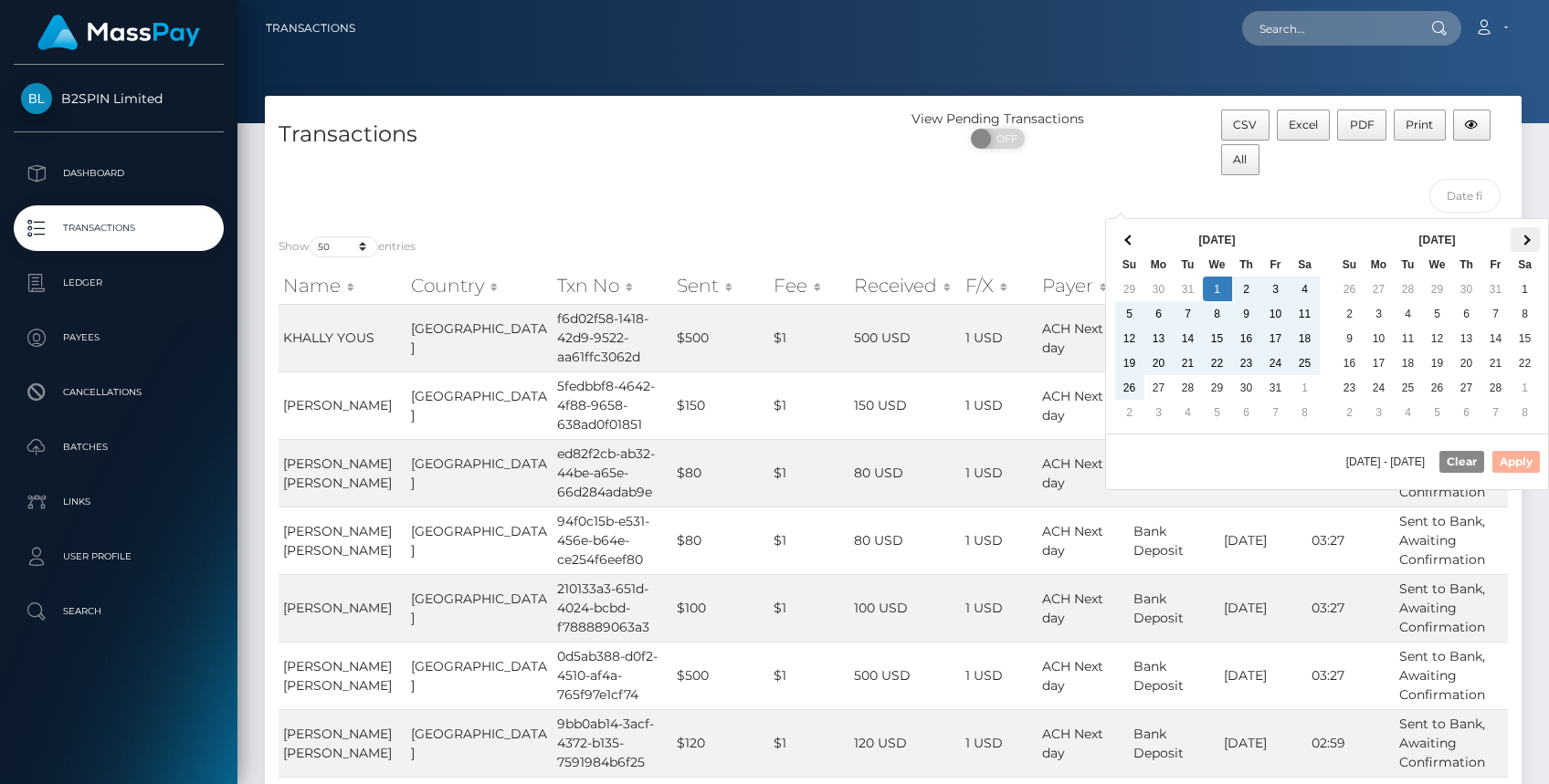
click at [1525, 244] on th at bounding box center [1525, 239] width 29 height 25
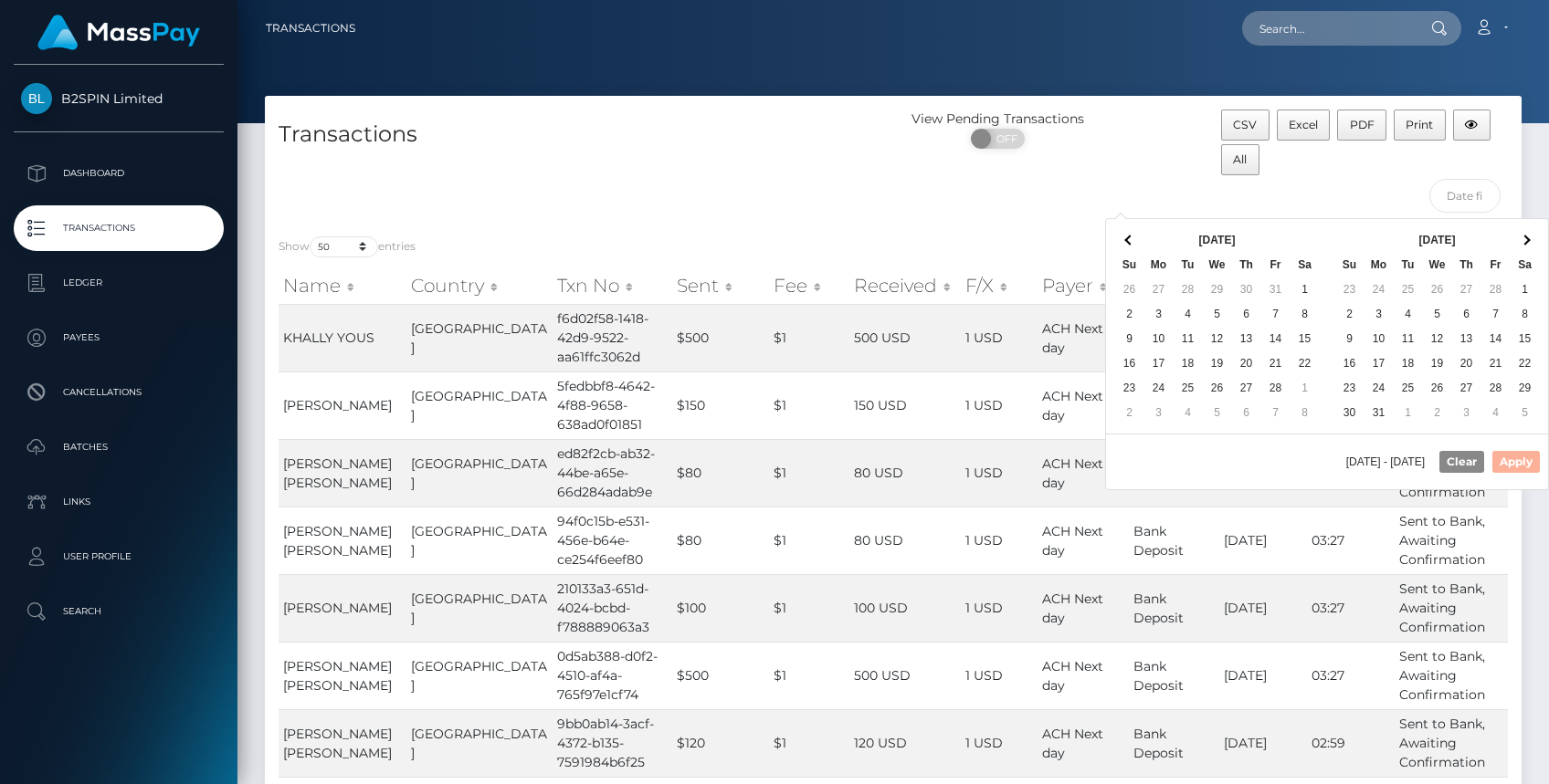
click at [1525, 244] on th at bounding box center [1525, 239] width 29 height 25
click at [1133, 240] on th at bounding box center [1129, 239] width 29 height 25
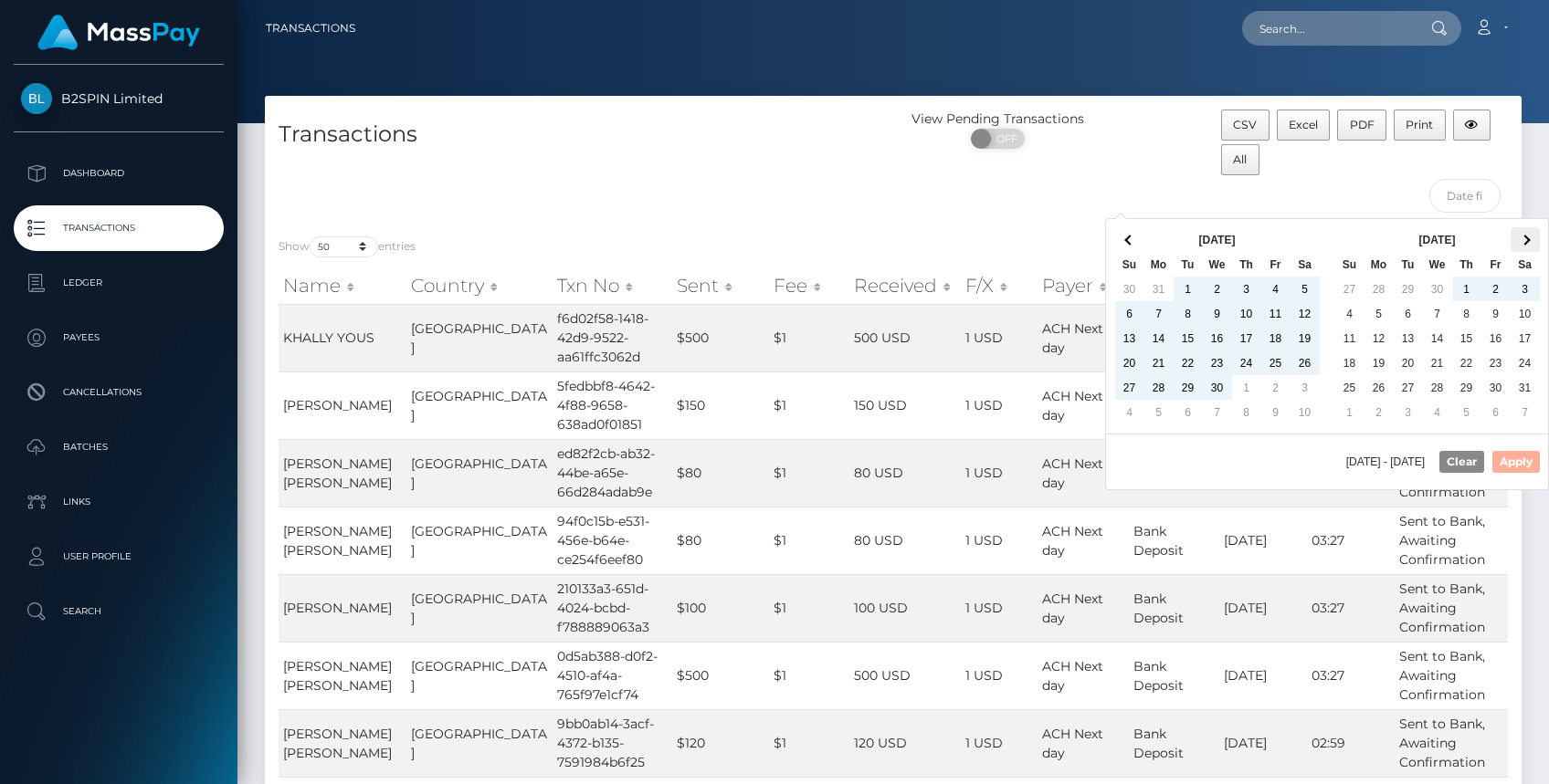
click at [1527, 242] on th at bounding box center [1525, 239] width 29 height 25
click at [1531, 240] on th at bounding box center [1525, 239] width 29 height 25
click at [1524, 241] on span at bounding box center [1525, 239] width 10 height 10
click at [1524, 237] on span at bounding box center [1525, 239] width 10 height 10
click at [1524, 238] on span at bounding box center [1525, 239] width 10 height 10
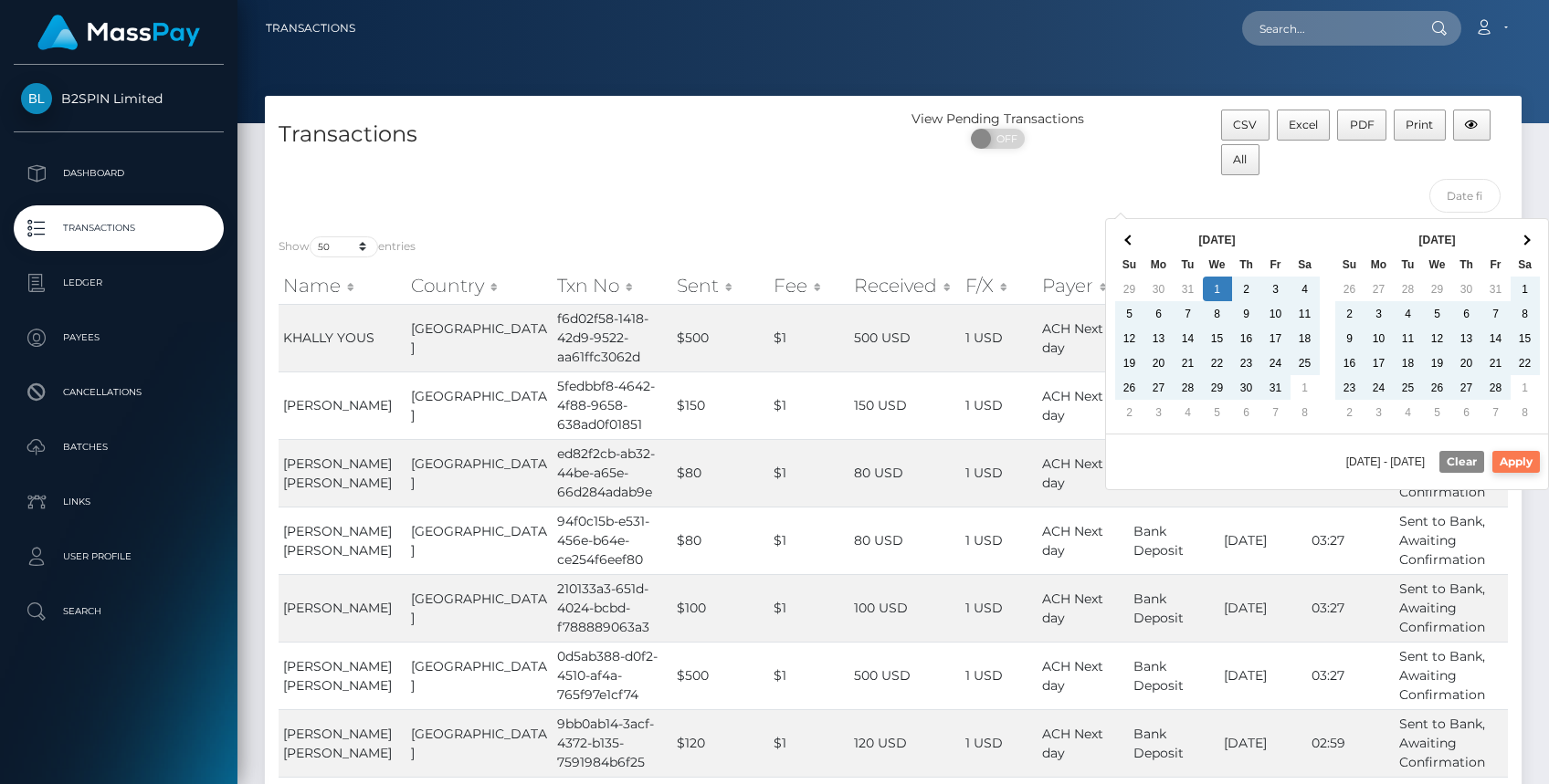
click at [1510, 459] on button "Apply" at bounding box center [1516, 462] width 48 height 22
type input "[DATE] - [DATE]"
click at [1465, 199] on input "[DATE] - [DATE]" at bounding box center [1465, 196] width 73 height 34
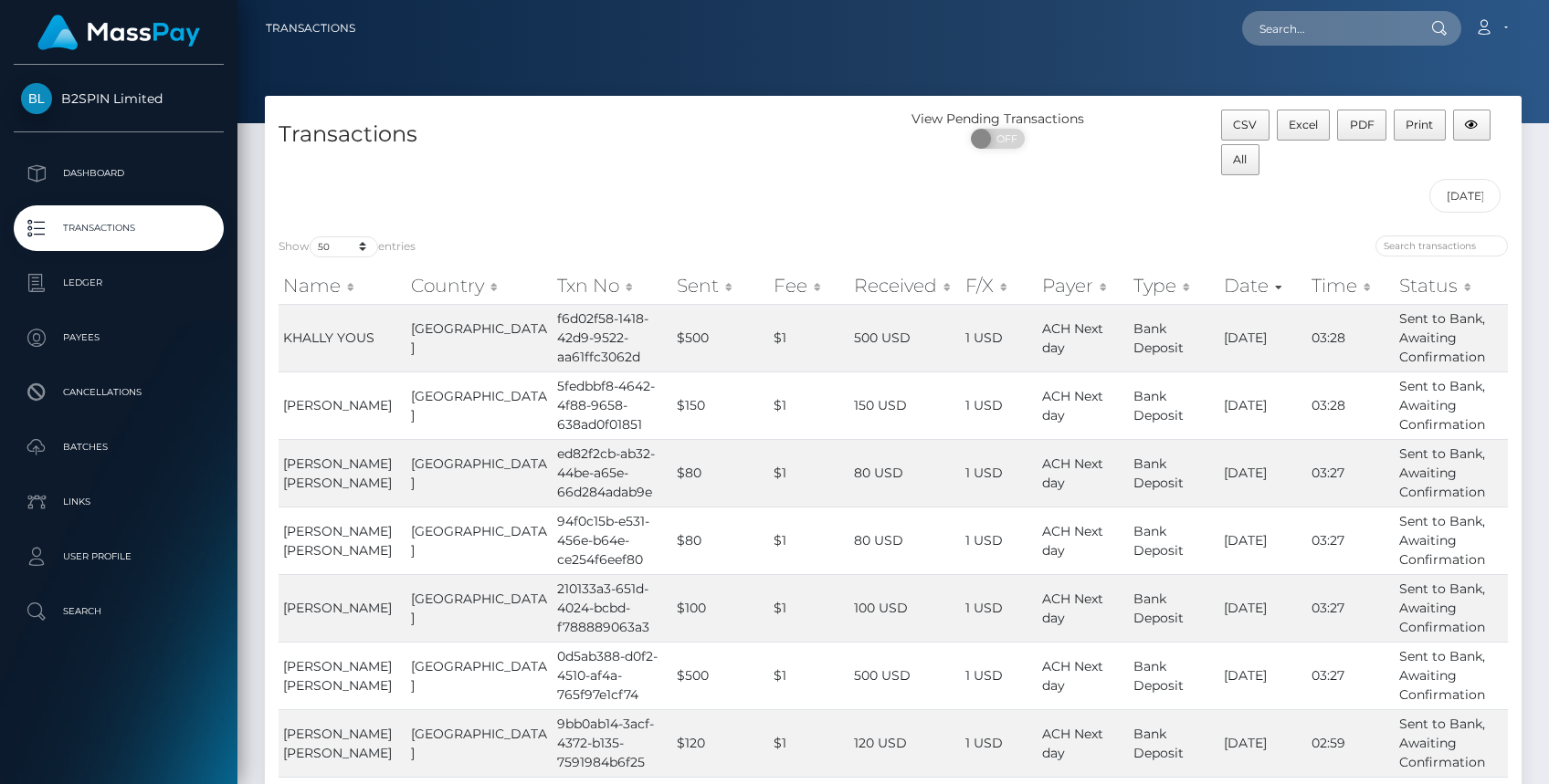
click at [1099, 184] on div "View Pending Transactions ON OFF" at bounding box center [1051, 165] width 314 height 112
click at [1461, 195] on input "[DATE] - [DATE]" at bounding box center [1465, 196] width 73 height 34
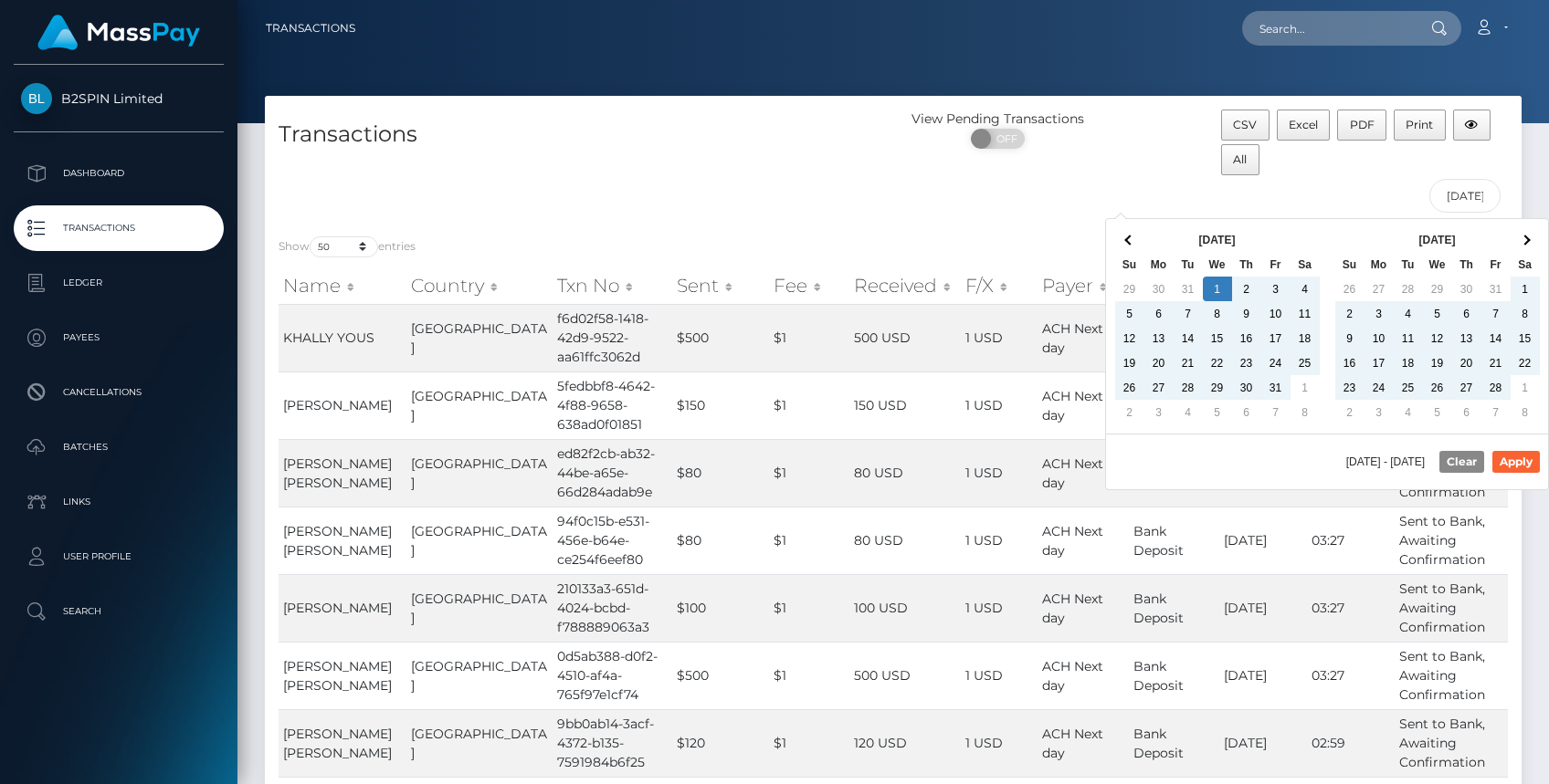
click at [1153, 173] on div "View Pending Transactions ON OFF" at bounding box center [1051, 165] width 314 height 112
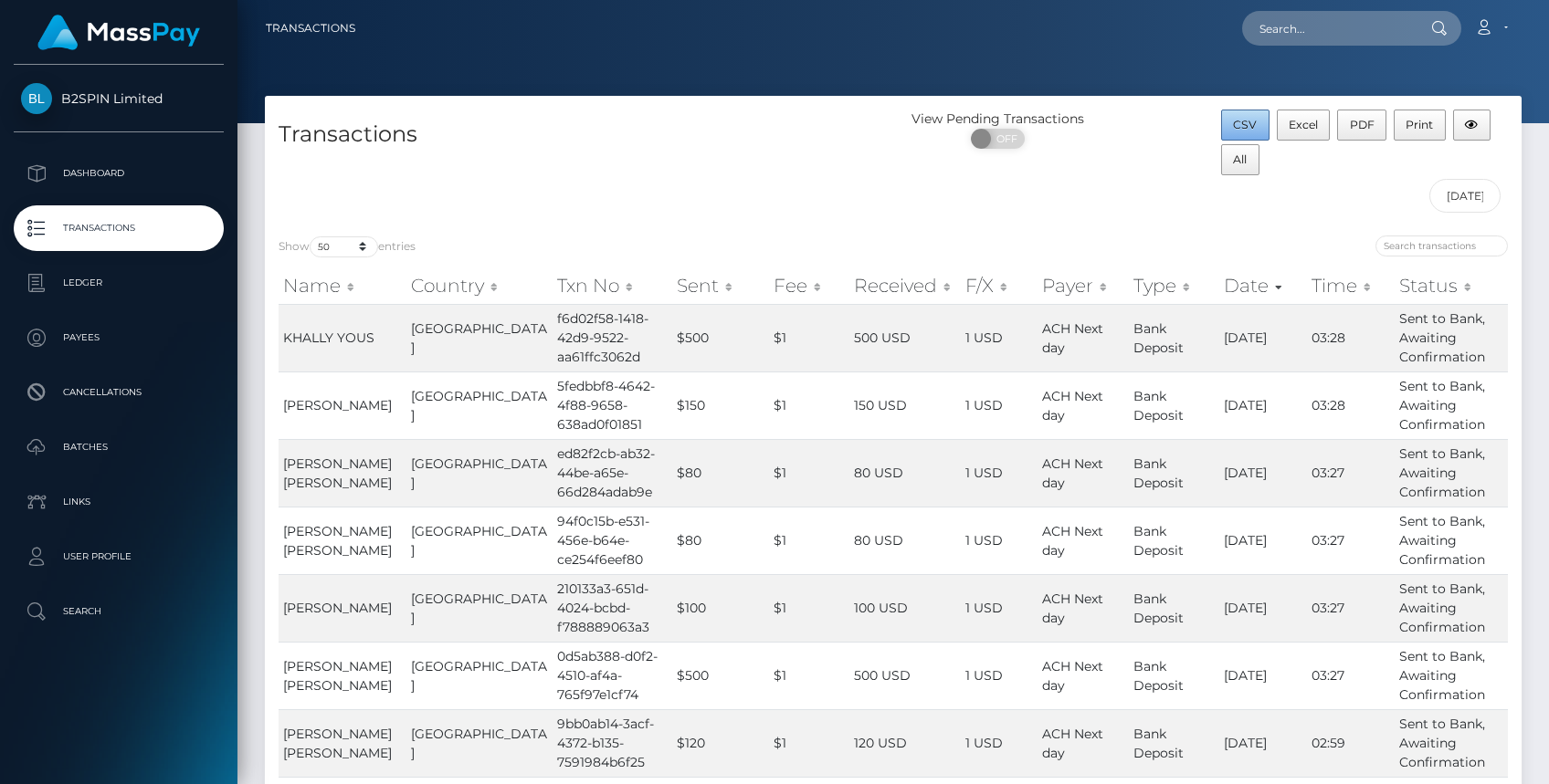
click at [1237, 118] on span "CSV" at bounding box center [1245, 125] width 24 height 14
click at [877, 61] on div at bounding box center [893, 62] width 1311 height 123
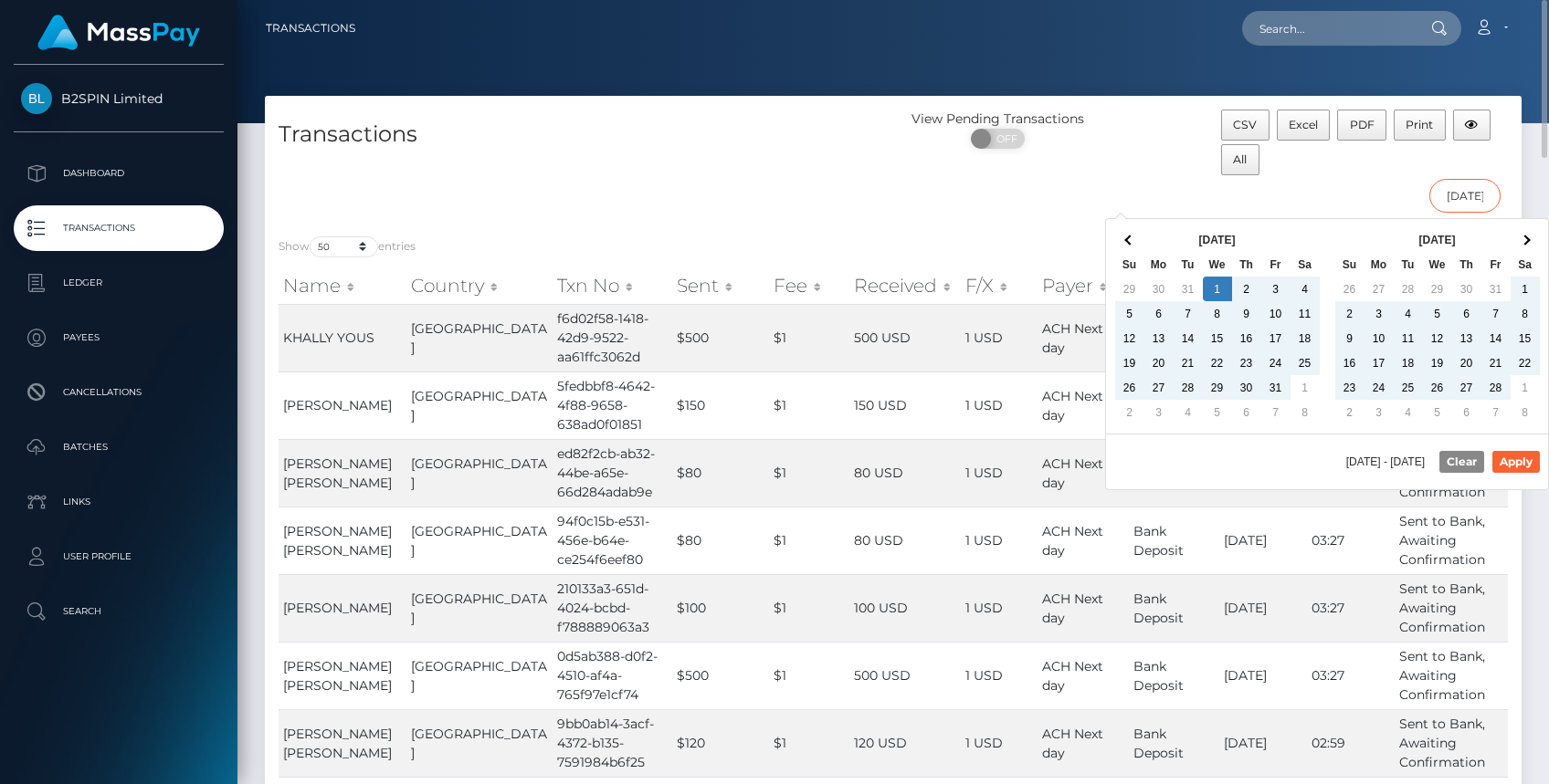
click at [1457, 193] on input "[DATE] - [DATE]" at bounding box center [1465, 196] width 73 height 34
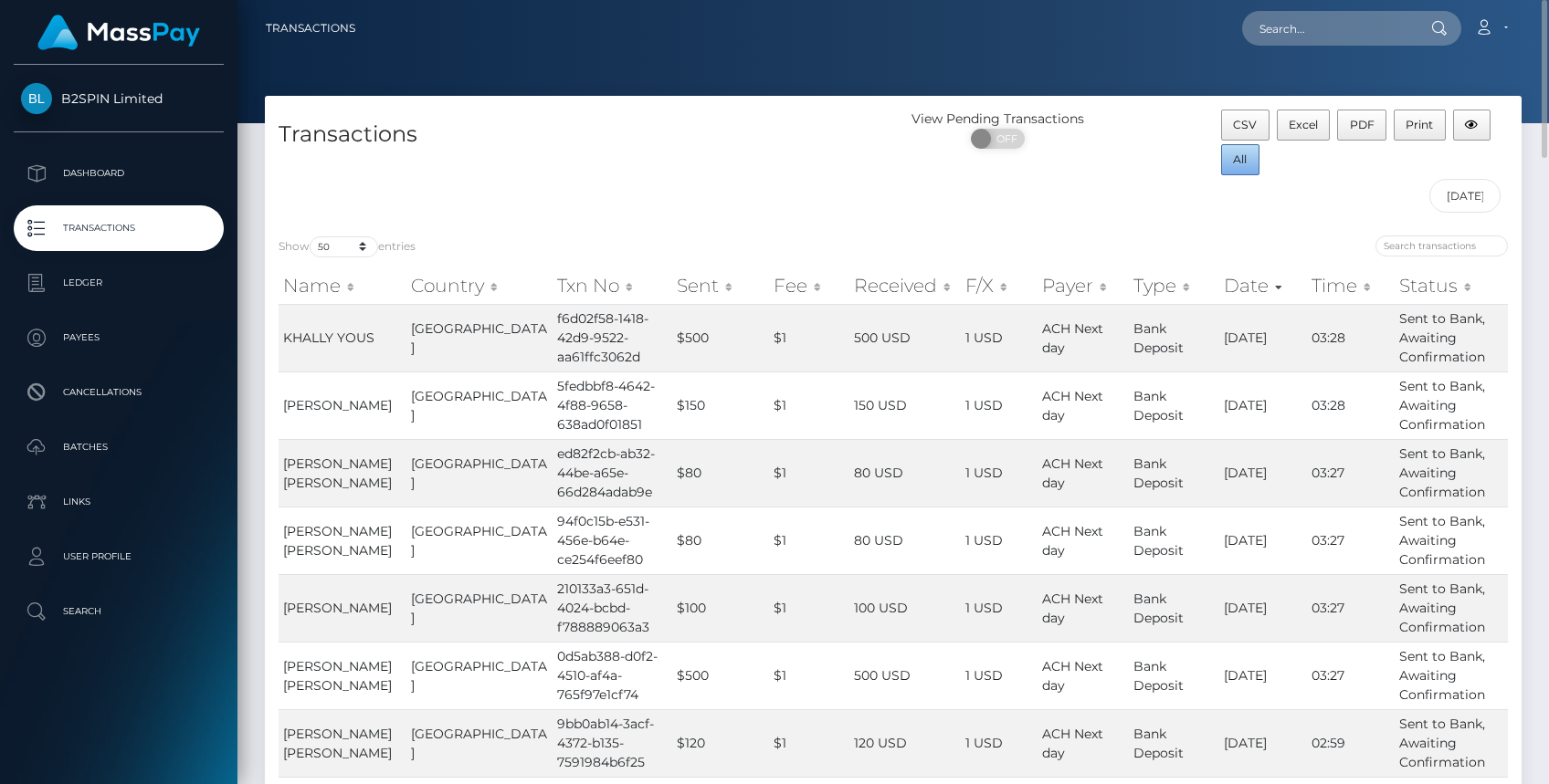
click at [1243, 157] on span "All" at bounding box center [1240, 159] width 14 height 14
click at [1145, 174] on div "View Pending Transactions ON OFF" at bounding box center [1051, 165] width 314 height 112
click at [1243, 164] on span "All" at bounding box center [1240, 159] width 14 height 14
click at [838, 148] on h4 "Transactions" at bounding box center [579, 134] width 602 height 32
click at [1132, 214] on div "View Pending Transactions ON OFF" at bounding box center [1051, 165] width 314 height 112
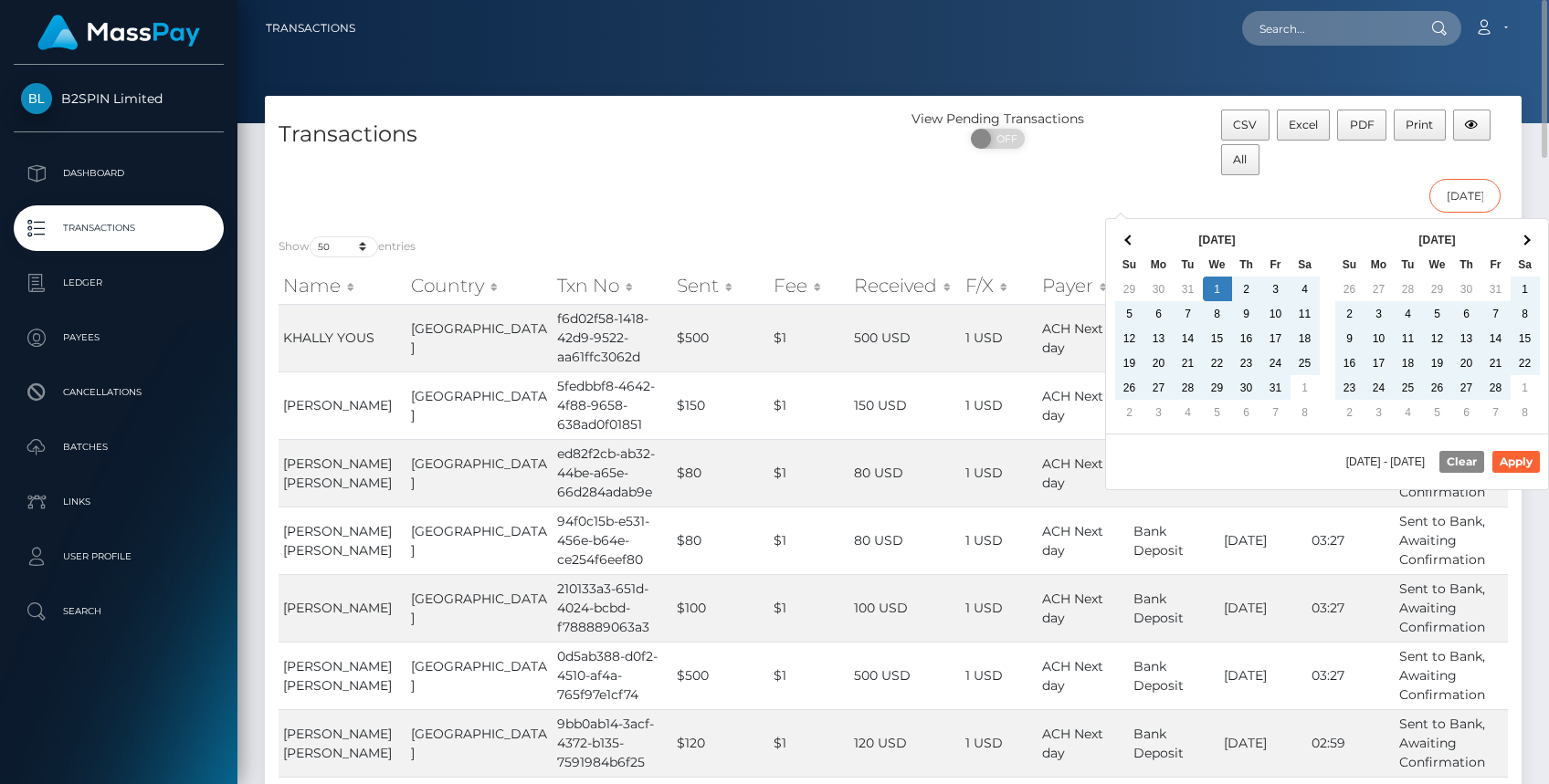
click at [1478, 188] on input "[DATE] - [DATE]" at bounding box center [1465, 196] width 73 height 34
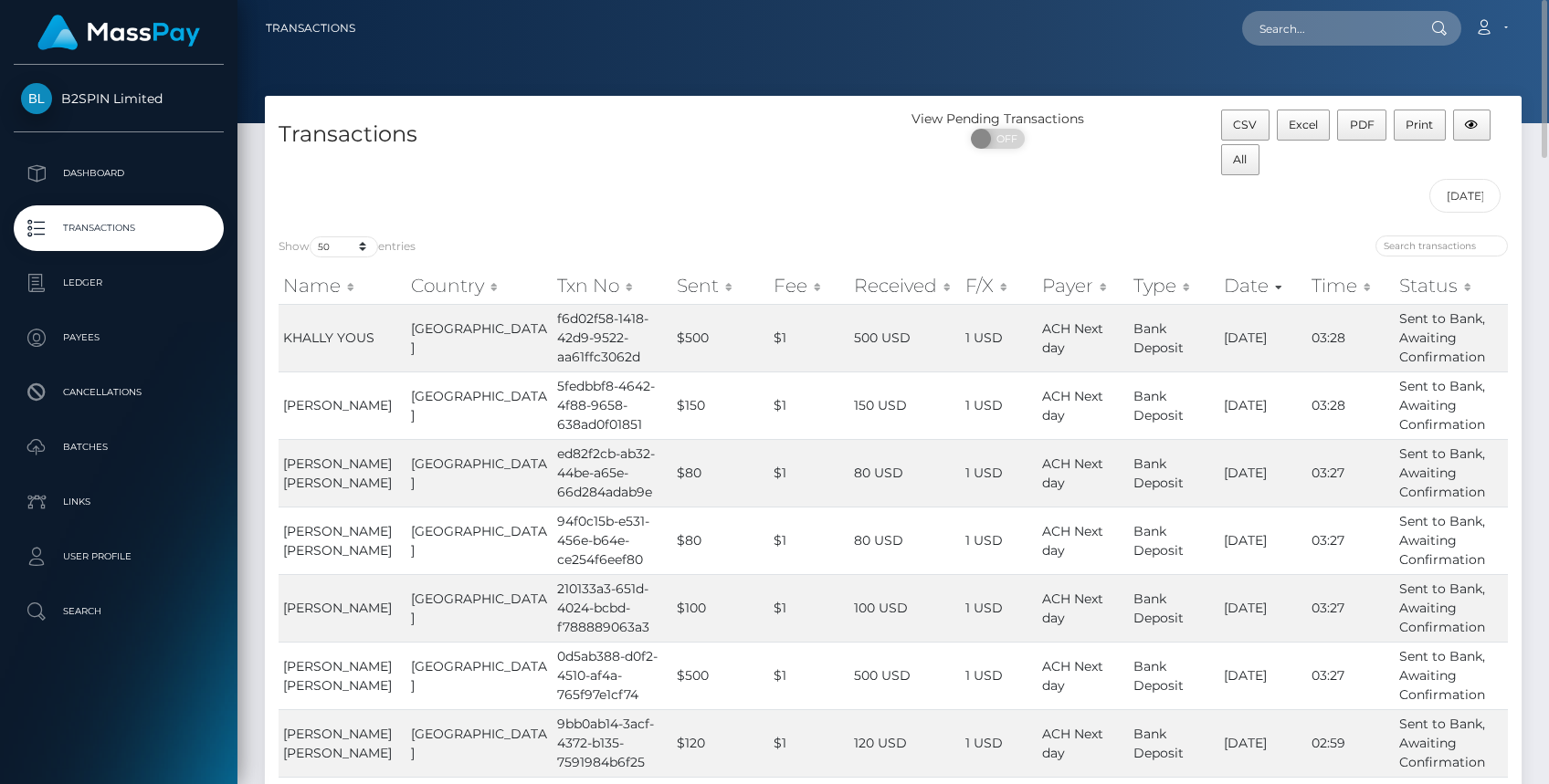
click at [1136, 176] on div "View Pending Transactions ON OFF" at bounding box center [1051, 165] width 314 height 112
click at [1246, 161] on span "All" at bounding box center [1240, 159] width 14 height 14
click at [950, 203] on div "View Pending Transactions ON OFF" at bounding box center [1051, 165] width 314 height 112
click at [1450, 194] on input "[DATE] - [DATE]" at bounding box center [1465, 196] width 73 height 34
click at [738, 169] on div "Transactions" at bounding box center [579, 165] width 628 height 112
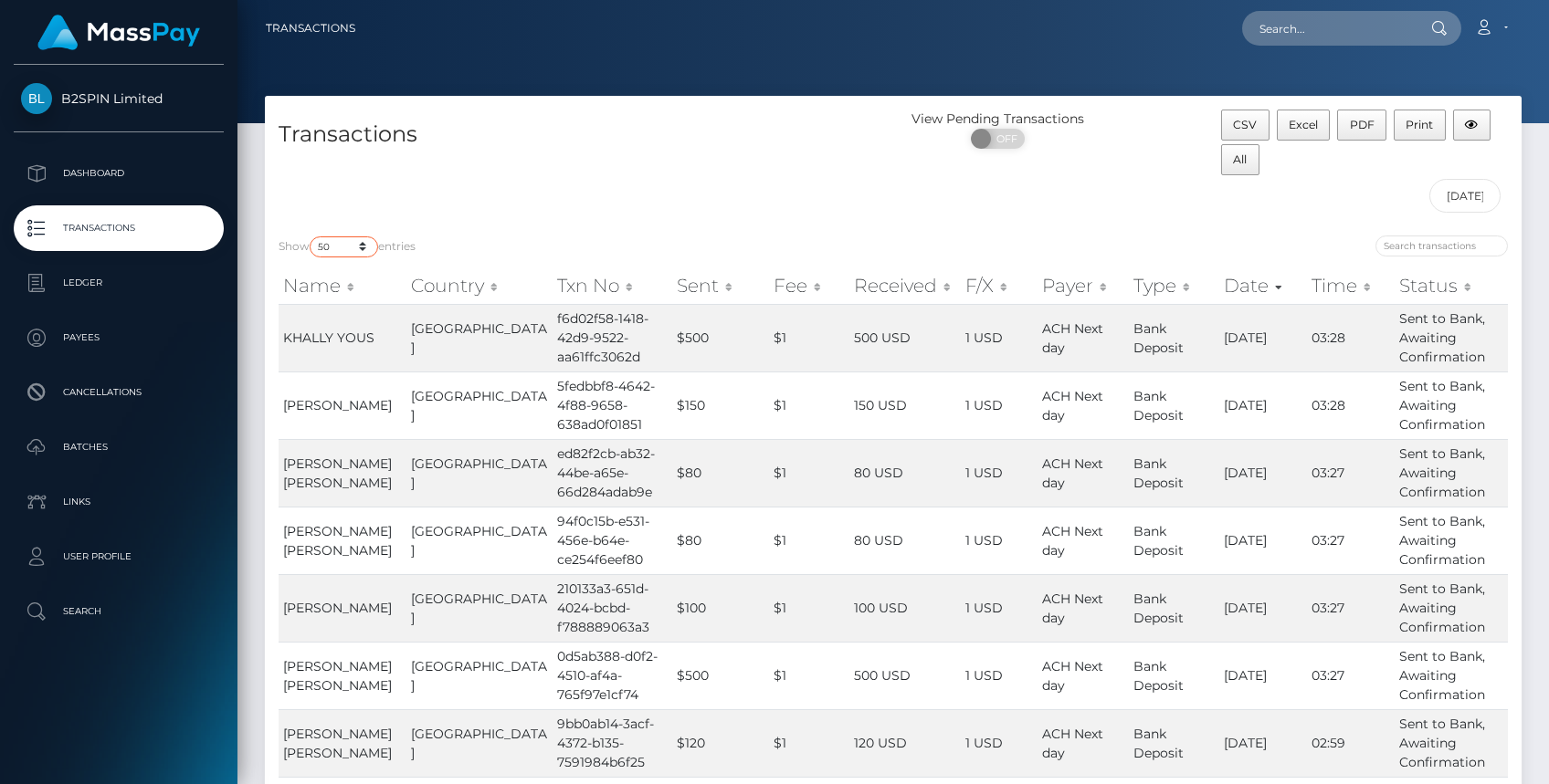
click at [371, 242] on select "10 25 50 100 250 500 1,000 3,500" at bounding box center [343, 246] width 69 height 21
click at [546, 220] on div "Transactions" at bounding box center [579, 165] width 628 height 112
click at [365, 246] on select "10 25 50 100 250 500 1,000 3,500" at bounding box center [343, 246] width 69 height 21
click at [793, 197] on div "Transactions" at bounding box center [579, 165] width 628 height 112
click at [366, 245] on select "10 25 50 100 250 500 1,000 3,500" at bounding box center [343, 246] width 69 height 21
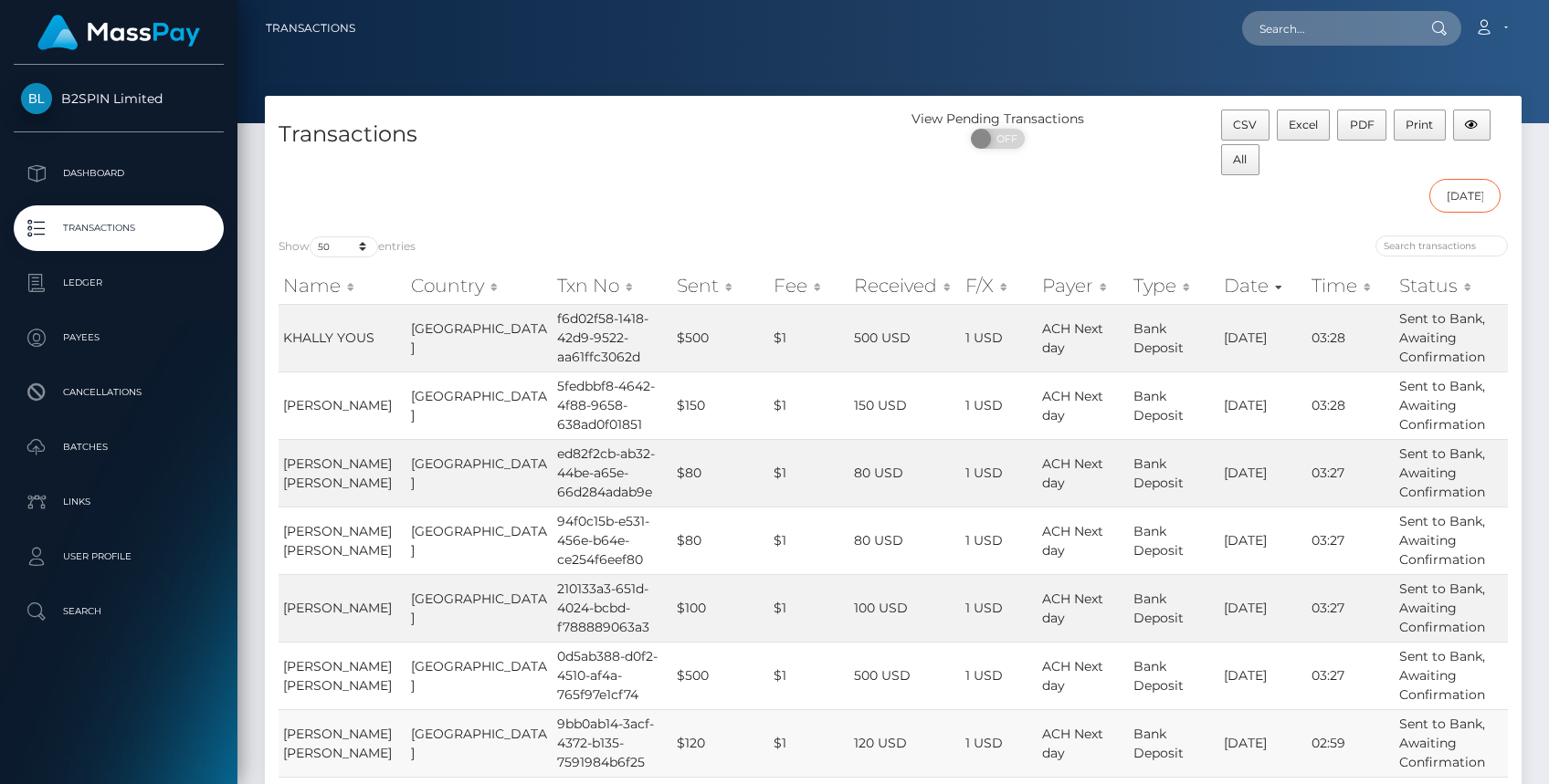
click at [1465, 196] on input "01/01/2025 - 10/15/2025" at bounding box center [1465, 196] width 73 height 34
click at [748, 183] on div "Transactions" at bounding box center [579, 165] width 628 height 112
click at [663, 132] on h4 "Transactions" at bounding box center [579, 134] width 602 height 32
click at [740, 73] on div at bounding box center [893, 62] width 1311 height 123
click at [663, 219] on div "Transactions" at bounding box center [579, 165] width 628 height 112
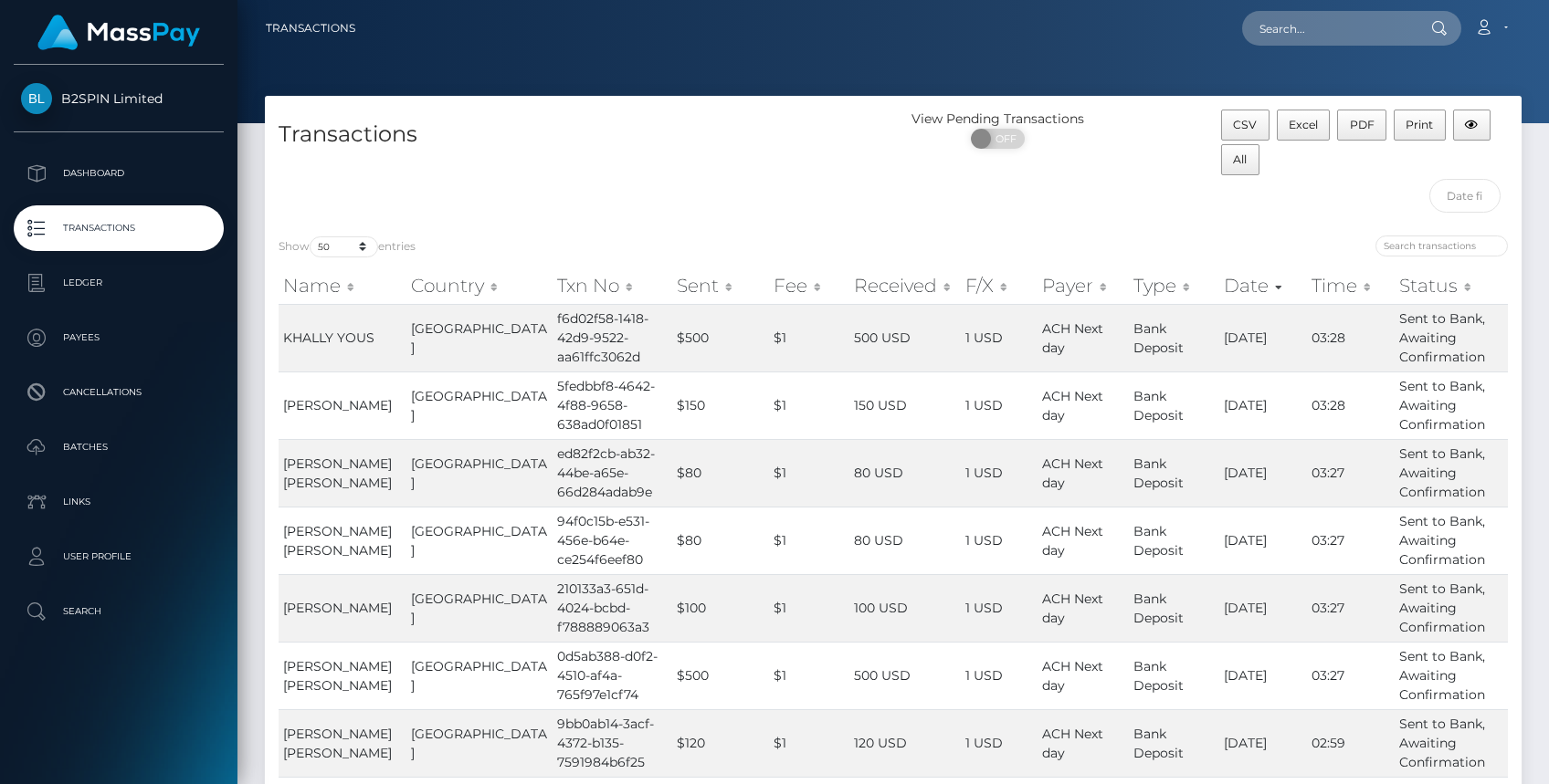
select select "50"
click at [626, 161] on div "Transactions" at bounding box center [579, 165] width 628 height 112
click at [676, 186] on div "Transactions" at bounding box center [579, 165] width 628 height 112
drag, startPoint x: 769, startPoint y: 195, endPoint x: 848, endPoint y: 198, distance: 79.1
click at [771, 196] on div "Transactions" at bounding box center [579, 165] width 628 height 112
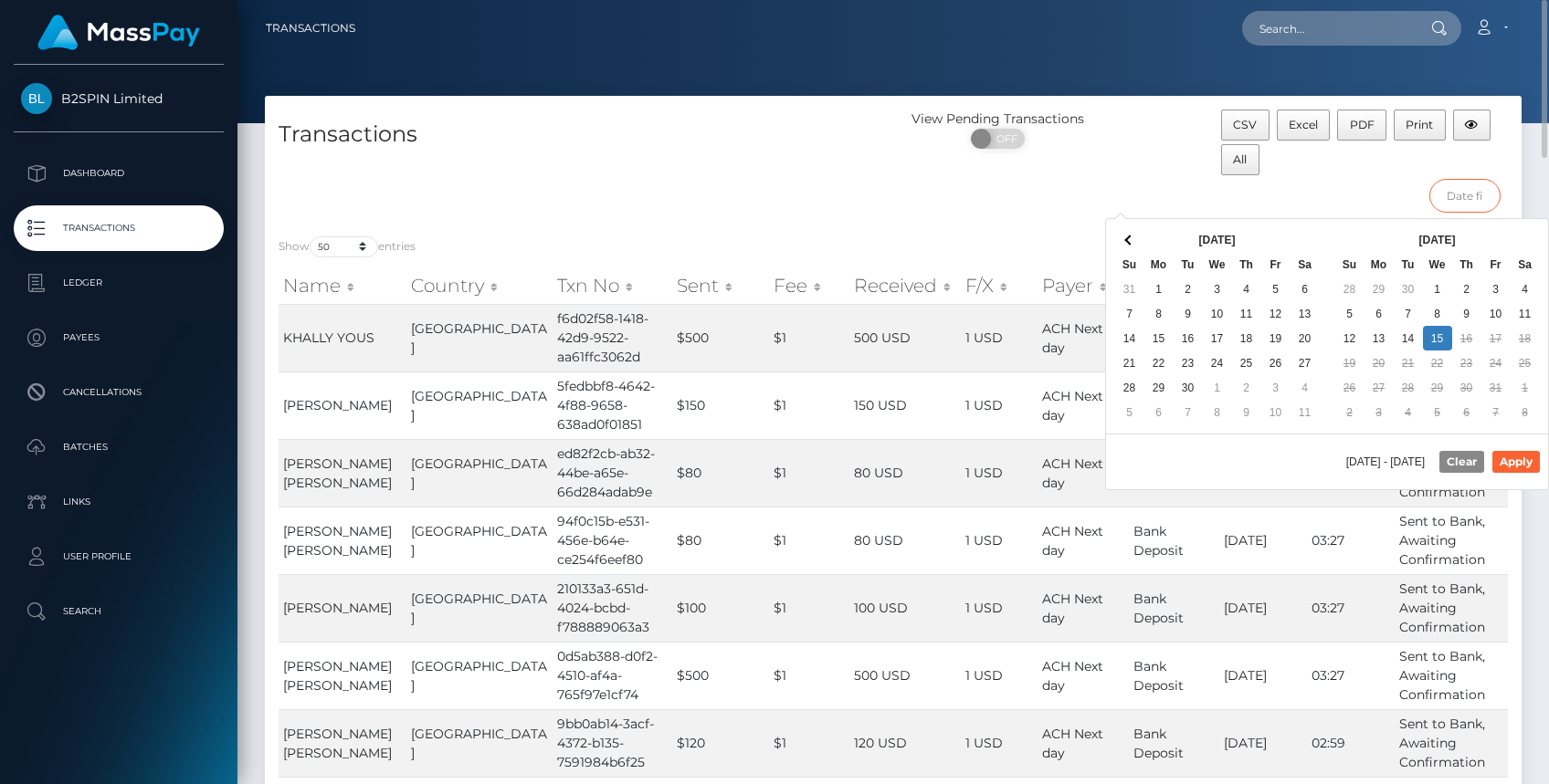
click at [1483, 198] on input "text" at bounding box center [1465, 196] width 73 height 34
click at [1122, 242] on th at bounding box center [1129, 239] width 29 height 25
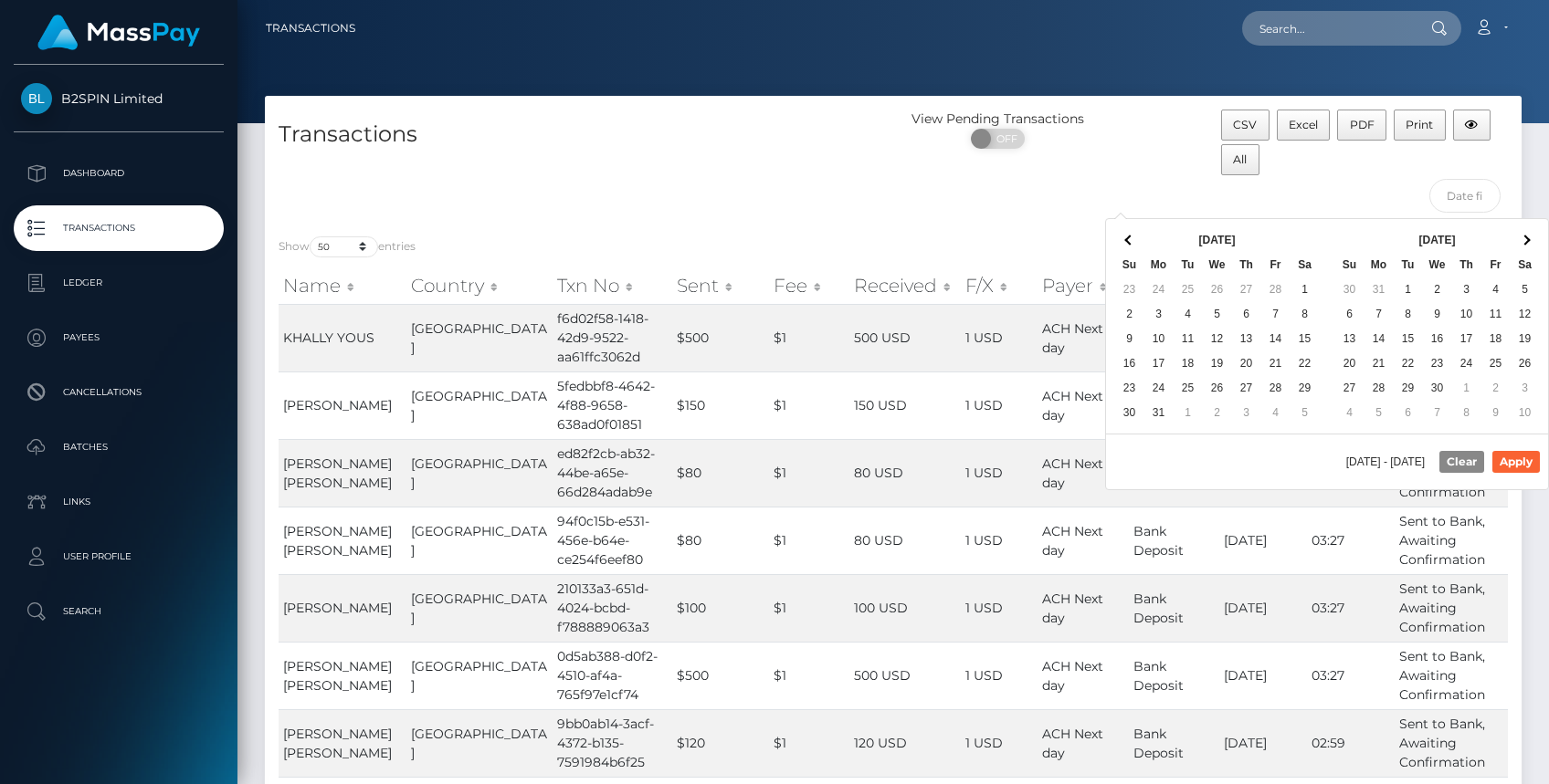
click at [1122, 242] on th at bounding box center [1129, 239] width 29 height 25
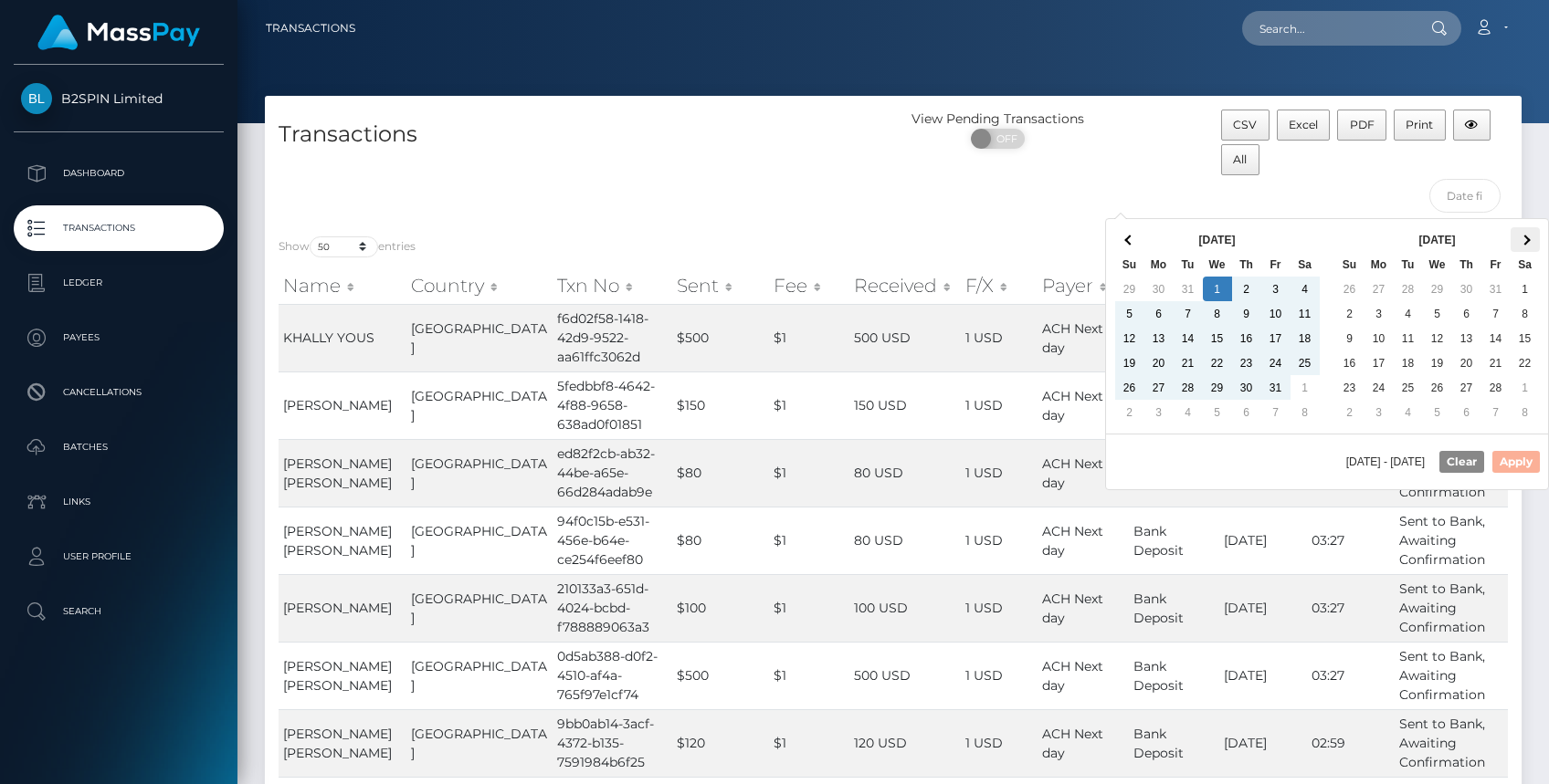
click at [1525, 238] on span at bounding box center [1525, 239] width 10 height 10
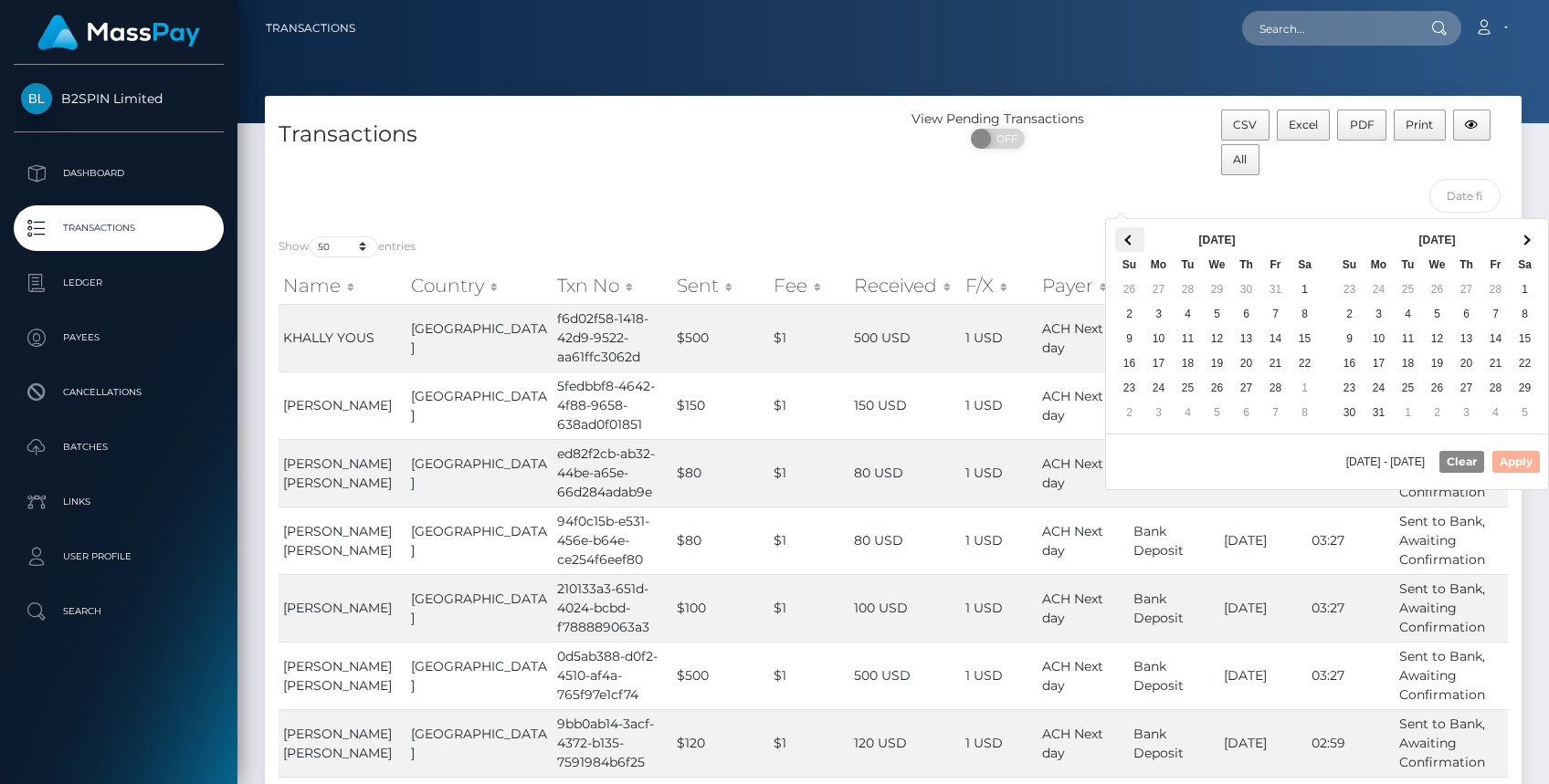
click at [1135, 231] on th at bounding box center [1129, 239] width 29 height 25
click at [1132, 234] on th at bounding box center [1129, 239] width 29 height 25
click at [1520, 240] on span at bounding box center [1525, 239] width 10 height 10
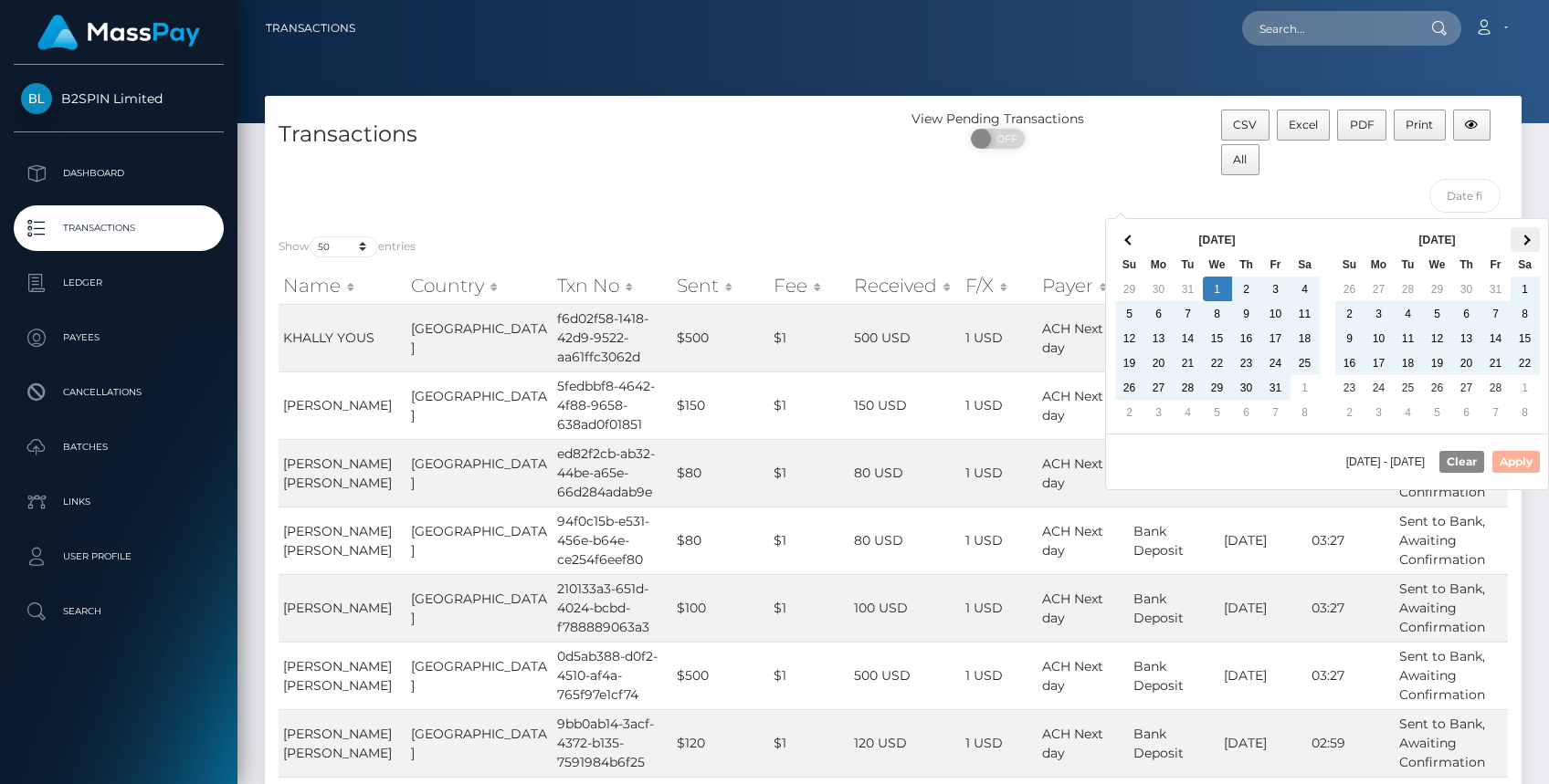
click at [1535, 241] on th at bounding box center [1525, 239] width 29 height 25
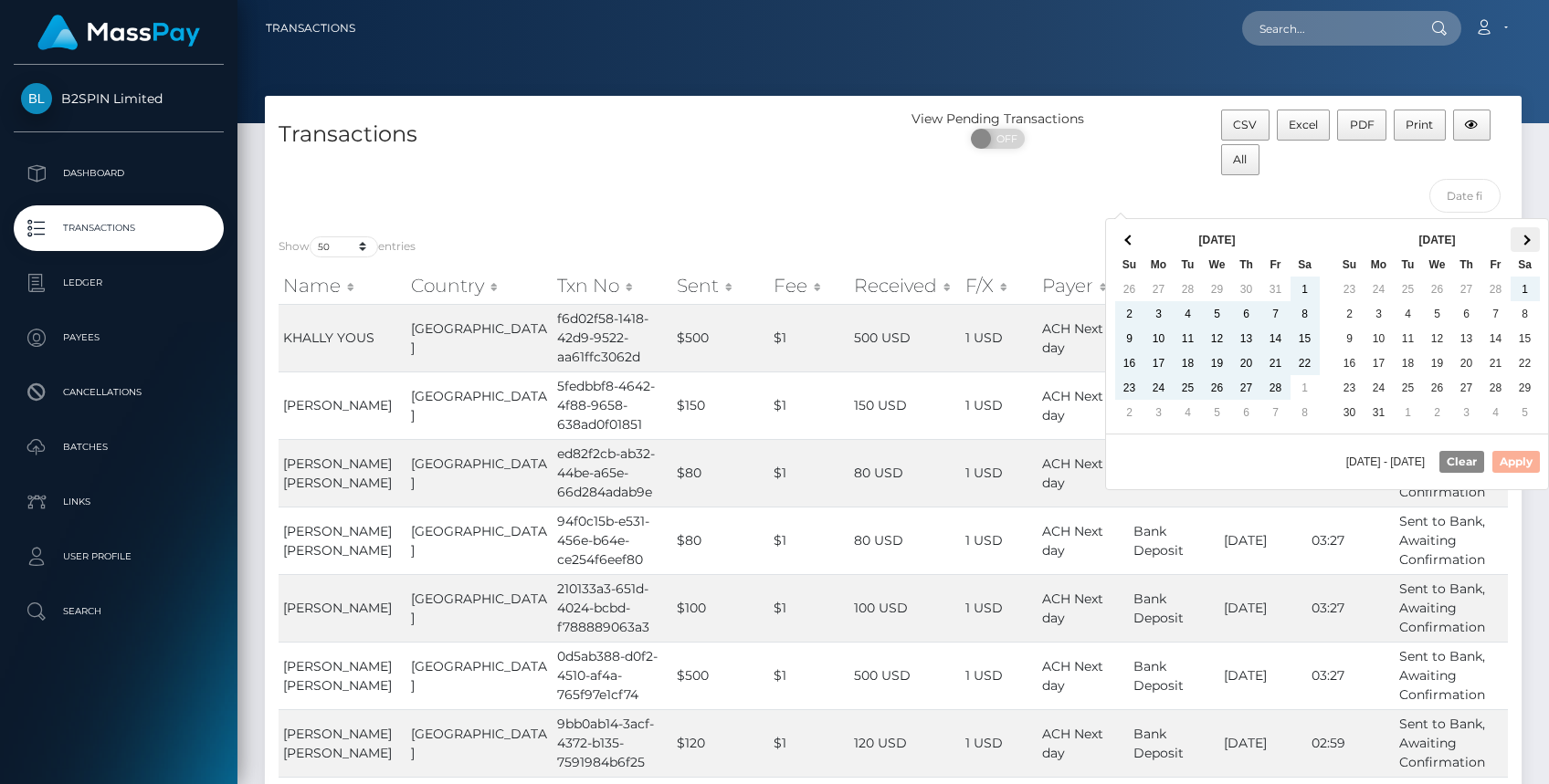
click at [1528, 247] on th at bounding box center [1525, 239] width 29 height 25
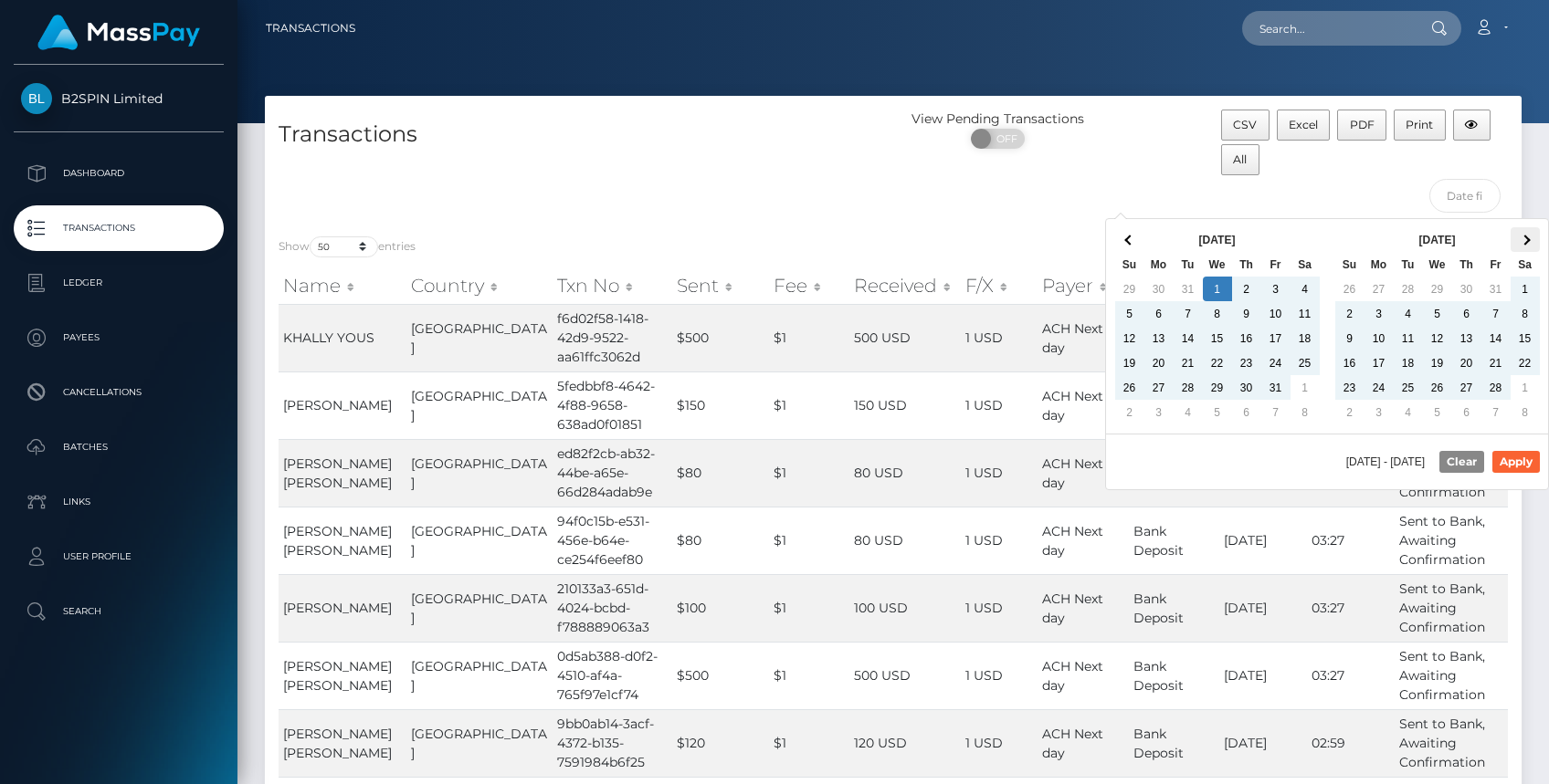
click at [1527, 235] on span at bounding box center [1525, 239] width 10 height 10
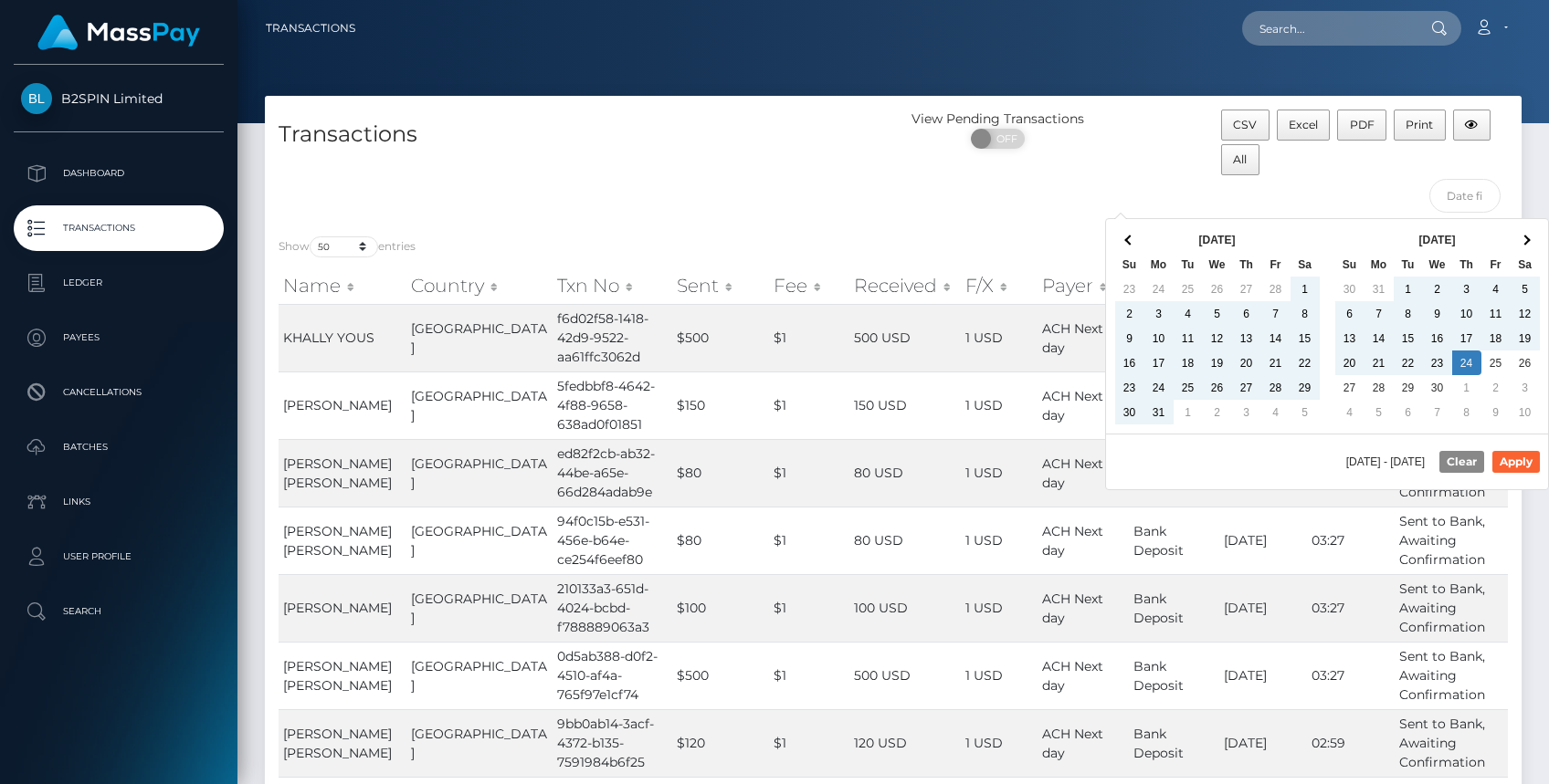
click at [1527, 235] on span at bounding box center [1525, 239] width 10 height 10
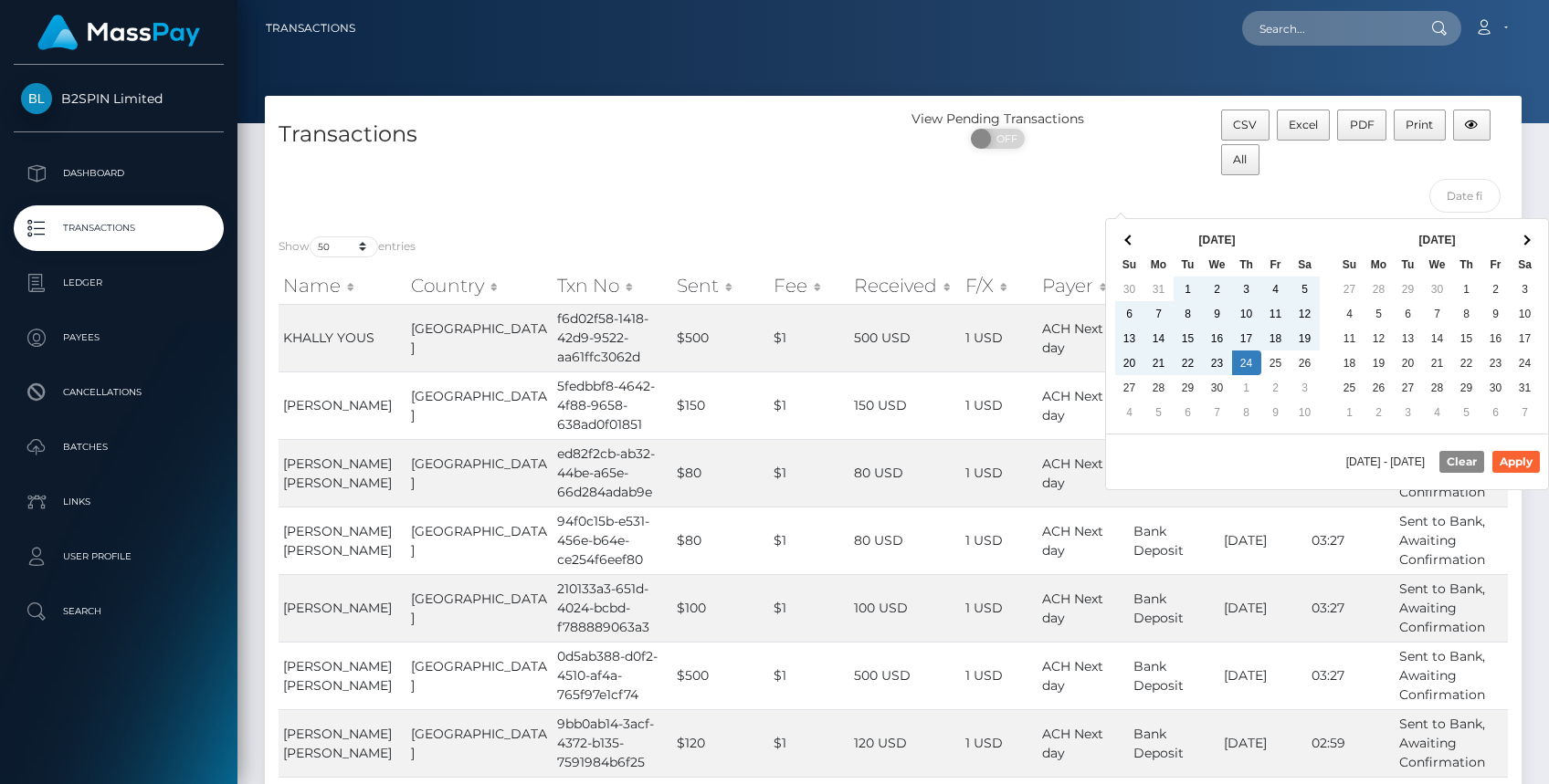
click at [1527, 235] on span at bounding box center [1525, 239] width 10 height 10
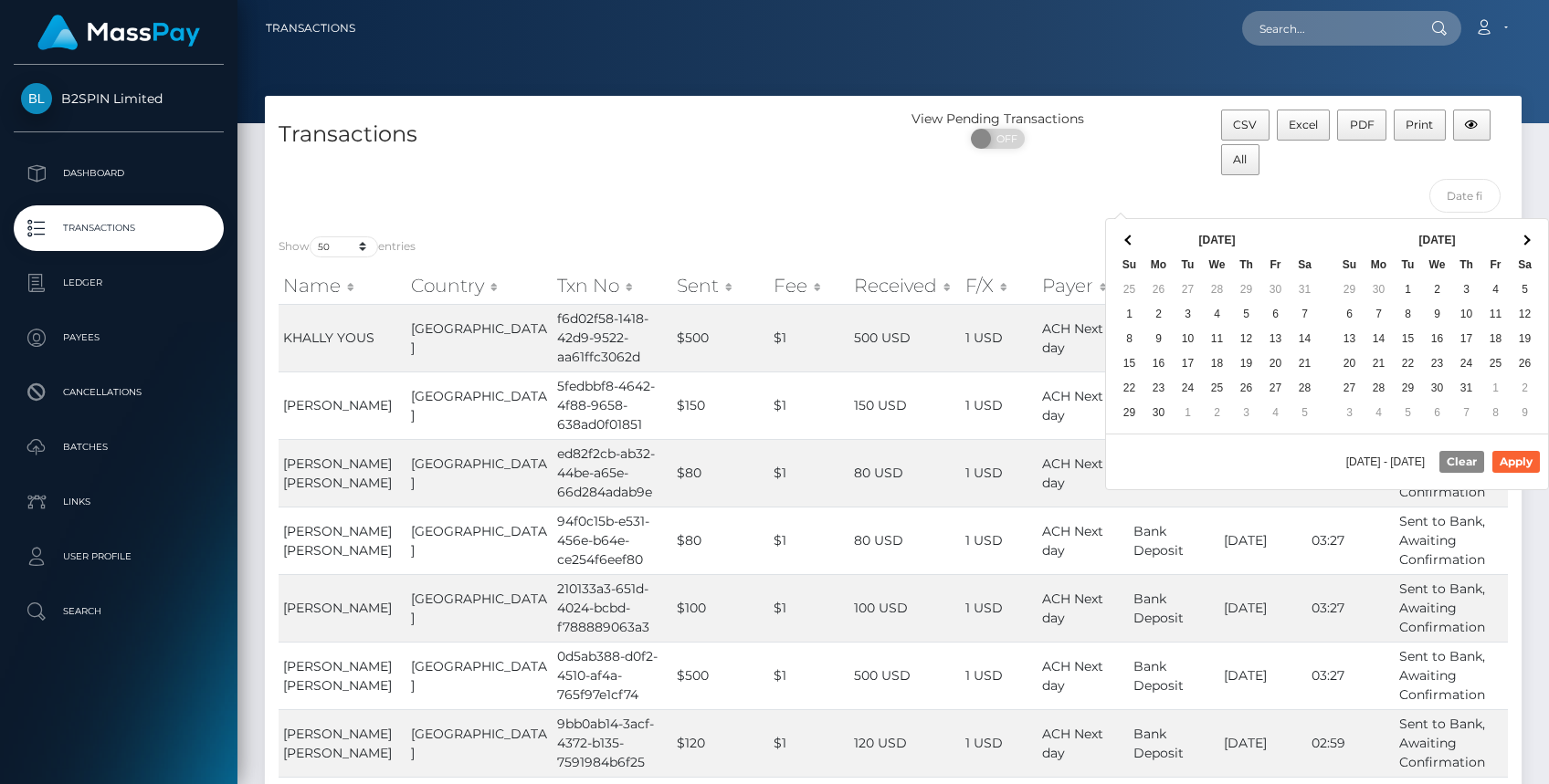
click at [1527, 235] on span at bounding box center [1525, 239] width 10 height 10
click at [1112, 227] on div "[DATE] Su Mo Tu We Th Fr Sa 31 1 2 3 4 5 6 7 8 9 10 11 12 13 14 15 16 17 18 19 …" at bounding box center [1217, 327] width 221 height 215
click at [1118, 234] on div "[DATE] Su Mo Tu We Th Fr Sa 31 1 2 3 4 5 6 7 8 9 10 11 12 13 14 15 16 17 18 19 …" at bounding box center [1217, 327] width 221 height 215
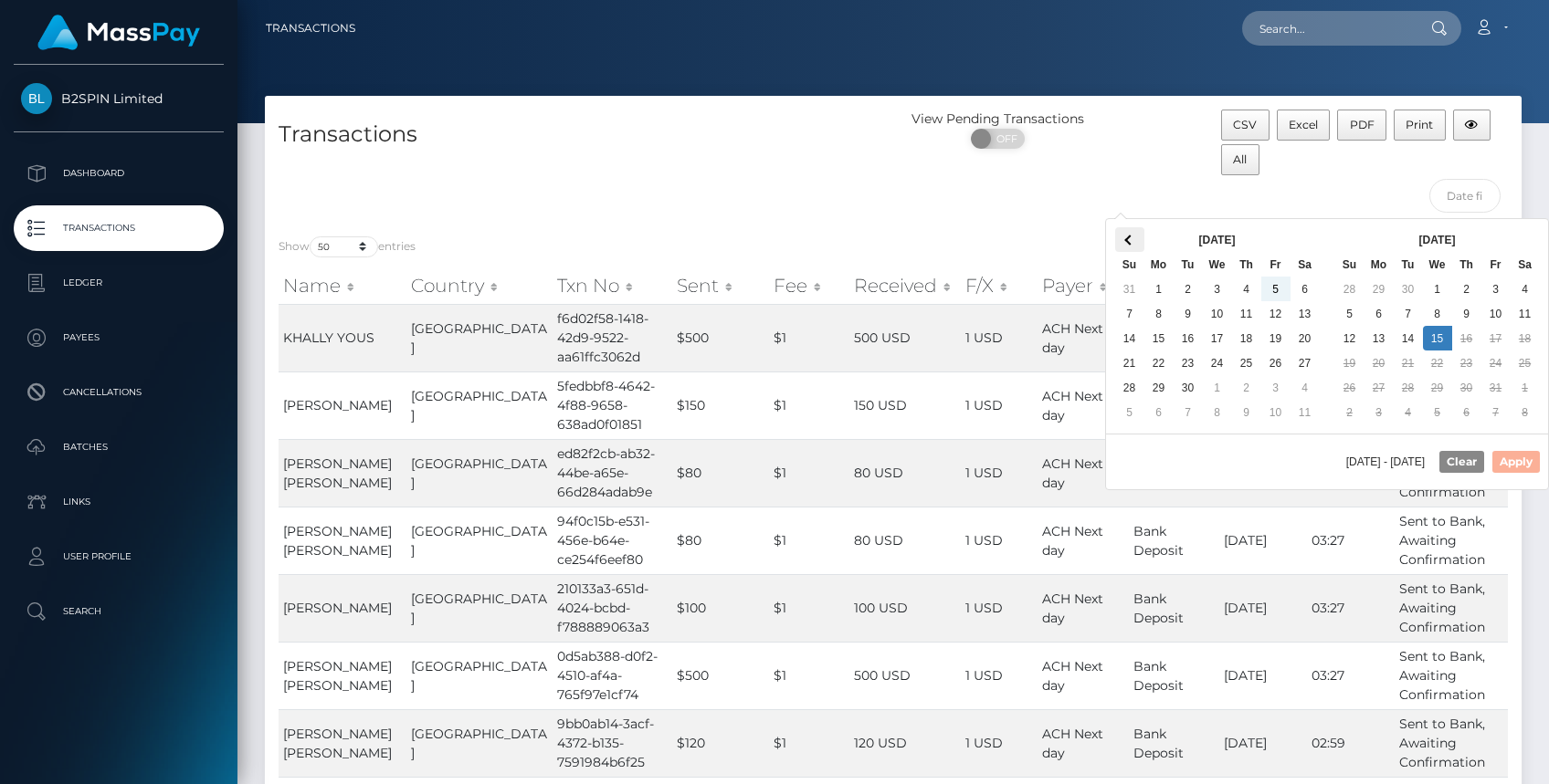
click at [1125, 239] on span at bounding box center [1129, 239] width 10 height 10
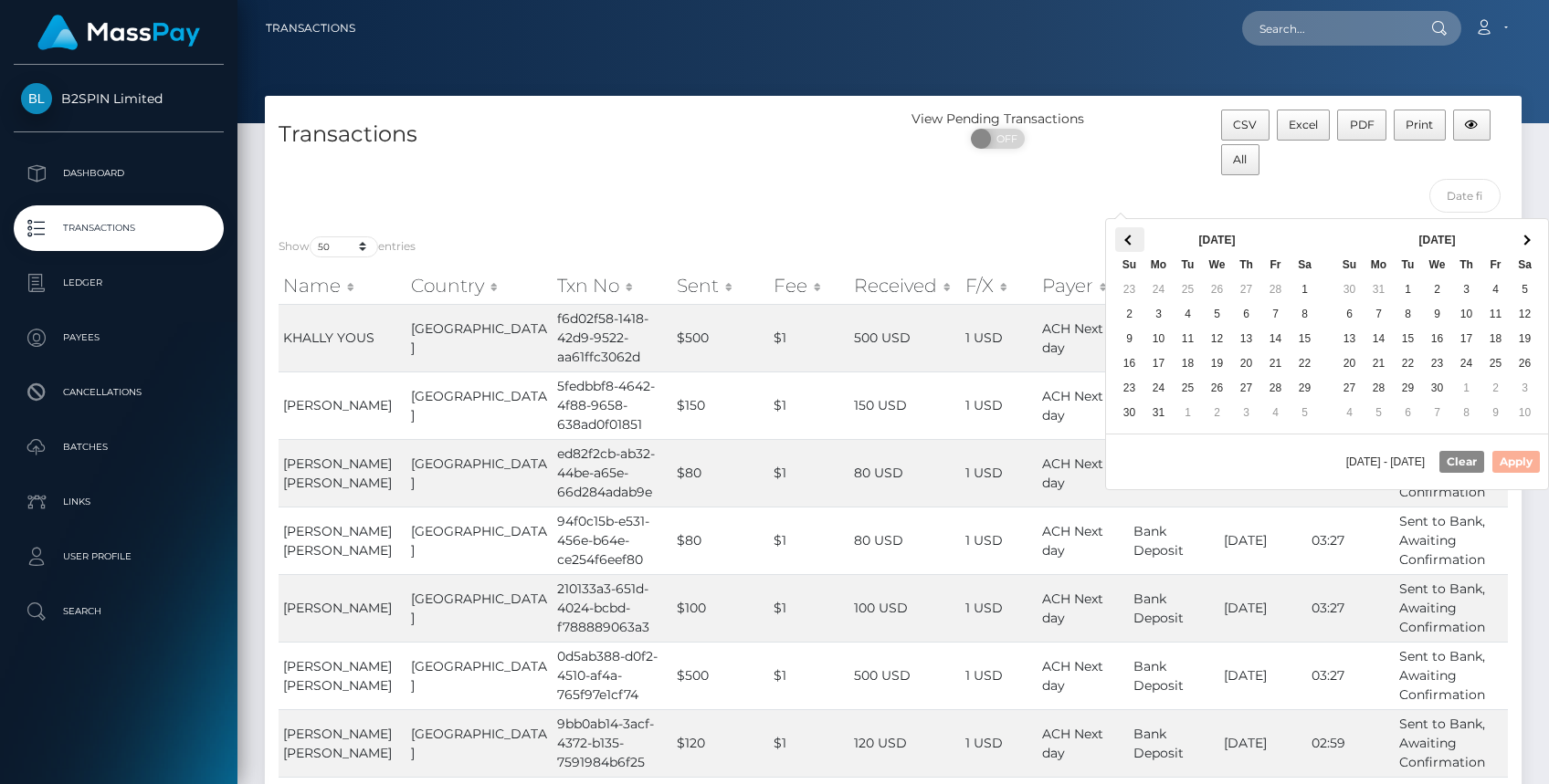
click at [1138, 248] on th at bounding box center [1129, 239] width 29 height 25
click at [1135, 242] on th at bounding box center [1129, 239] width 29 height 25
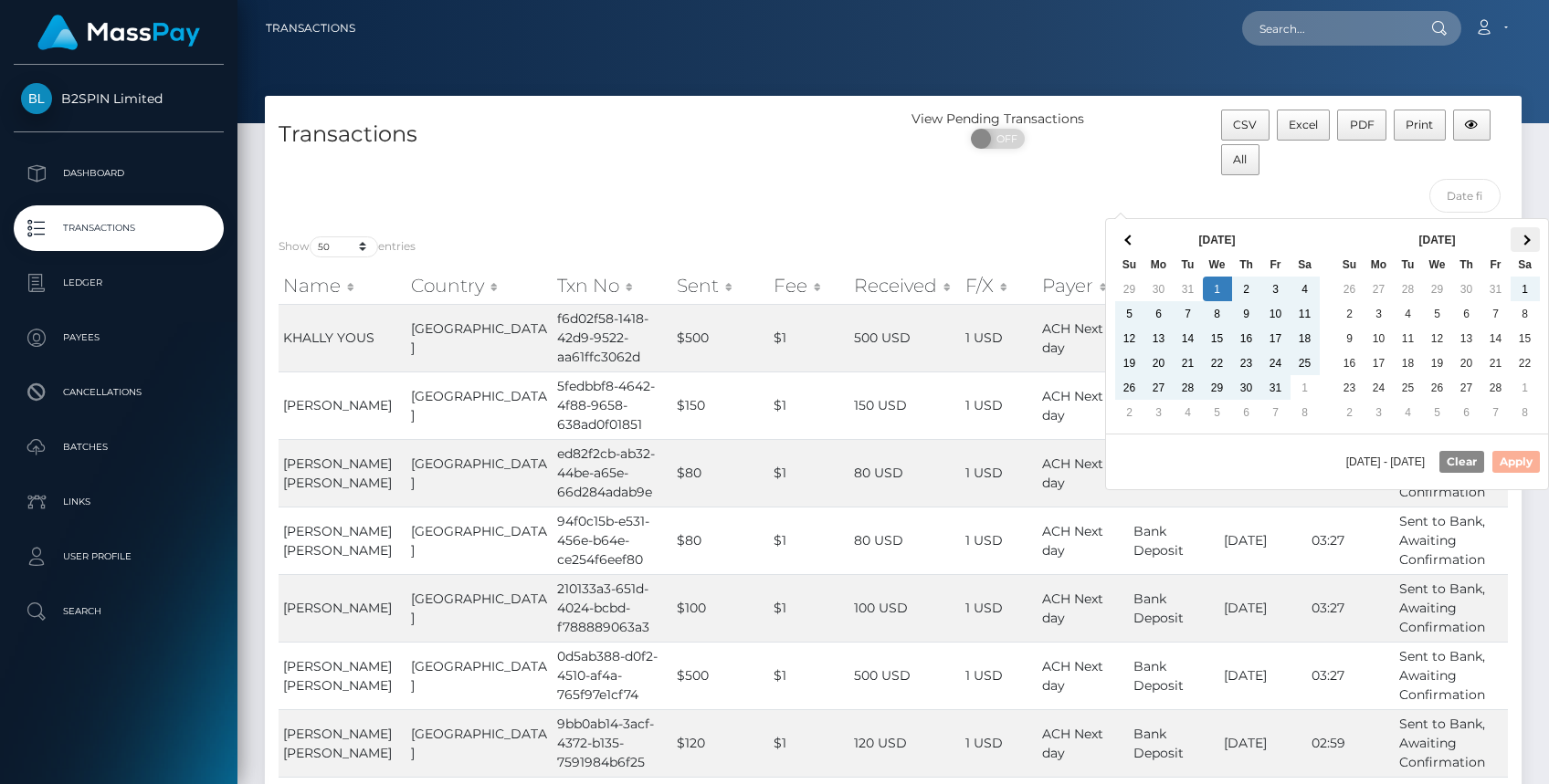
click at [1524, 241] on span at bounding box center [1525, 239] width 10 height 10
click at [1526, 240] on span at bounding box center [1525, 239] width 10 height 10
click at [1533, 236] on th at bounding box center [1525, 239] width 29 height 25
click at [1531, 241] on th at bounding box center [1525, 239] width 29 height 25
click at [1526, 235] on span at bounding box center [1525, 239] width 10 height 10
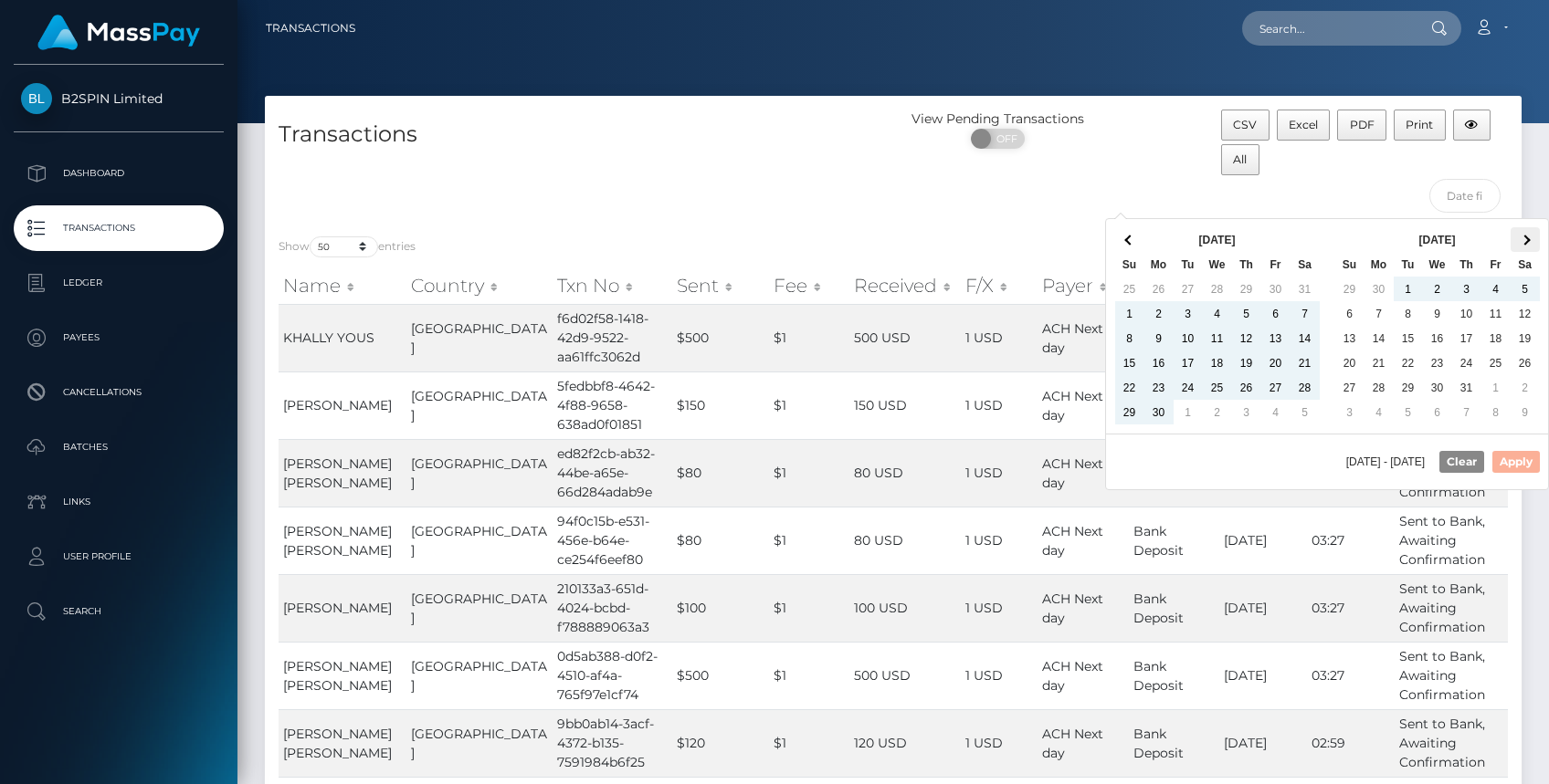
click at [1528, 239] on span at bounding box center [1525, 239] width 10 height 10
click at [1524, 235] on span at bounding box center [1525, 239] width 10 height 10
click at [1524, 239] on span at bounding box center [1525, 239] width 10 height 10
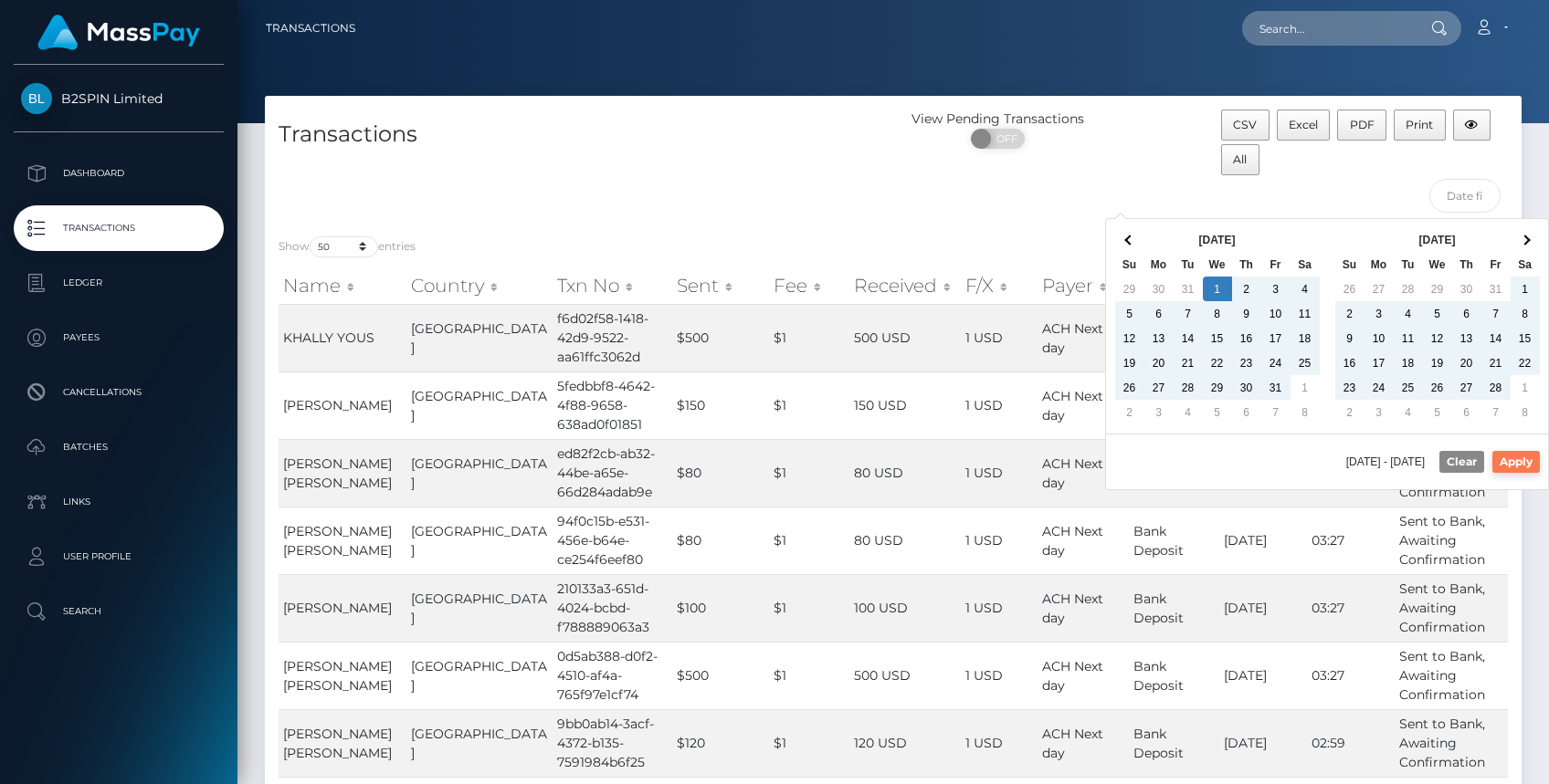
click at [1502, 462] on button "Apply" at bounding box center [1516, 462] width 48 height 22
type input "01/01/2025 - 10/15/2025"
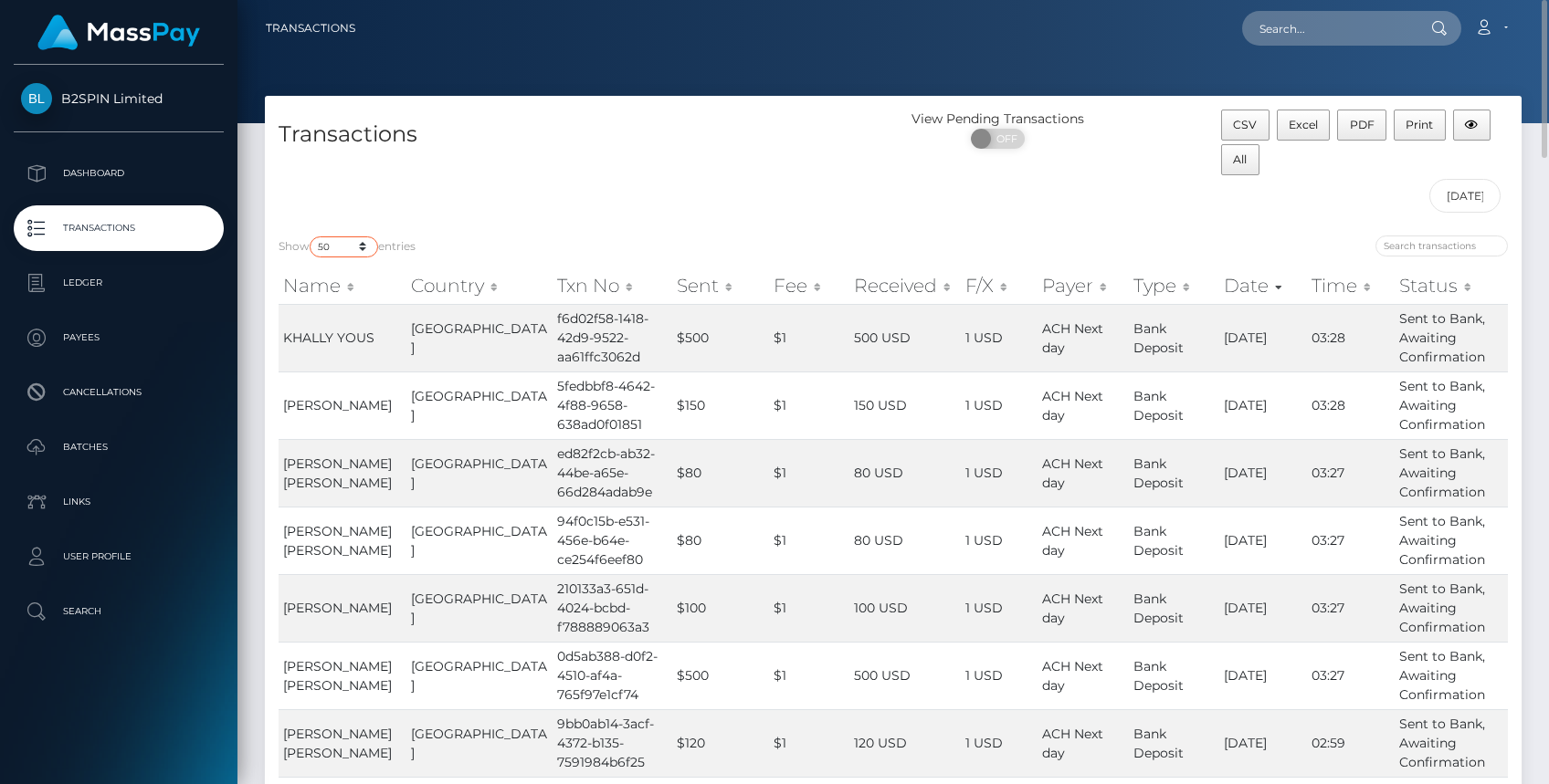
click at [365, 244] on select "10 25 50 100 250 500 1,000 3,500" at bounding box center [343, 246] width 69 height 21
select select "3500"
click at [311, 236] on select "10 25 50 100 250 500 1,000 3,500" at bounding box center [343, 246] width 69 height 21
click at [332, 246] on select "10 25 50 100 250 500 1,000 3,500" at bounding box center [343, 246] width 69 height 21
drag, startPoint x: 771, startPoint y: 212, endPoint x: 1062, endPoint y: 213, distance: 291.0
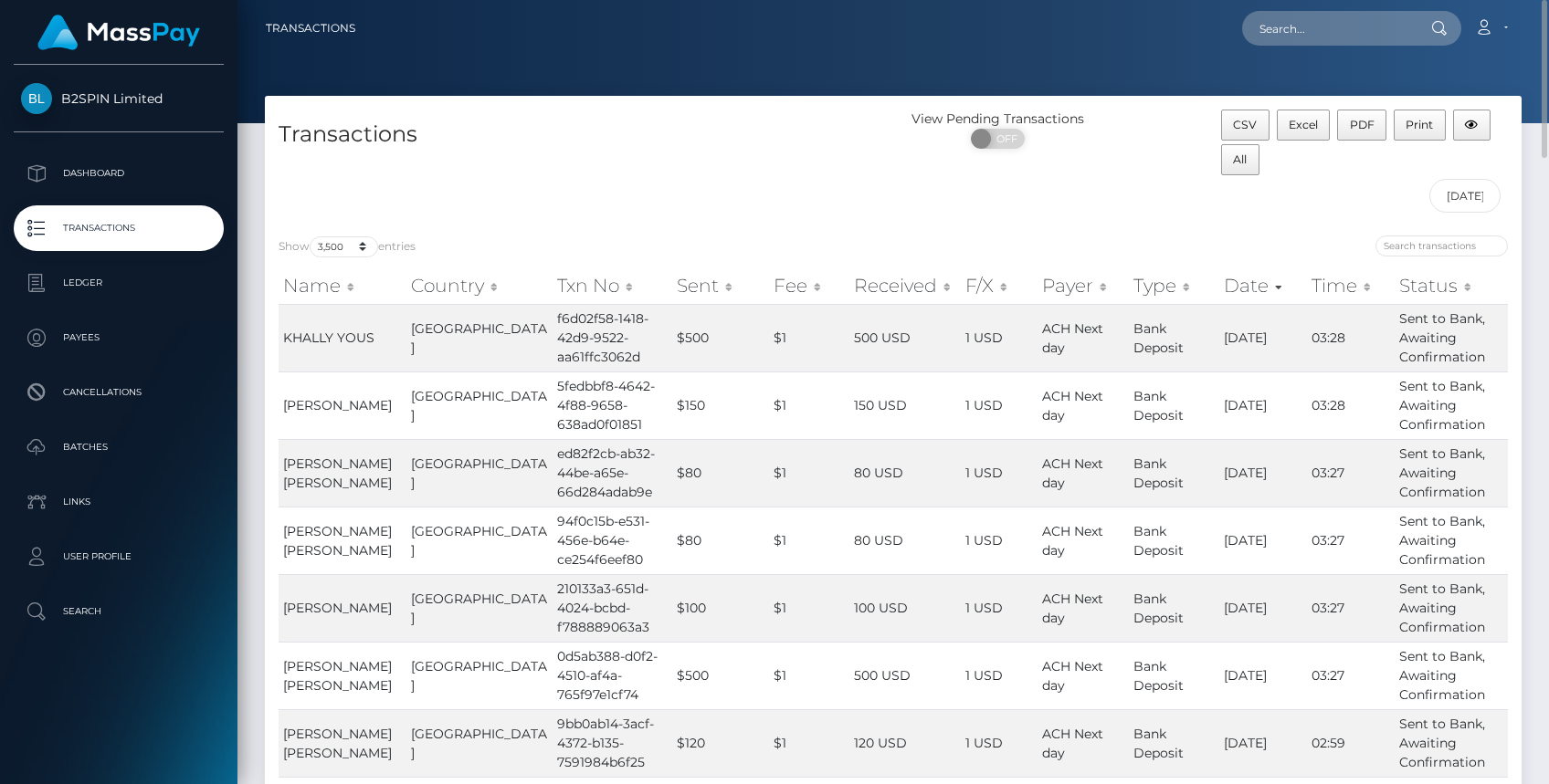
click at [784, 213] on div "Transactions" at bounding box center [579, 165] width 628 height 112
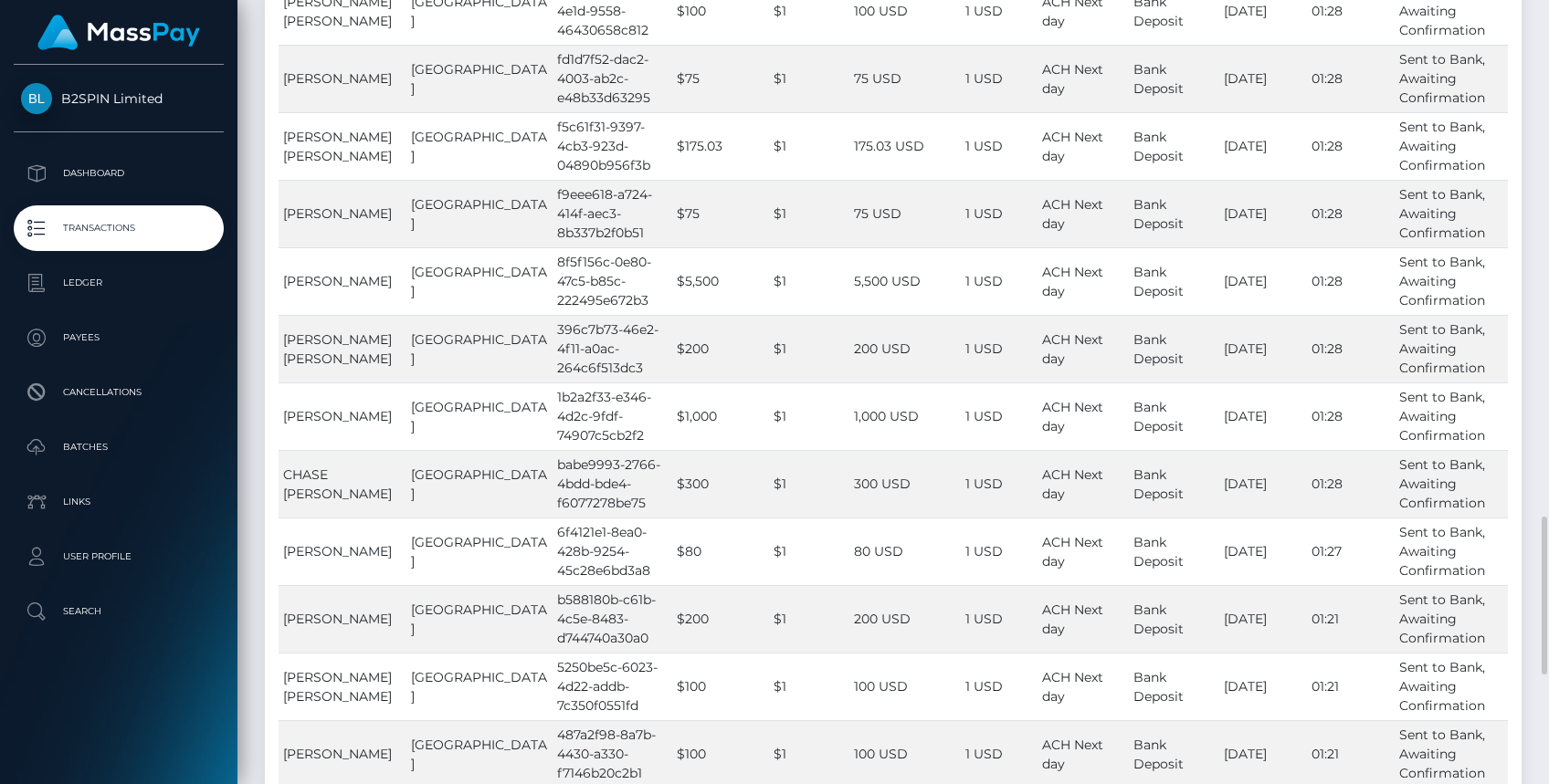
scroll to position [3094, 0]
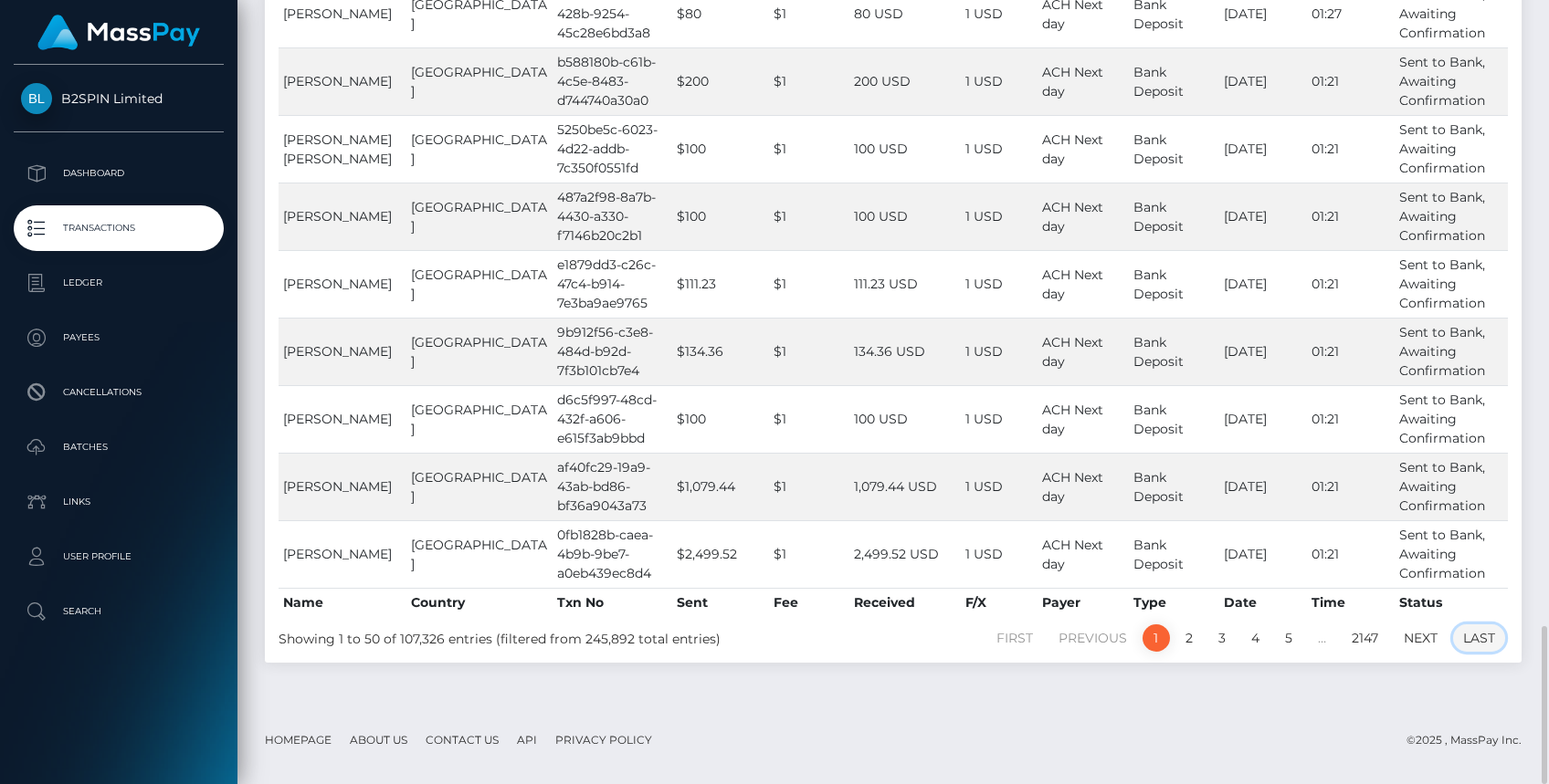
click at [1481, 647] on link "Last" at bounding box center [1479, 638] width 52 height 28
click at [1475, 652] on link "Last" at bounding box center [1479, 638] width 52 height 28
click at [1185, 652] on link "2" at bounding box center [1189, 638] width 28 height 28
click at [1377, 639] on link "2147" at bounding box center [1365, 638] width 47 height 28
click at [1371, 640] on link "2147" at bounding box center [1365, 638] width 47 height 28
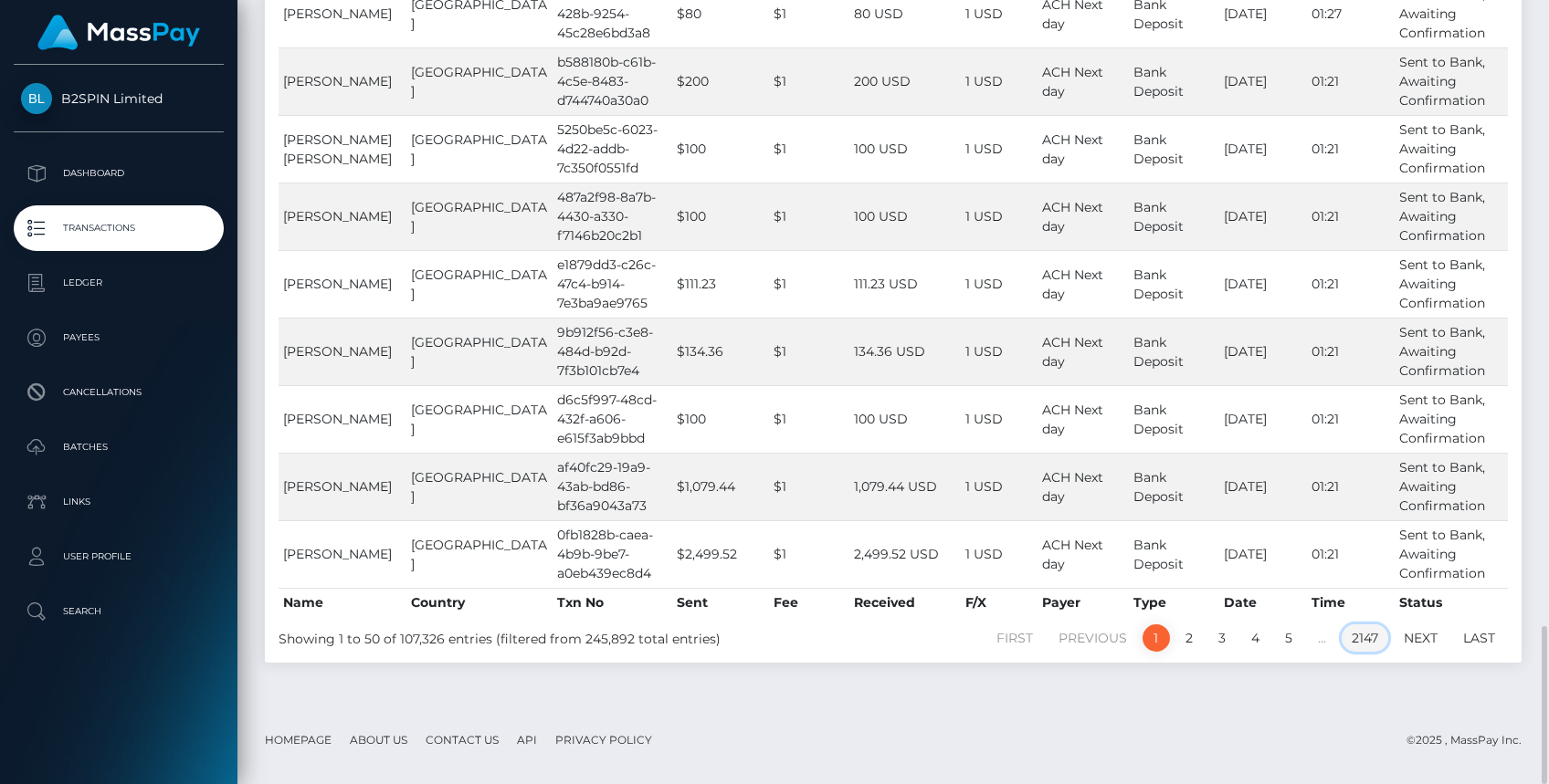
click at [1371, 640] on link "2147" at bounding box center [1365, 638] width 47 height 28
click at [1365, 645] on link "2147" at bounding box center [1365, 638] width 47 height 28
click at [1361, 652] on link "2147" at bounding box center [1365, 638] width 47 height 28
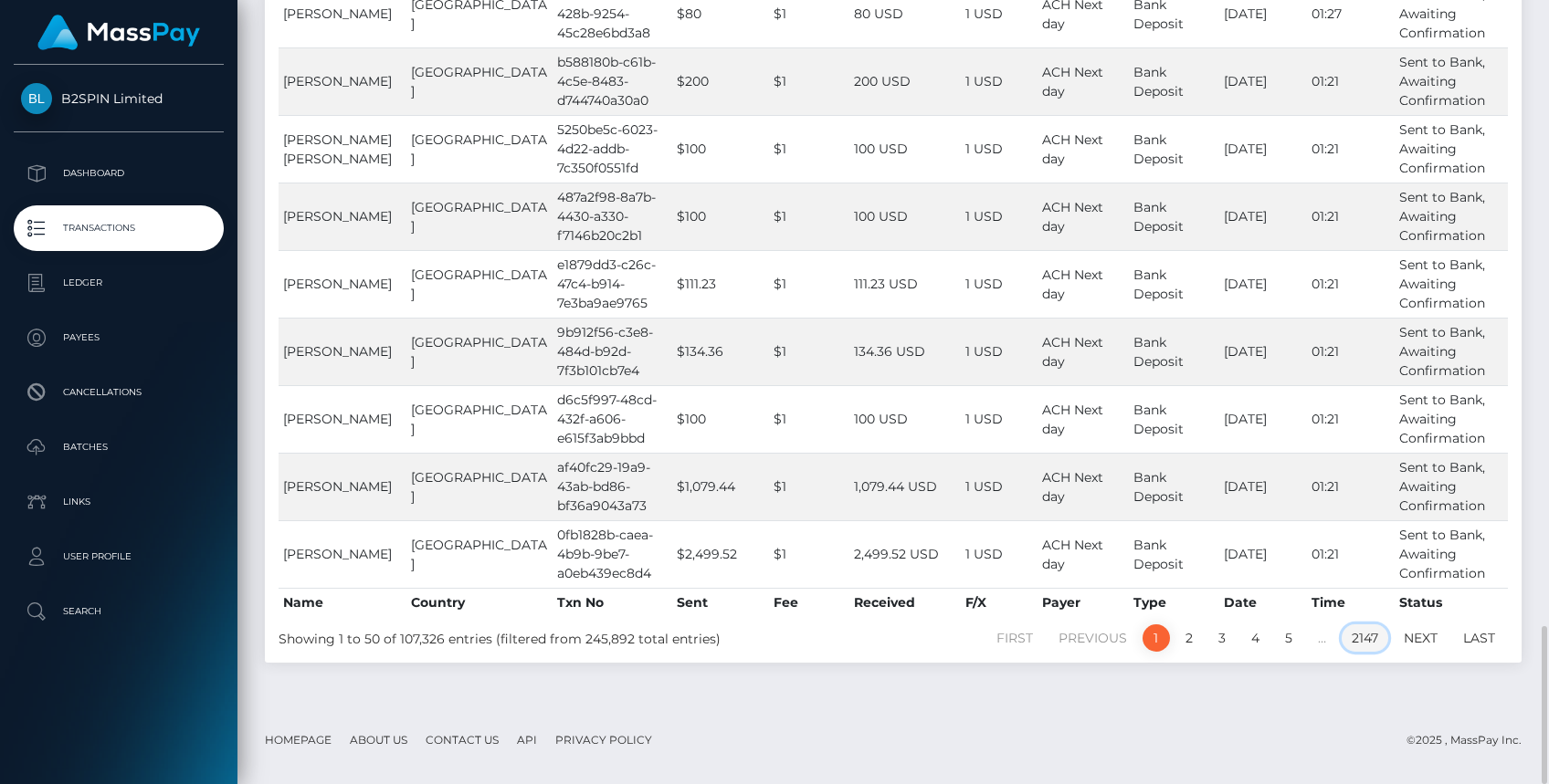
click at [1366, 652] on link "2147" at bounding box center [1365, 638] width 47 height 28
click at [1367, 652] on link "2147" at bounding box center [1365, 638] width 47 height 28
click at [1362, 645] on link "2147" at bounding box center [1365, 638] width 47 height 28
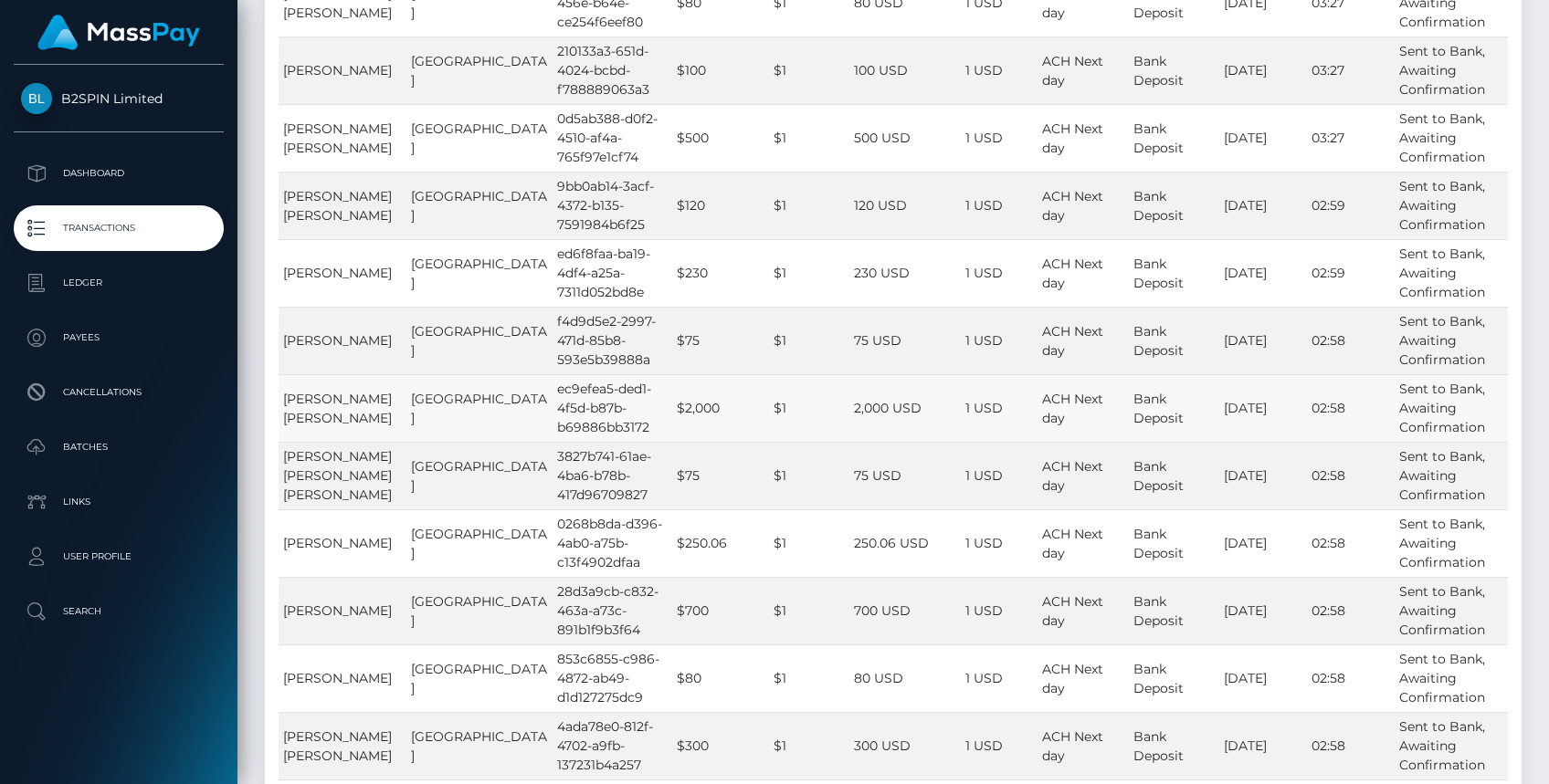
scroll to position [0, 0]
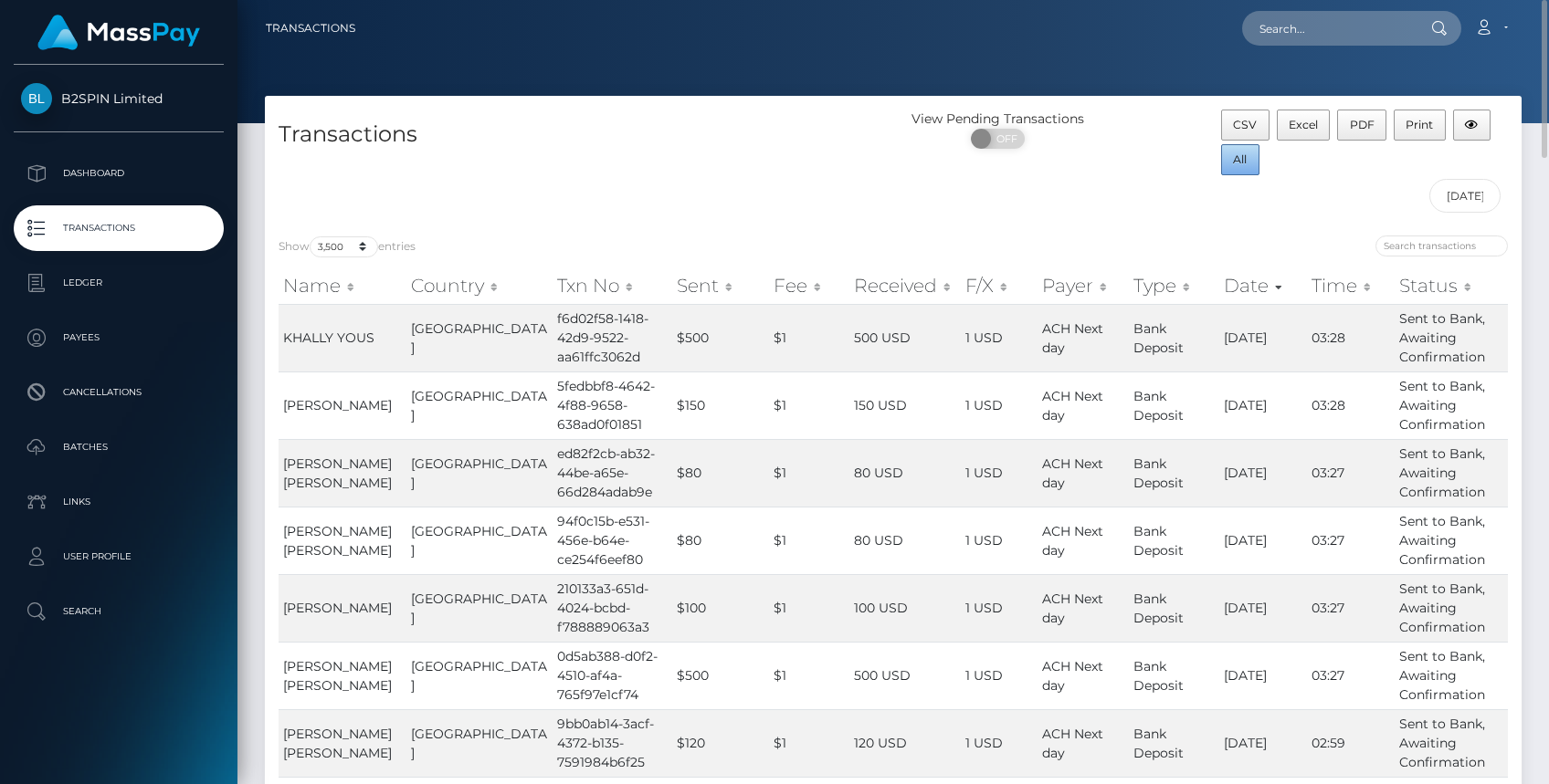
click at [1241, 161] on span "All" at bounding box center [1240, 159] width 14 height 14
click at [1469, 194] on input "01/01/2025 - 10/15/2025" at bounding box center [1465, 196] width 73 height 34
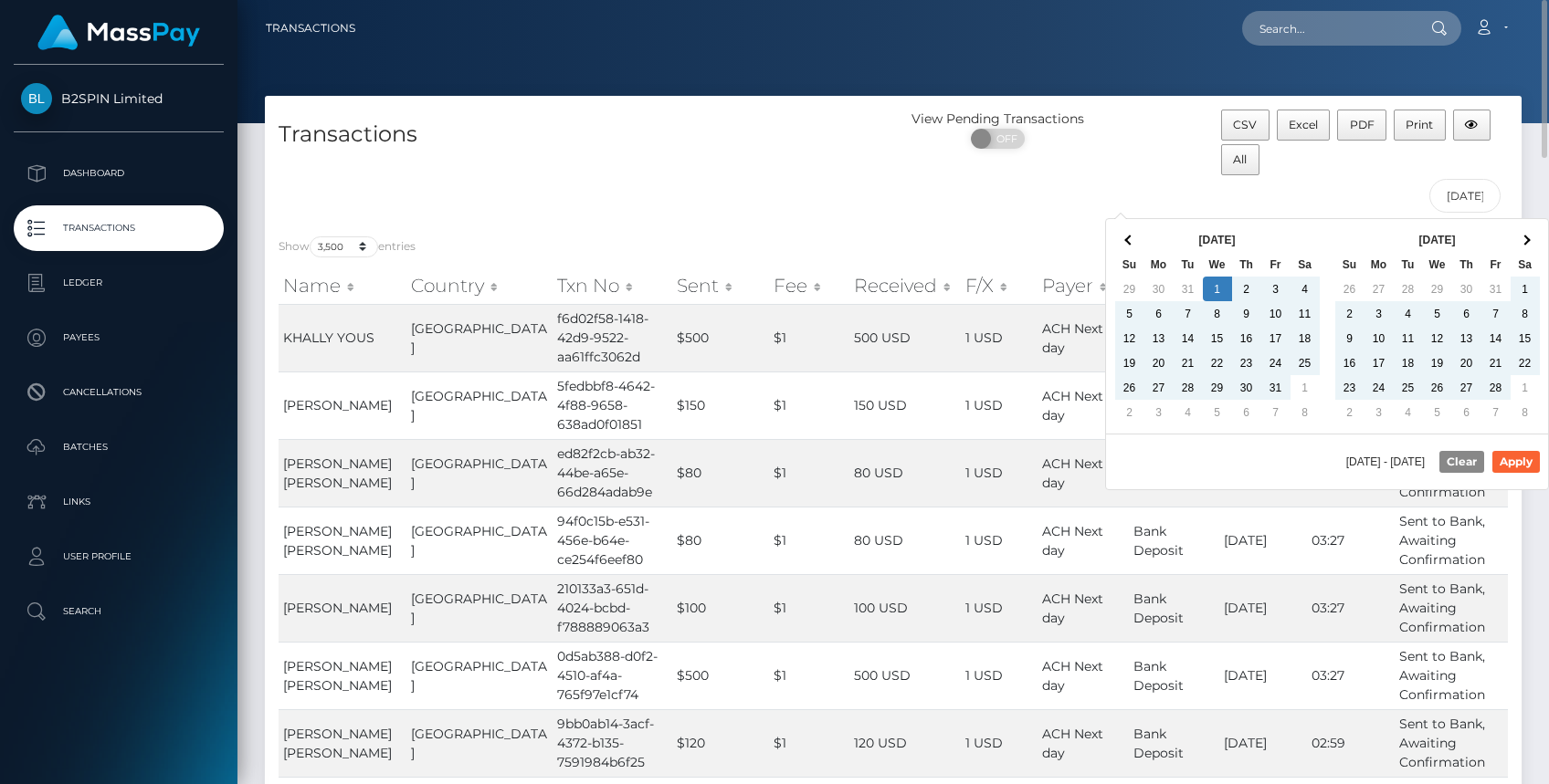
click at [947, 215] on div "View Pending Transactions ON OFF" at bounding box center [1051, 165] width 314 height 112
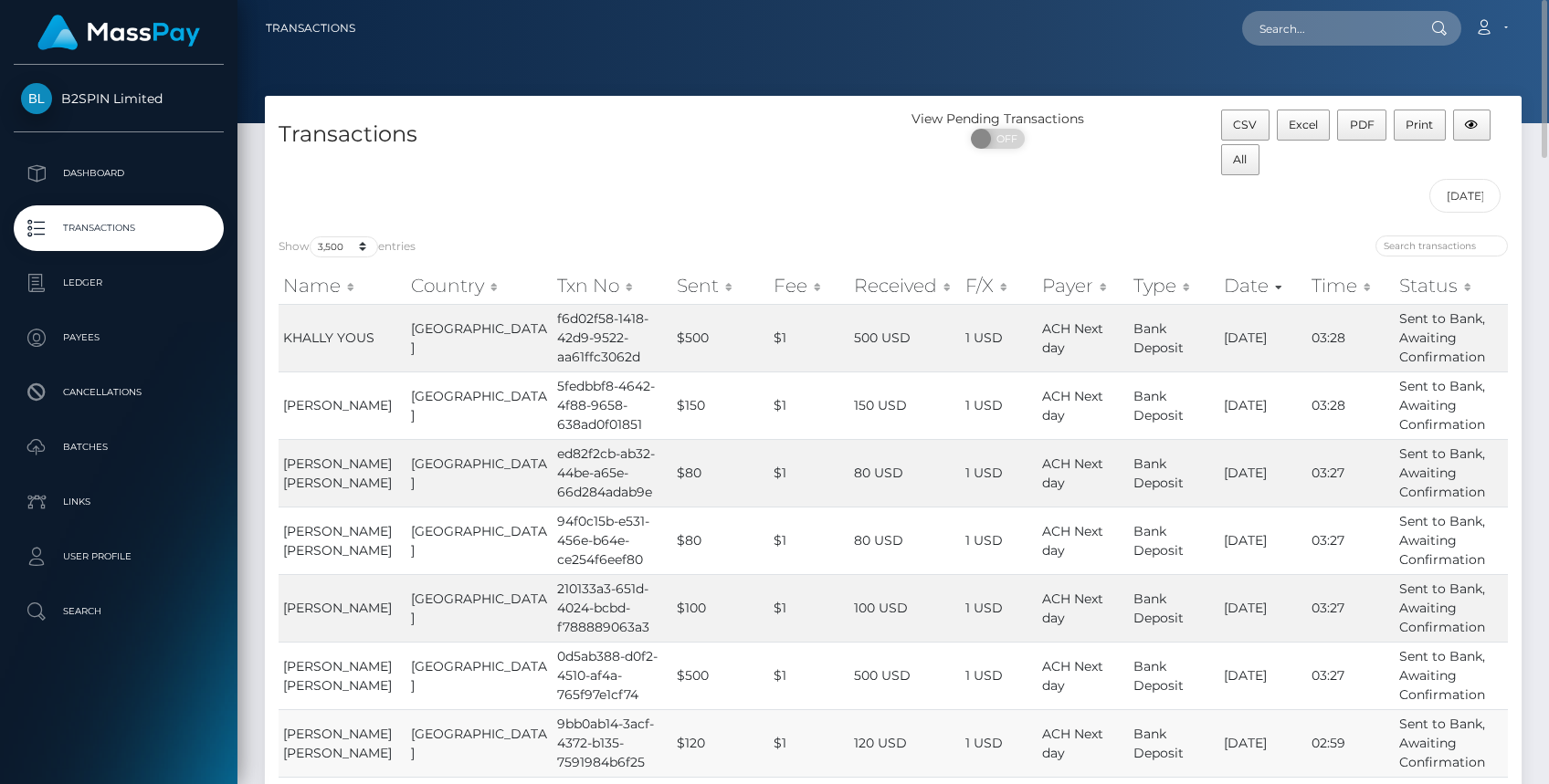
click at [1253, 243] on div at bounding box center [1207, 248] width 602 height 26
click at [1242, 202] on div "CSV Excel PDF Print All 01/01/2025 - 10/15/2025" at bounding box center [1365, 165] width 314 height 112
click at [1090, 196] on div "View Pending Transactions ON OFF" at bounding box center [1051, 165] width 314 height 112
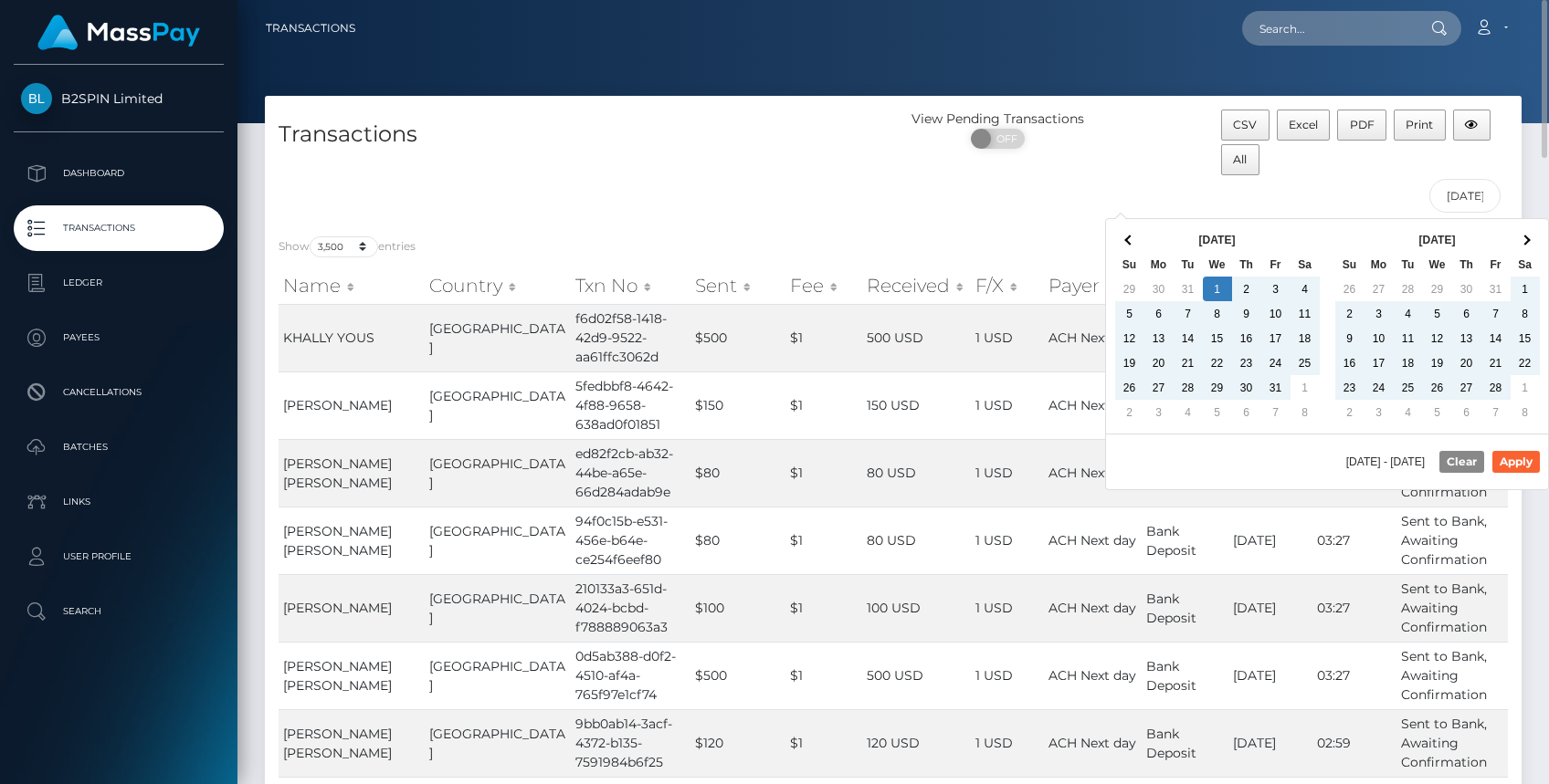
click at [746, 201] on div "Transactions" at bounding box center [579, 165] width 628 height 112
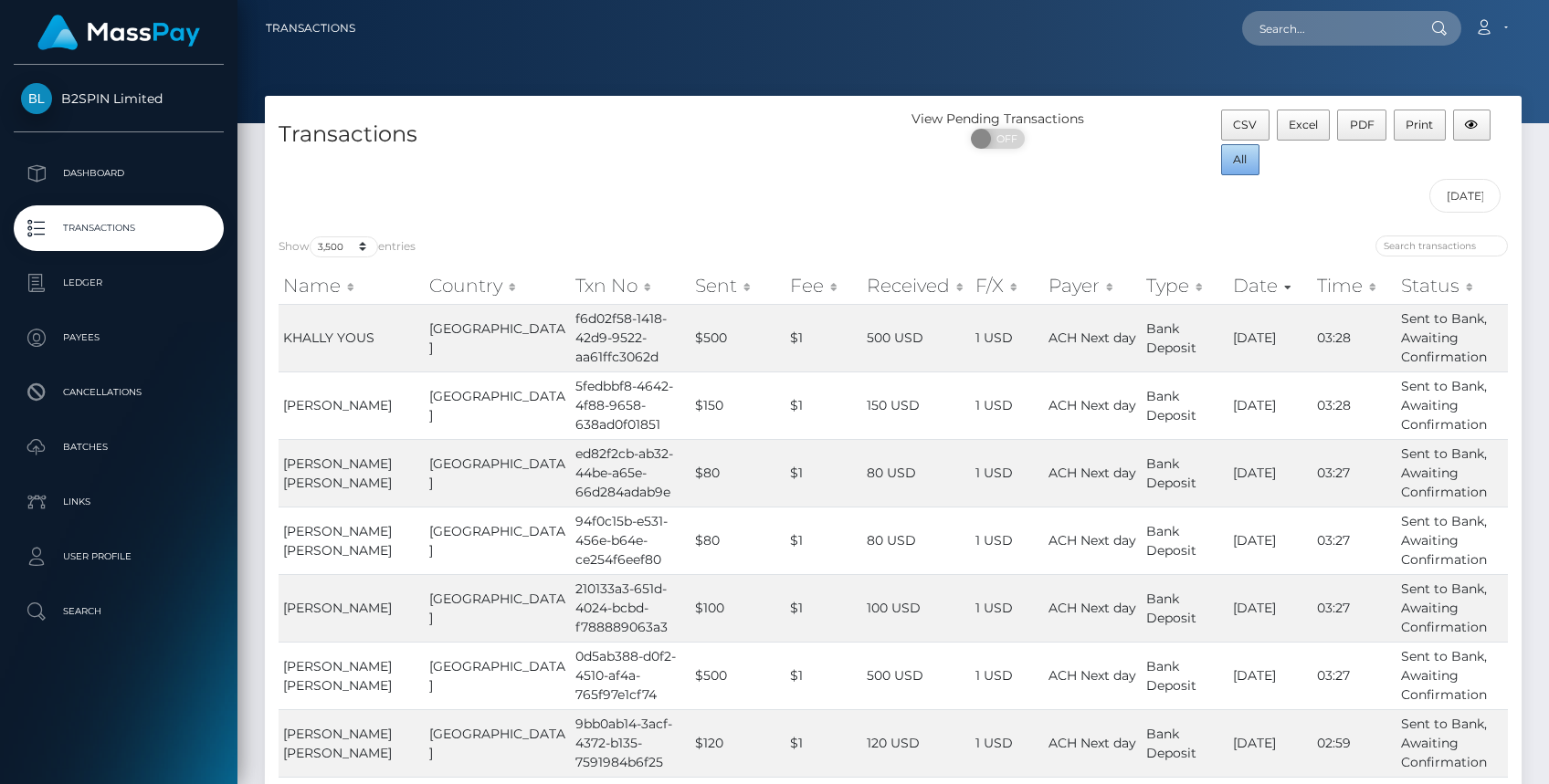
click at [1230, 151] on button "All" at bounding box center [1240, 159] width 39 height 31
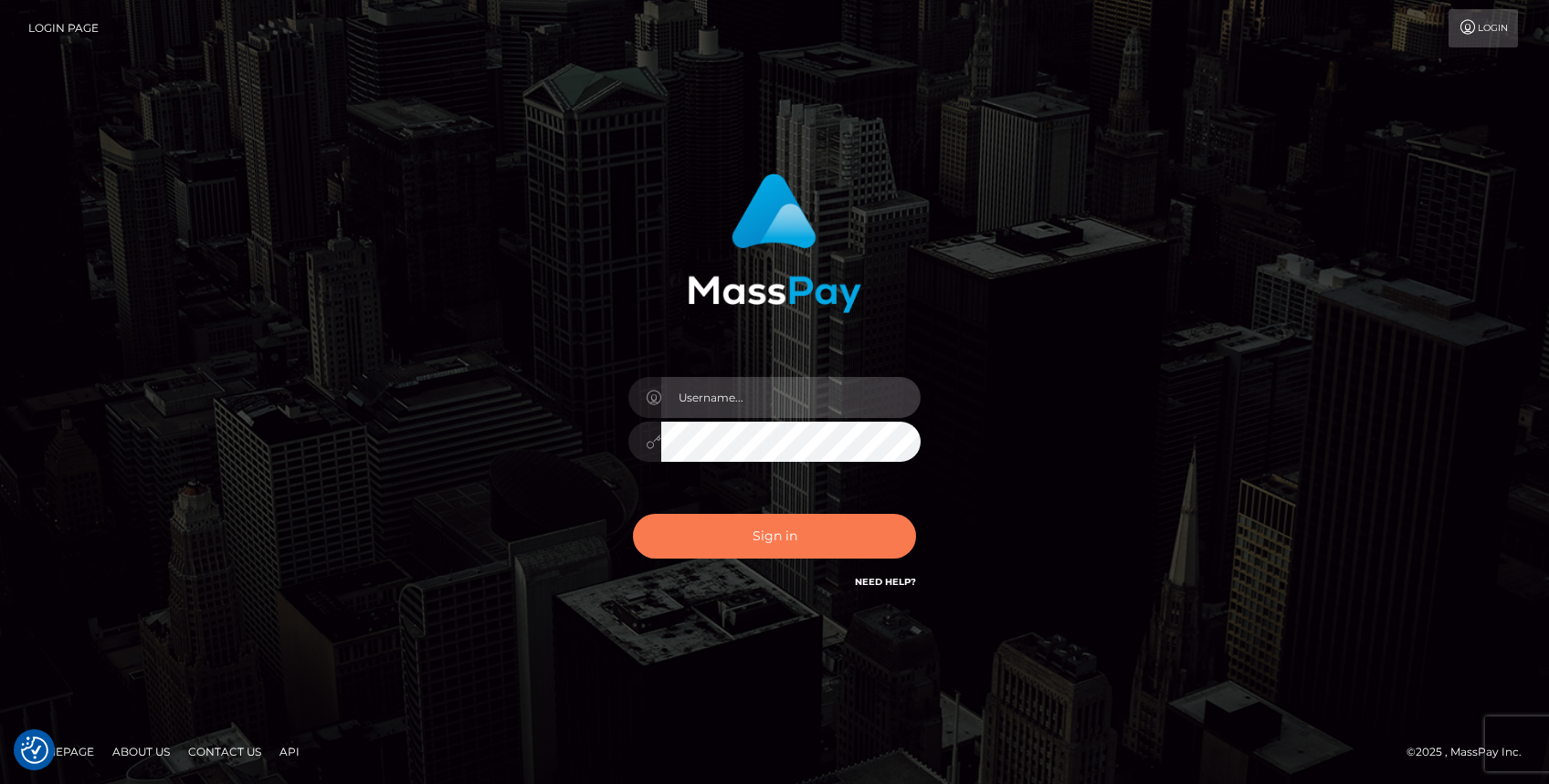
type input "Rod.B2Spin"
click at [774, 536] on button "Sign in" at bounding box center [774, 536] width 283 height 45
type input "Rod.B2Spin"
click at [802, 551] on button "Sign in" at bounding box center [774, 536] width 283 height 45
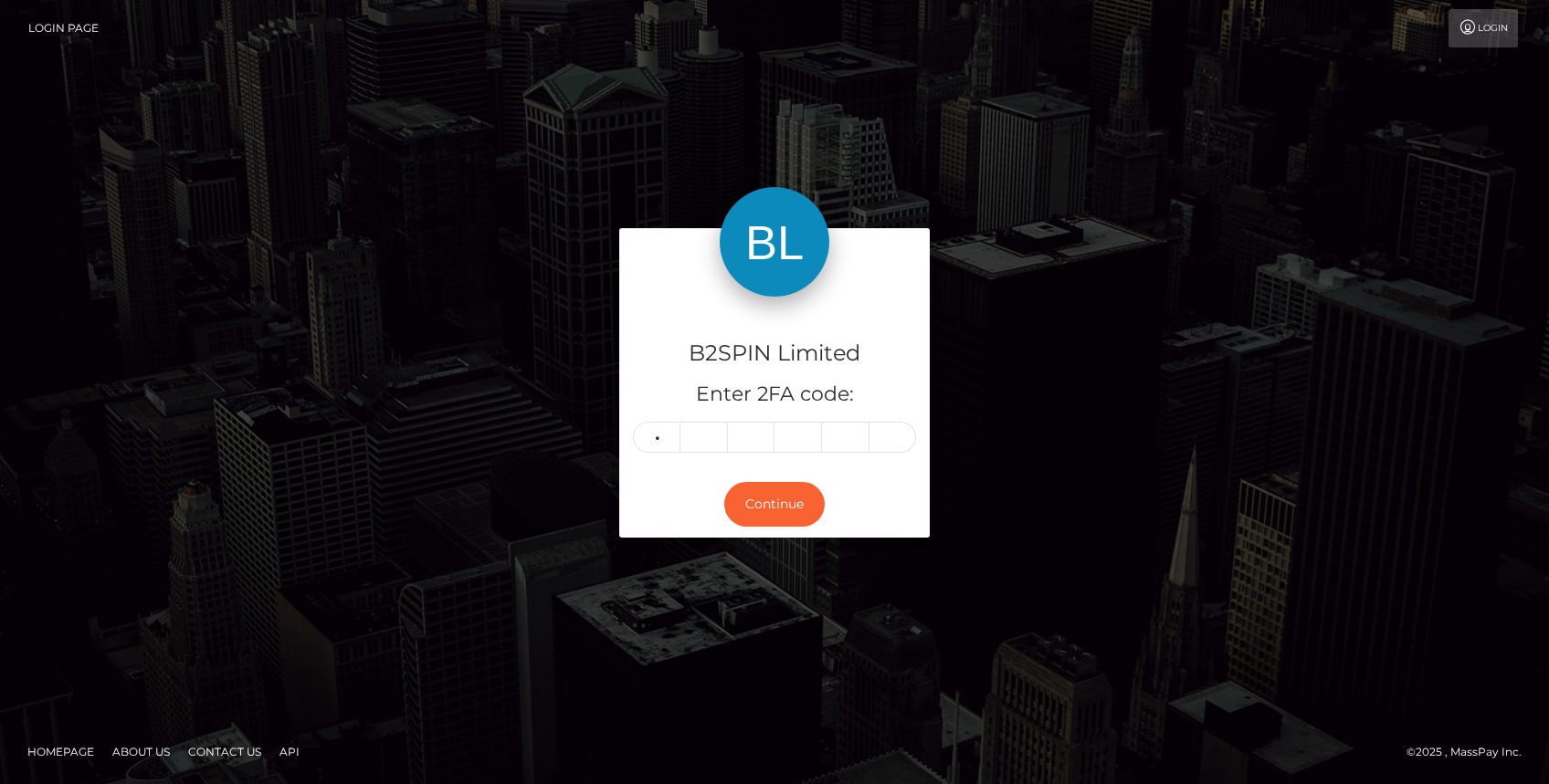
type input "3"
type input "2"
type input "4"
type input "3"
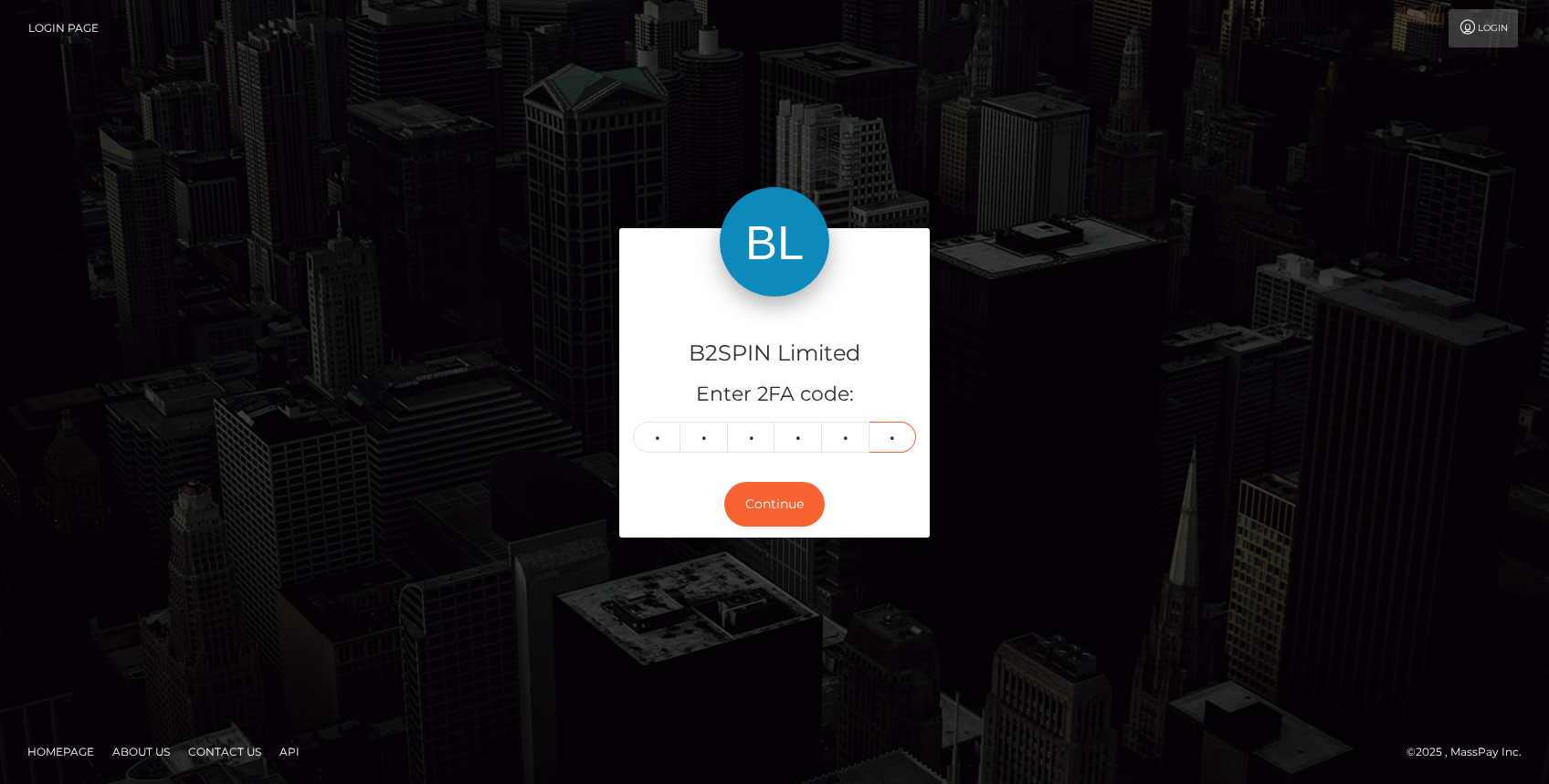
type input "0"
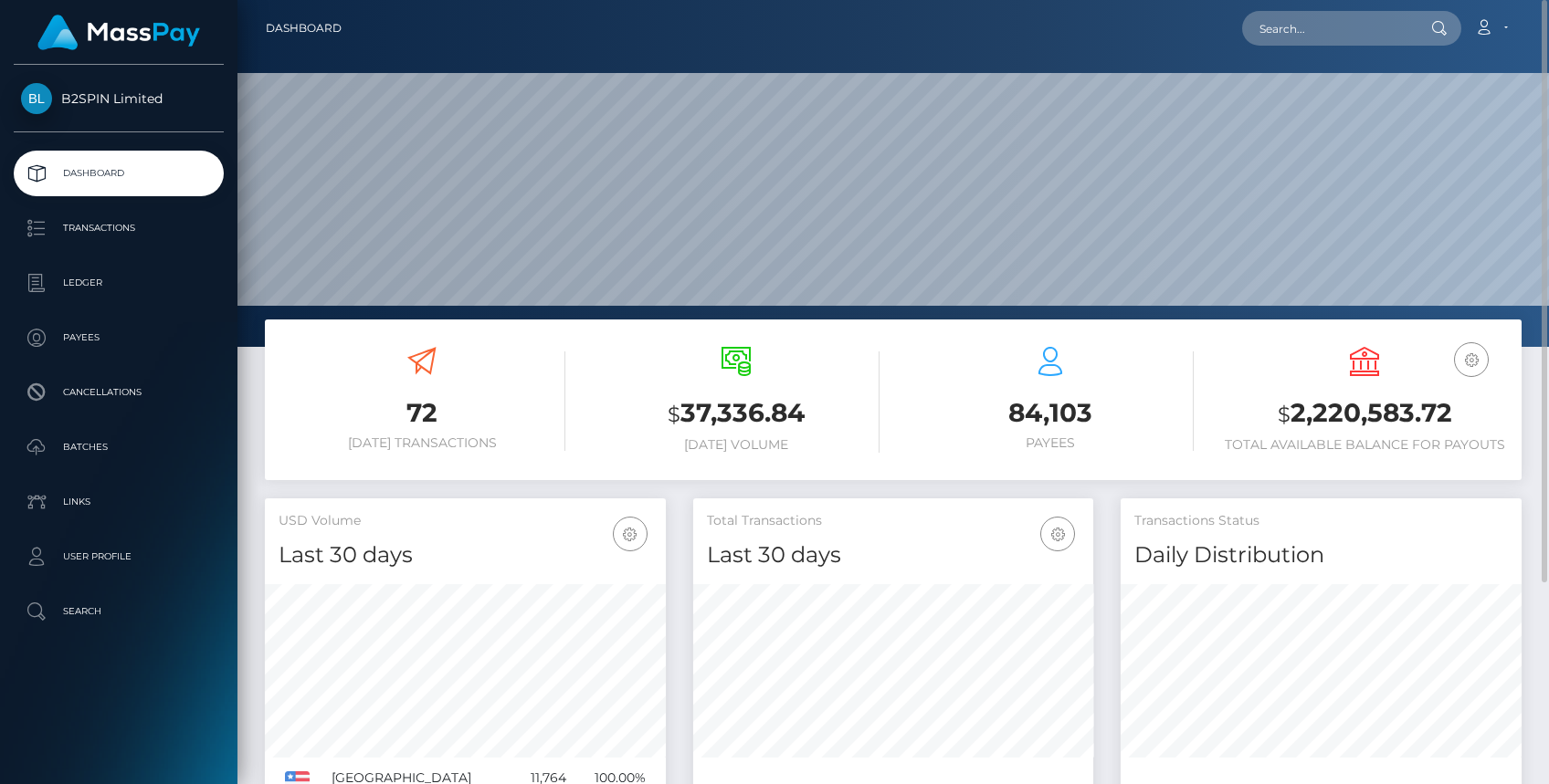
scroll to position [322, 401]
click at [95, 294] on p "Ledger" at bounding box center [118, 283] width 196 height 28
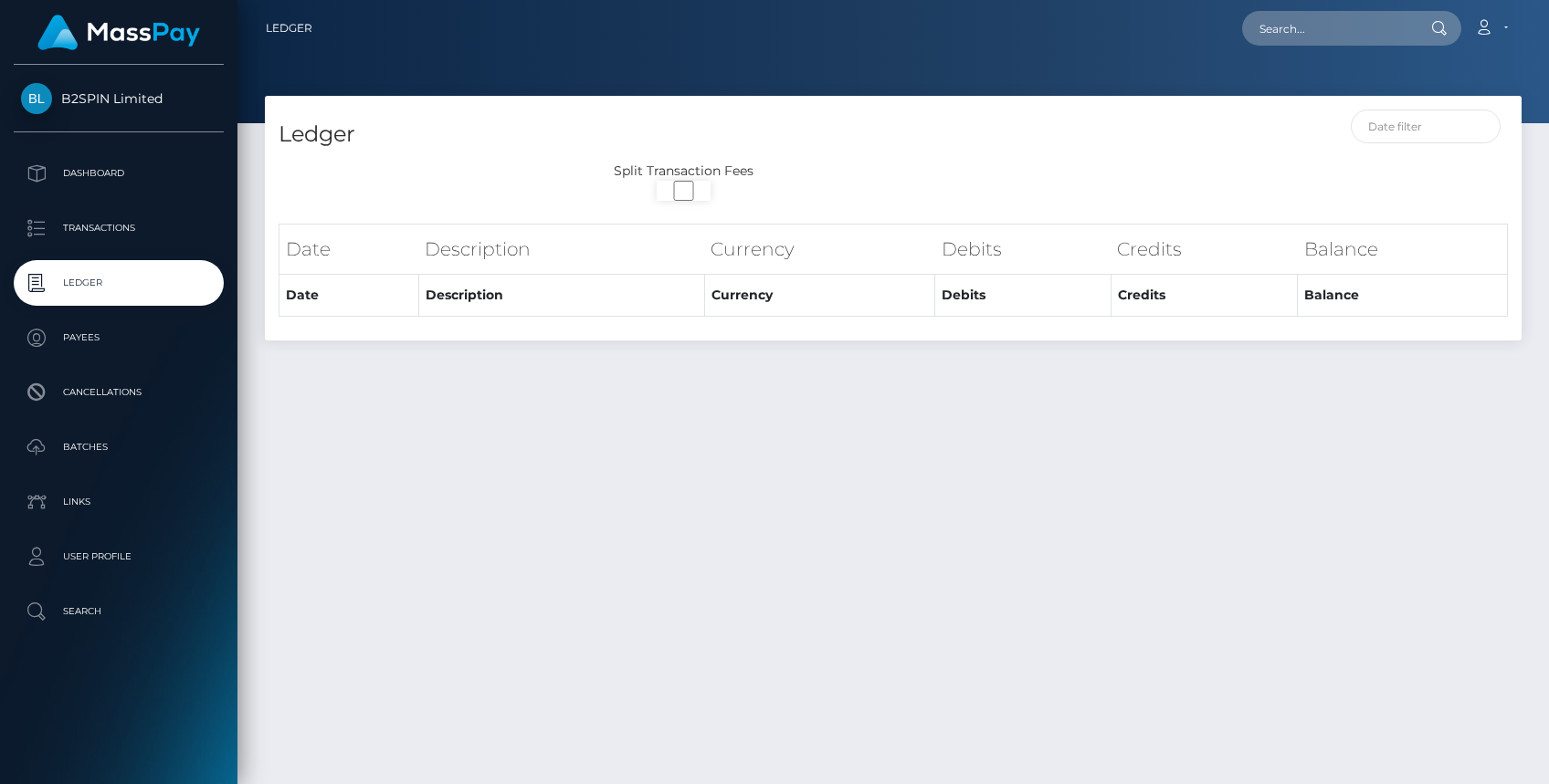
select select
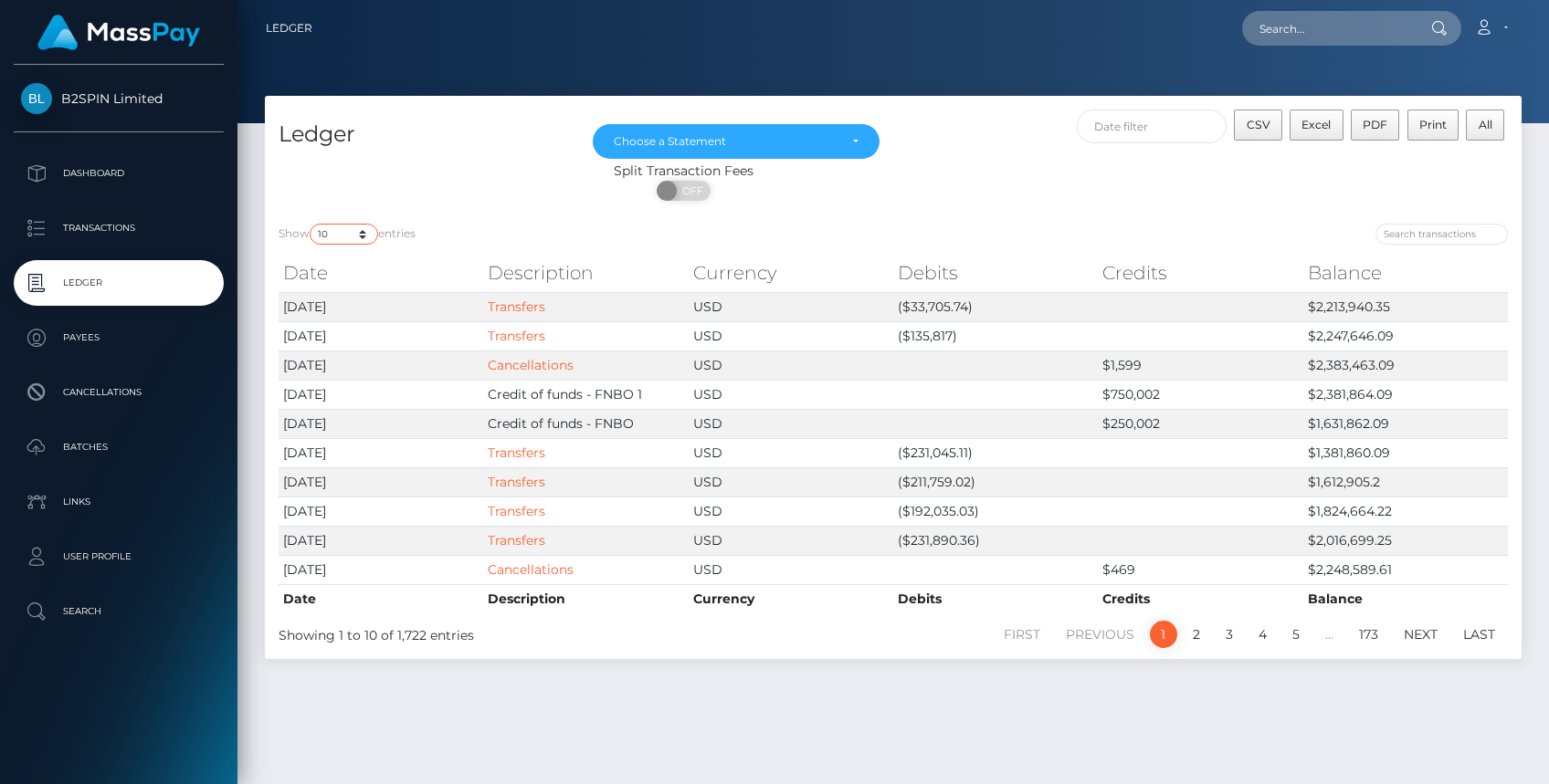
click at [366, 241] on select "10 25 50 100 250" at bounding box center [343, 234] width 69 height 21
select select "50"
click at [311, 224] on select "10 25 50 100 250" at bounding box center [343, 234] width 69 height 21
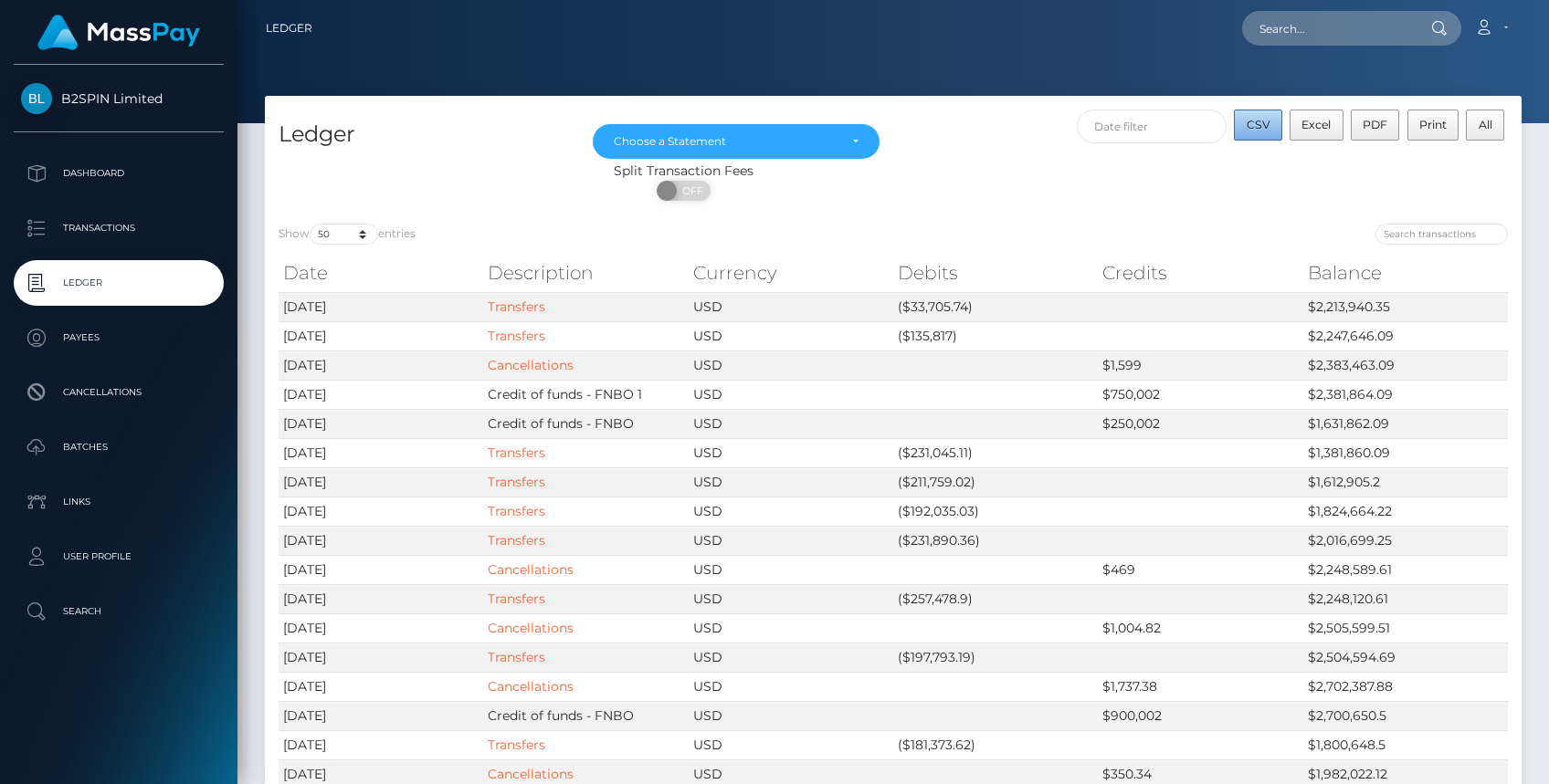
click at [1260, 125] on span "CSV" at bounding box center [1259, 125] width 24 height 14
click at [739, 137] on div "Choose a Statement" at bounding box center [725, 141] width 224 height 15
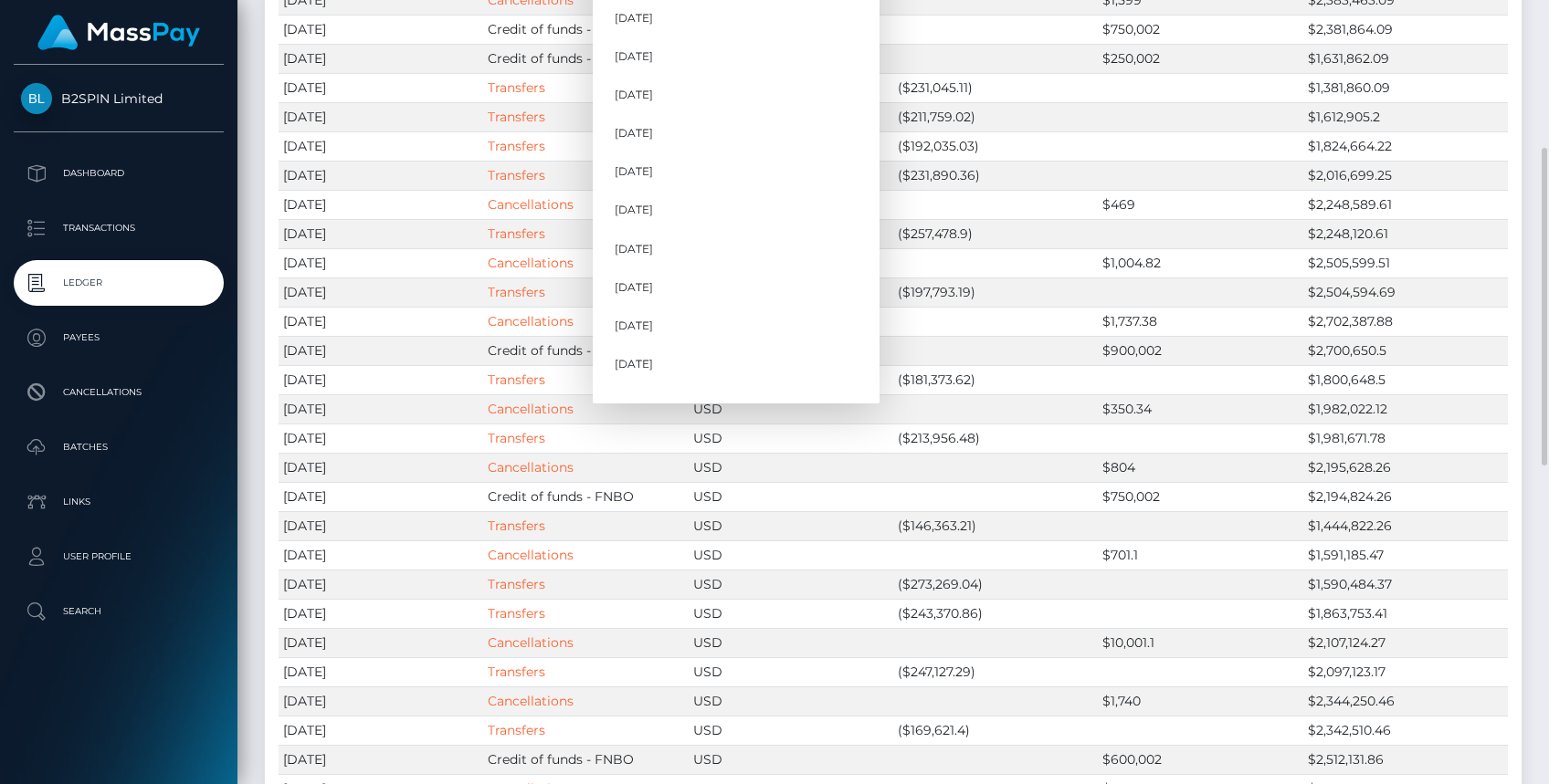
scroll to position [601, 0]
click at [685, 376] on link "[DATE]" at bounding box center [736, 380] width 286 height 34
select select "[DATE]"
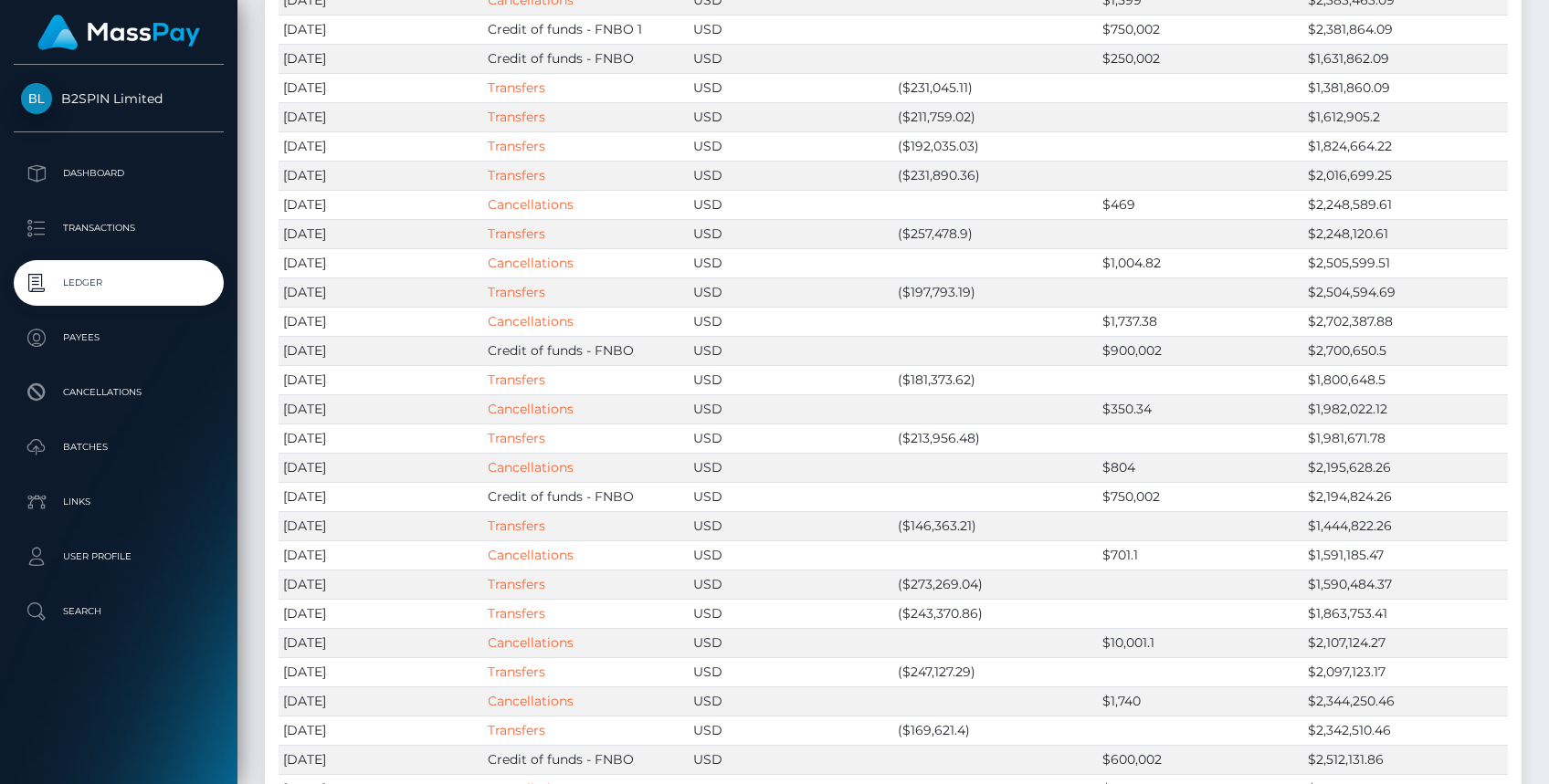
scroll to position [0, 0]
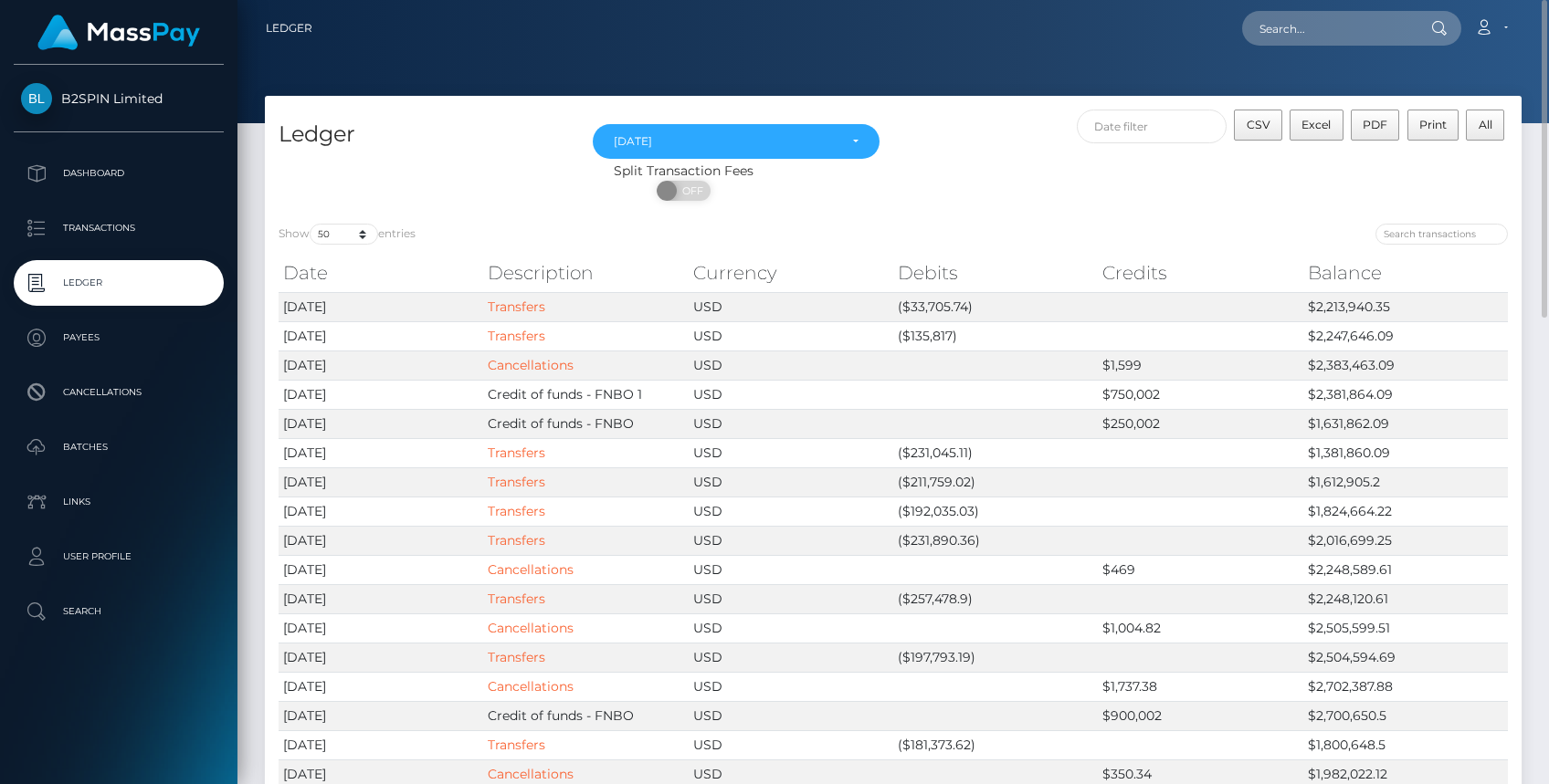
click at [483, 53] on nav "Ledger Loading... Loading..." at bounding box center [893, 28] width 1311 height 57
click at [360, 183] on div "ON OFF" at bounding box center [683, 195] width 838 height 29
click at [351, 193] on div "ON OFF" at bounding box center [683, 195] width 838 height 29
click at [464, 183] on div "ON OFF" at bounding box center [683, 195] width 838 height 29
click at [345, 237] on select "10 25 50 100 250" at bounding box center [343, 234] width 69 height 21
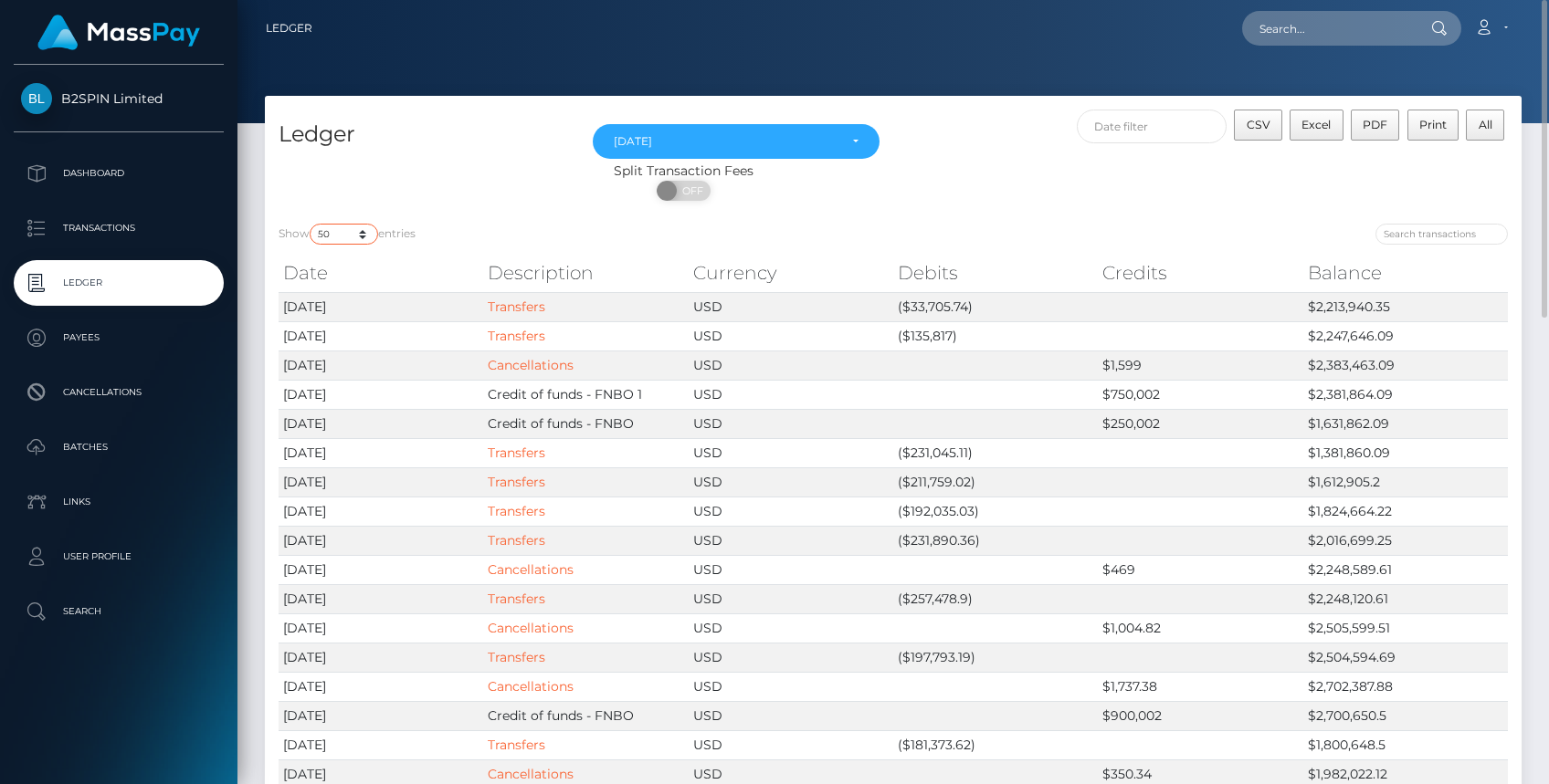
click at [311, 224] on select "10 25 50 100 250" at bounding box center [343, 234] width 69 height 21
click at [365, 237] on select "10 25 50 100 250" at bounding box center [343, 234] width 69 height 21
click at [311, 224] on select "10 25 50 100 250" at bounding box center [343, 234] width 69 height 21
click at [491, 197] on div "ON OFF" at bounding box center [683, 195] width 838 height 29
click at [562, 234] on div "Show 10 25 50 100 250 entries" at bounding box center [579, 236] width 602 height 26
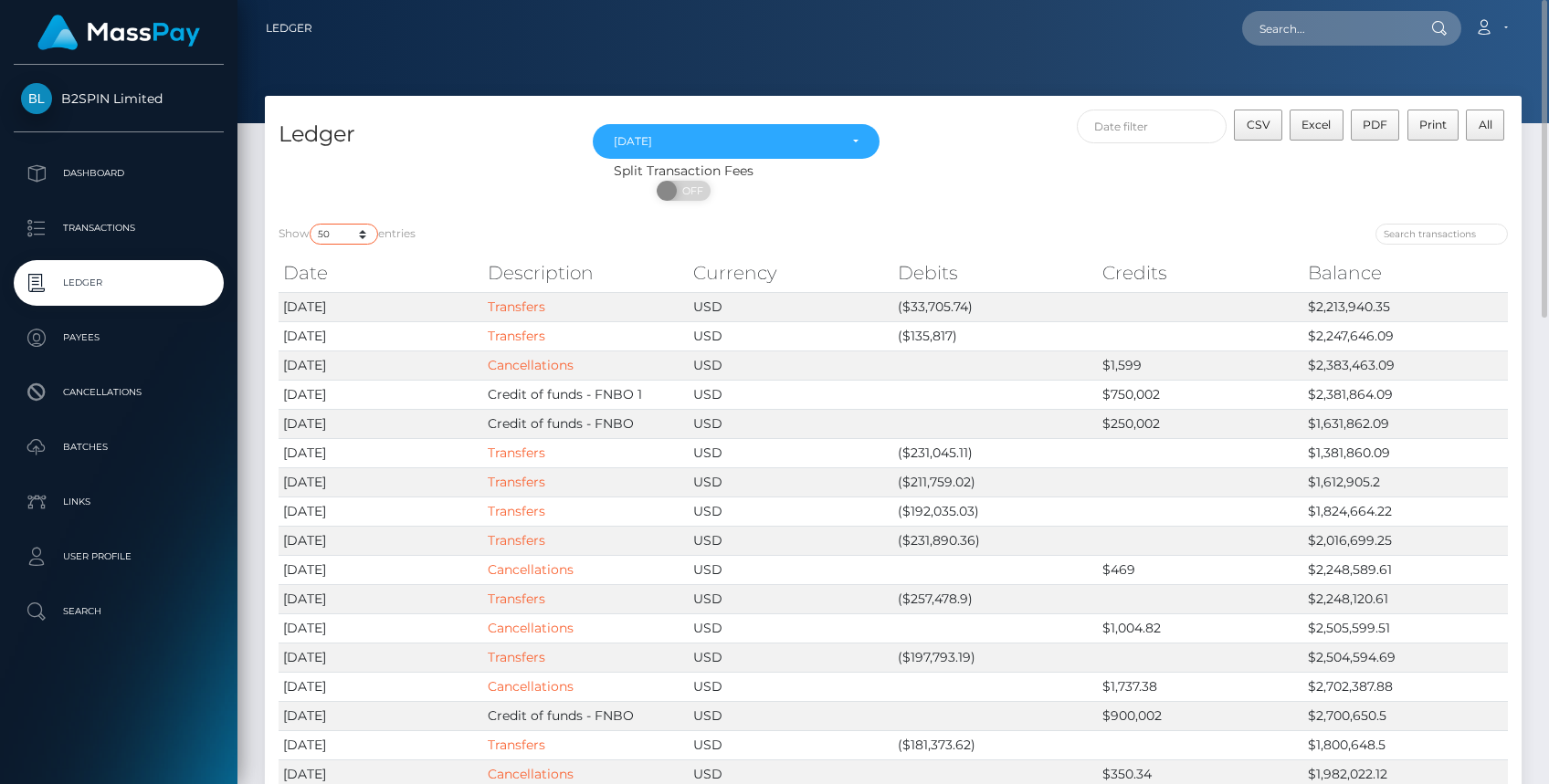
click at [361, 233] on select "10 25 50 100 250" at bounding box center [343, 234] width 69 height 21
click at [311, 224] on select "10 25 50 100 250" at bounding box center [343, 234] width 69 height 21
click at [432, 195] on div "ON OFF" at bounding box center [683, 195] width 838 height 29
click at [149, 231] on p "Transactions" at bounding box center [118, 229] width 196 height 28
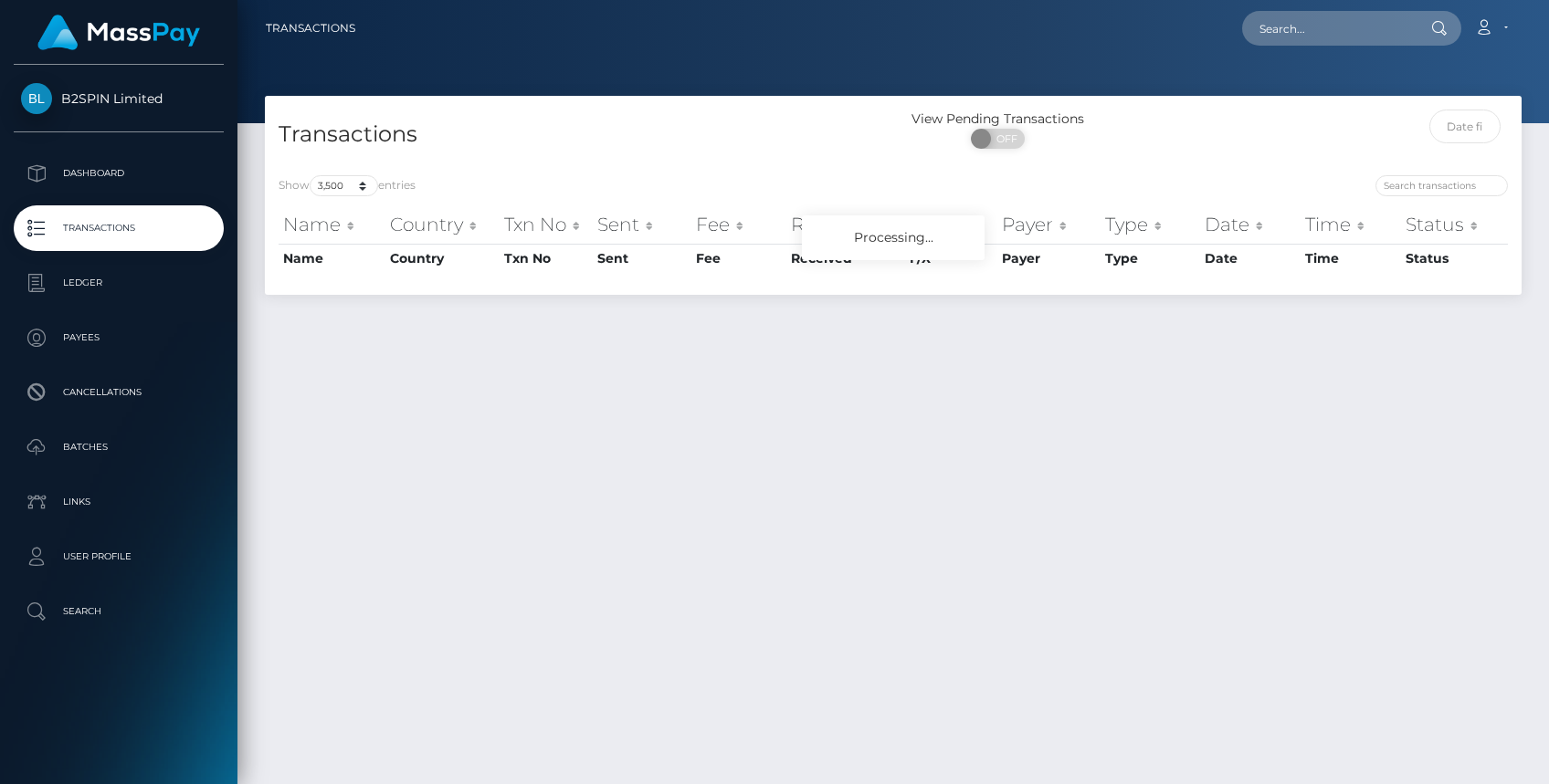
select select "3500"
click at [1456, 129] on input "text" at bounding box center [1465, 126] width 73 height 34
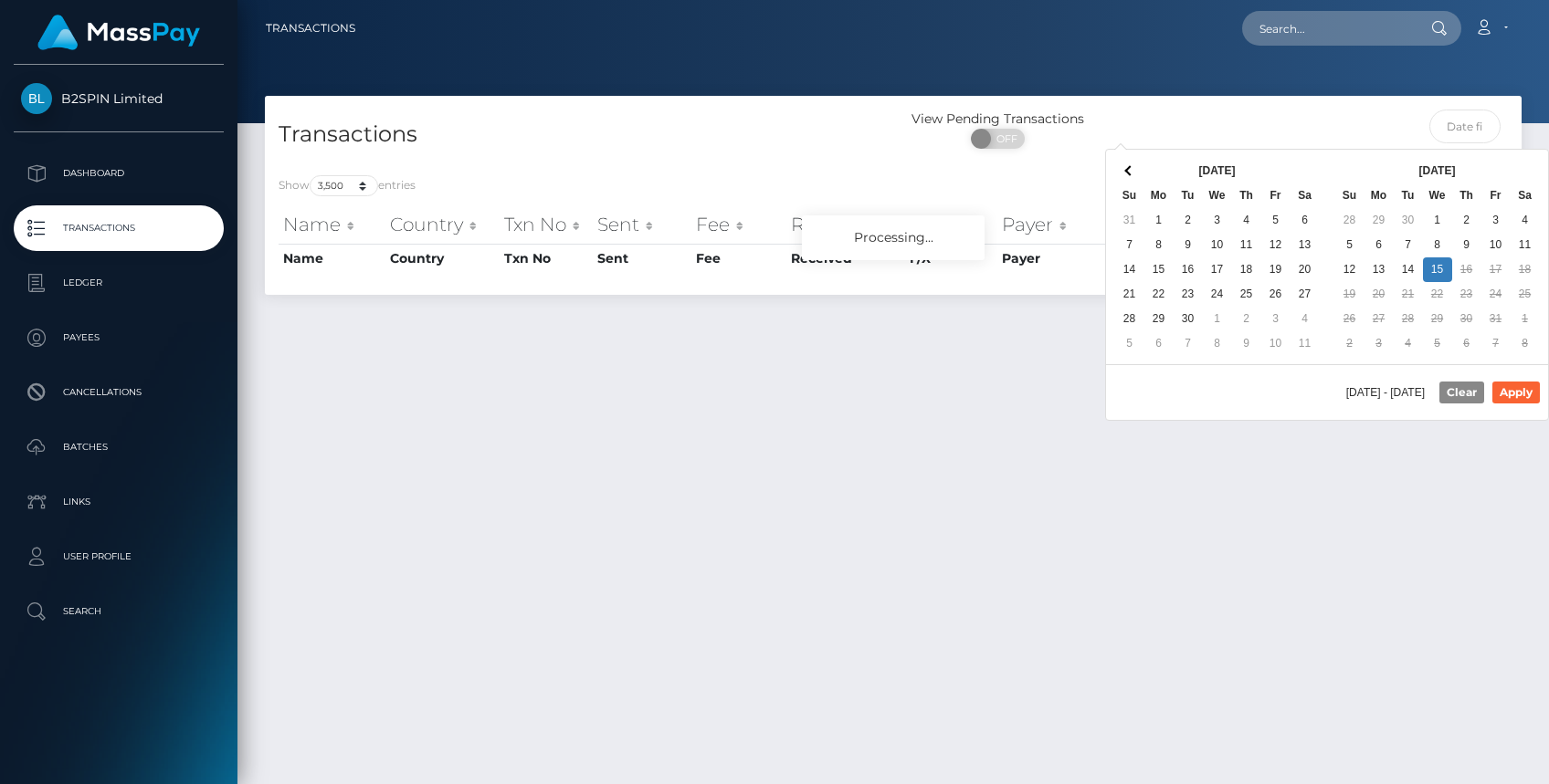
click at [1279, 97] on div "Transactions View Pending Transactions ON OFF" at bounding box center [893, 128] width 1257 height 66
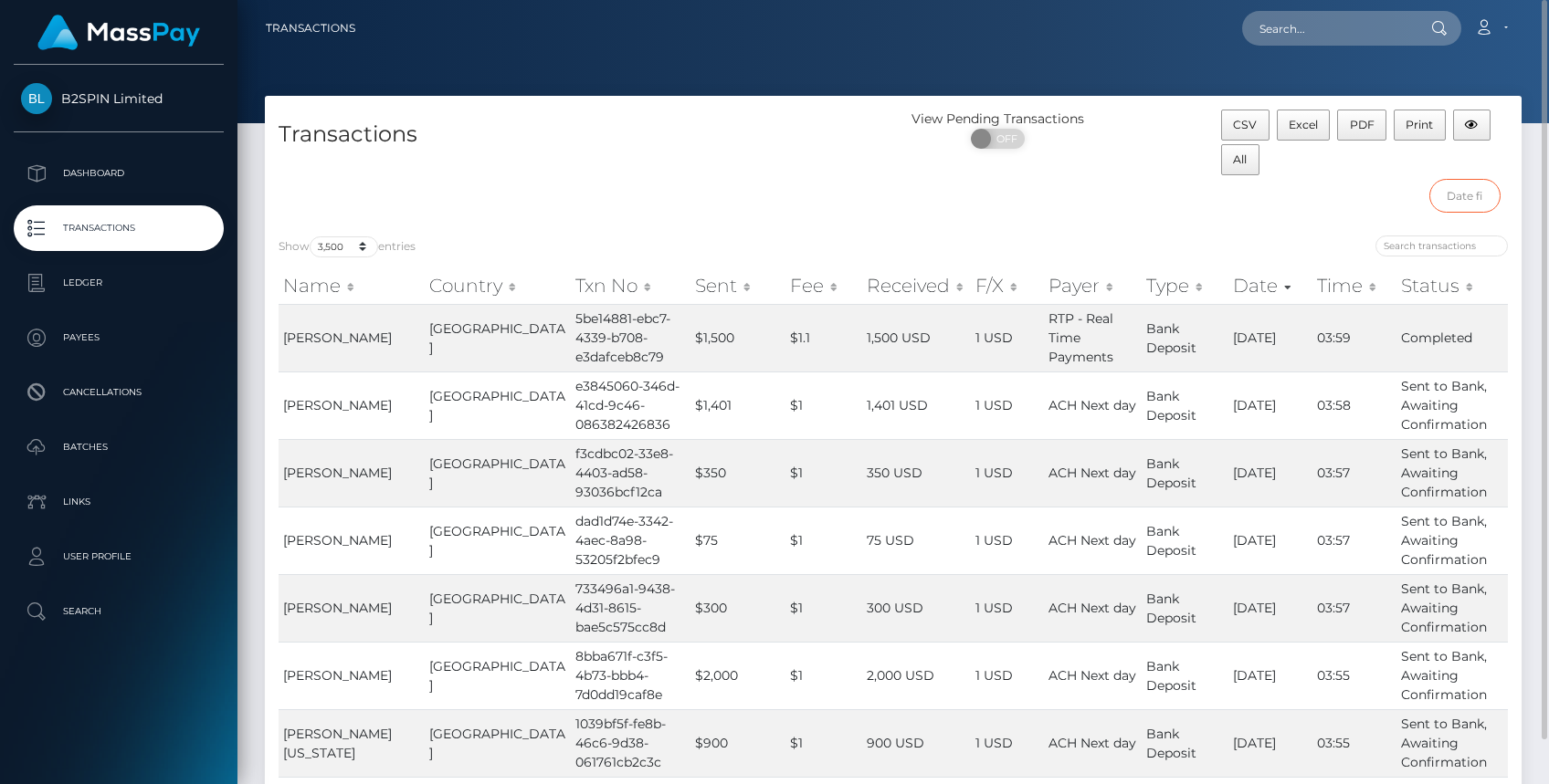
click at [1467, 197] on input "text" at bounding box center [1465, 196] width 73 height 34
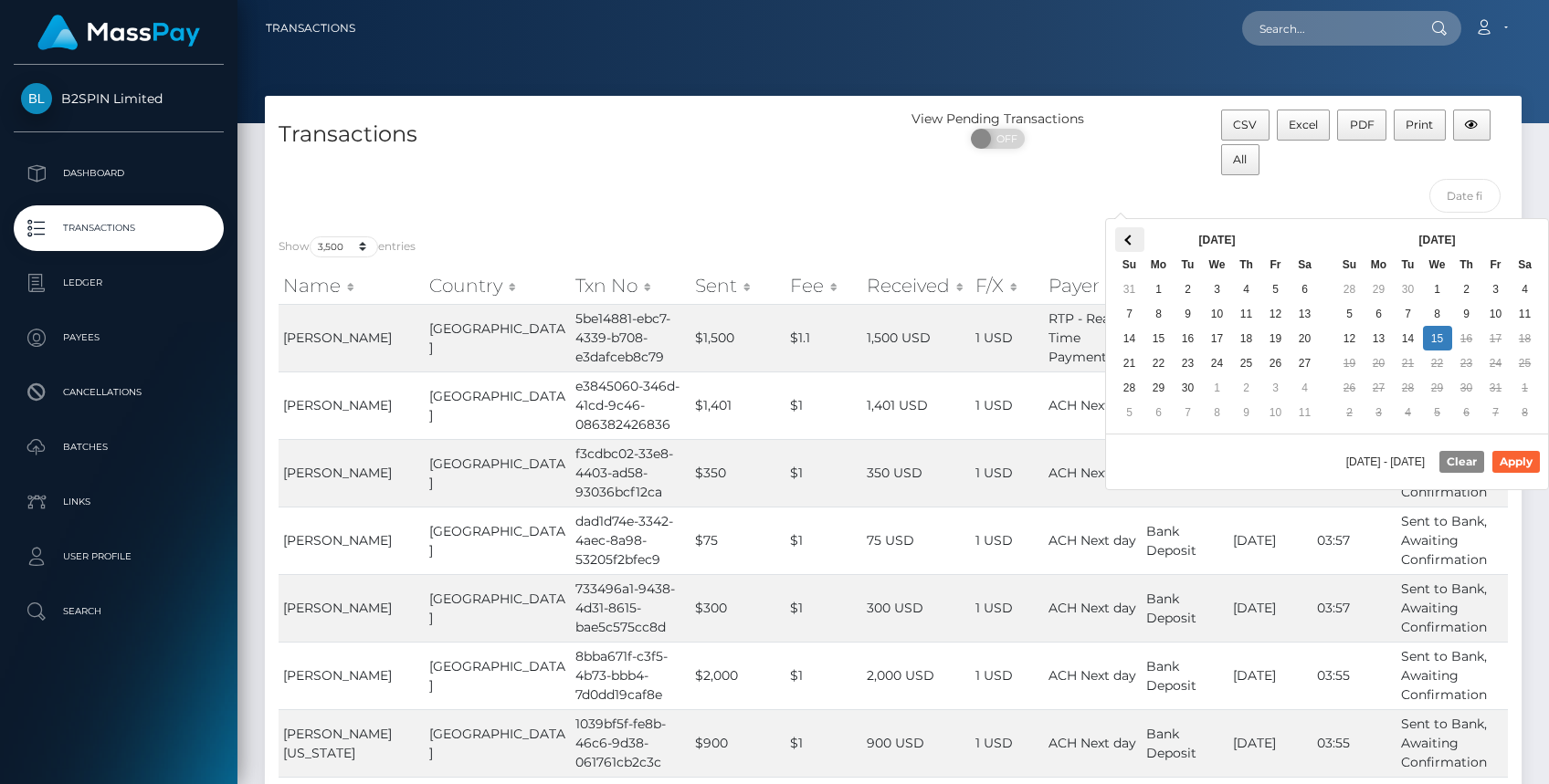
click at [1131, 239] on span at bounding box center [1129, 239] width 10 height 10
click at [1130, 239] on span at bounding box center [1129, 239] width 10 height 10
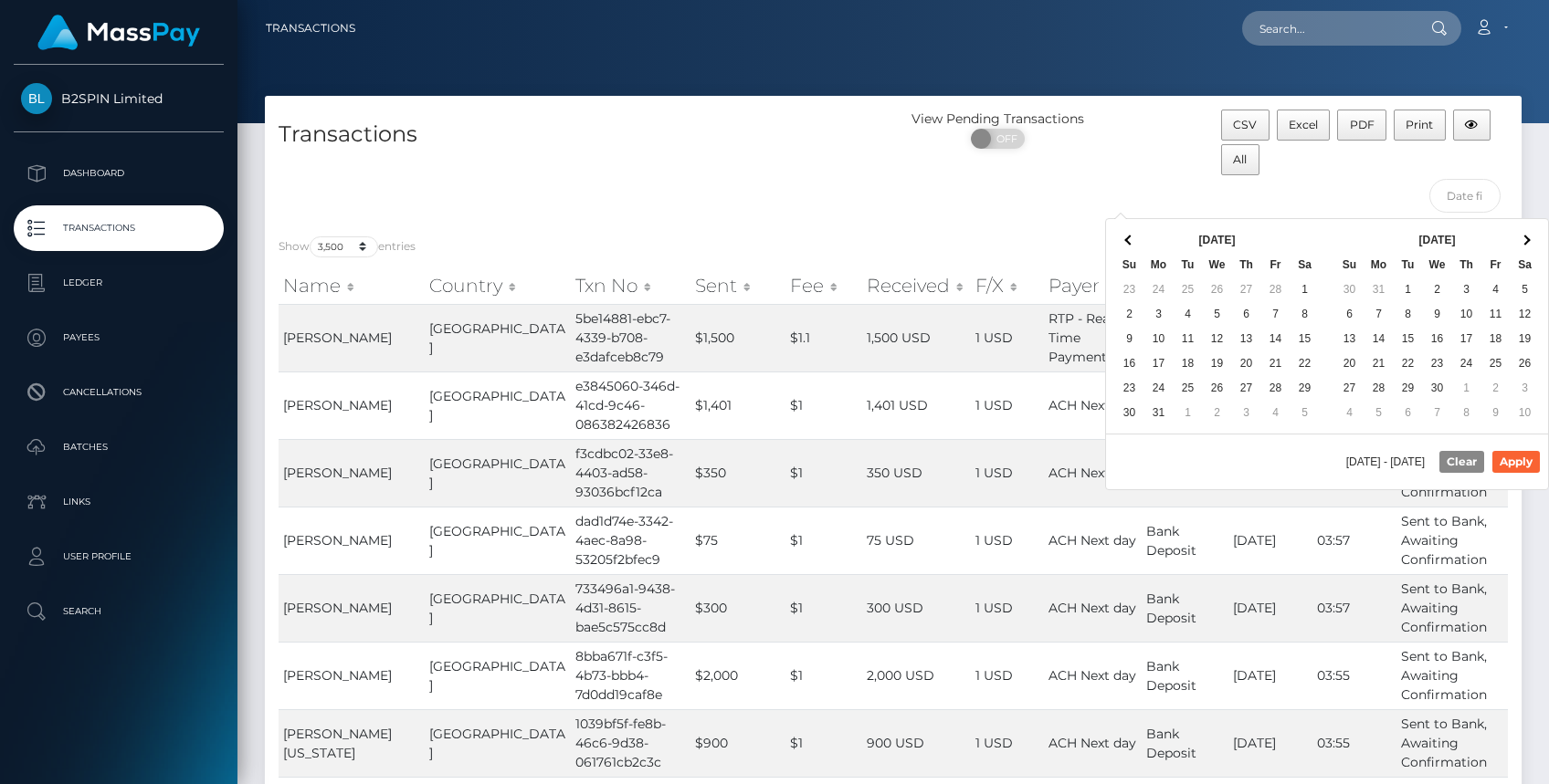
click at [1130, 238] on span at bounding box center [1129, 239] width 10 height 10
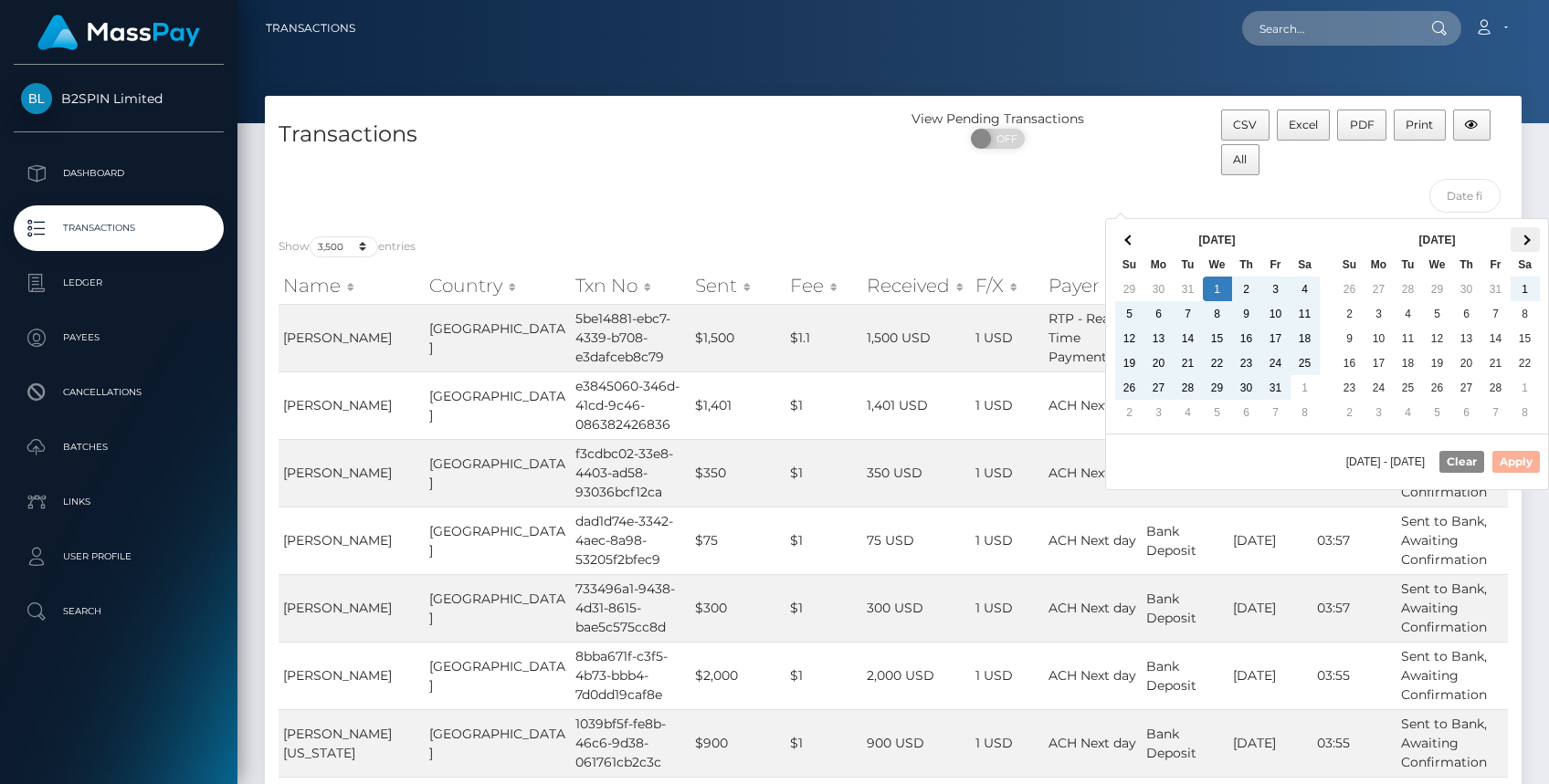
click at [1527, 240] on span at bounding box center [1525, 239] width 10 height 10
click at [1522, 242] on th at bounding box center [1525, 239] width 29 height 25
click at [1524, 246] on th at bounding box center [1525, 239] width 29 height 25
click at [1524, 242] on span at bounding box center [1525, 239] width 10 height 10
click at [1530, 248] on th at bounding box center [1525, 239] width 29 height 25
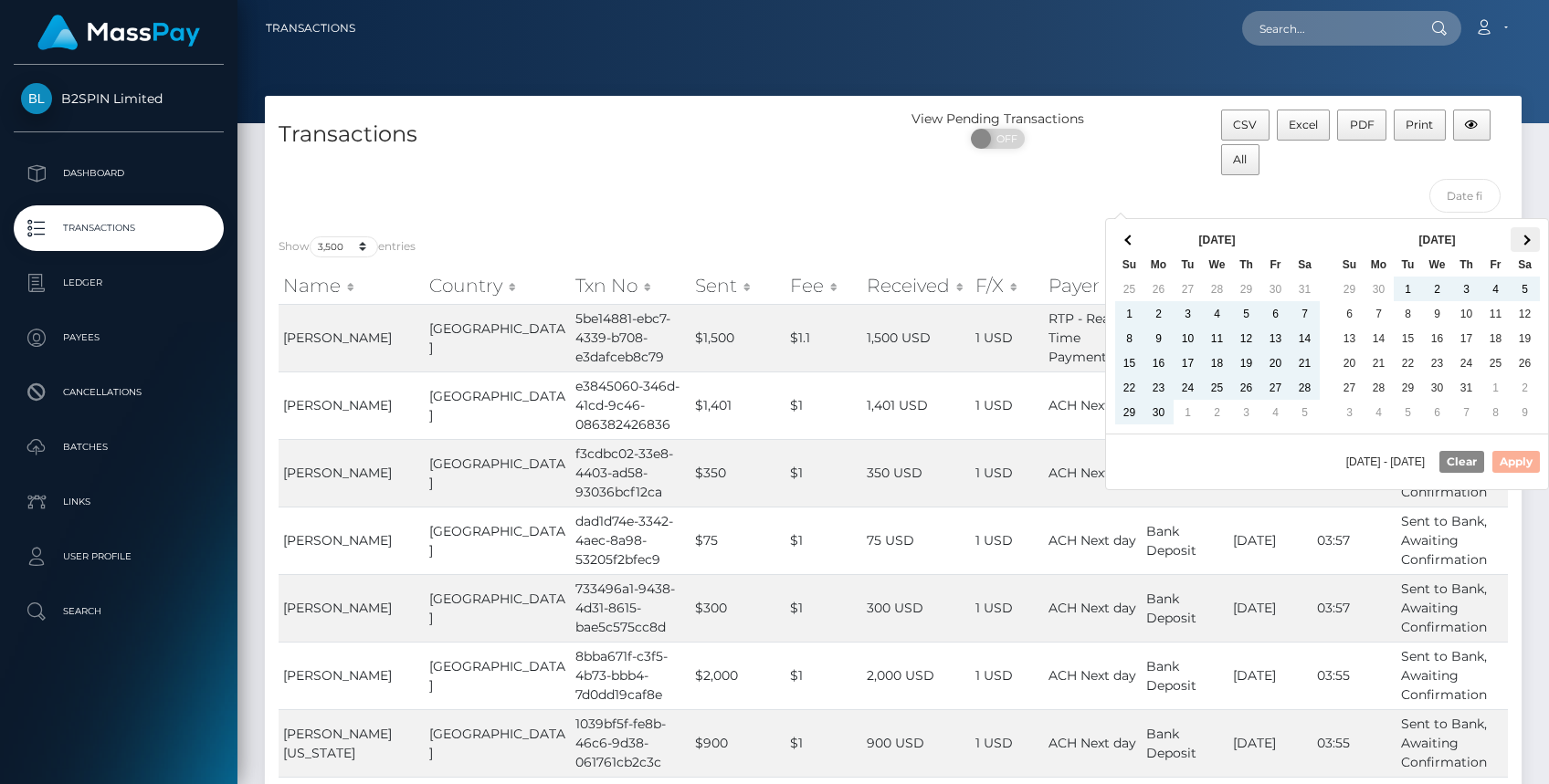
click at [1530, 237] on th at bounding box center [1525, 239] width 29 height 25
click at [1522, 238] on span at bounding box center [1525, 239] width 10 height 10
click at [1532, 242] on th at bounding box center [1525, 239] width 29 height 25
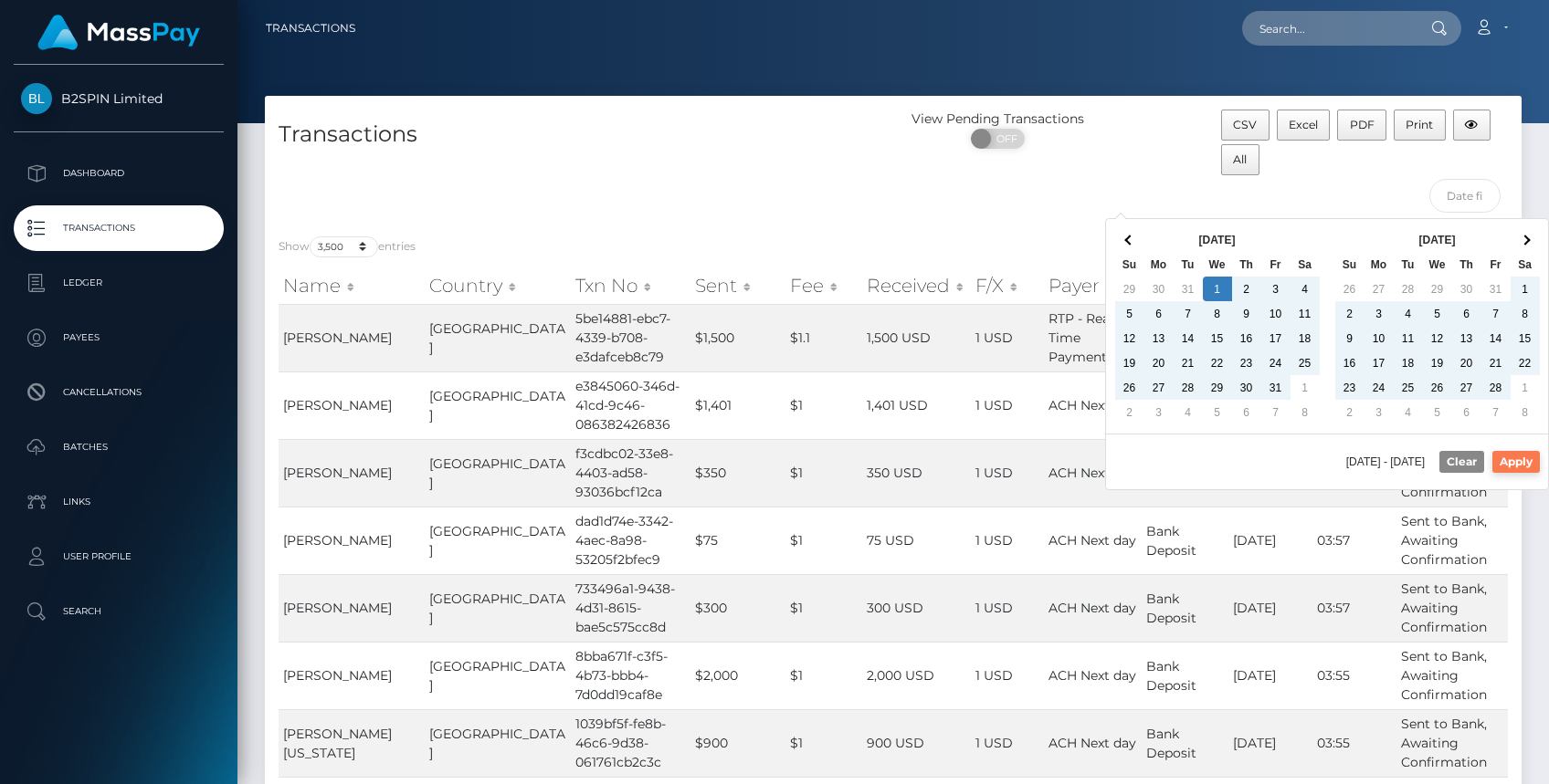
click at [1508, 456] on button "Apply" at bounding box center [1516, 462] width 48 height 22
type input "01/01/2025 - 10/15/2025"
click at [1465, 203] on input "01/01/2025 - 10/15/2025" at bounding box center [1465, 196] width 73 height 34
click at [1055, 210] on div "View Pending Transactions ON OFF" at bounding box center [1051, 165] width 314 height 112
click at [1467, 187] on input "01/01/2025 - 10/15/2025" at bounding box center [1465, 196] width 73 height 34
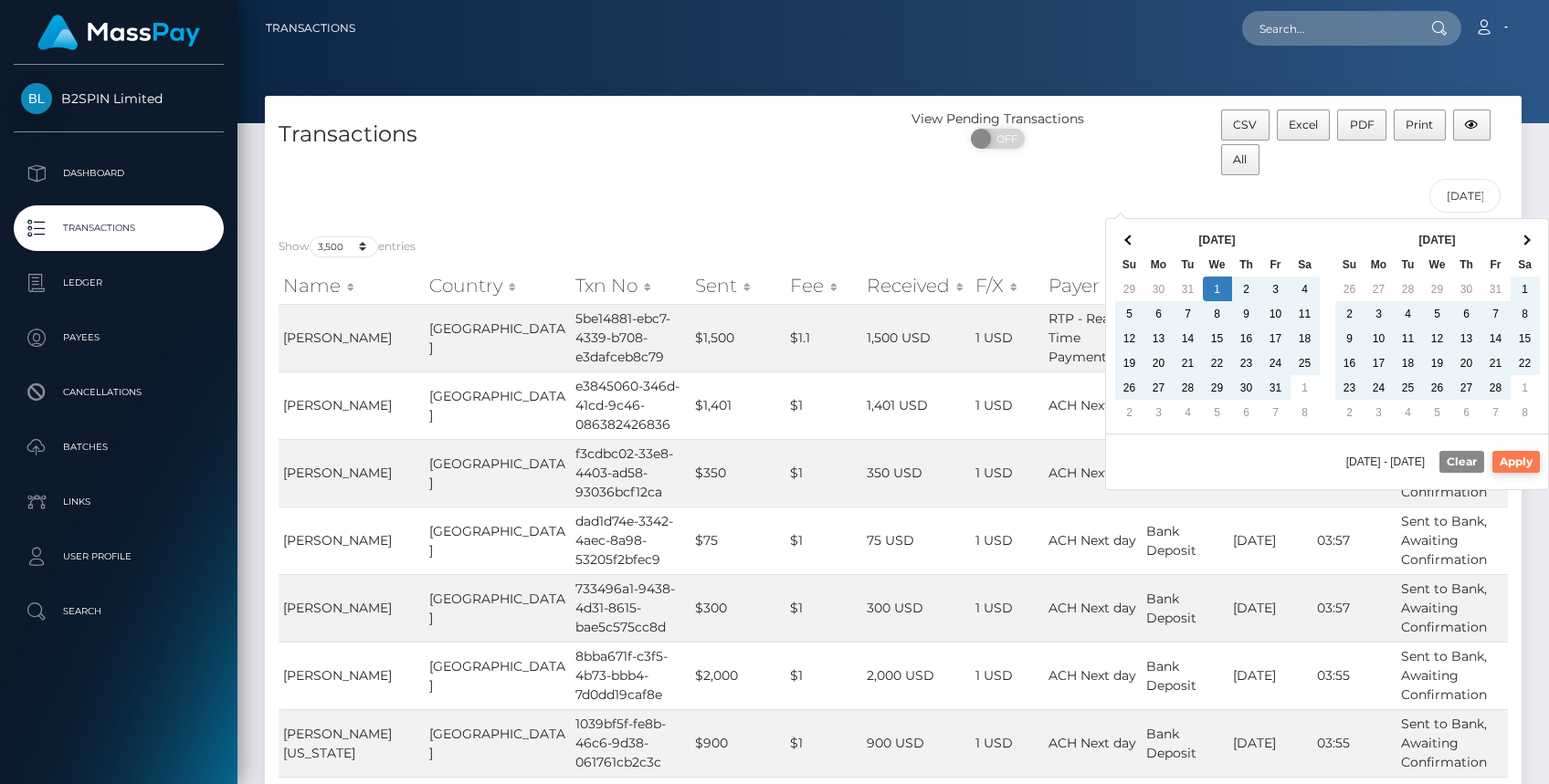
click at [1520, 458] on button "Apply" at bounding box center [1516, 462] width 48 height 22
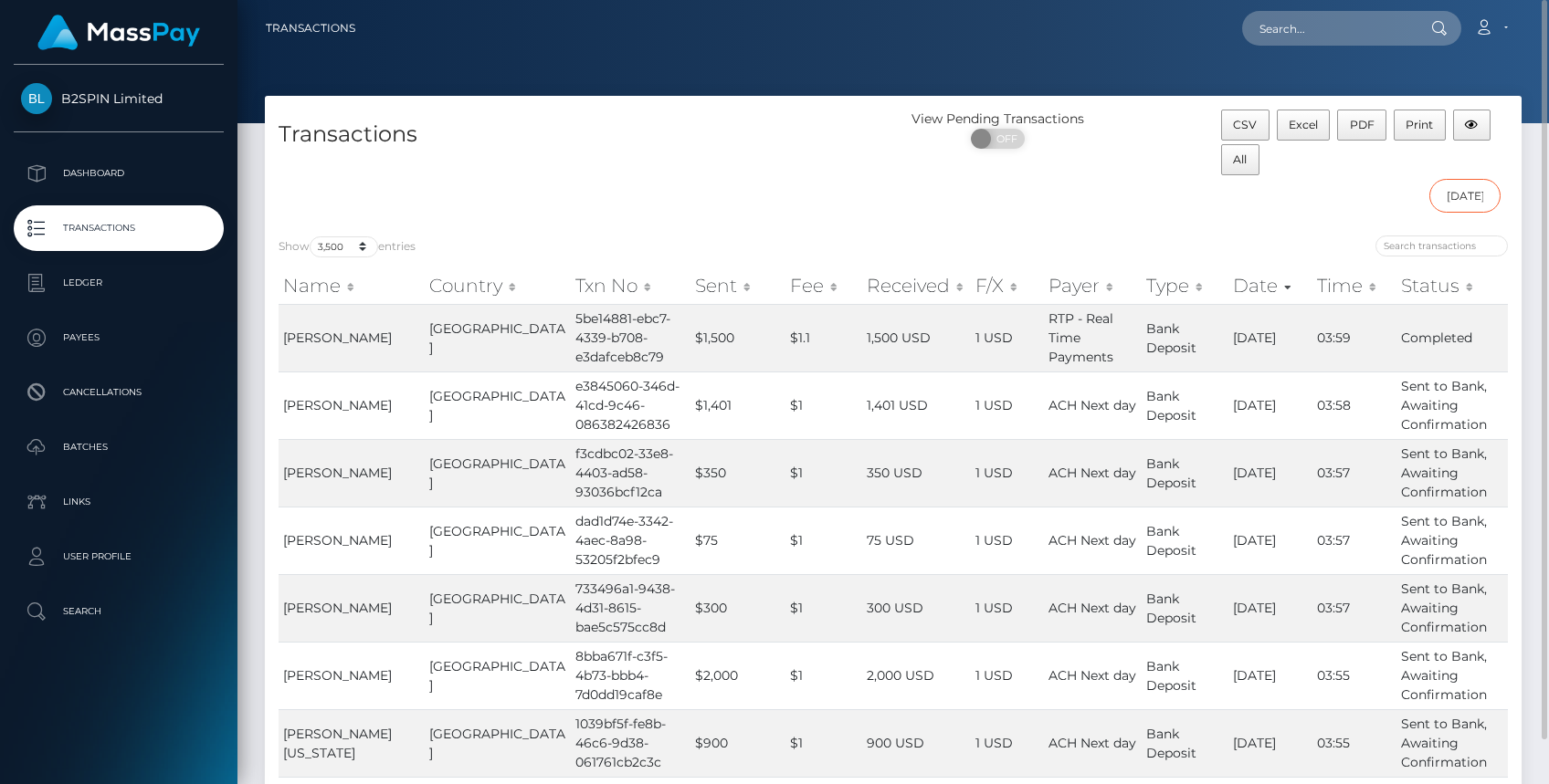
click at [1443, 189] on input "01/01/2025 - 10/15/2025" at bounding box center [1465, 196] width 73 height 34
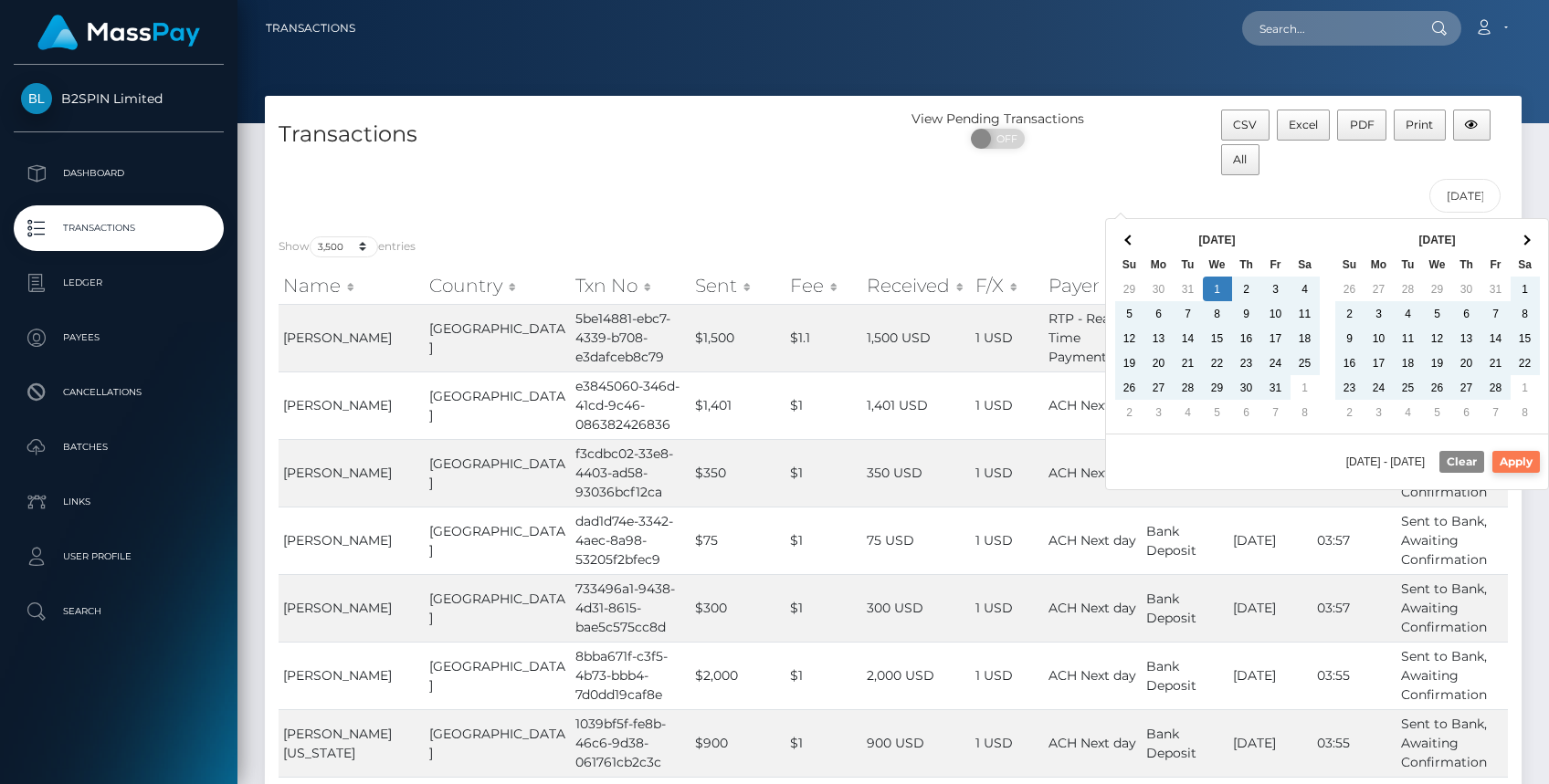
click at [1514, 453] on button "Apply" at bounding box center [1516, 462] width 48 height 22
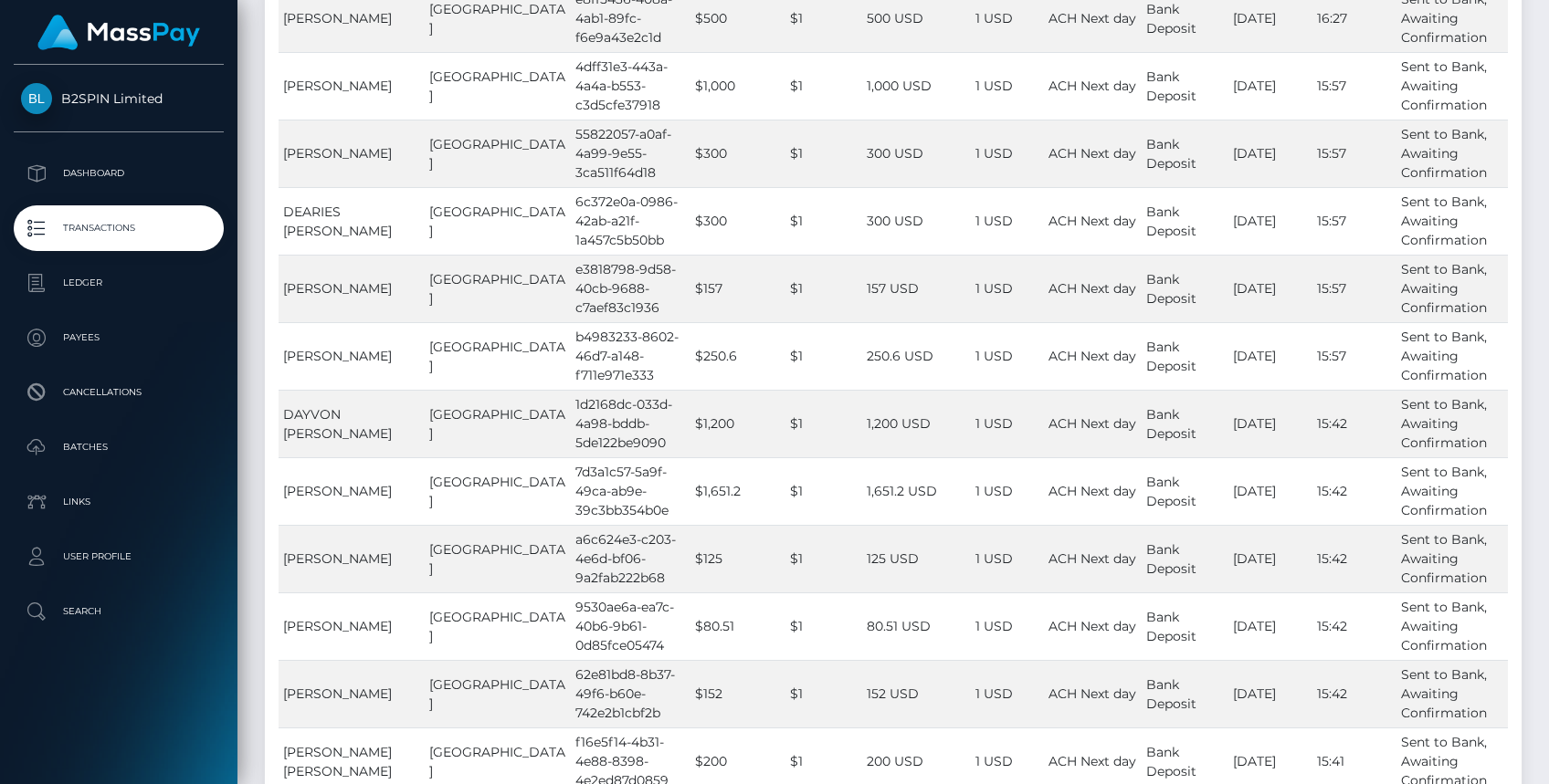
scroll to position [10156, 0]
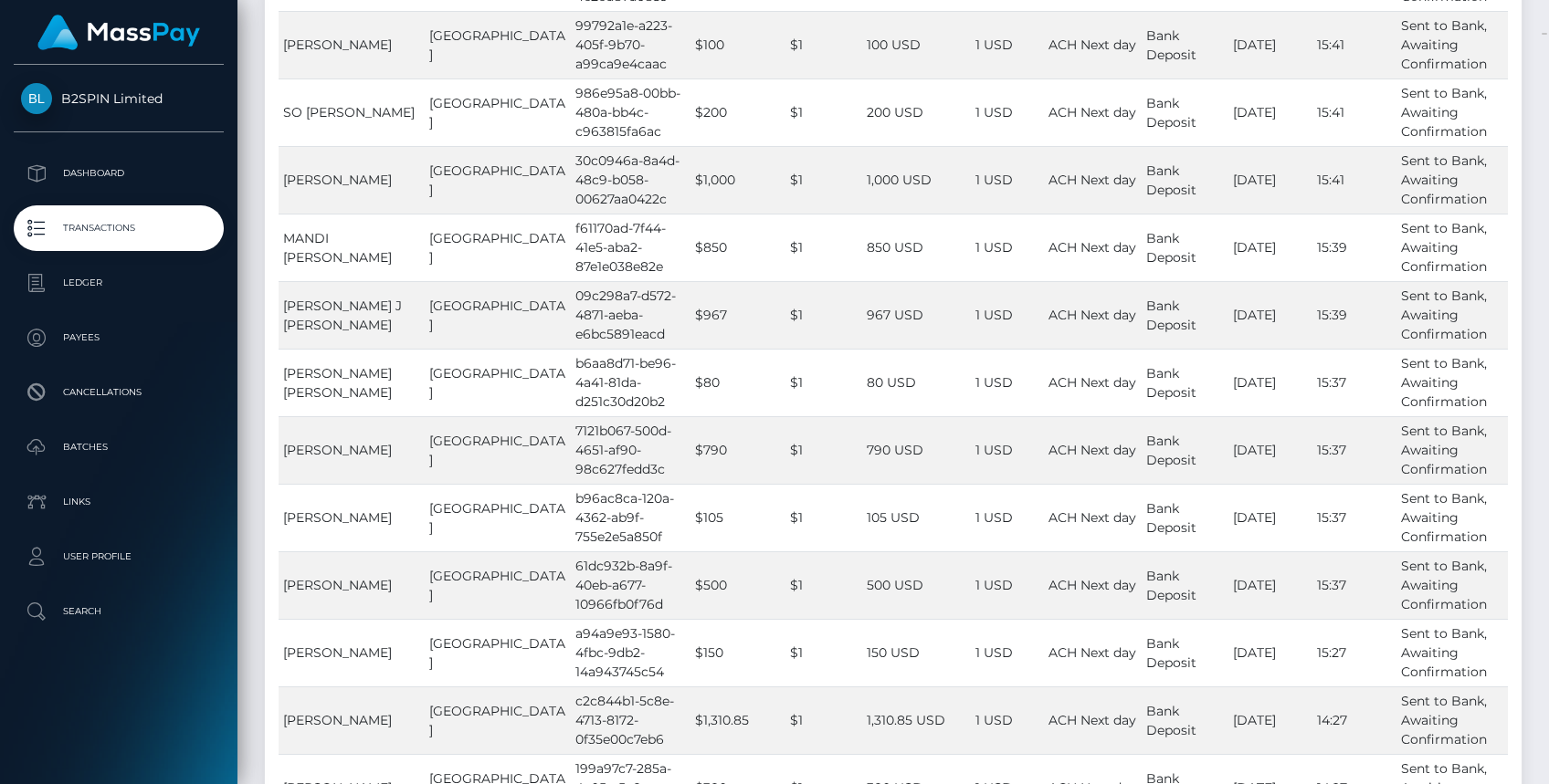
drag, startPoint x: 1538, startPoint y: 33, endPoint x: 1530, endPoint y: 189, distance: 156.2
click at [1530, 195] on div "Transactions Loading... Loading..." at bounding box center [893, 392] width 1311 height 784
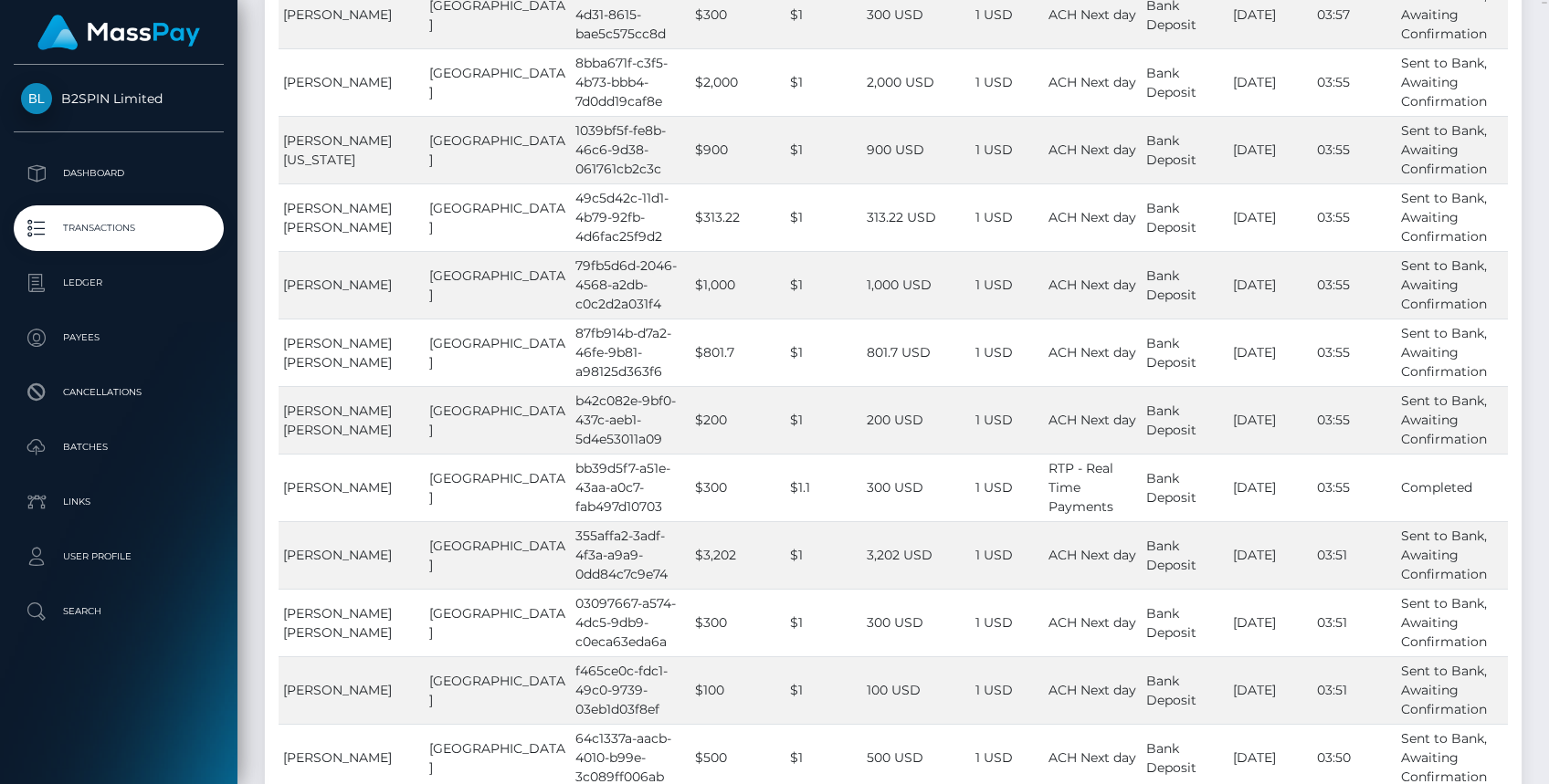
scroll to position [0, 0]
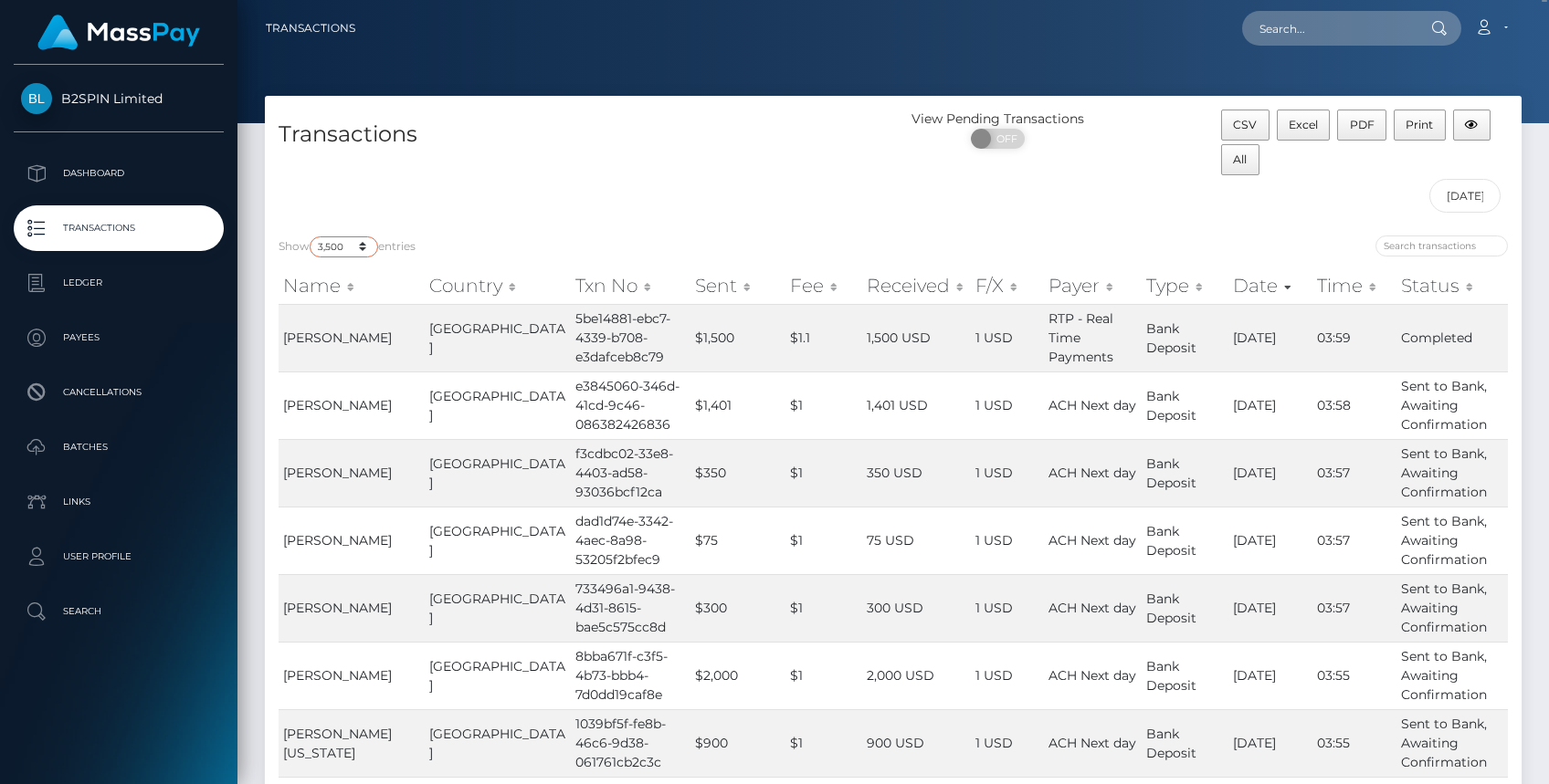
click at [358, 247] on select "10 25 50 100 250 500 1,000 3,500" at bounding box center [343, 246] width 69 height 21
select select "10"
click at [311, 236] on select "10 25 50 100 250 500 1,000 3,500" at bounding box center [343, 246] width 69 height 21
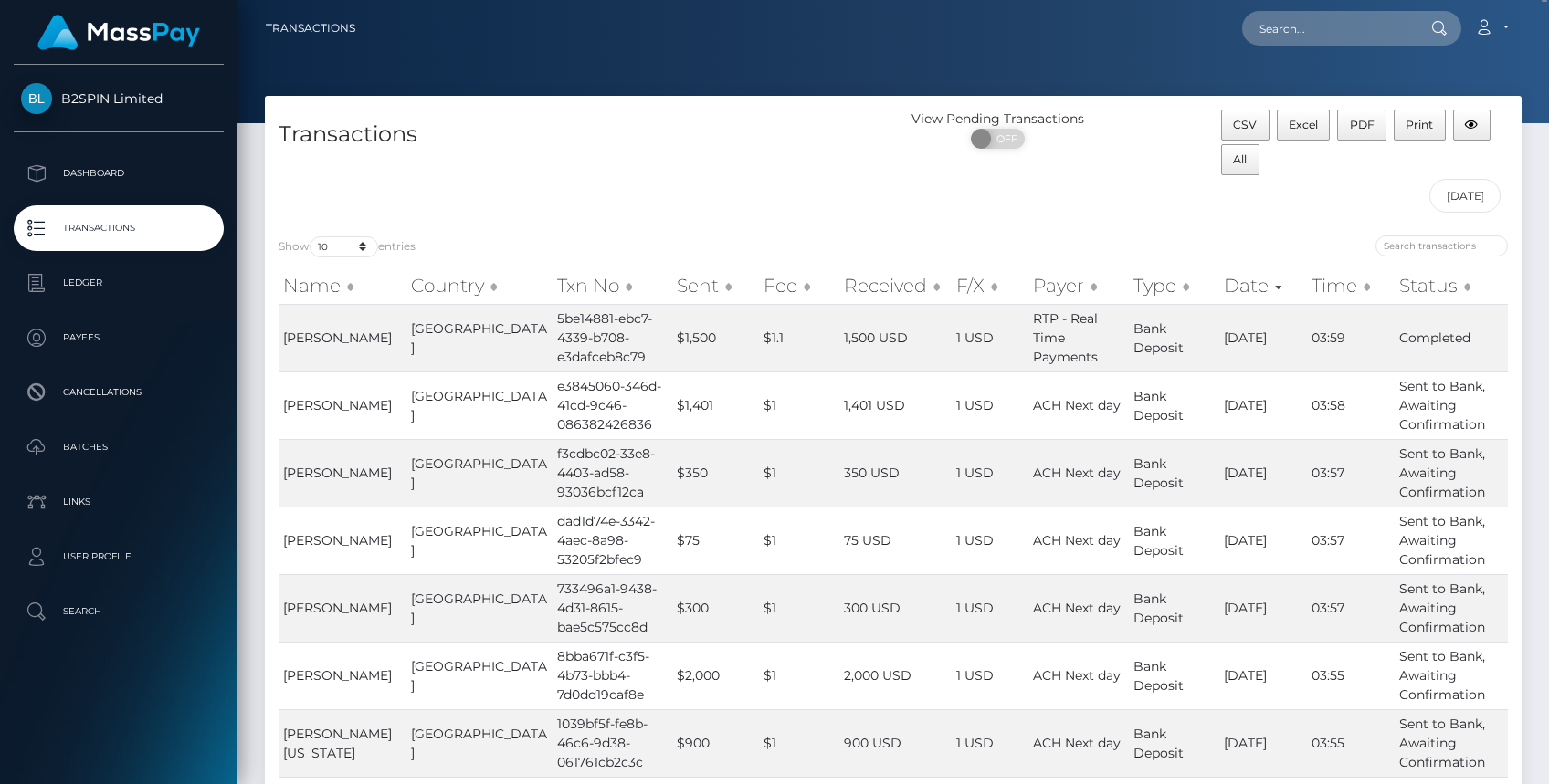
click at [622, 195] on div "Transactions" at bounding box center [579, 165] width 628 height 112
click at [987, 189] on div "View Pending Transactions ON OFF" at bounding box center [1051, 165] width 314 height 112
click at [1457, 200] on input "01/01/2025 - 10/15/2025" at bounding box center [1465, 196] width 73 height 34
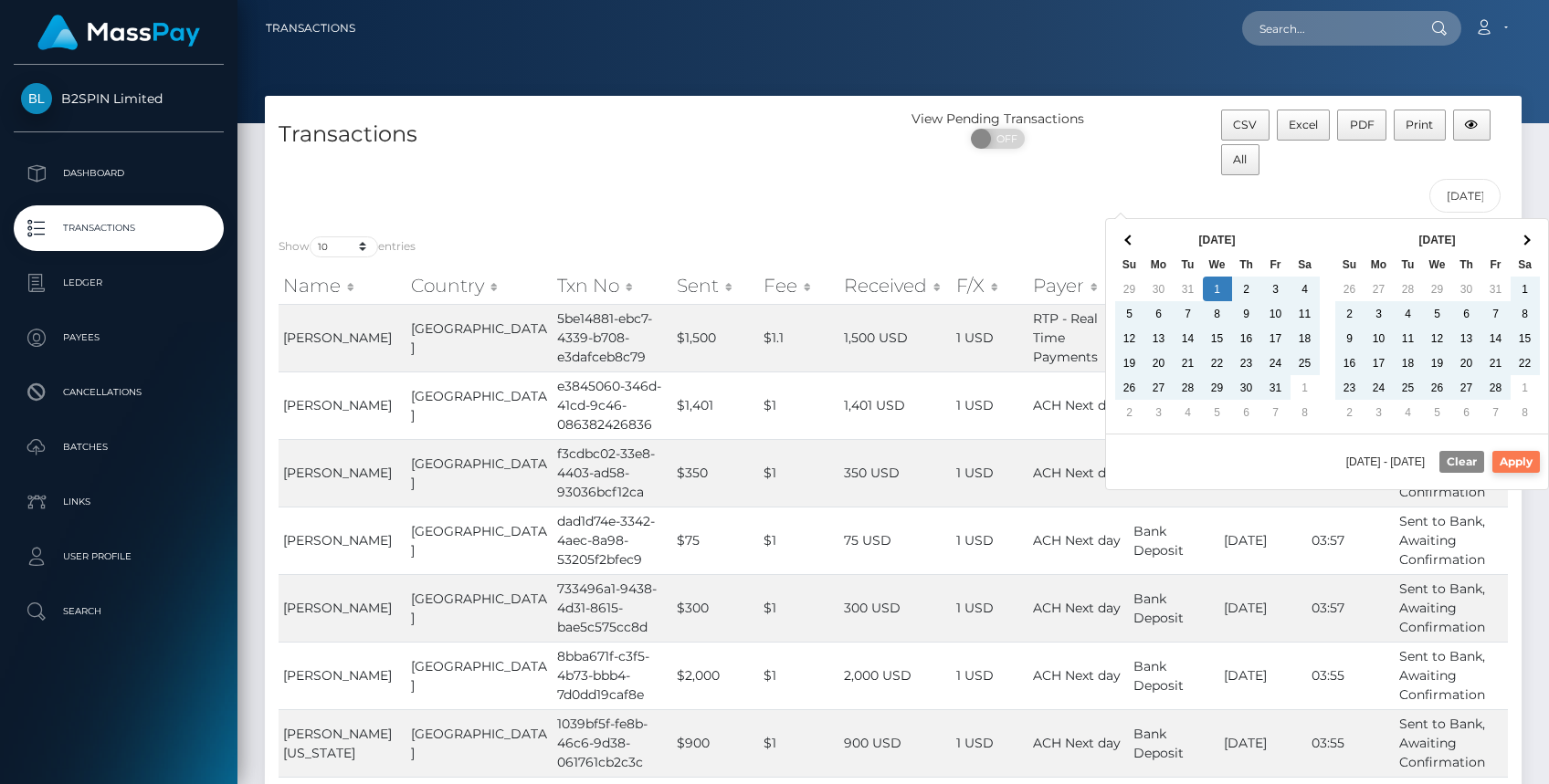
click at [1511, 464] on button "Apply" at bounding box center [1516, 462] width 48 height 22
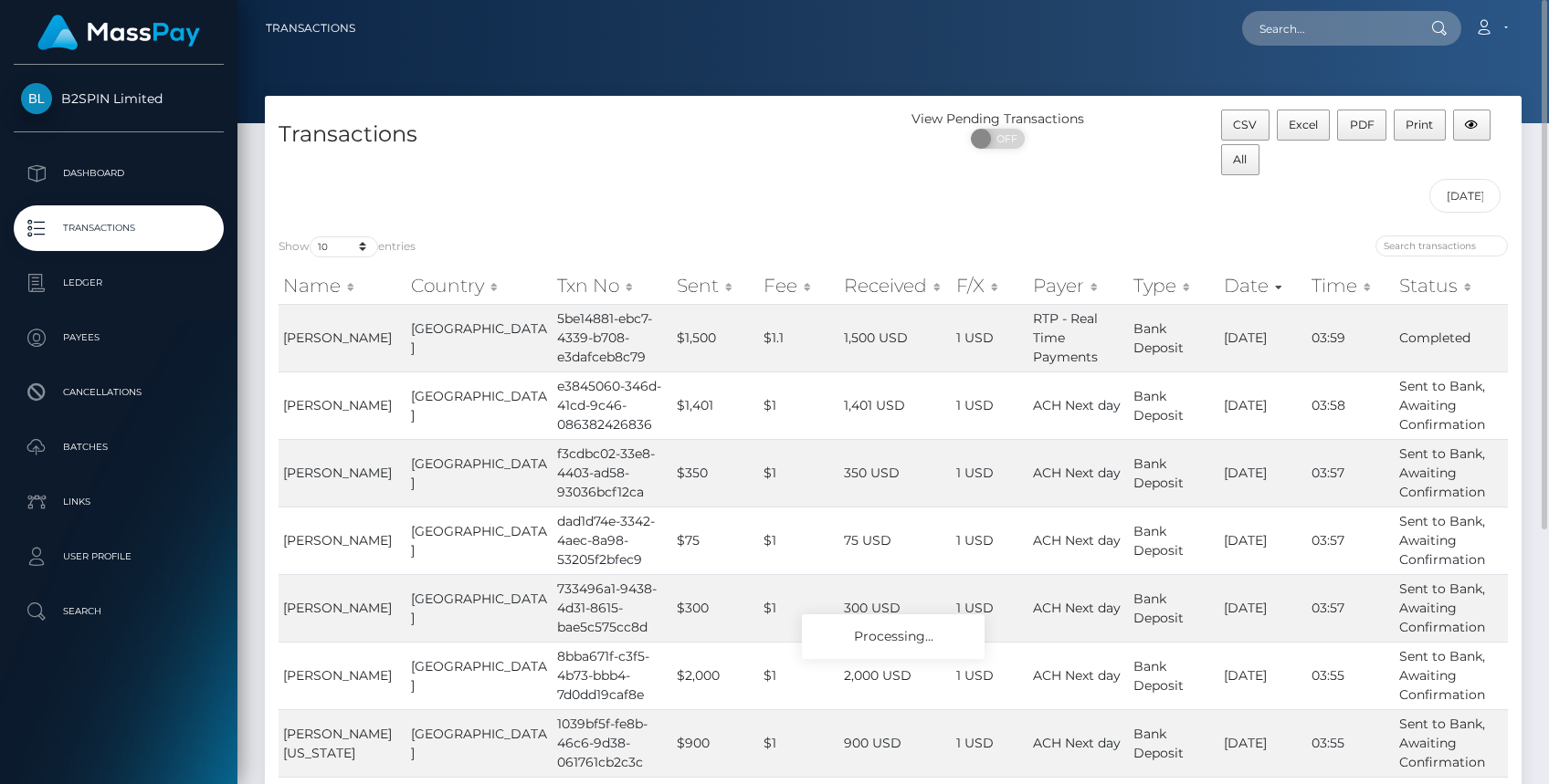
click at [956, 210] on div "View Pending Transactions ON OFF" at bounding box center [1051, 165] width 314 height 112
click at [1452, 193] on input "01/01/2025 - 10/15/2025" at bounding box center [1465, 196] width 73 height 34
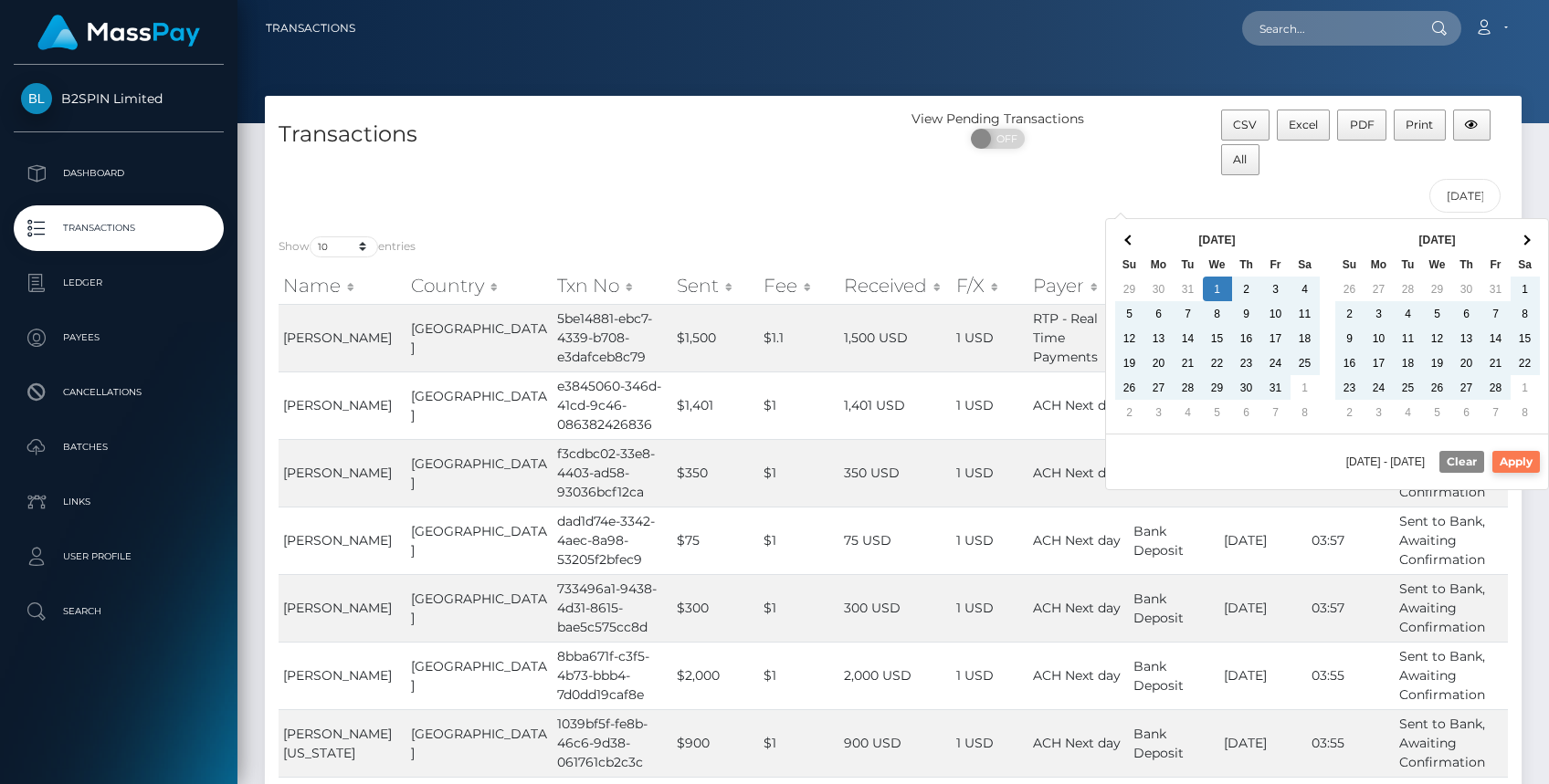
click at [1513, 469] on button "Apply" at bounding box center [1516, 462] width 48 height 22
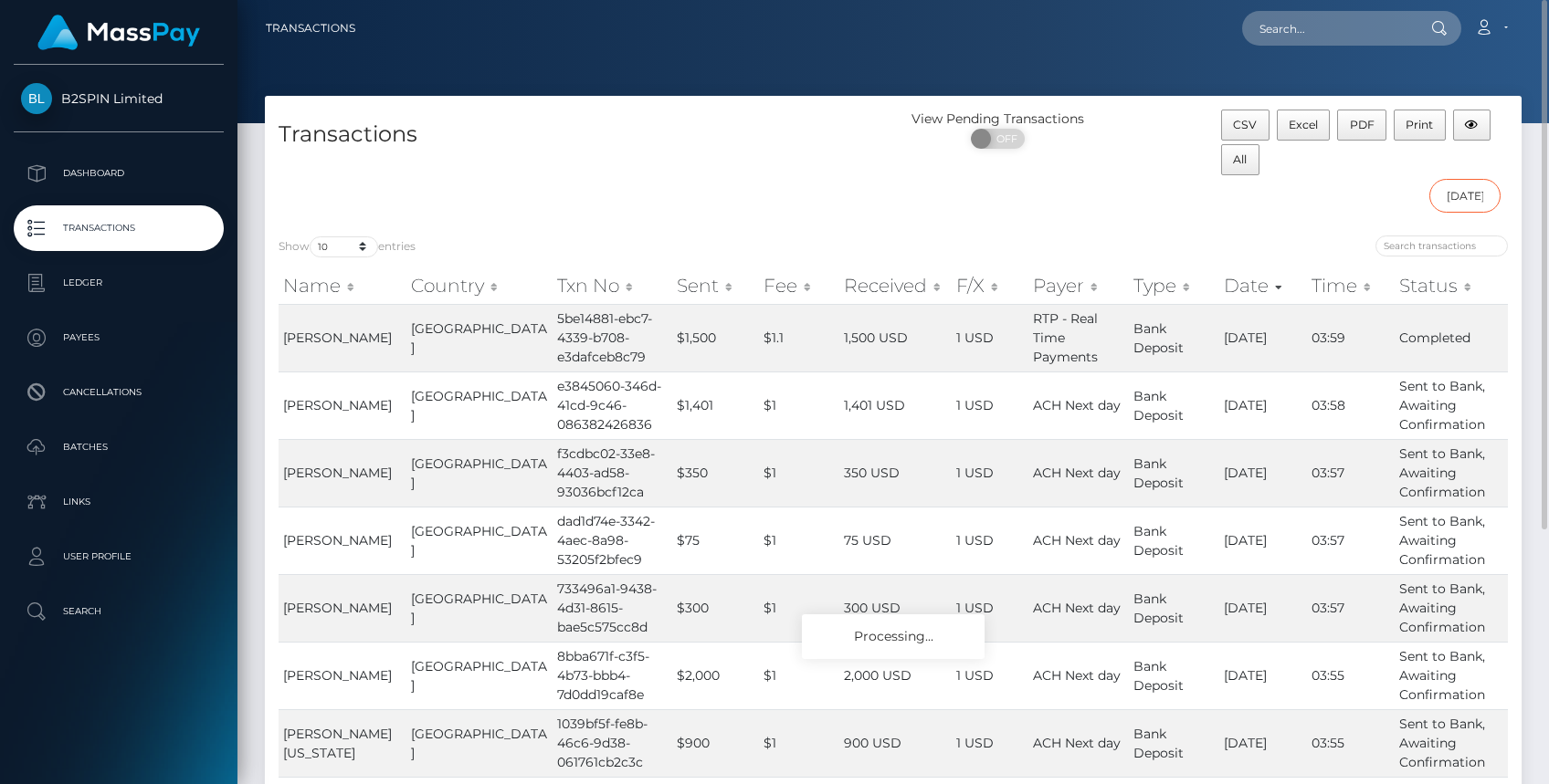
click at [1467, 194] on input "01/01/2025 - 10/15/2025" at bounding box center [1465, 196] width 73 height 34
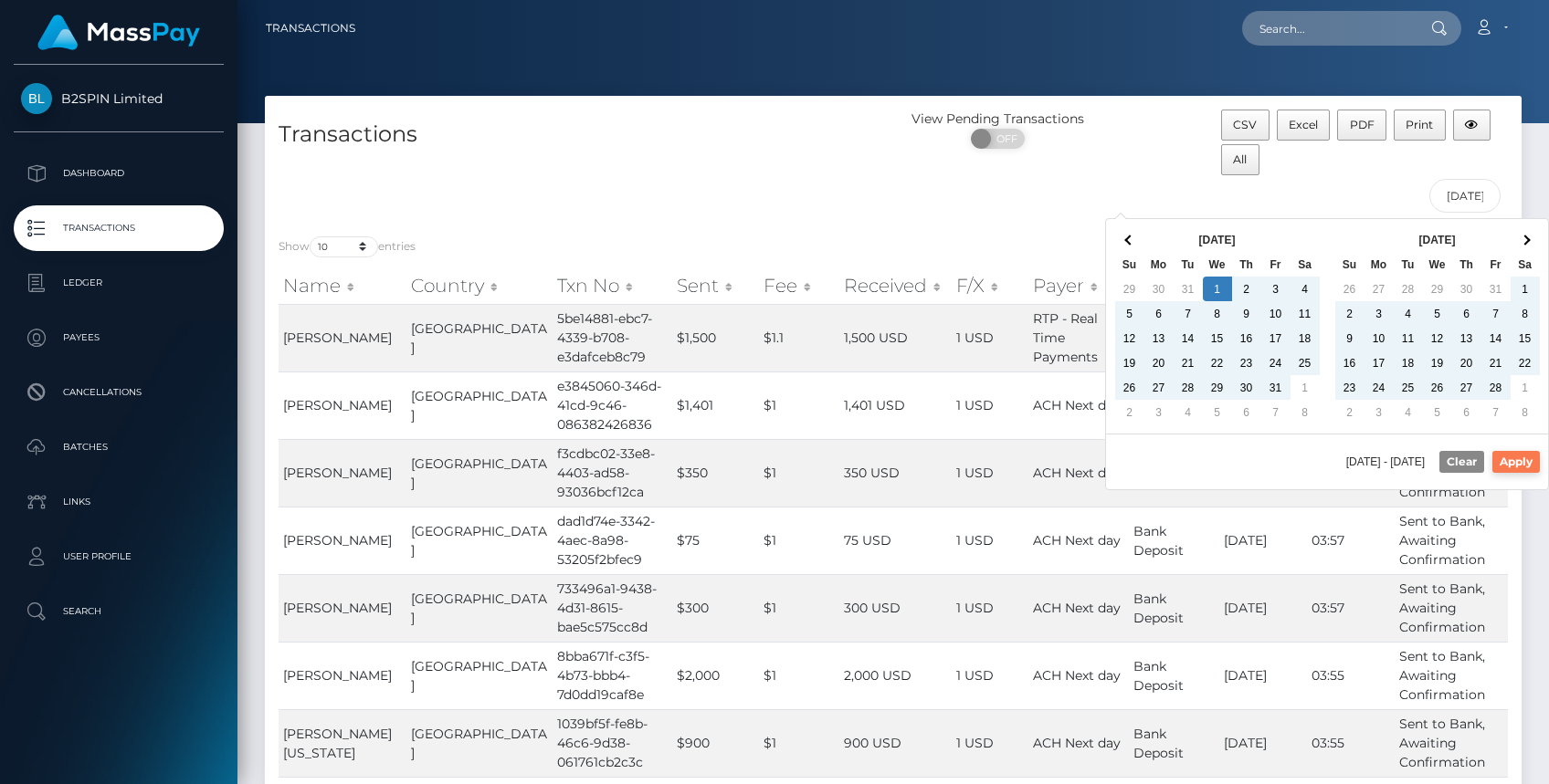
click at [1517, 462] on button "Apply" at bounding box center [1516, 462] width 48 height 22
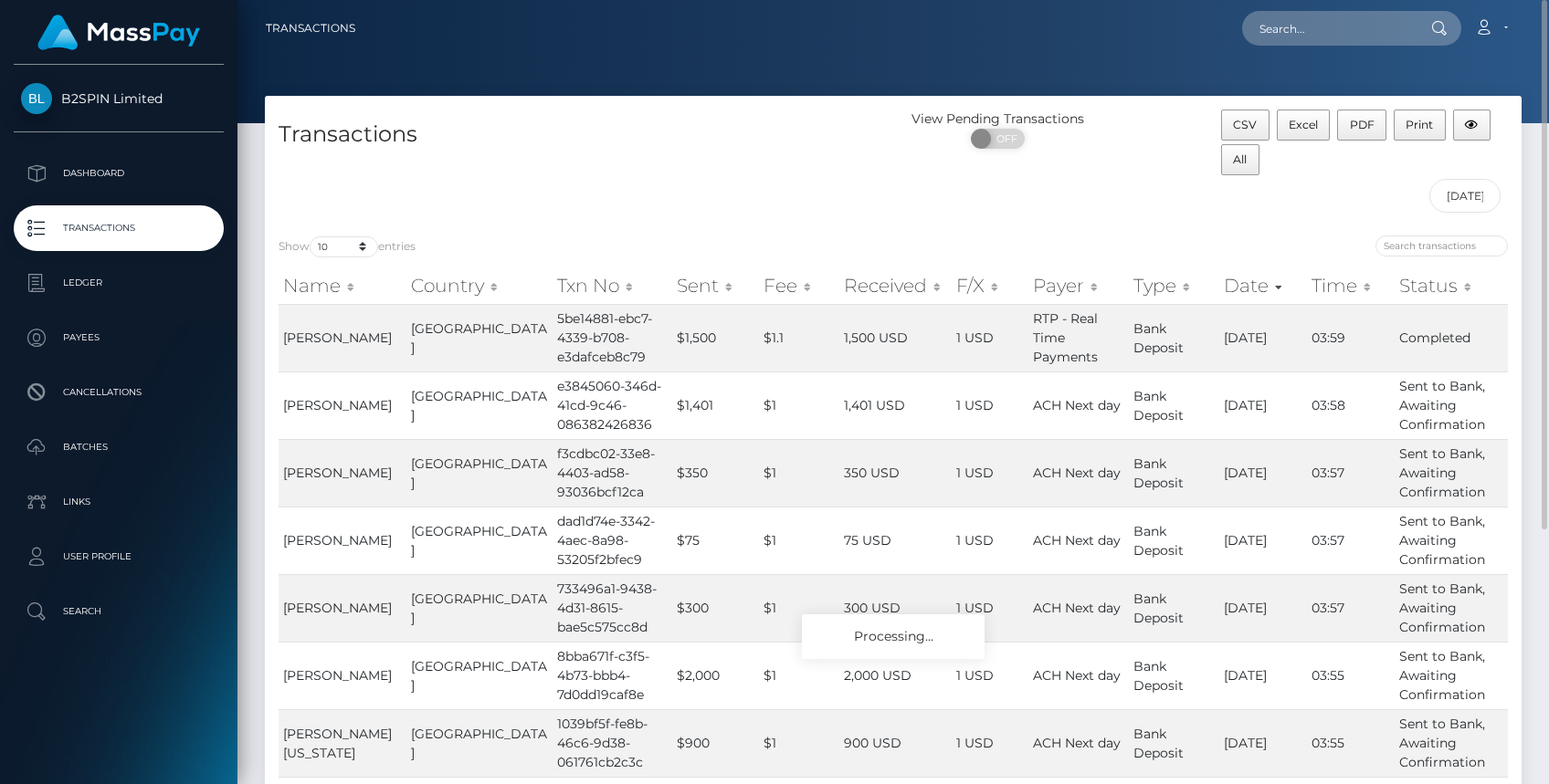
click at [1179, 195] on div "View Pending Transactions ON OFF" at bounding box center [1051, 165] width 314 height 112
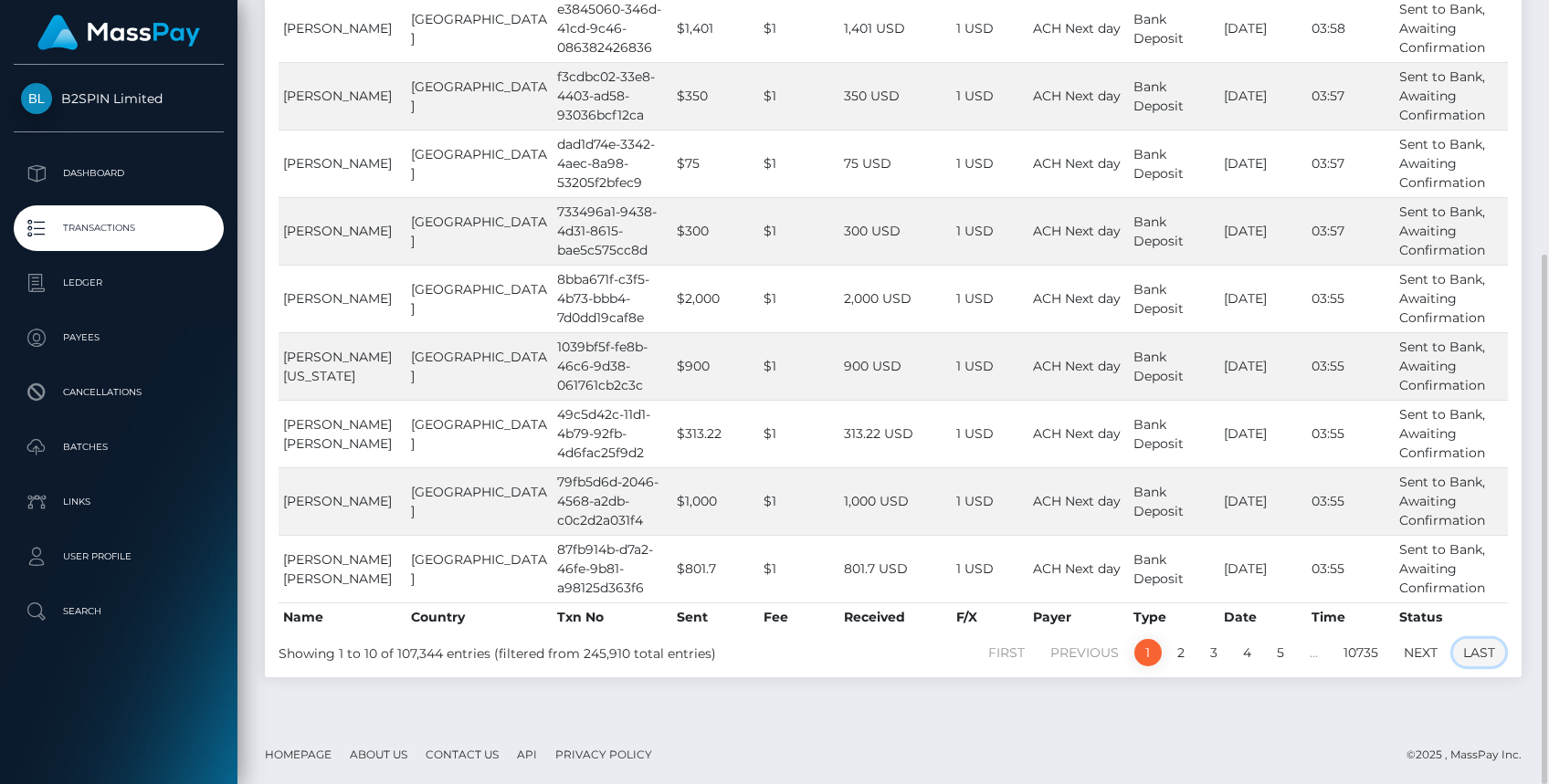
click at [1489, 650] on link "Last" at bounding box center [1479, 653] width 52 height 28
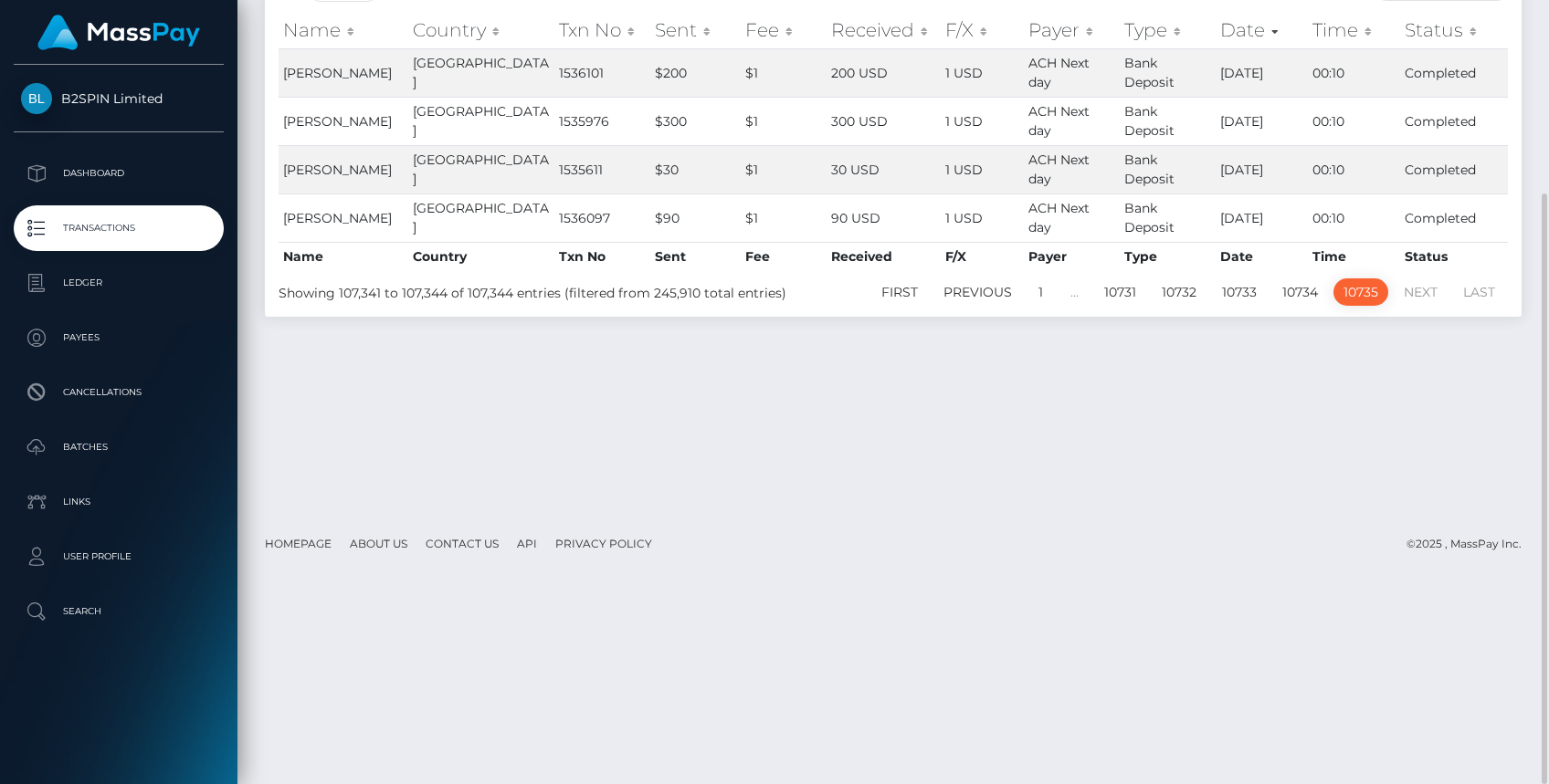
scroll to position [12, 0]
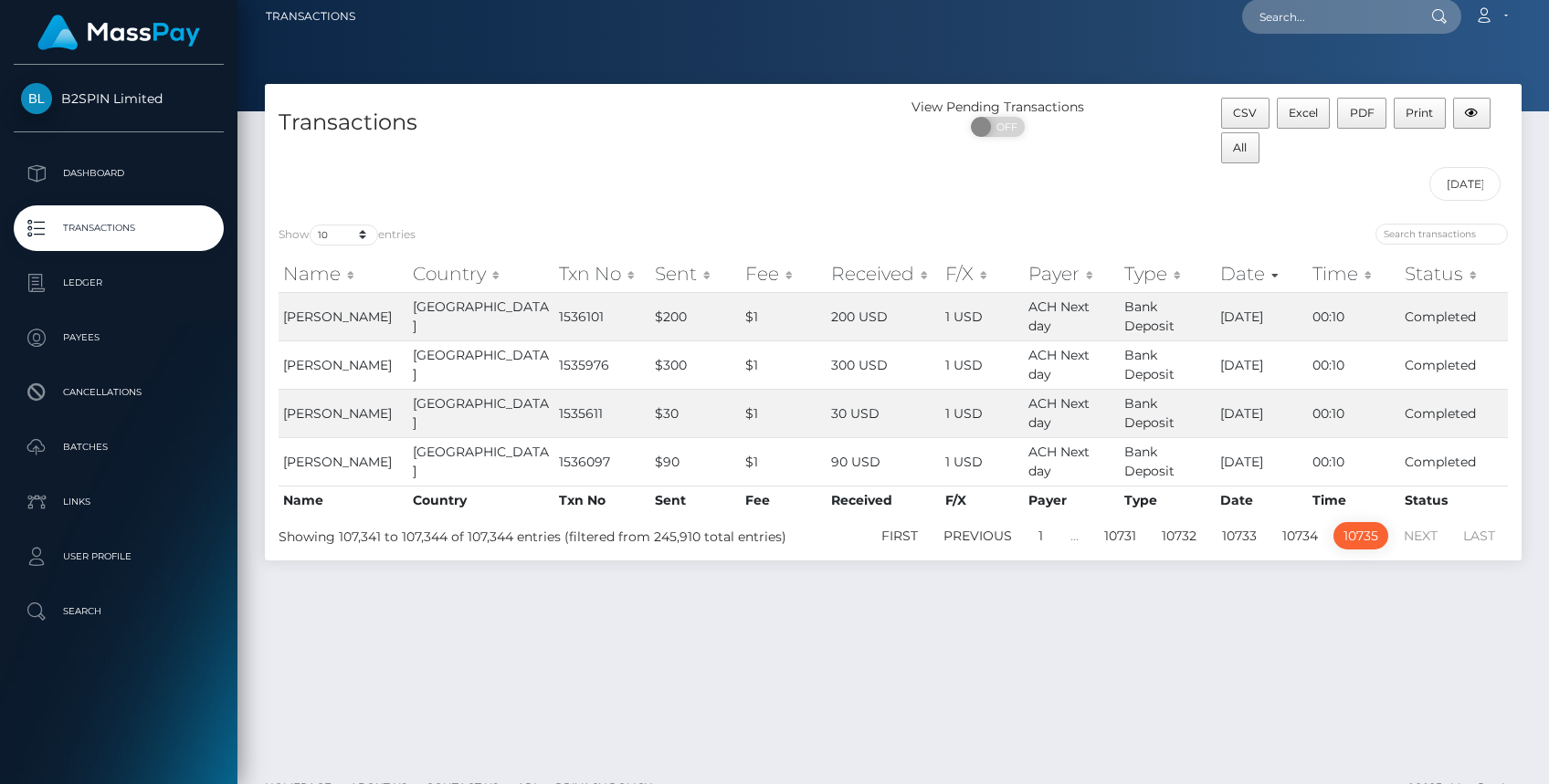
click at [1113, 203] on div "View Pending Transactions ON OFF" at bounding box center [1051, 153] width 314 height 112
click at [1003, 187] on div "View Pending Transactions ON OFF" at bounding box center [1051, 153] width 314 height 112
click at [920, 177] on div "View Pending Transactions ON OFF" at bounding box center [1051, 153] width 314 height 112
click at [1189, 220] on div "Show 10 25 50 100 250 500 1,000 3,500 entries Name Country Txn No Sent Fee Rece…" at bounding box center [893, 385] width 1257 height 351
click at [1243, 146] on span "All" at bounding box center [1240, 147] width 14 height 14
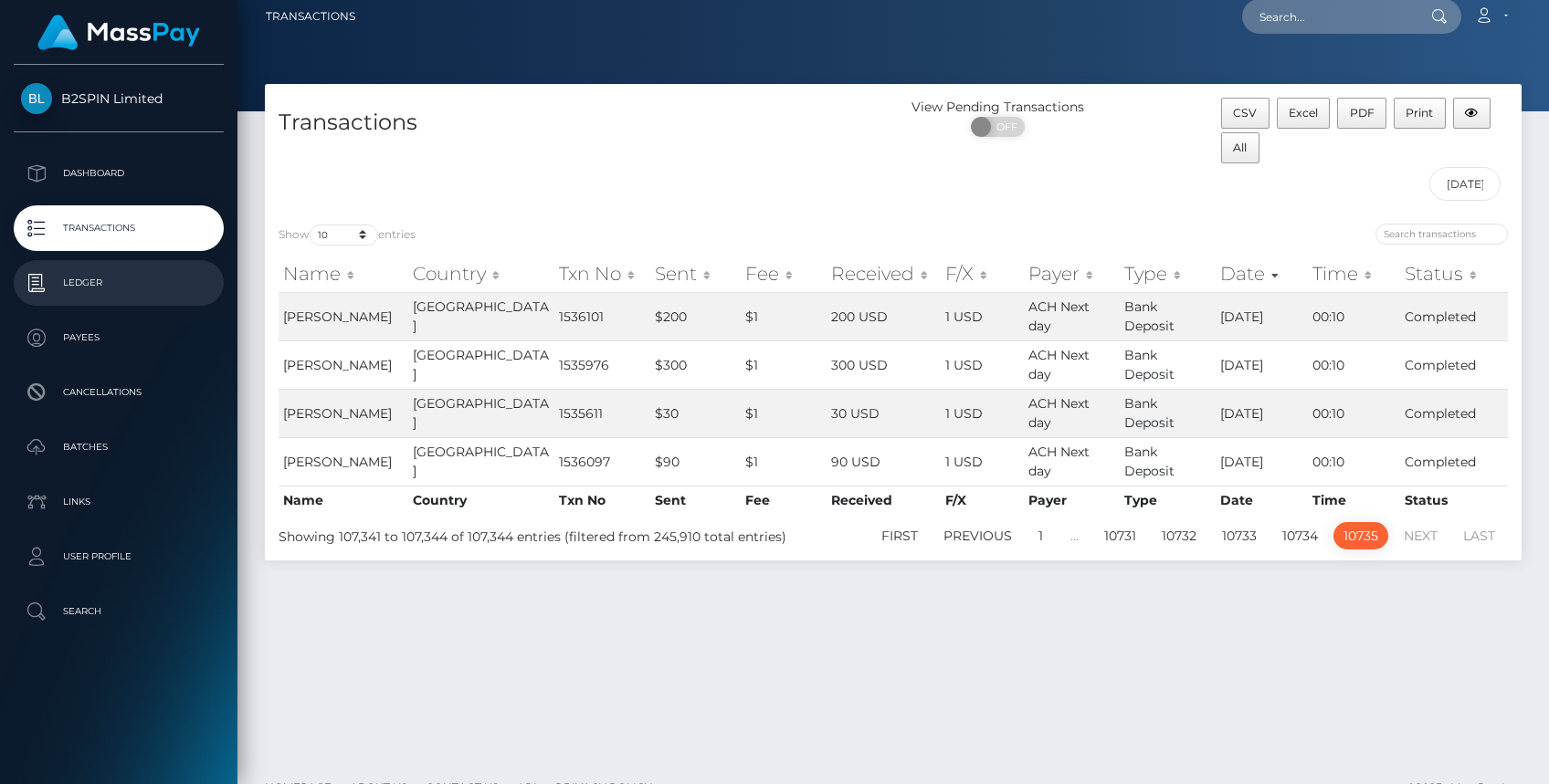
click at [121, 283] on p "Ledger" at bounding box center [118, 283] width 196 height 28
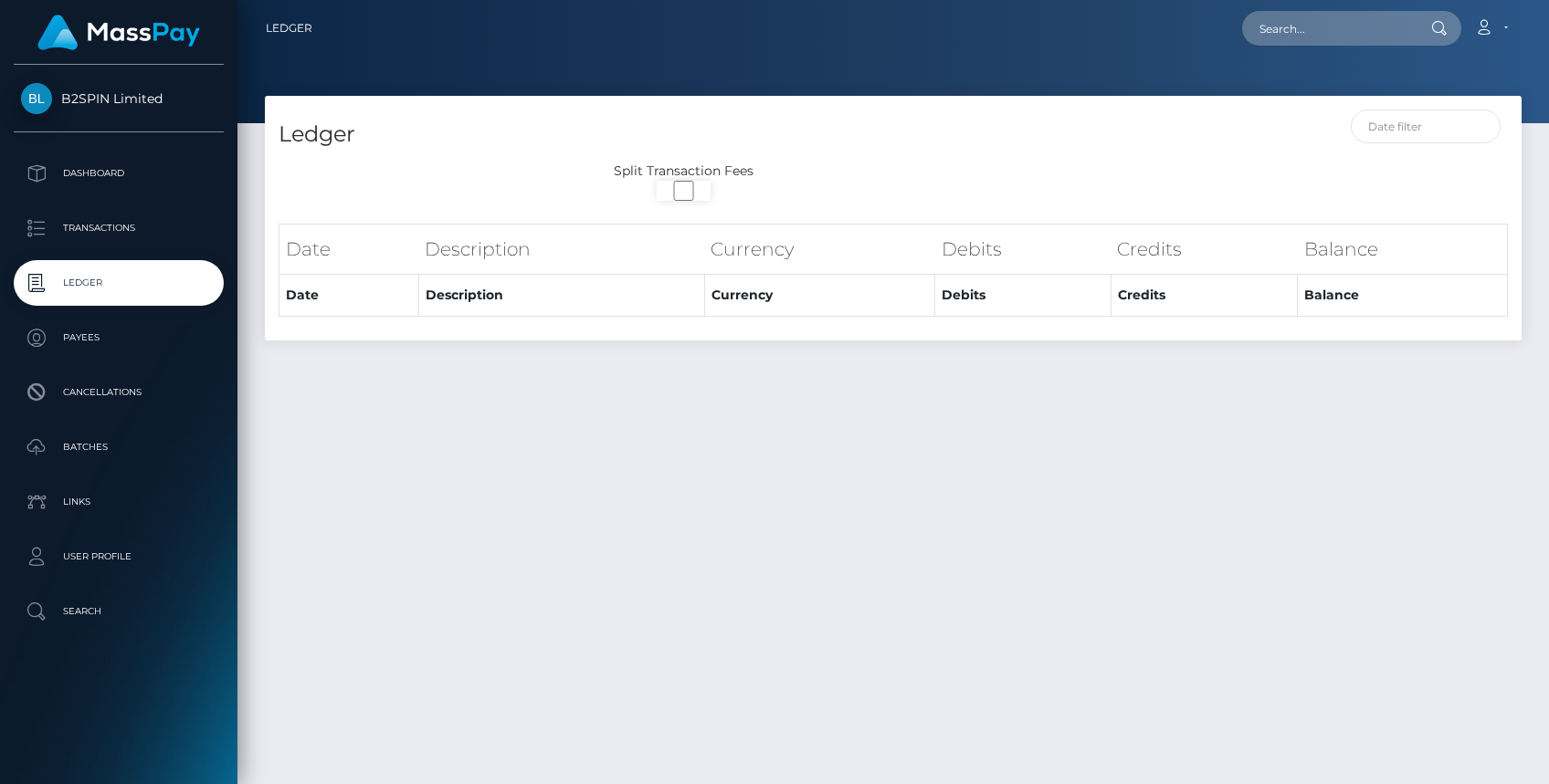
select select
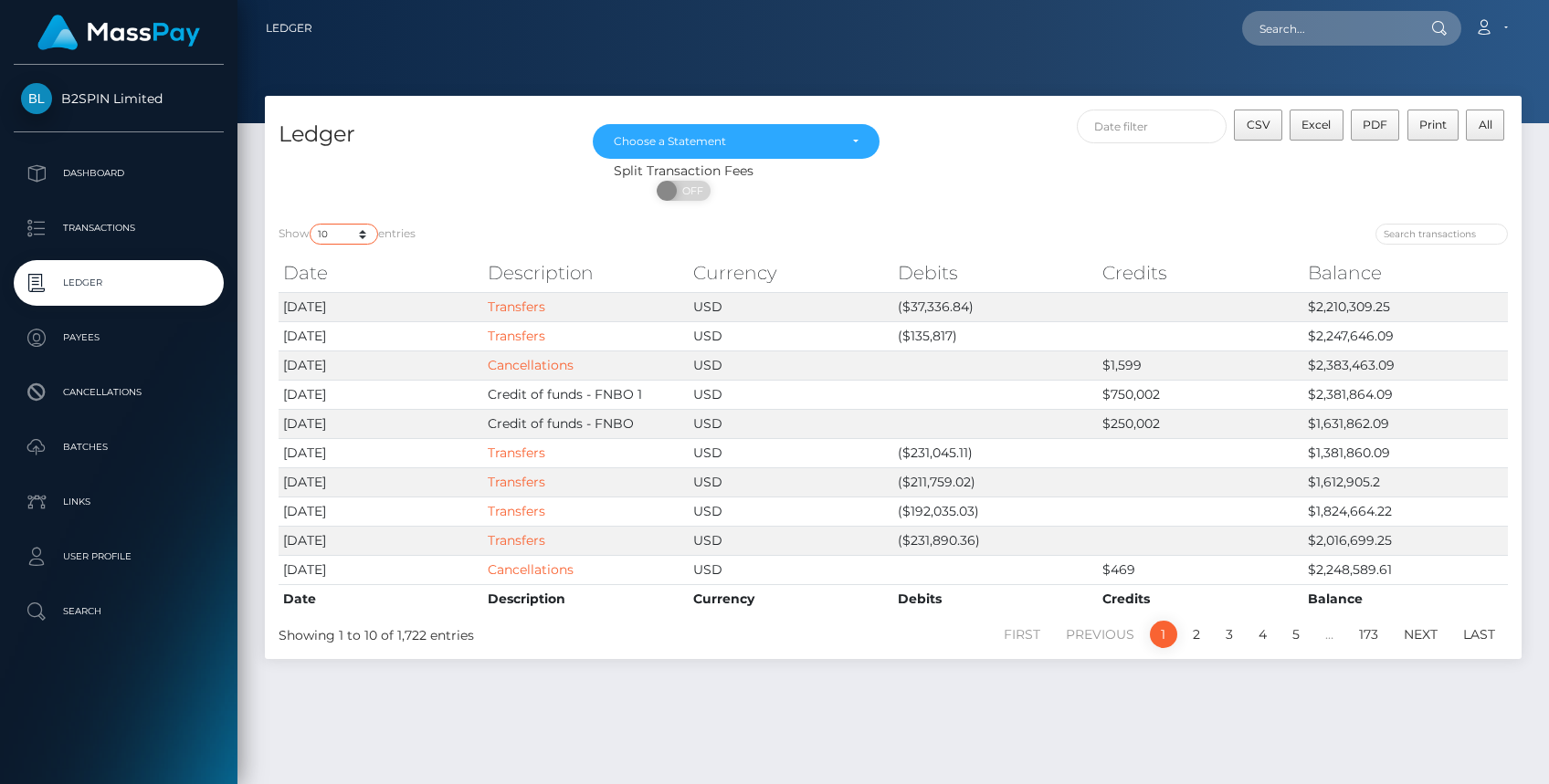
click at [366, 231] on select "10 25 50 100 250" at bounding box center [343, 234] width 69 height 21
click at [311, 224] on select "10 25 50 100 250" at bounding box center [343, 234] width 69 height 21
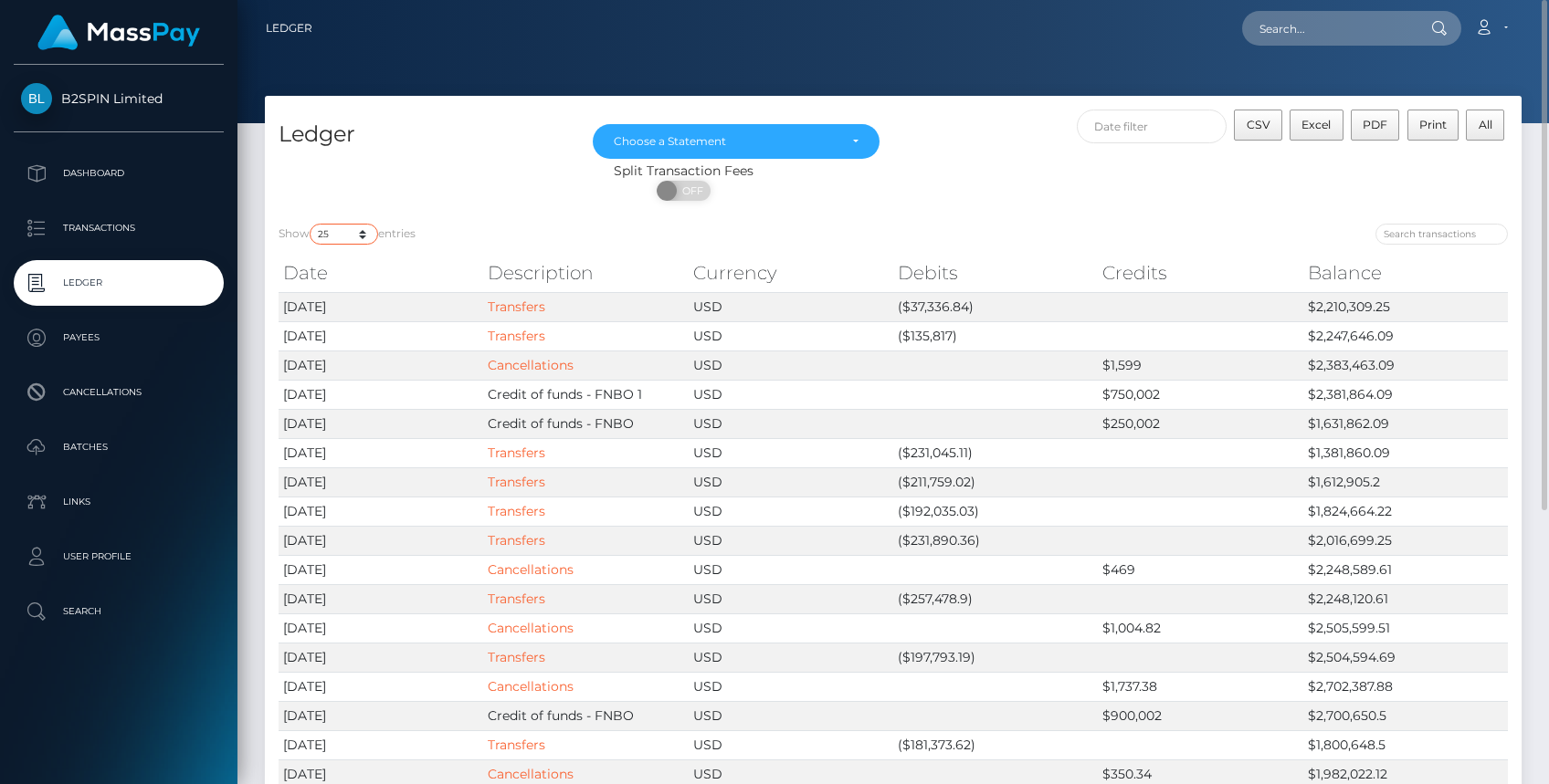
click at [369, 239] on select "10 25 50 100 250" at bounding box center [343, 234] width 69 height 21
select select "50"
click at [311, 224] on select "10 25 50 100 250" at bounding box center [343, 234] width 69 height 21
click at [1258, 119] on span "CSV" at bounding box center [1259, 125] width 24 height 14
click at [843, 146] on div "Choose a Statement" at bounding box center [736, 141] width 245 height 15
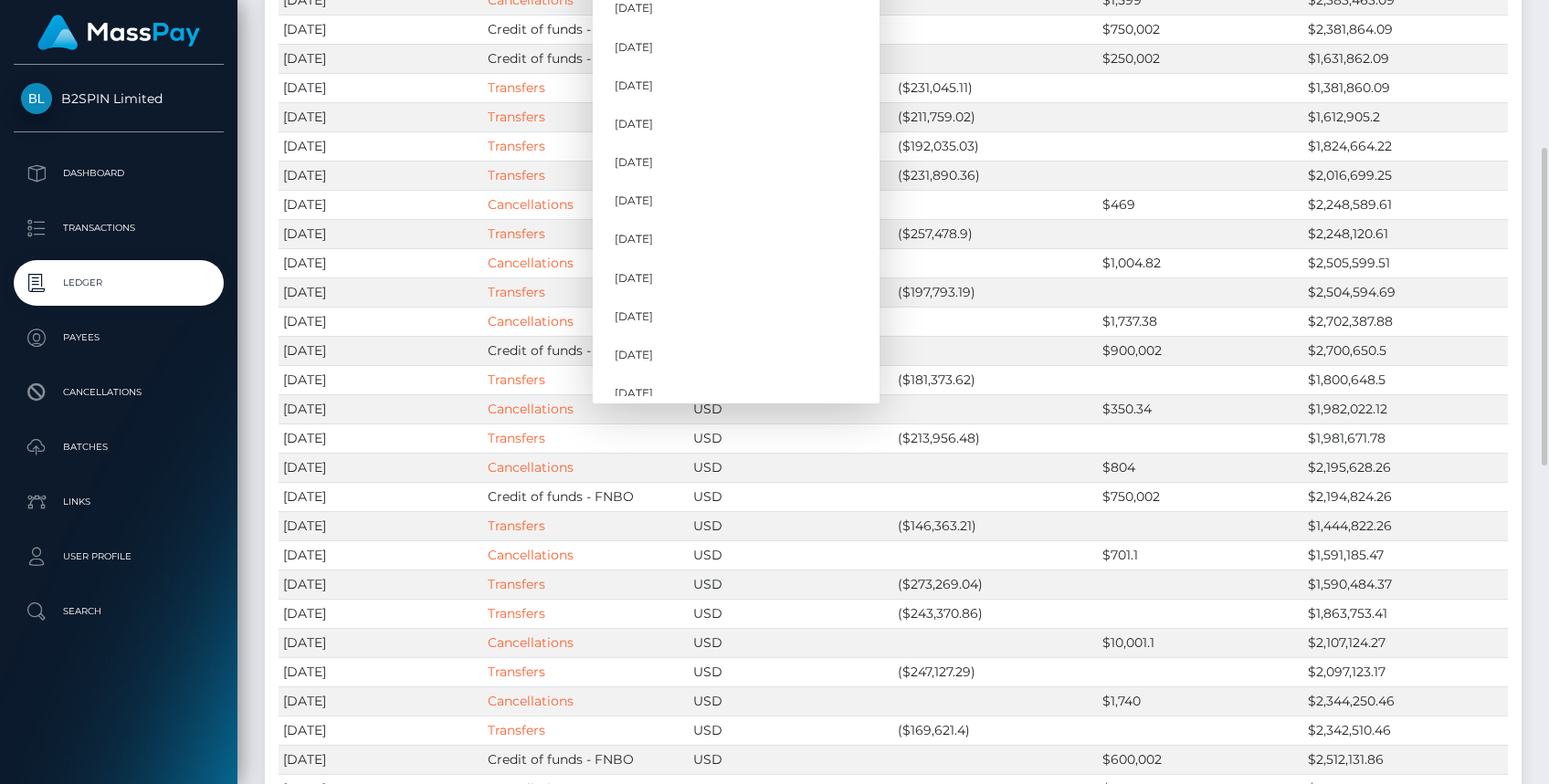
scroll to position [601, 0]
click at [635, 373] on span "[DATE]" at bounding box center [633, 379] width 39 height 17
select select "[DATE]"
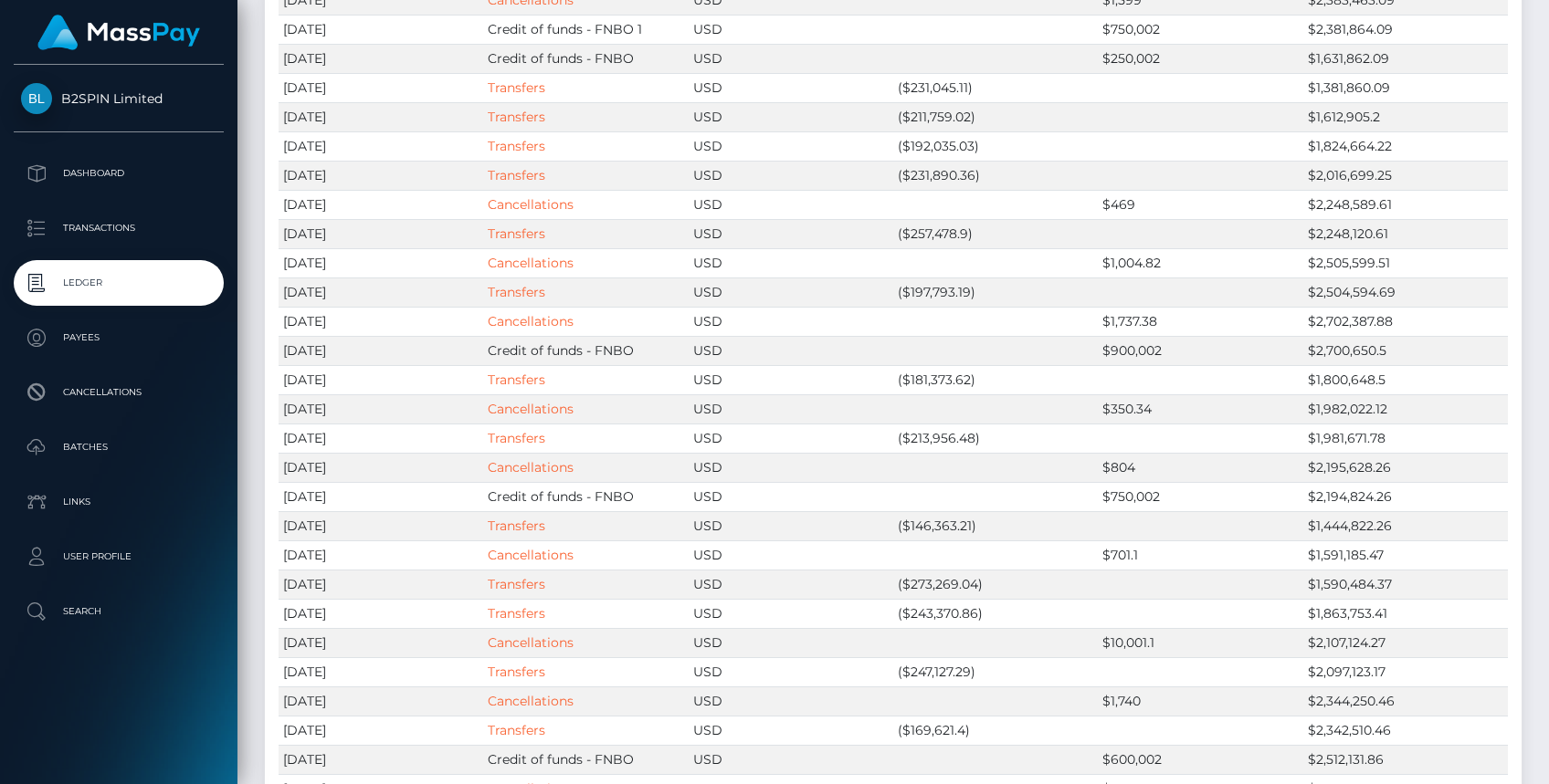
scroll to position [0, 0]
